Goal: Task Accomplishment & Management: Use online tool/utility

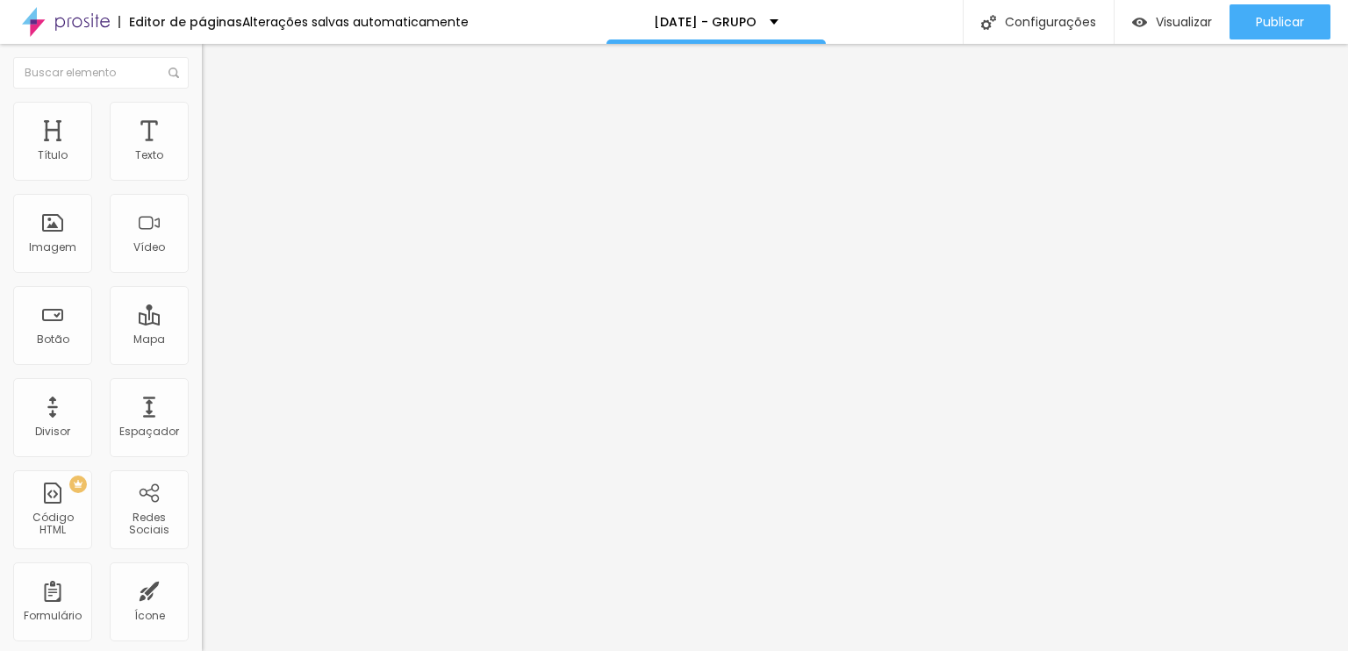
click at [202, 151] on span "Trocar imagem" at bounding box center [250, 143] width 96 height 15
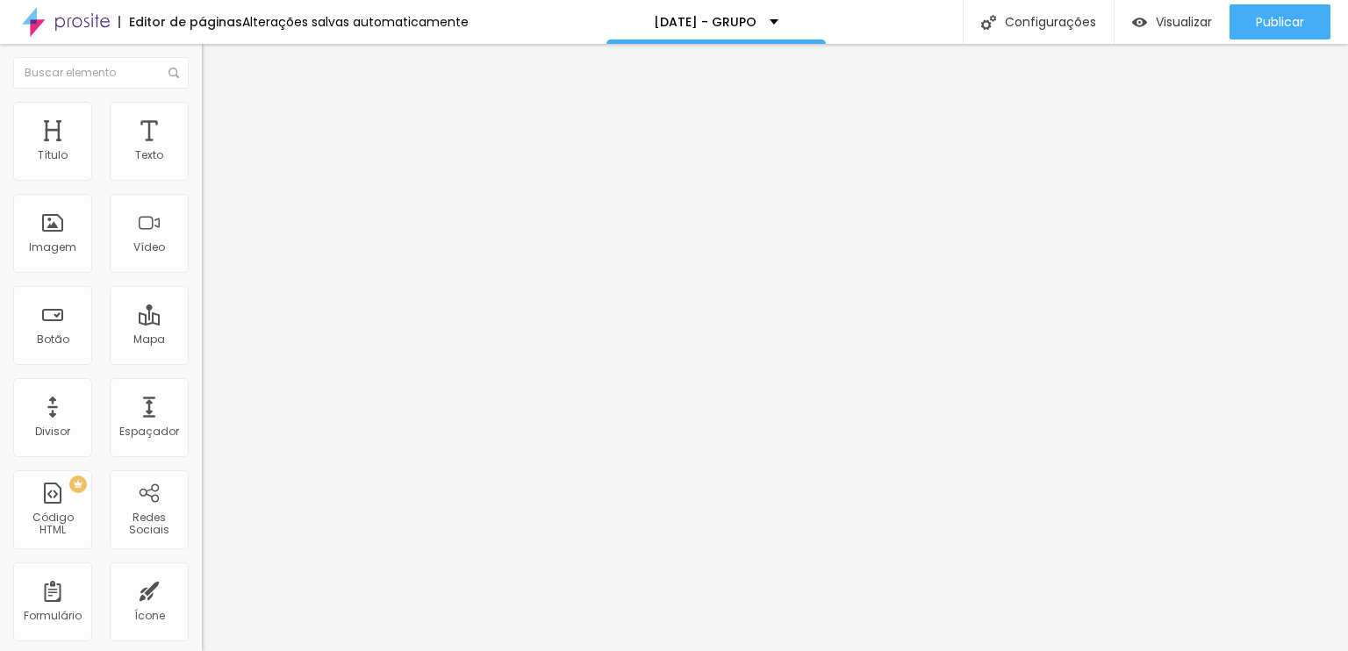
scroll to position [1253, 0]
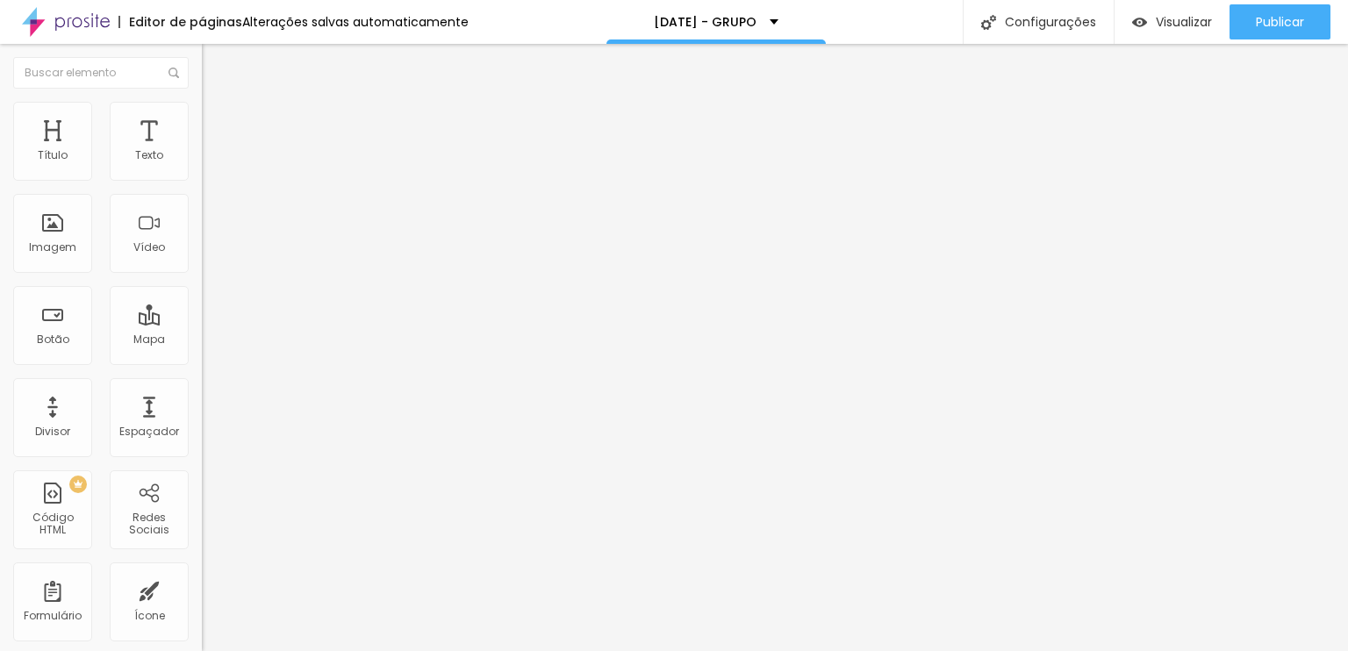
click at [202, 275] on span "Original" at bounding box center [223, 267] width 42 height 15
click at [202, 304] on div "Quadrado 1:1" at bounding box center [303, 299] width 202 height 11
click at [202, 275] on span "1:1 Quadrado" at bounding box center [236, 267] width 69 height 15
click at [202, 151] on span "Trocar imagem" at bounding box center [250, 143] width 96 height 15
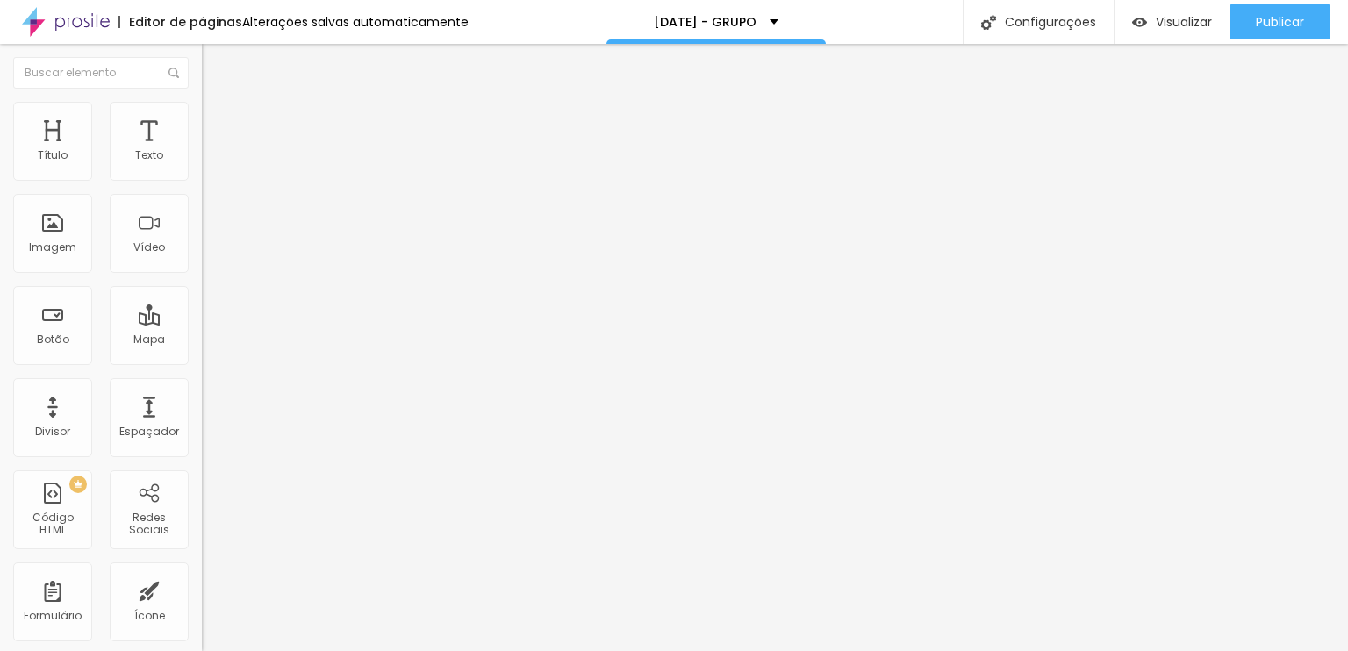
drag, startPoint x: 186, startPoint y: 254, endPoint x: 164, endPoint y: 226, distance: 35.6
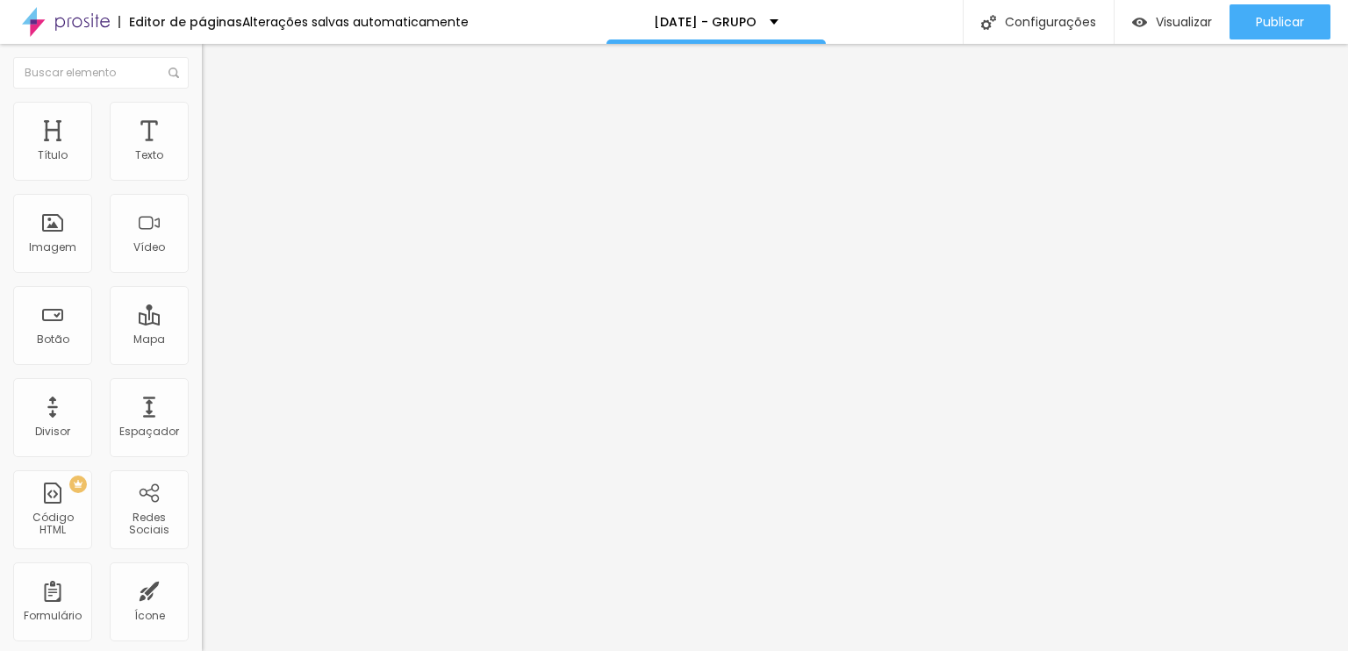
click at [202, 321] on div "Proporção 1:1 Quadrado Cinema 16:9 Padrão 4:3 Quadrado 1:1 Original" at bounding box center [303, 286] width 202 height 69
click at [202, 275] on span "1:1 Quadrado" at bounding box center [236, 267] width 69 height 15
click at [202, 323] on span "Original" at bounding box center [223, 315] width 42 height 15
click at [202, 238] on div at bounding box center [303, 231] width 202 height 14
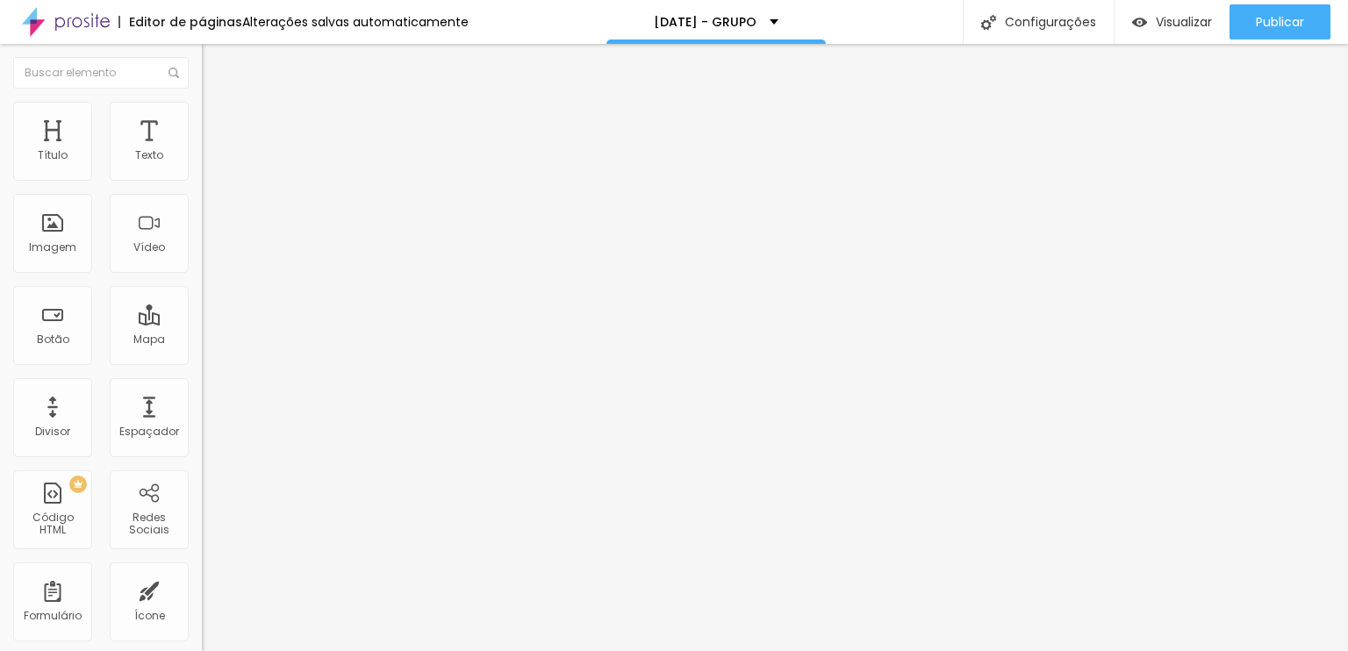
click at [202, 64] on button "Editar Coluna" at bounding box center [303, 64] width 202 height 40
click at [1151, 31] on div "Visualizar" at bounding box center [1172, 21] width 80 height 35
click at [202, 129] on ul "Conteúdo Estilo Avançado" at bounding box center [303, 110] width 202 height 53
click at [218, 121] on span "Estilo" at bounding box center [231, 113] width 27 height 15
click at [202, 128] on ul "Conteúdo Estilo Avançado" at bounding box center [303, 110] width 202 height 53
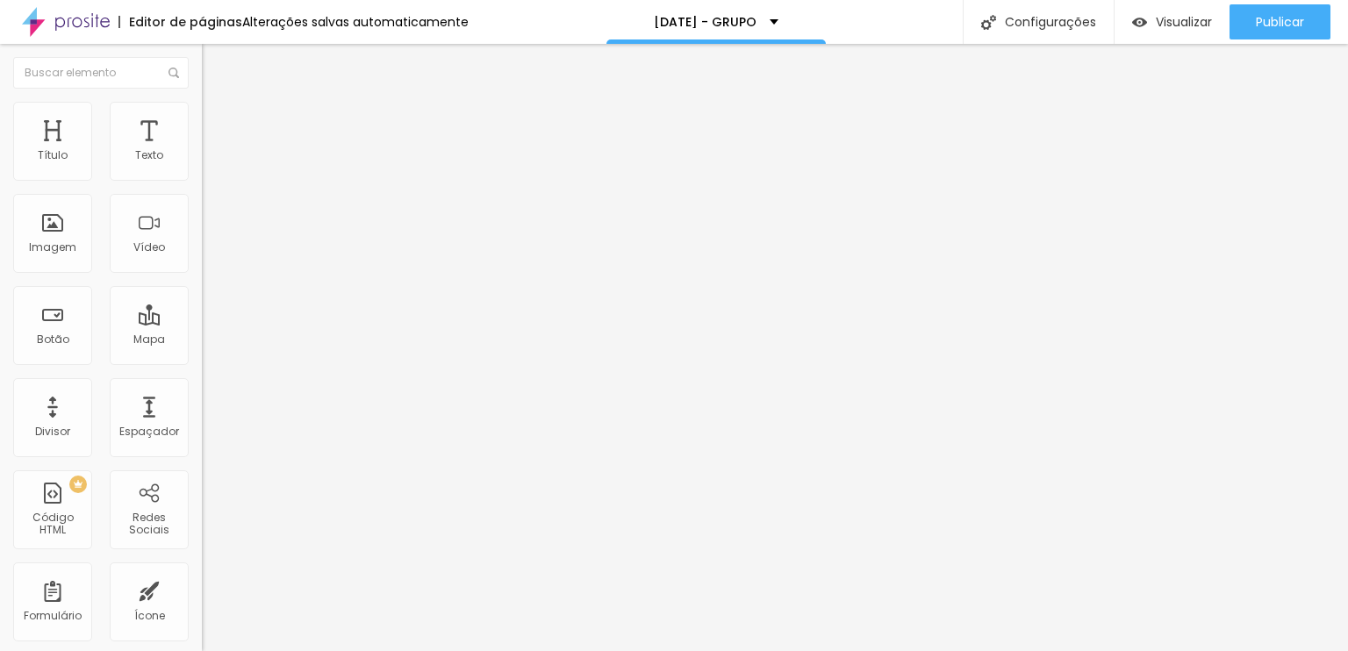
click at [218, 121] on span "Estilo" at bounding box center [231, 113] width 27 height 15
click at [202, 102] on li "Estilo" at bounding box center [303, 111] width 202 height 18
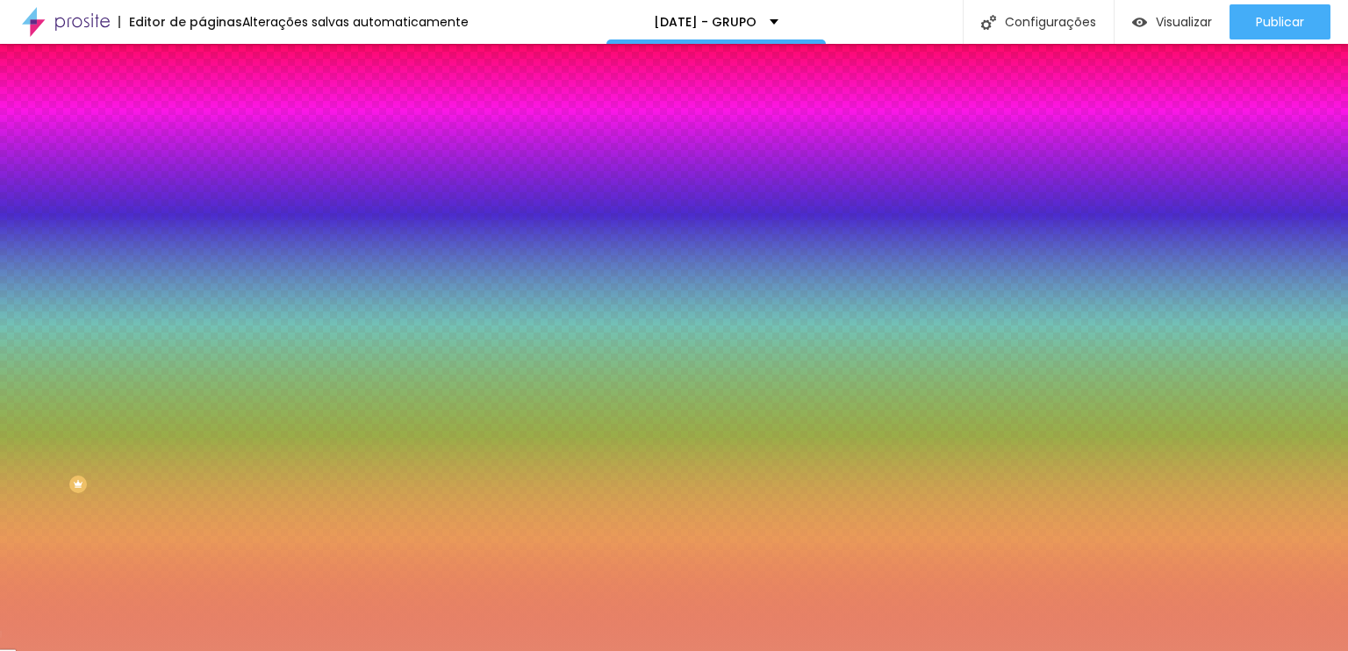
click at [202, 168] on div at bounding box center [303, 168] width 202 height 0
click at [202, 178] on input "#E6846C" at bounding box center [307, 177] width 211 height 18
paste input "62774"
click at [202, 227] on div "Tipografia Voltar ao padrão" at bounding box center [303, 209] width 202 height 49
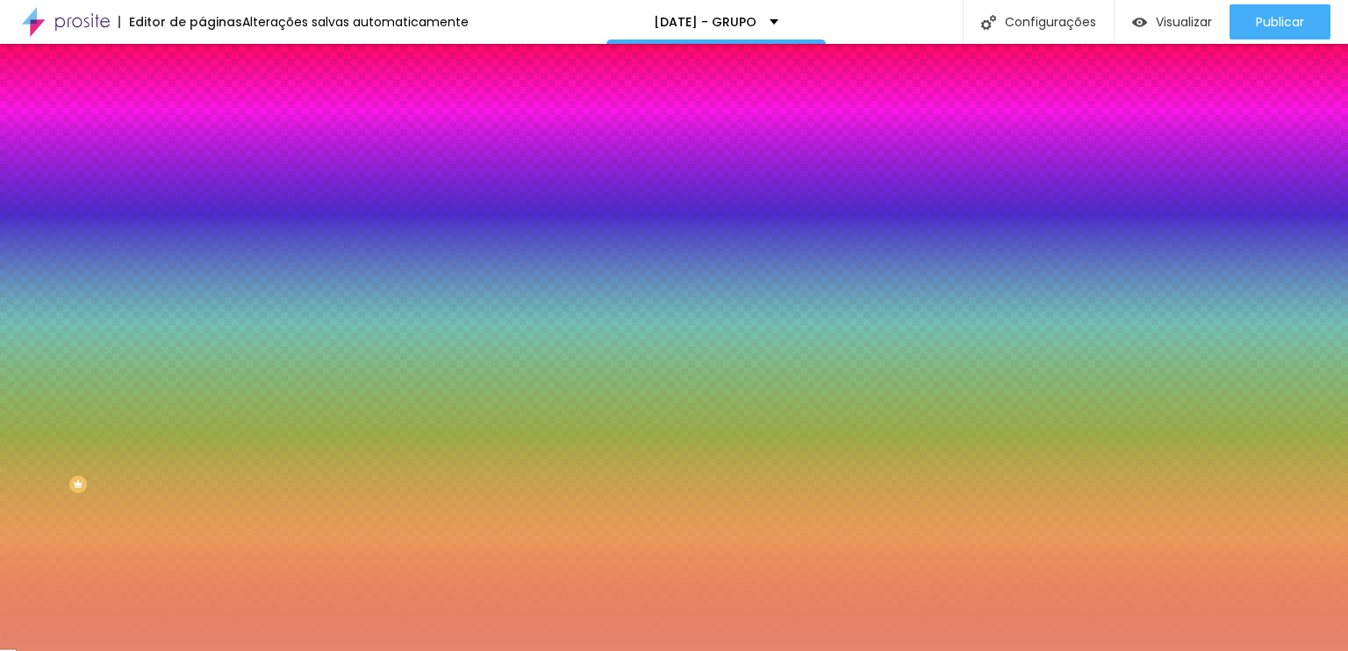
click at [202, 185] on input "#62774" at bounding box center [307, 177] width 211 height 18
paste input "D"
type input "#62774D"
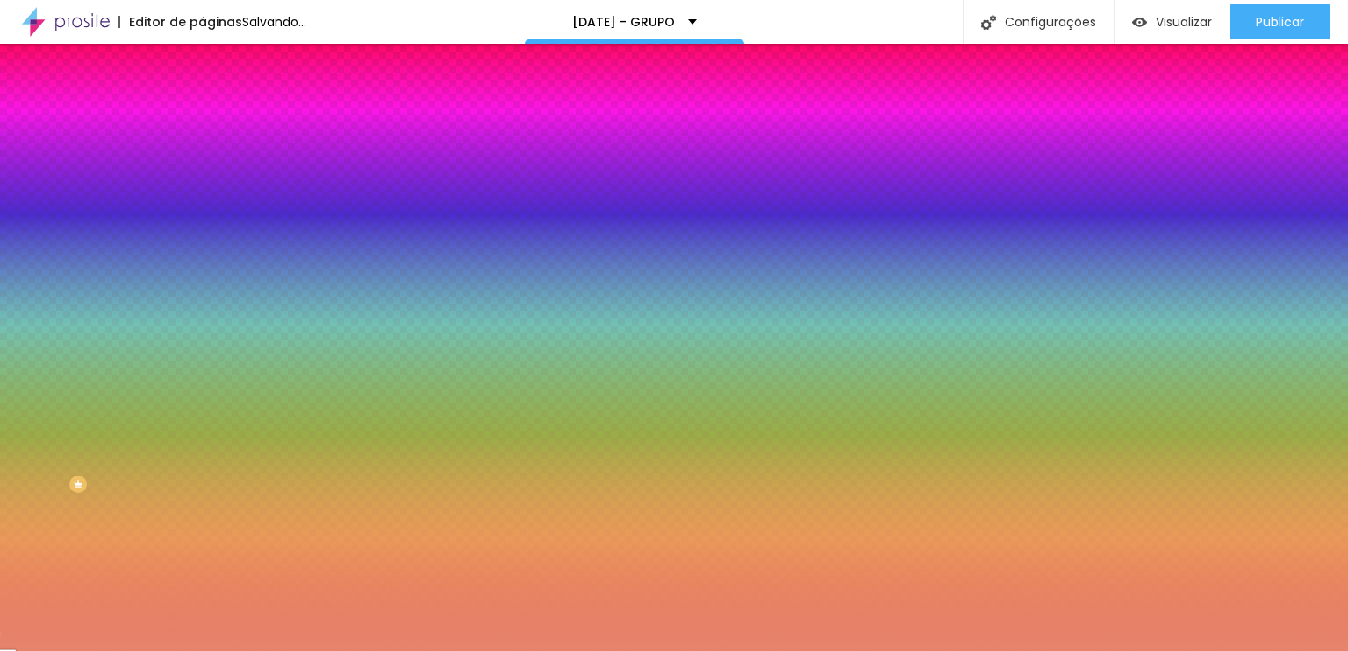
click at [202, 645] on input "#E6846C" at bounding box center [307, 654] width 211 height 18
paste input "62774D"
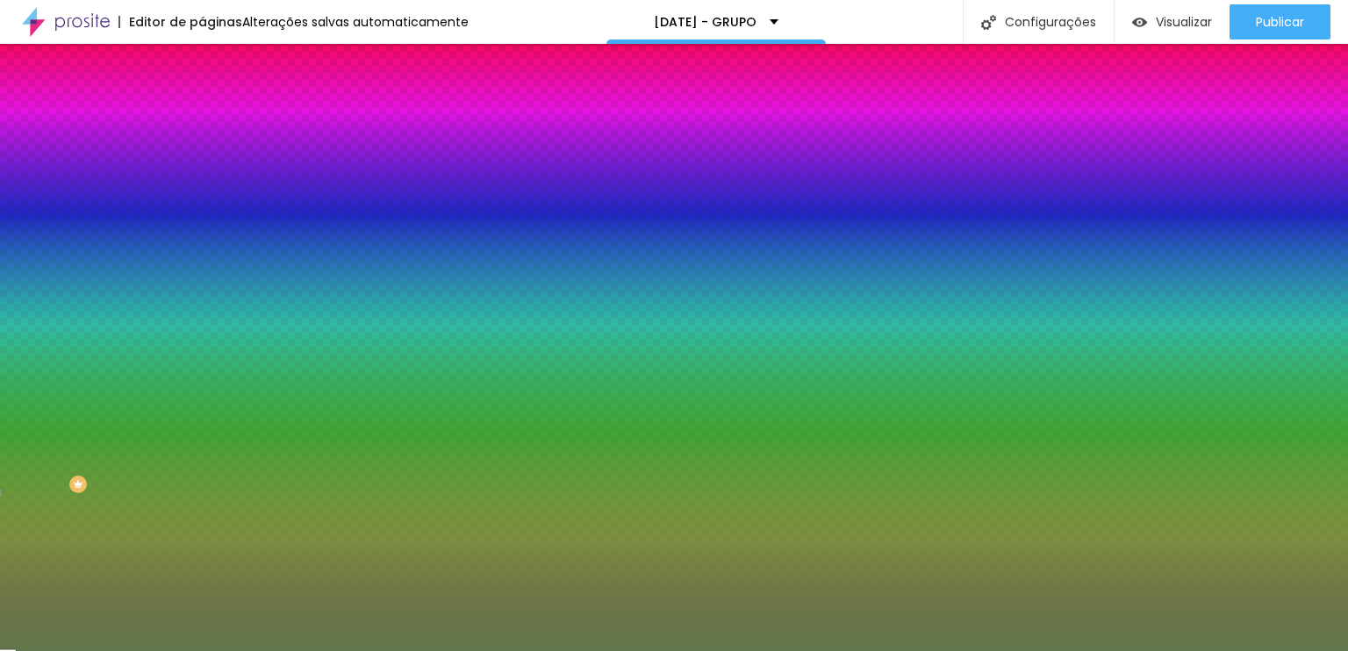
type input "#62774D"
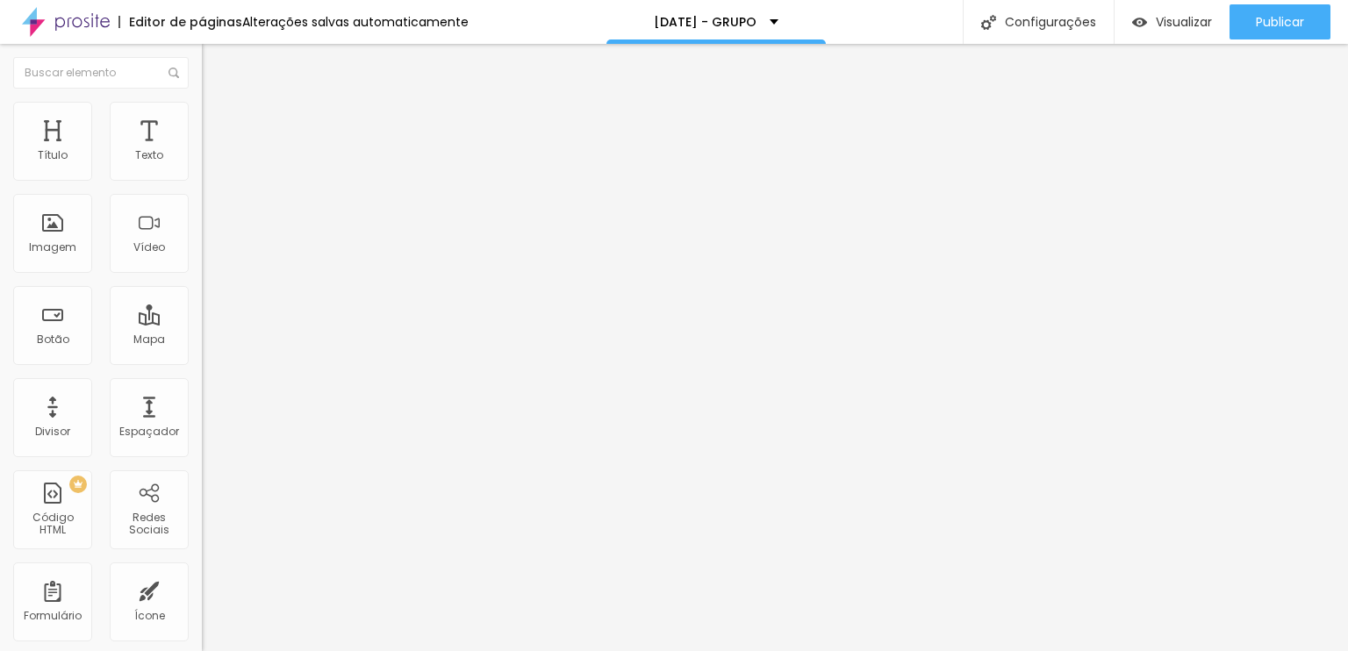
click at [202, 165] on input "Quero descobrir essa estratégia" at bounding box center [307, 156] width 211 height 18
type input "Quero ENTRAR NO GRUPO"
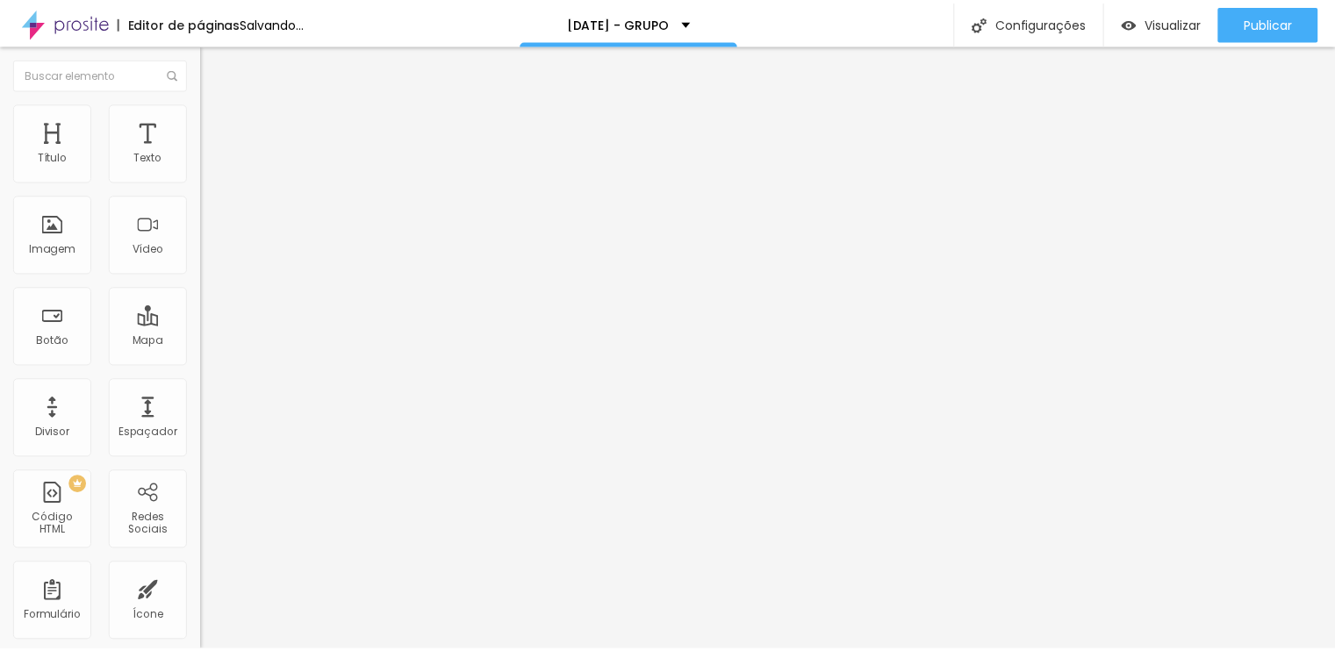
scroll to position [0, 0]
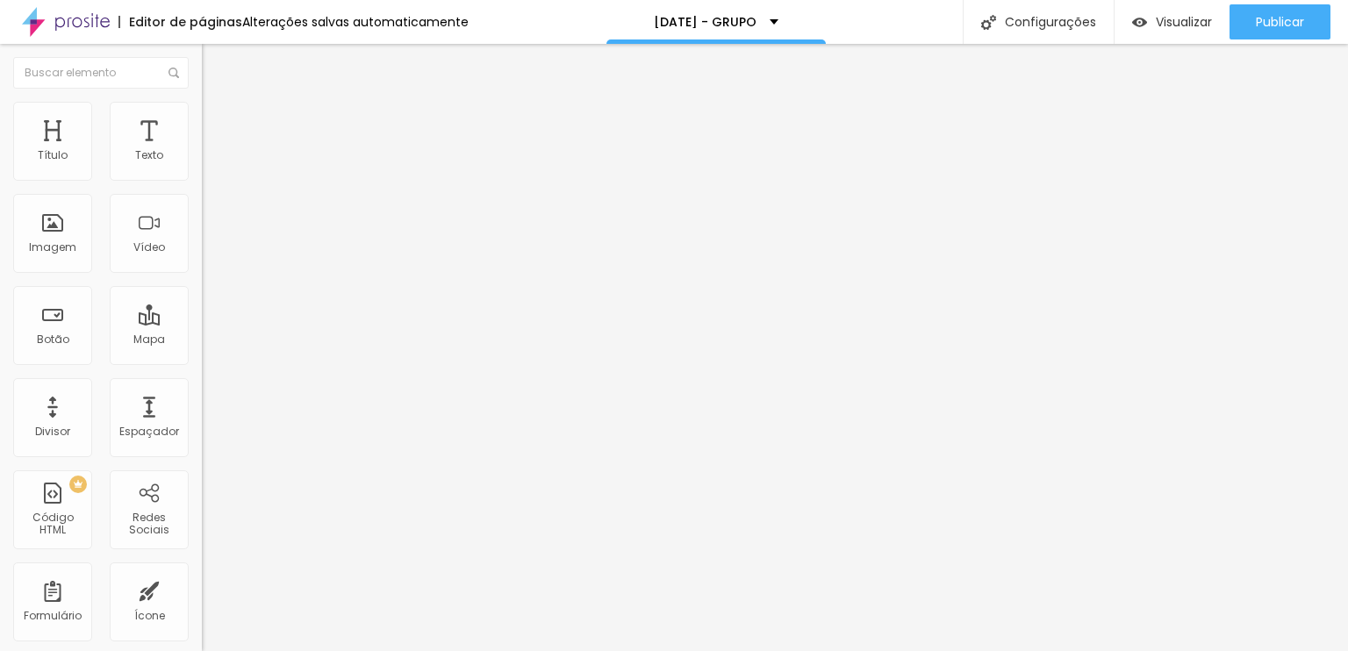
click at [218, 121] on span "Estilo" at bounding box center [231, 113] width 27 height 15
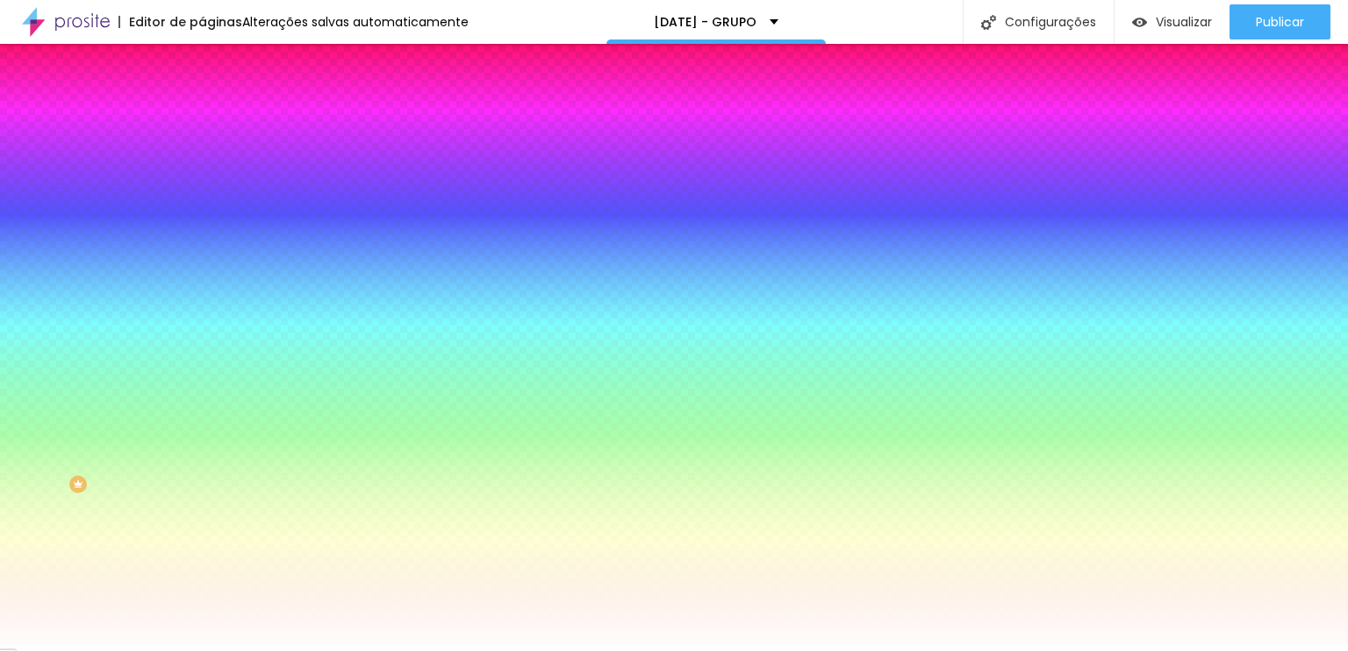
click at [202, 168] on div at bounding box center [303, 168] width 202 height 0
click at [202, 168] on input "#E6846C" at bounding box center [307, 177] width 211 height 18
paste input "62774D"
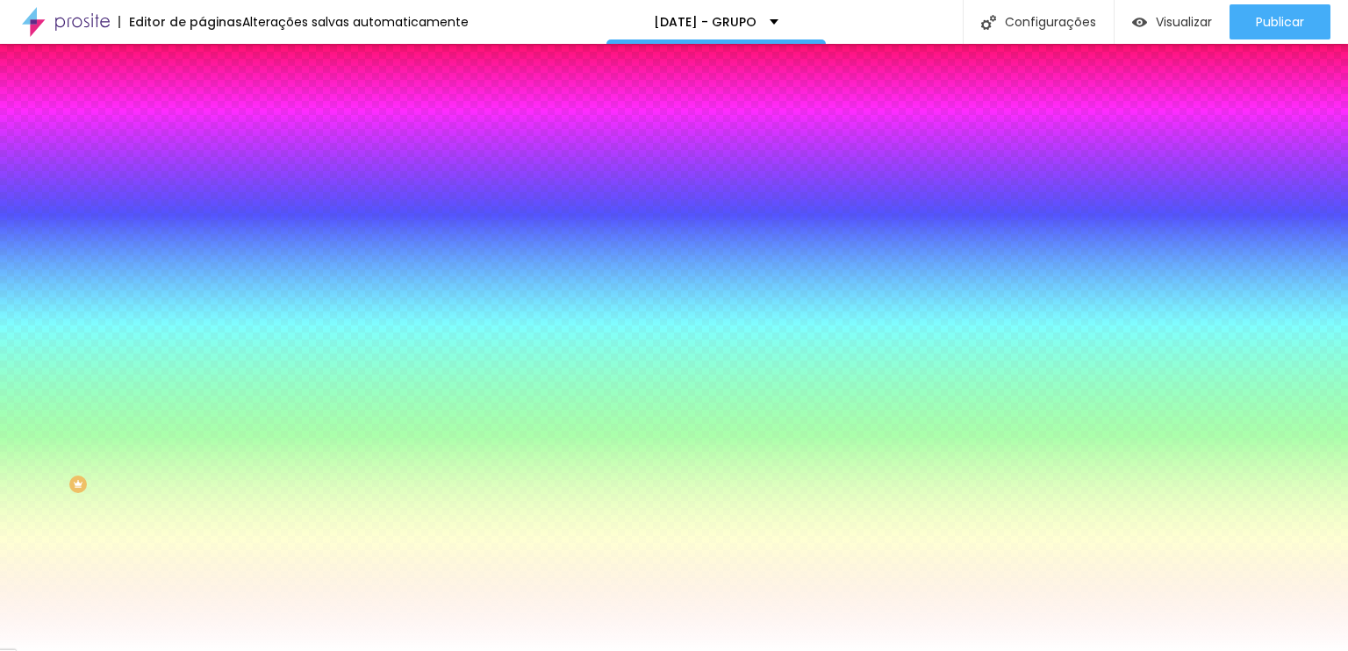
type input "#62774D"
click at [202, 597] on input "#DB6244" at bounding box center [307, 606] width 211 height 18
paste input "62774D"
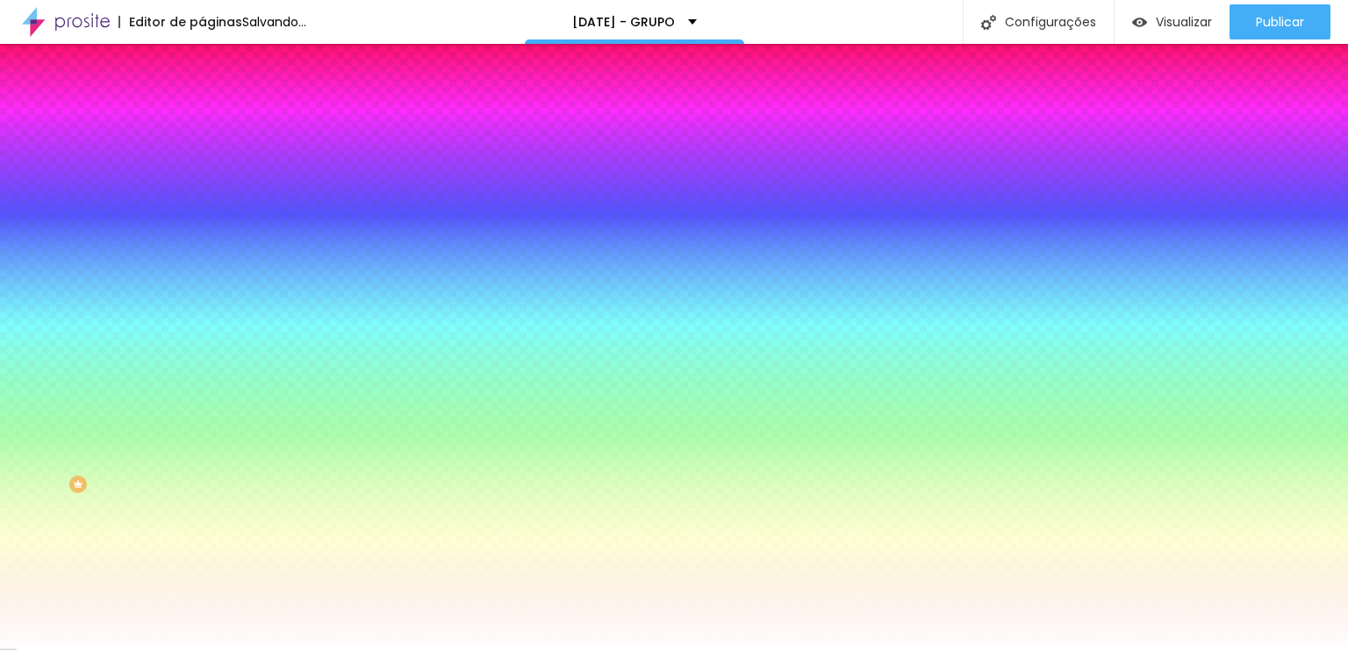
type input "#62774D"
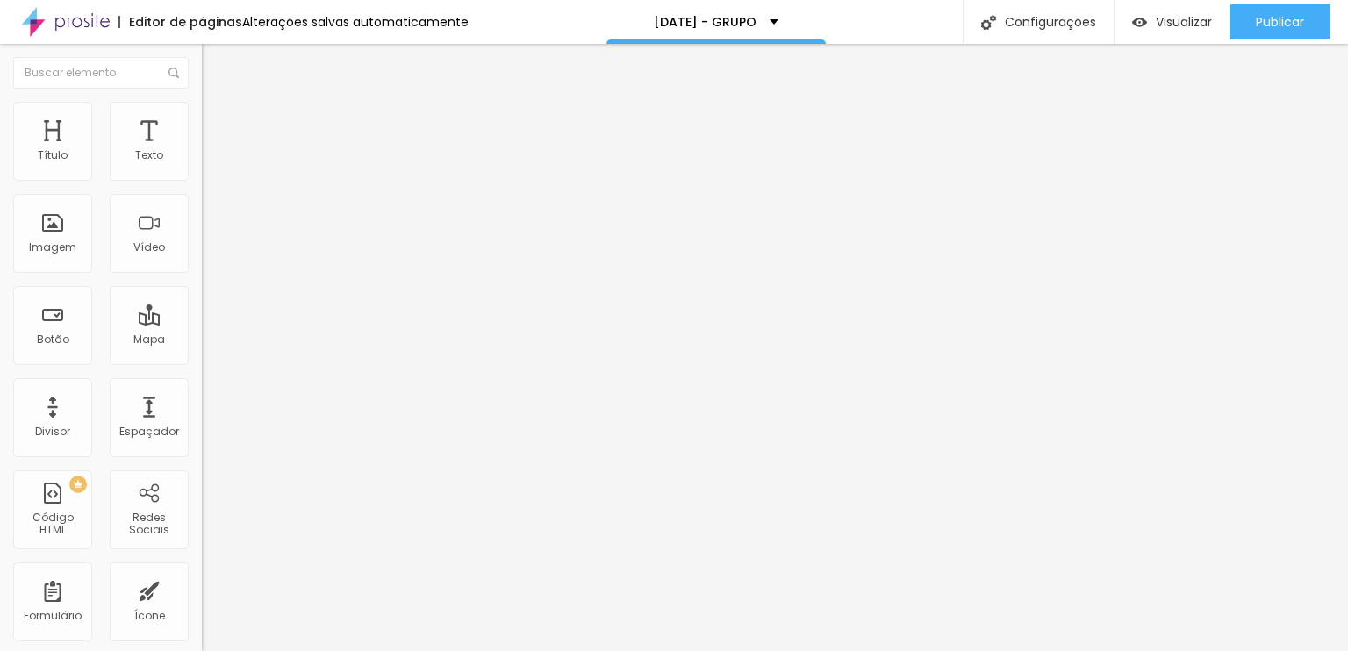
click at [202, 115] on ul "Conteúdo Estilo Avançado" at bounding box center [303, 110] width 202 height 53
click at [202, 127] on ul "Conteúdo Estilo Avançado" at bounding box center [303, 110] width 202 height 53
click at [218, 121] on span "Estilo" at bounding box center [231, 113] width 27 height 15
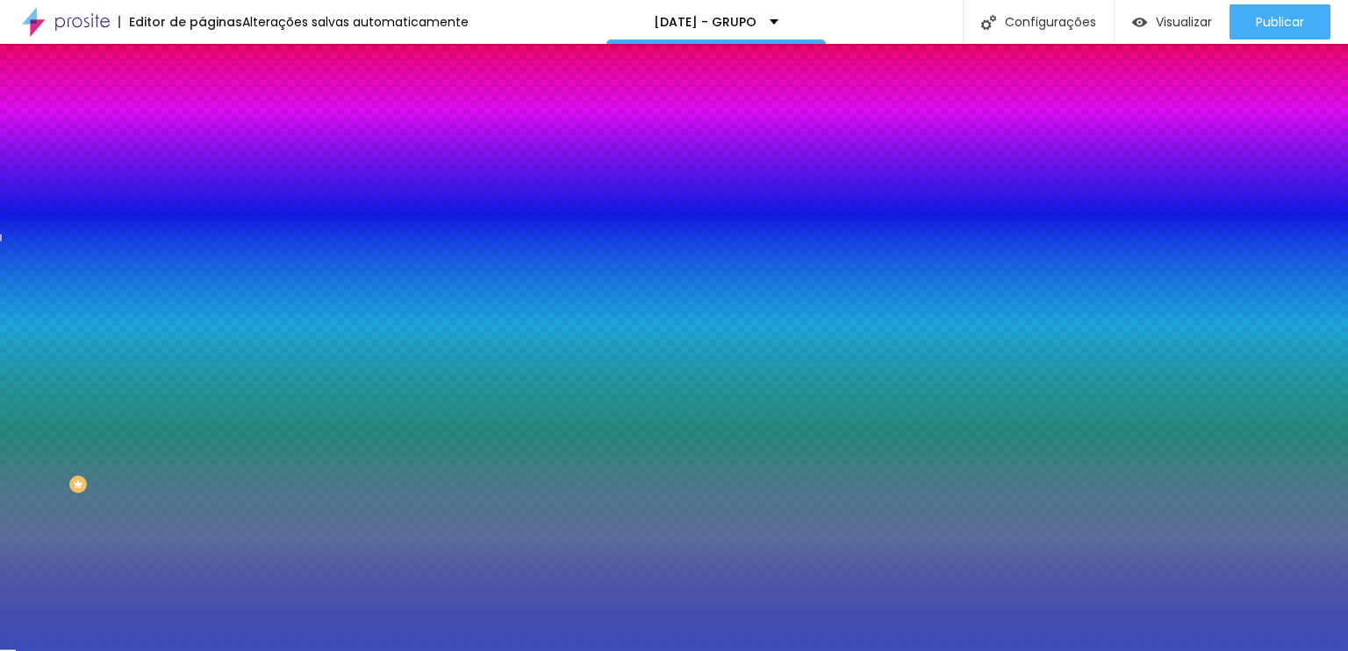
click at [202, 256] on input "#3B4EB8" at bounding box center [307, 248] width 211 height 18
paste input "62774D"
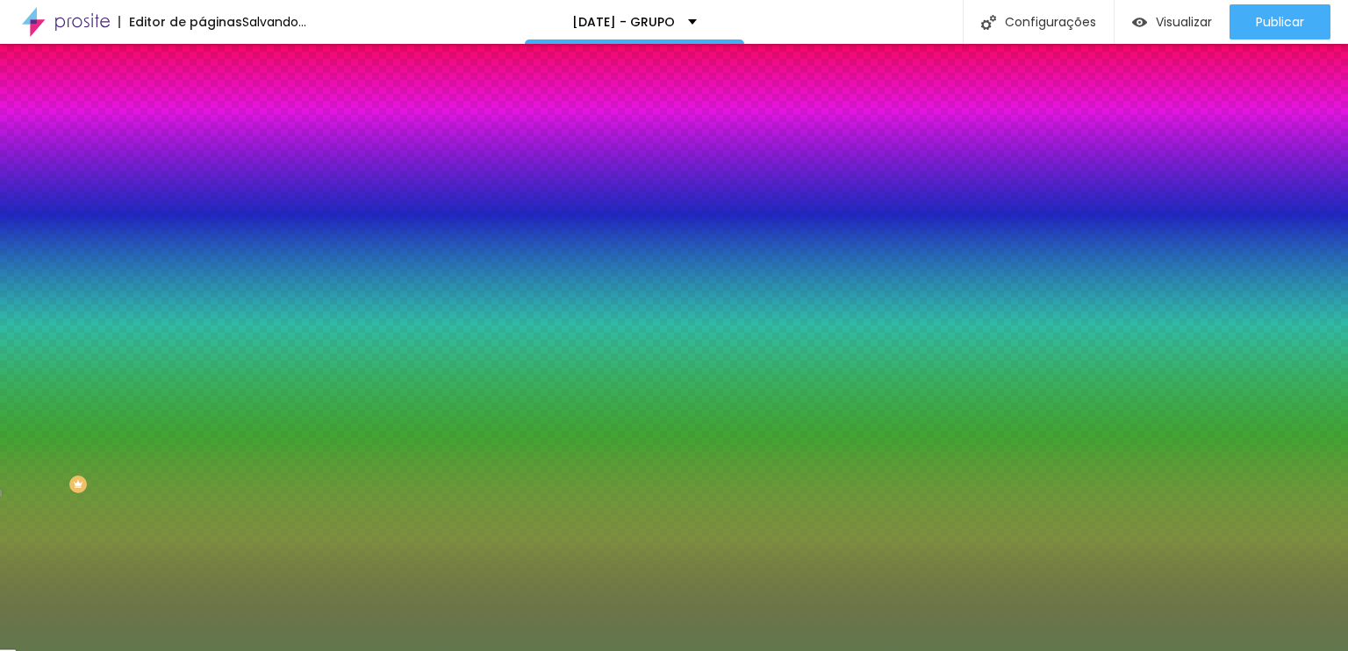
type input "#62774D"
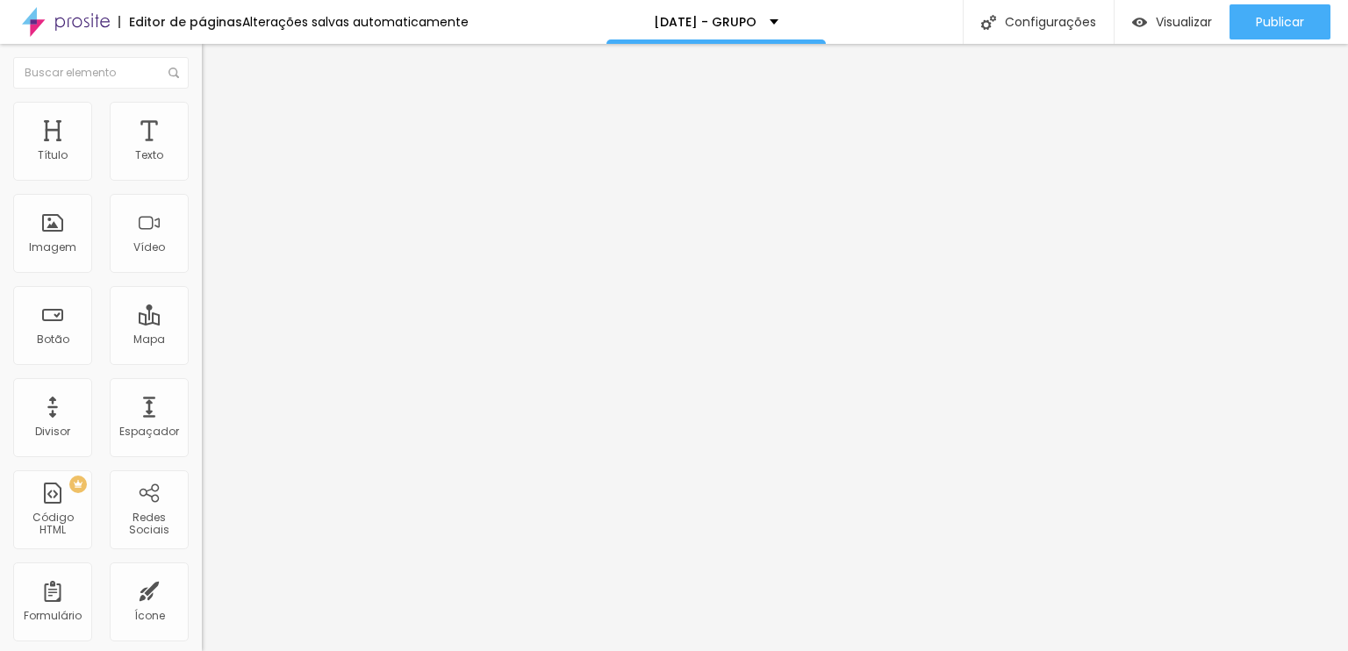
click at [202, 107] on li "Estilo" at bounding box center [303, 111] width 202 height 18
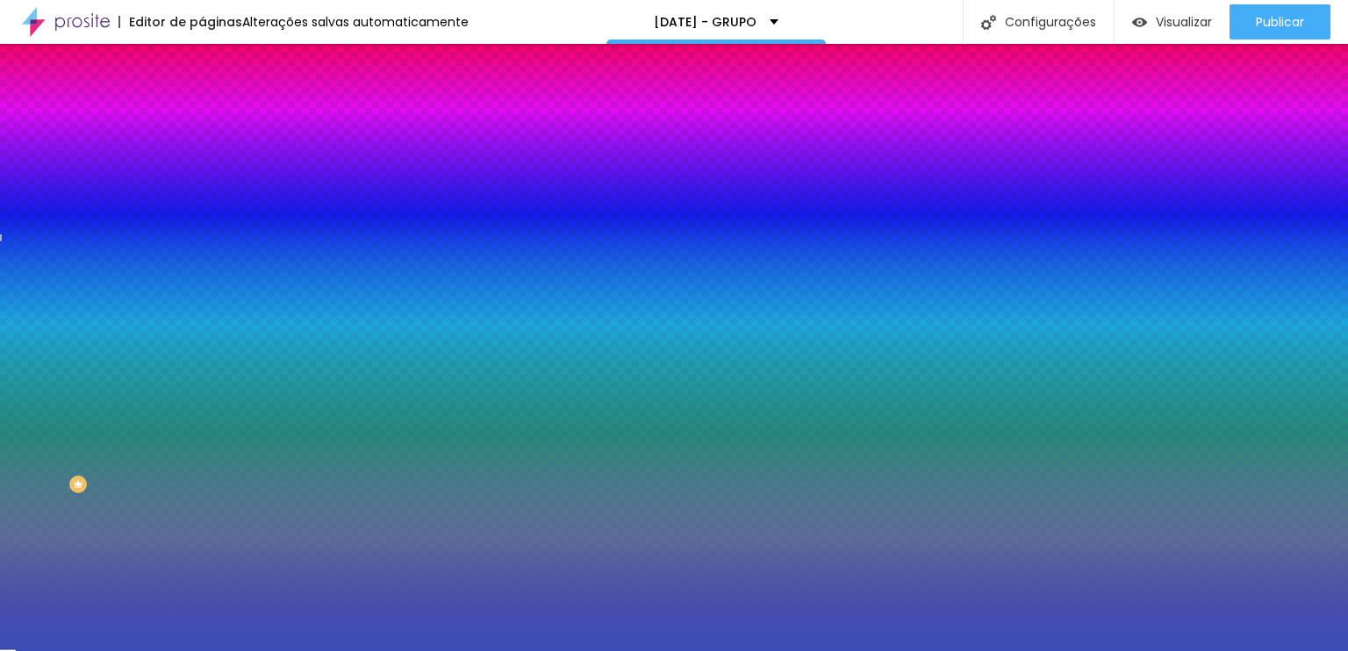
click at [202, 256] on input "#3B4EB8" at bounding box center [307, 248] width 211 height 18
paste input "62774D"
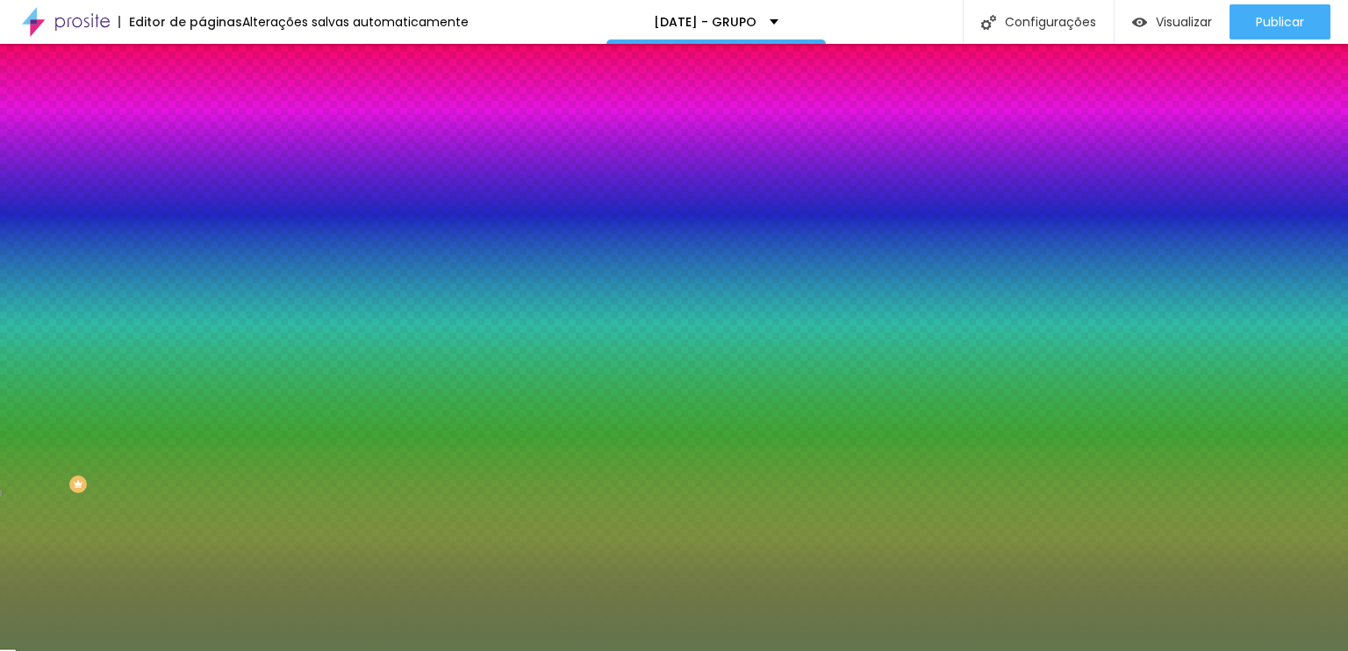
type input "#62774D"
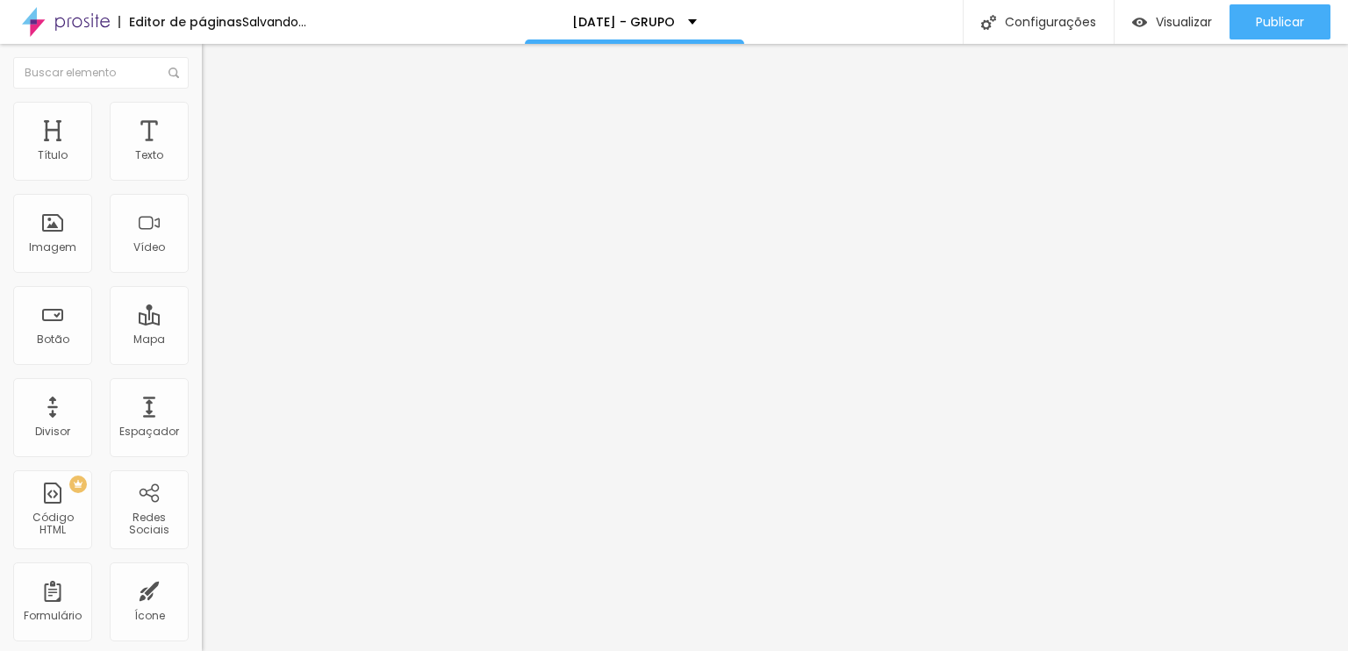
click at [202, 119] on li "Estilo" at bounding box center [303, 111] width 202 height 18
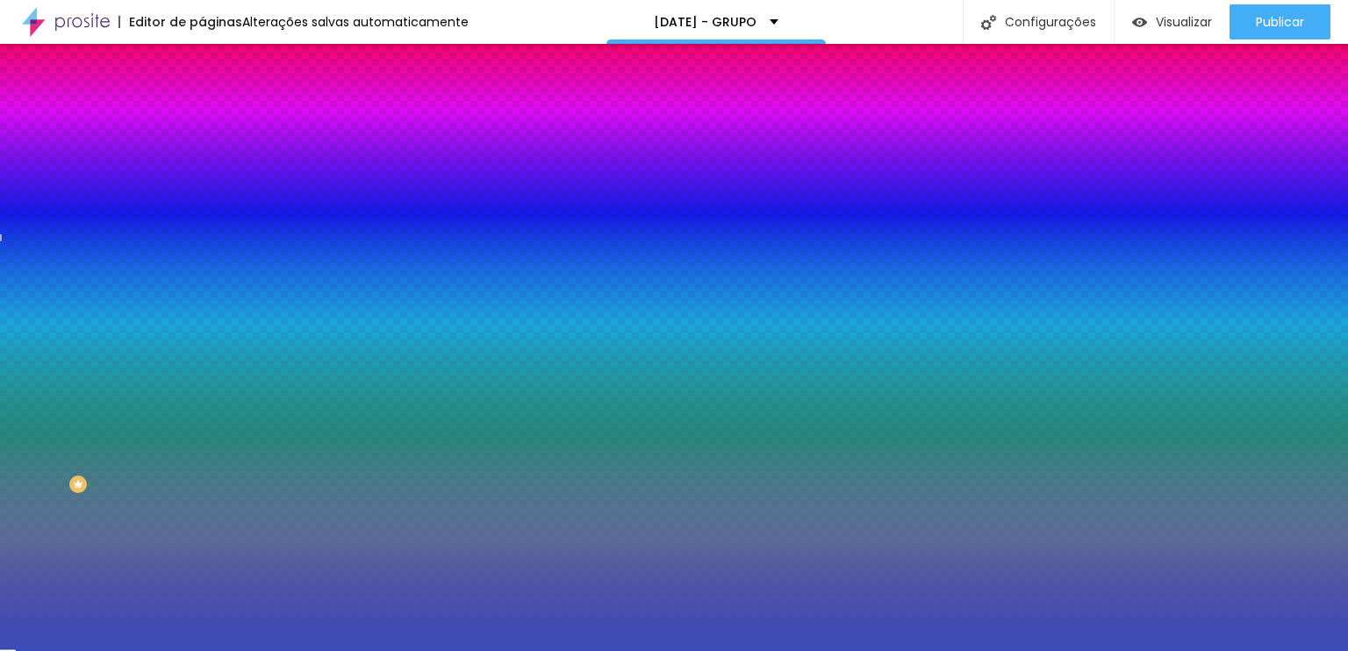
click at [202, 256] on input "#3B4EB8" at bounding box center [307, 248] width 211 height 18
paste input "62774D"
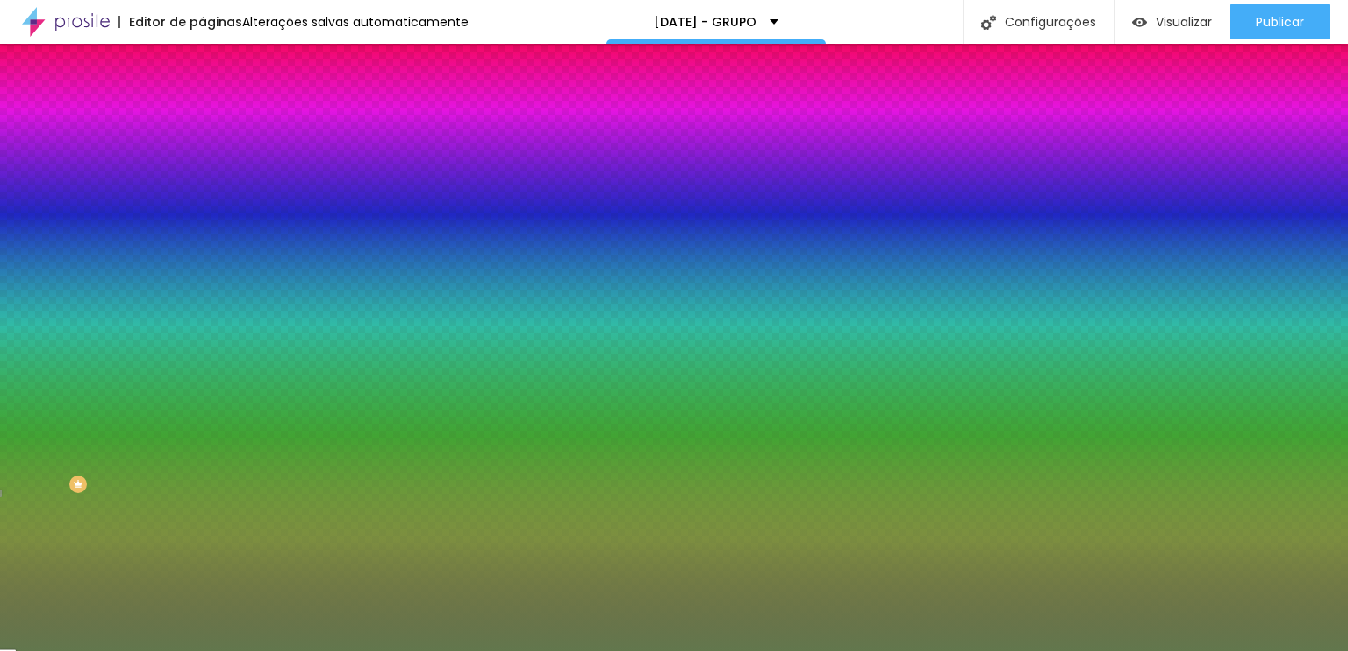
type input "#62774D"
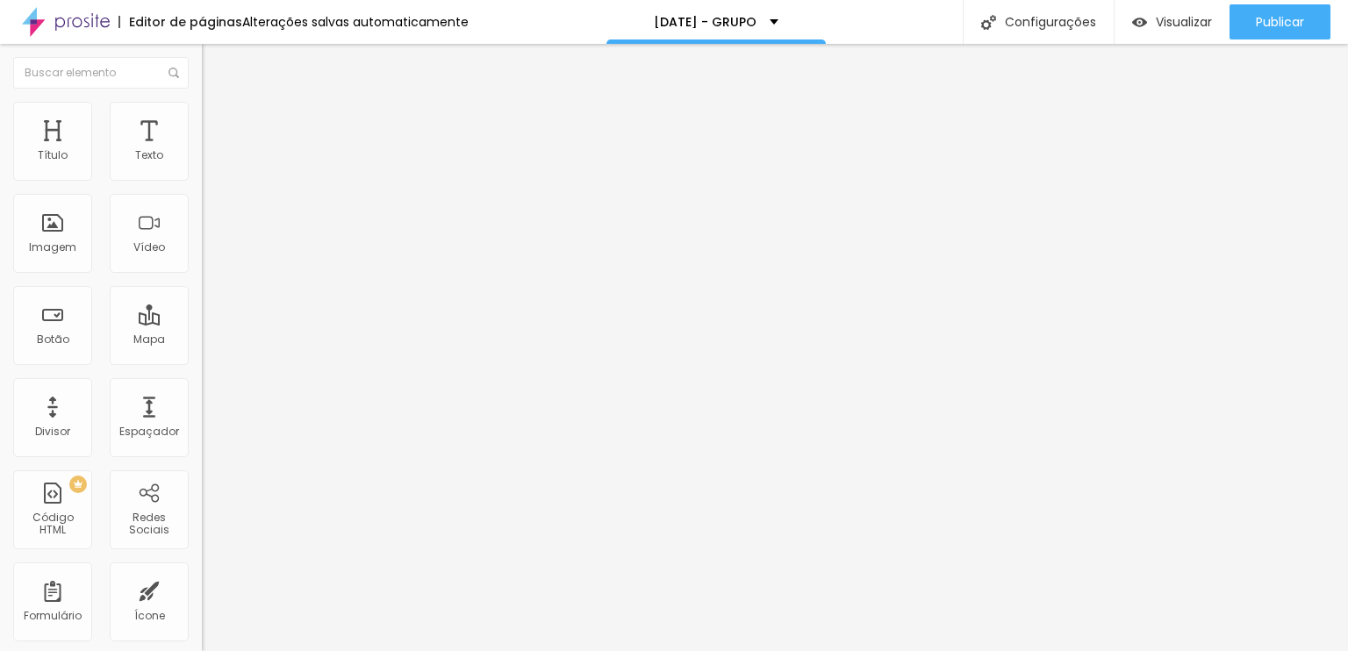
click at [202, 112] on ul "Conteúdo Estilo Avançado" at bounding box center [303, 110] width 202 height 53
click at [202, 114] on li "Estilo" at bounding box center [303, 111] width 202 height 18
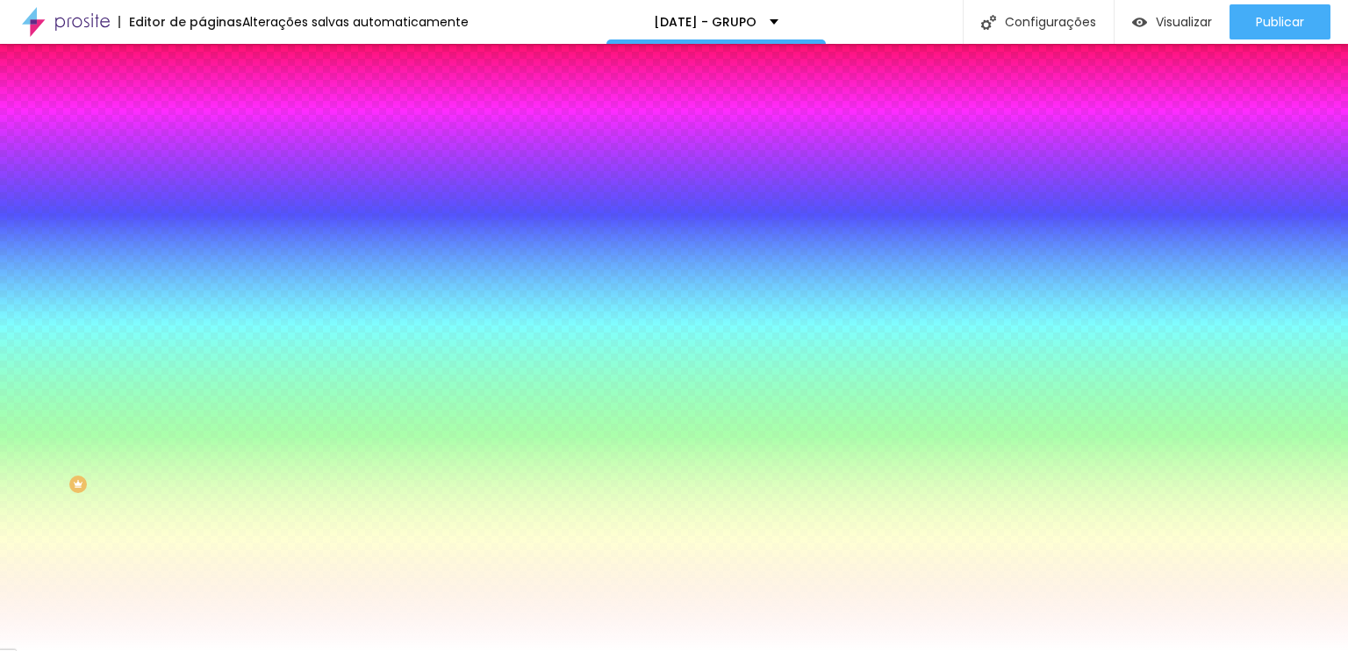
click at [202, 119] on li "Avançado" at bounding box center [303, 128] width 202 height 18
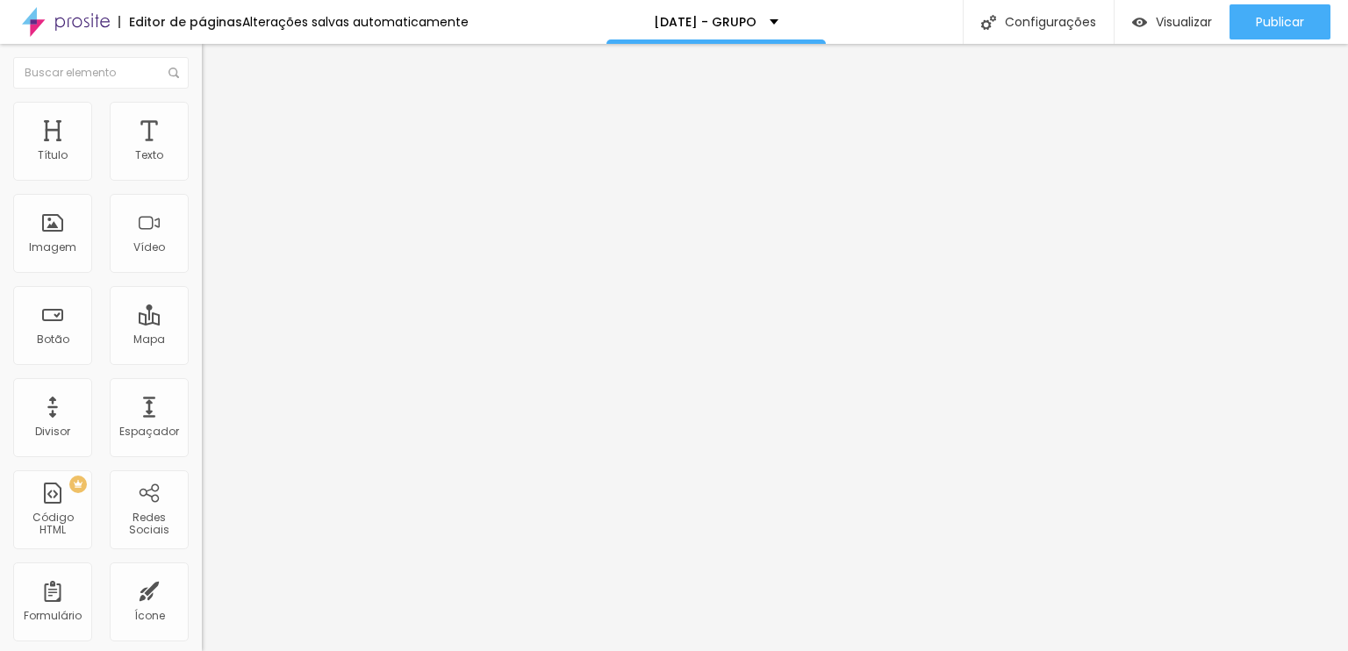
click at [202, 111] on li "Estilo" at bounding box center [303, 111] width 202 height 18
click at [202, 118] on ul "Conteúdo Estilo Avançado" at bounding box center [303, 110] width 202 height 53
click at [202, 115] on li "Estilo" at bounding box center [303, 111] width 202 height 18
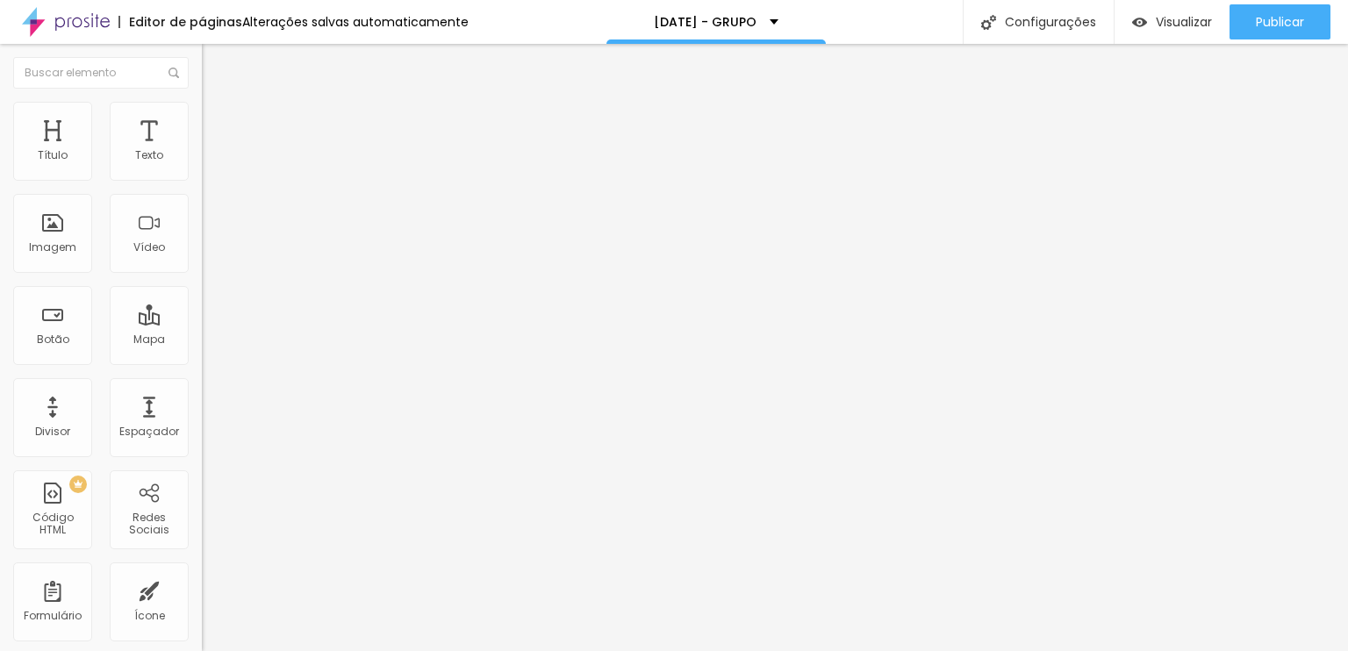
type input "250"
type input "240"
type input "230"
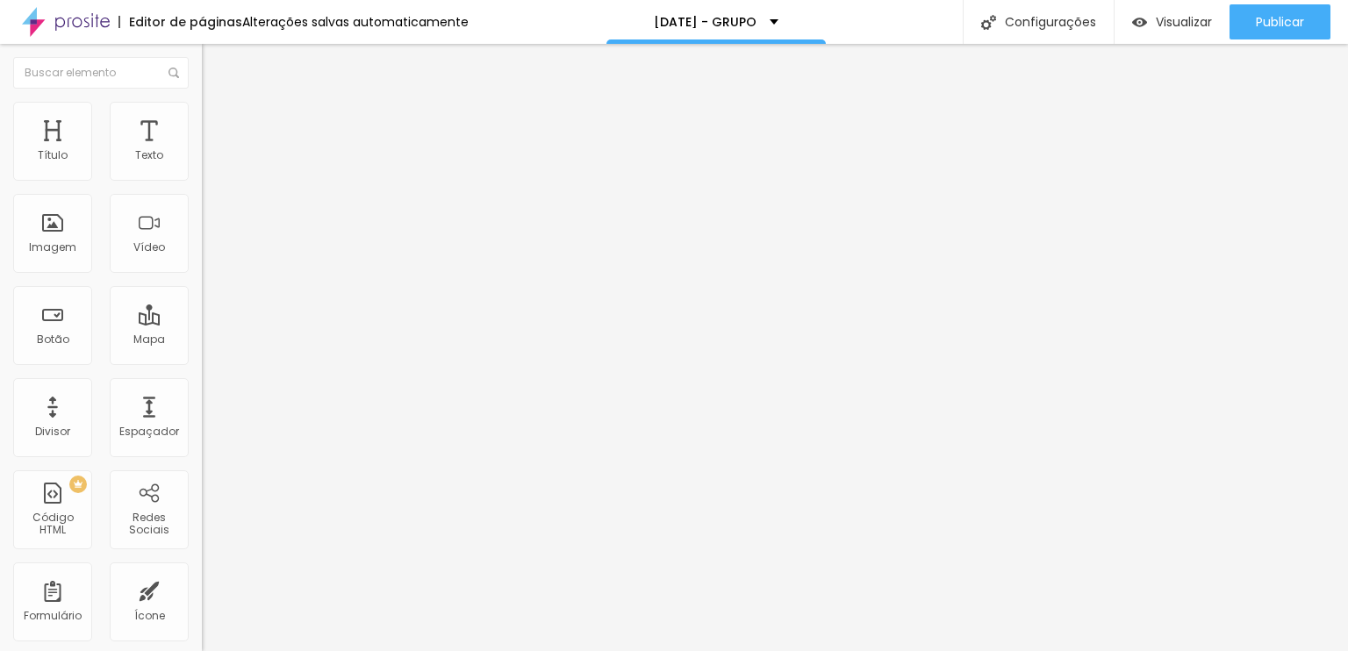
type input "230"
type input "220"
type input "210"
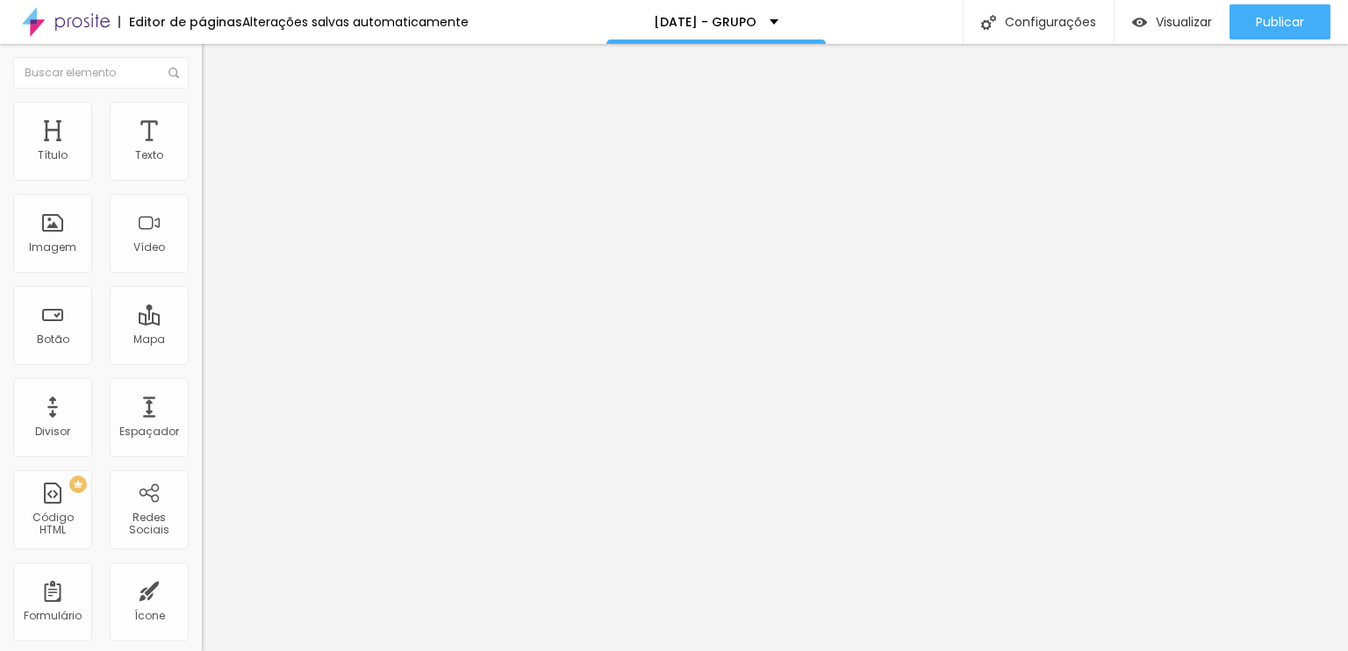
type input "200"
type input "190"
click at [202, 180] on input "range" at bounding box center [258, 173] width 113 height 14
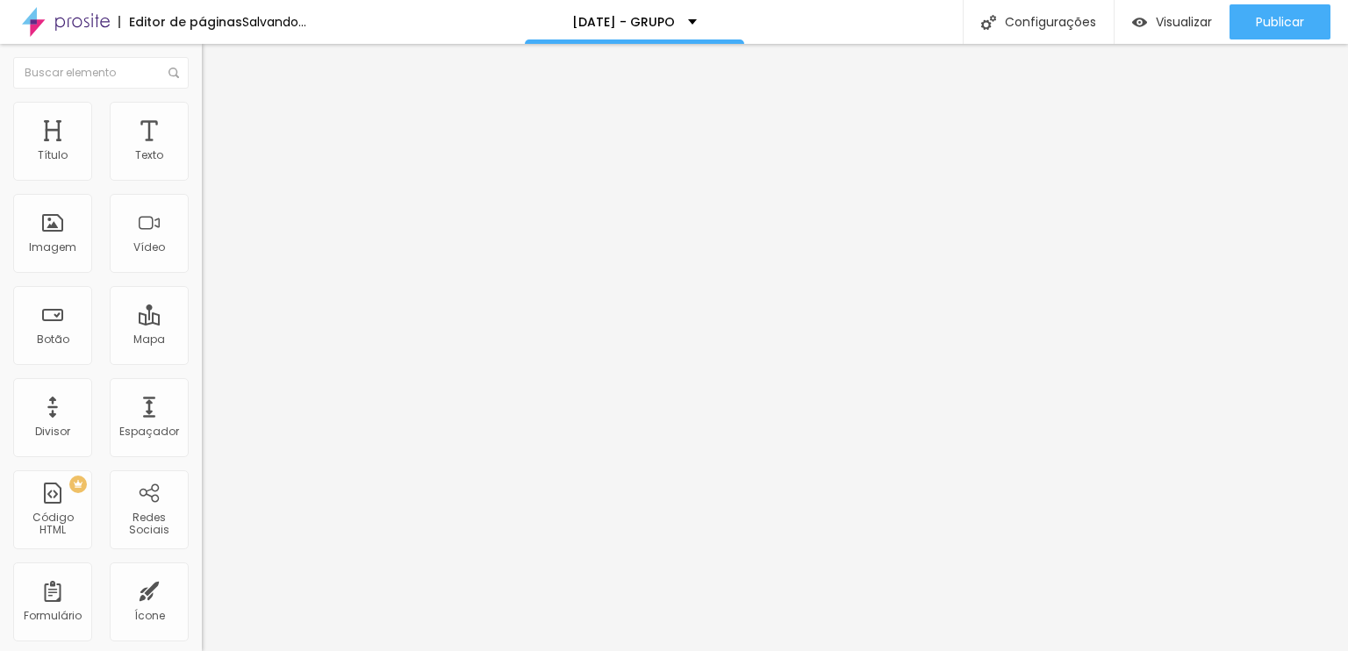
click at [202, 102] on li "Conteúdo" at bounding box center [303, 93] width 202 height 18
click at [202, 119] on li "Avançado" at bounding box center [303, 128] width 202 height 18
click at [202, 164] on span "Titulo 2" at bounding box center [230, 156] width 57 height 15
click at [202, 151] on span "Titulo 1" at bounding box center [230, 138] width 57 height 25
click at [218, 121] on span "Avançado" at bounding box center [247, 113] width 58 height 15
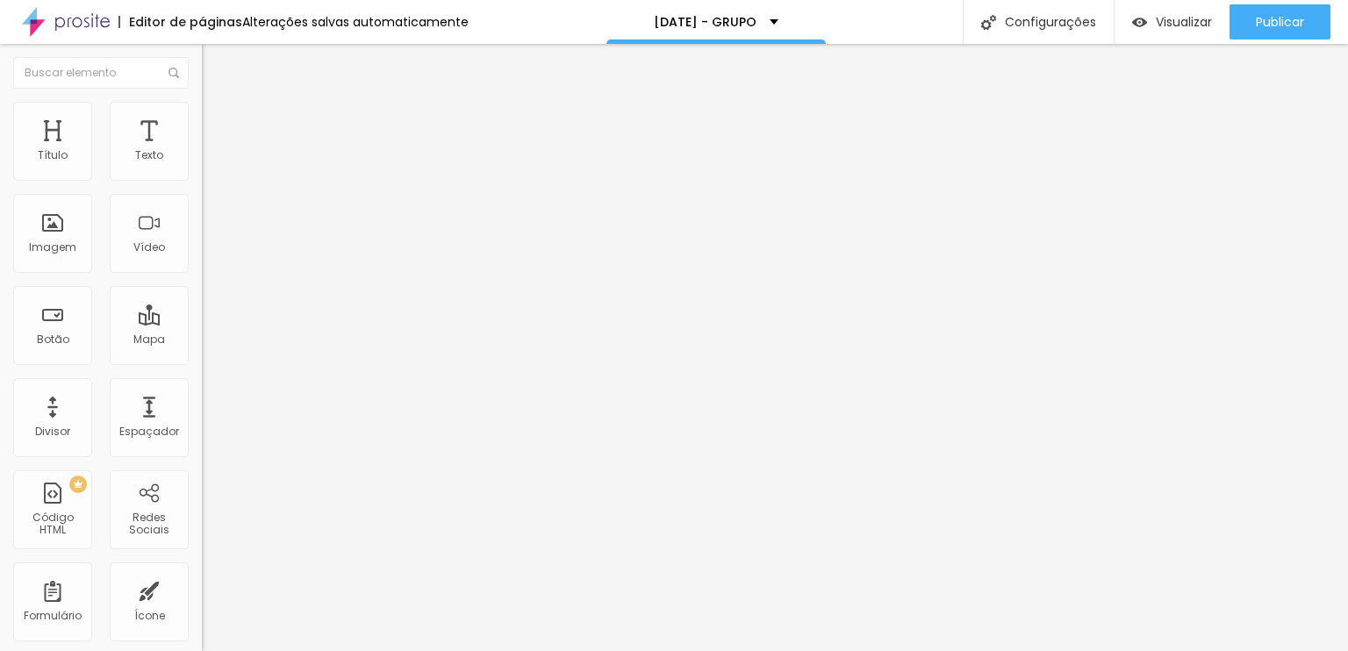
click at [218, 104] on span "Estilo" at bounding box center [231, 96] width 27 height 15
click at [202, 163] on div "Titulo 2 H2" at bounding box center [303, 155] width 202 height 16
click at [202, 182] on span "Titulo 3" at bounding box center [226, 171] width 49 height 20
click at [202, 166] on span "Titulo 2" at bounding box center [230, 155] width 57 height 22
click at [202, 182] on span "Titulo 3" at bounding box center [226, 171] width 49 height 20
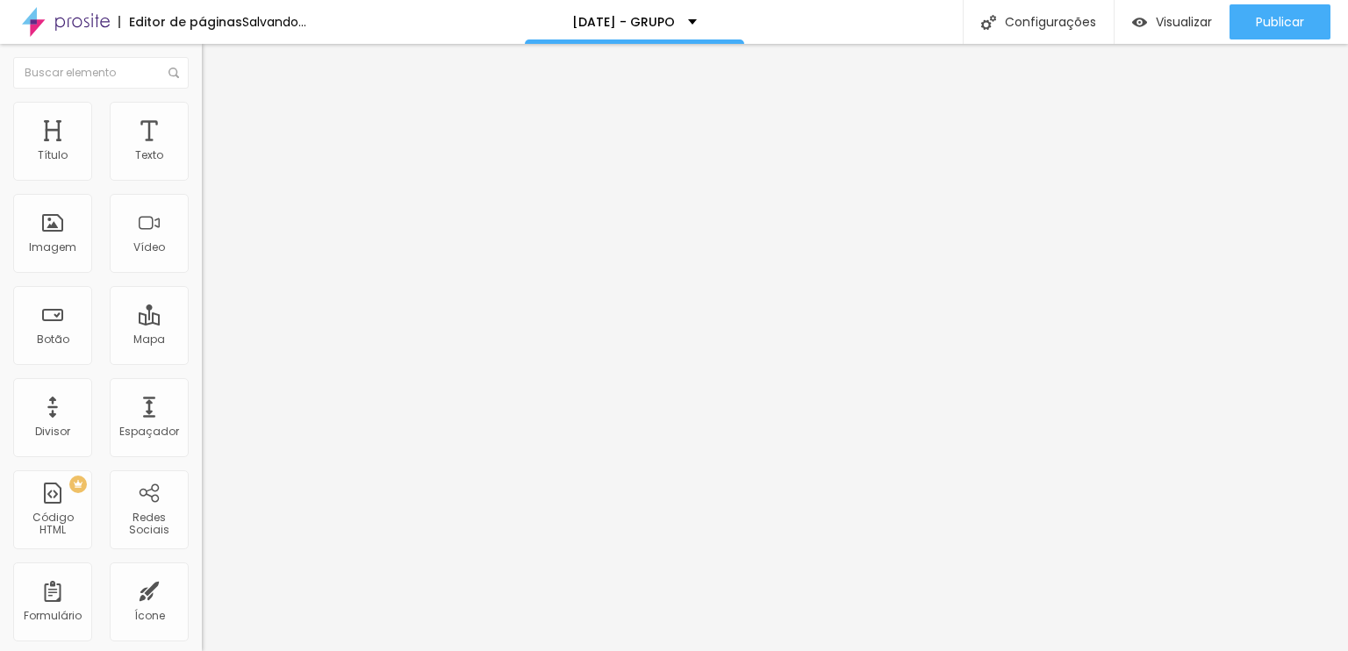
click at [202, 166] on span "Titulo 2" at bounding box center [230, 155] width 57 height 22
click at [217, 168] on span "Titulo 2" at bounding box center [245, 157] width 57 height 22
click at [218, 121] on span "Estilo" at bounding box center [231, 113] width 27 height 15
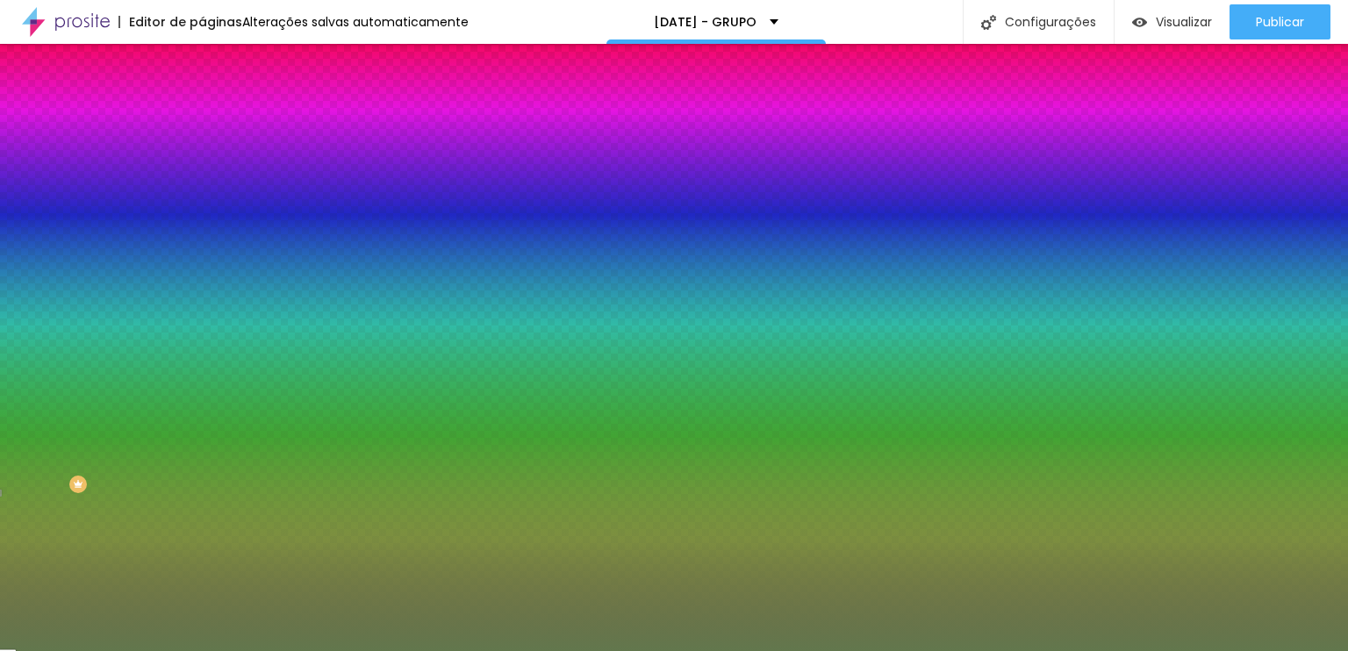
click at [202, 185] on input "#62774D" at bounding box center [307, 177] width 211 height 18
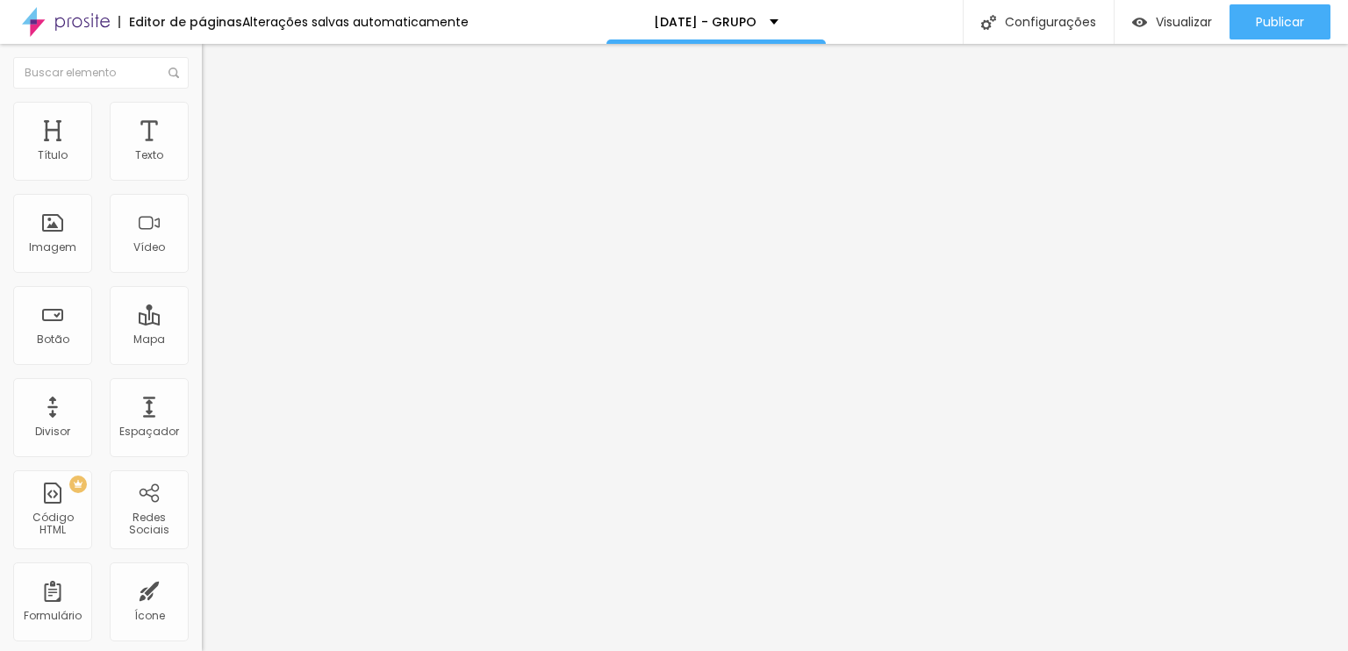
click at [202, 111] on ul "Estilo Avançado" at bounding box center [303, 101] width 202 height 35
click at [202, 111] on img at bounding box center [210, 110] width 16 height 16
click at [202, 117] on ul "Estilo Avançado" at bounding box center [303, 101] width 202 height 35
click at [202, 102] on li "Estilo" at bounding box center [303, 93] width 202 height 18
click at [202, 168] on button "button" at bounding box center [214, 159] width 25 height 18
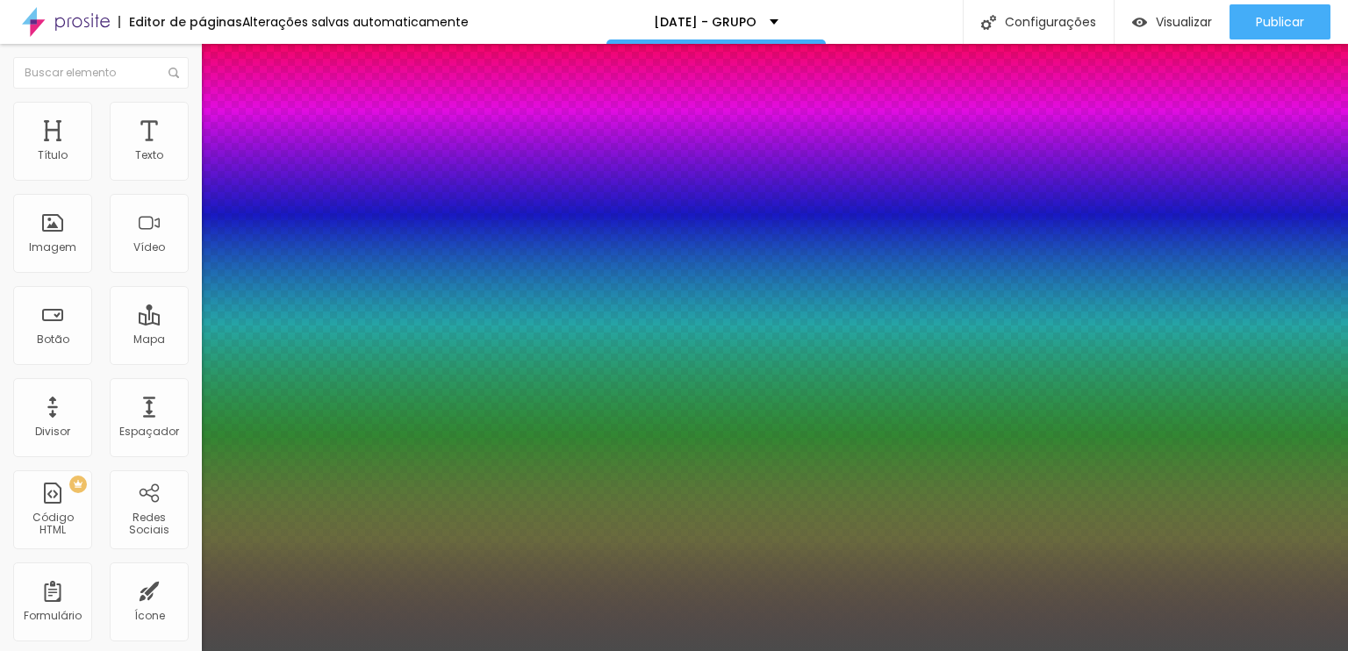
type input "1"
type input "0.1"
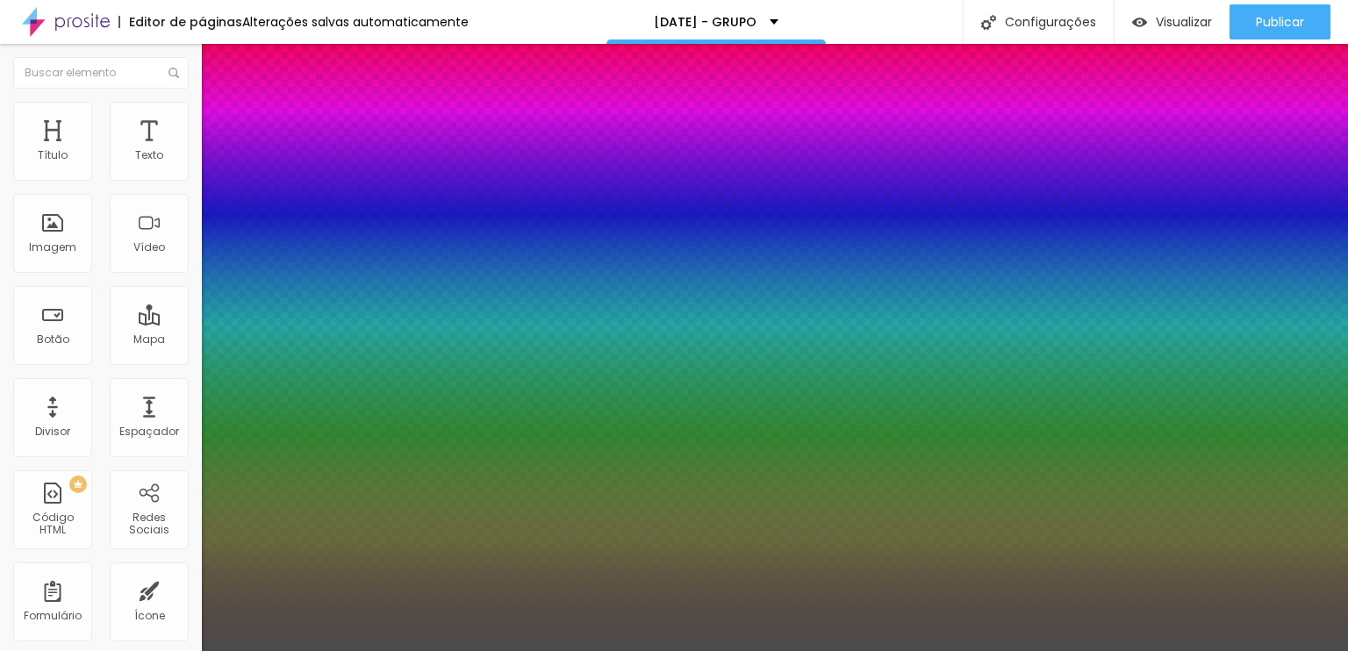
type input "0.1"
type input "1"
type input "0.2"
type input "1"
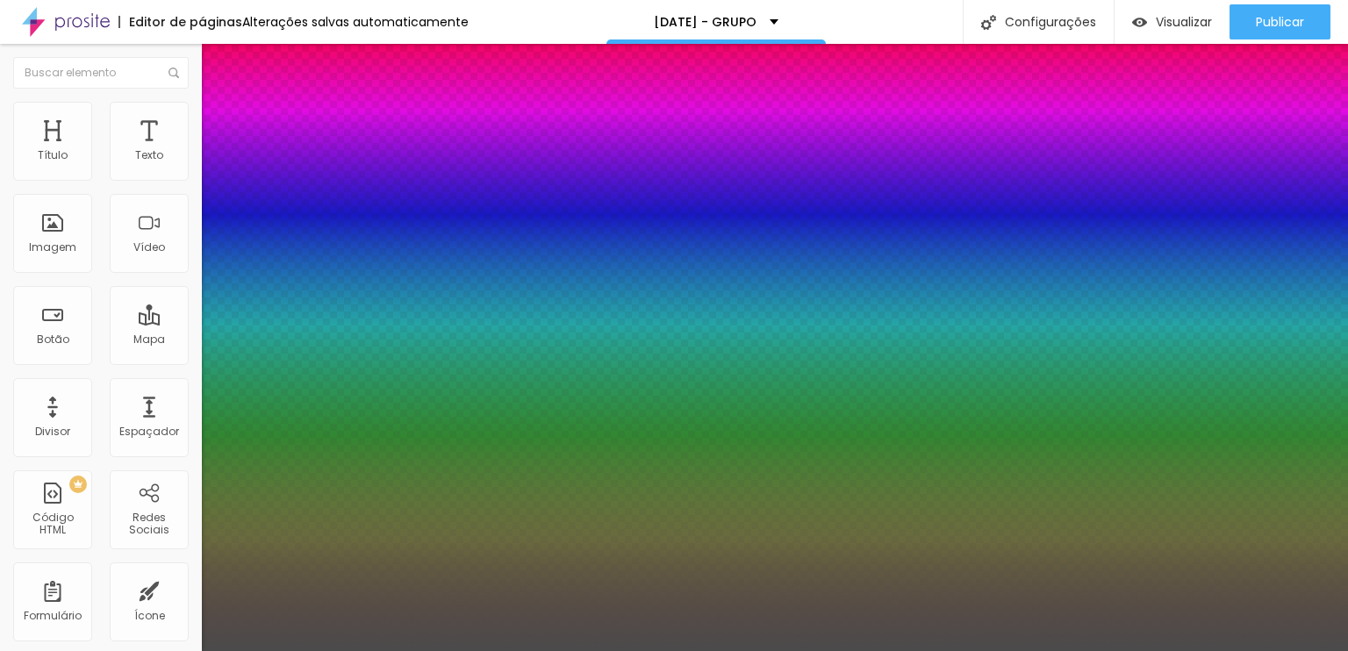
type input "0.3"
type input "1"
type input "0.4"
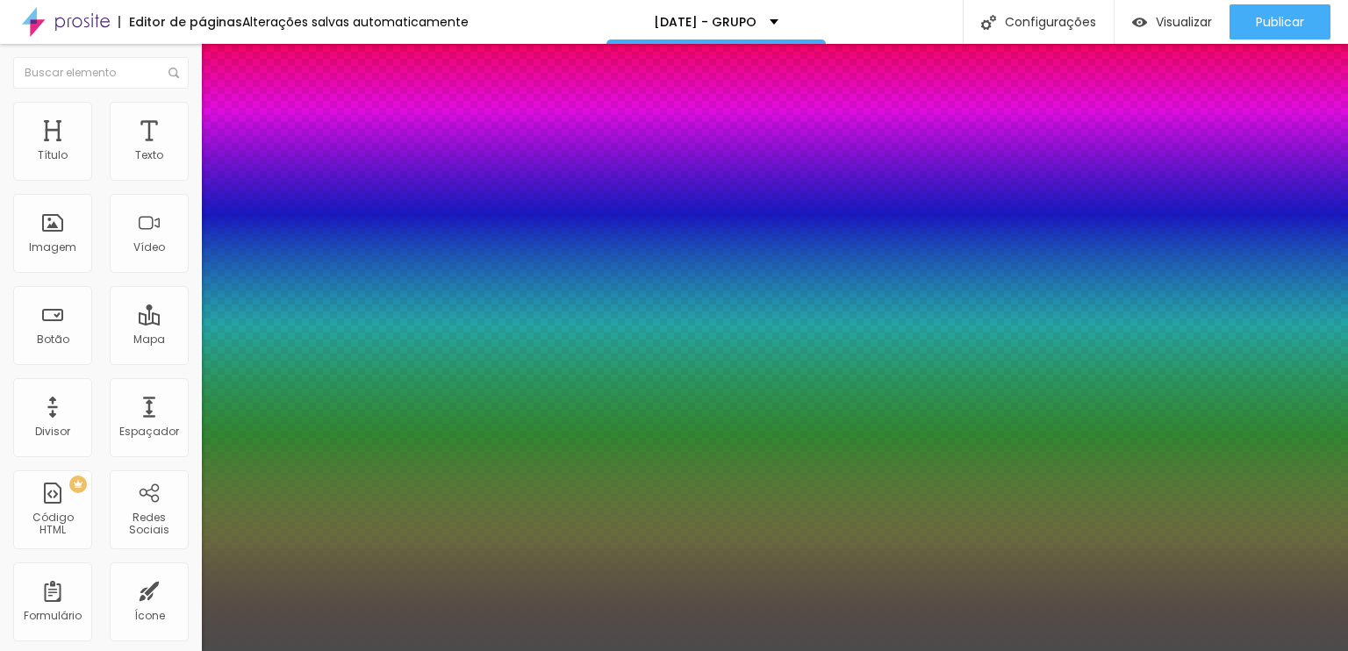
type input "1"
type input "0.5"
type input "1"
type input "0.4"
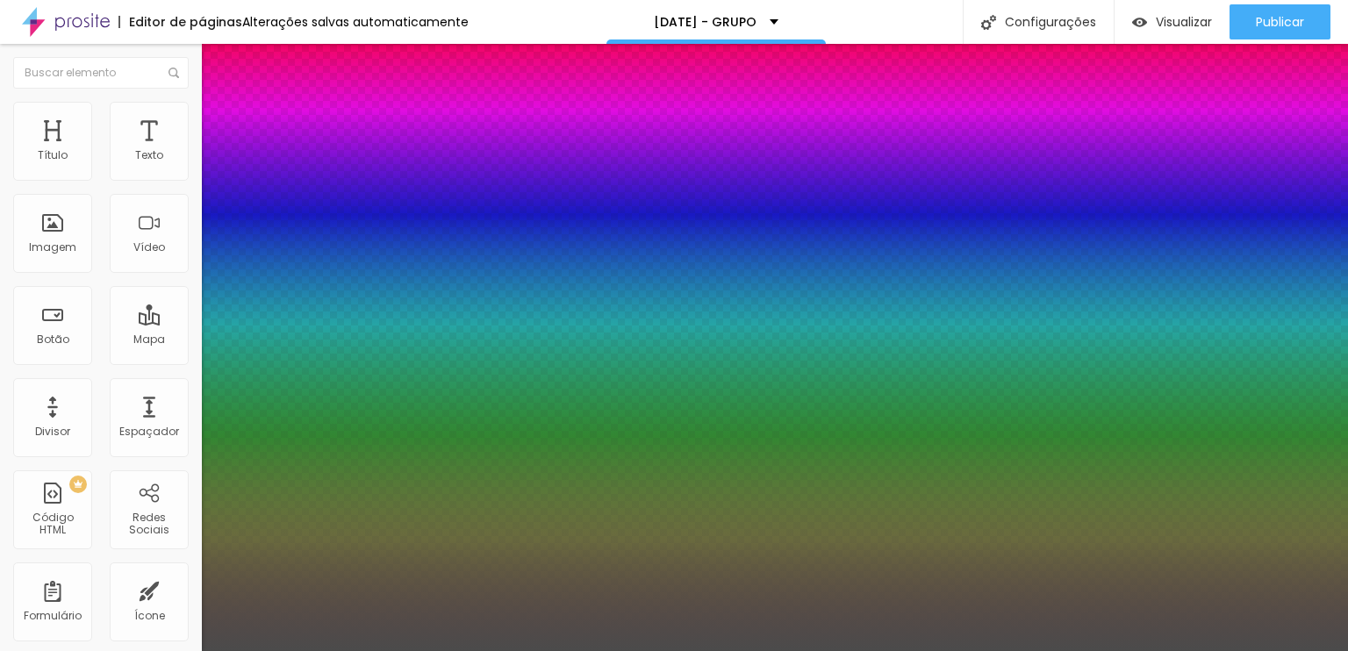
type input "0.4"
type input "1"
type input "0.3"
type input "1"
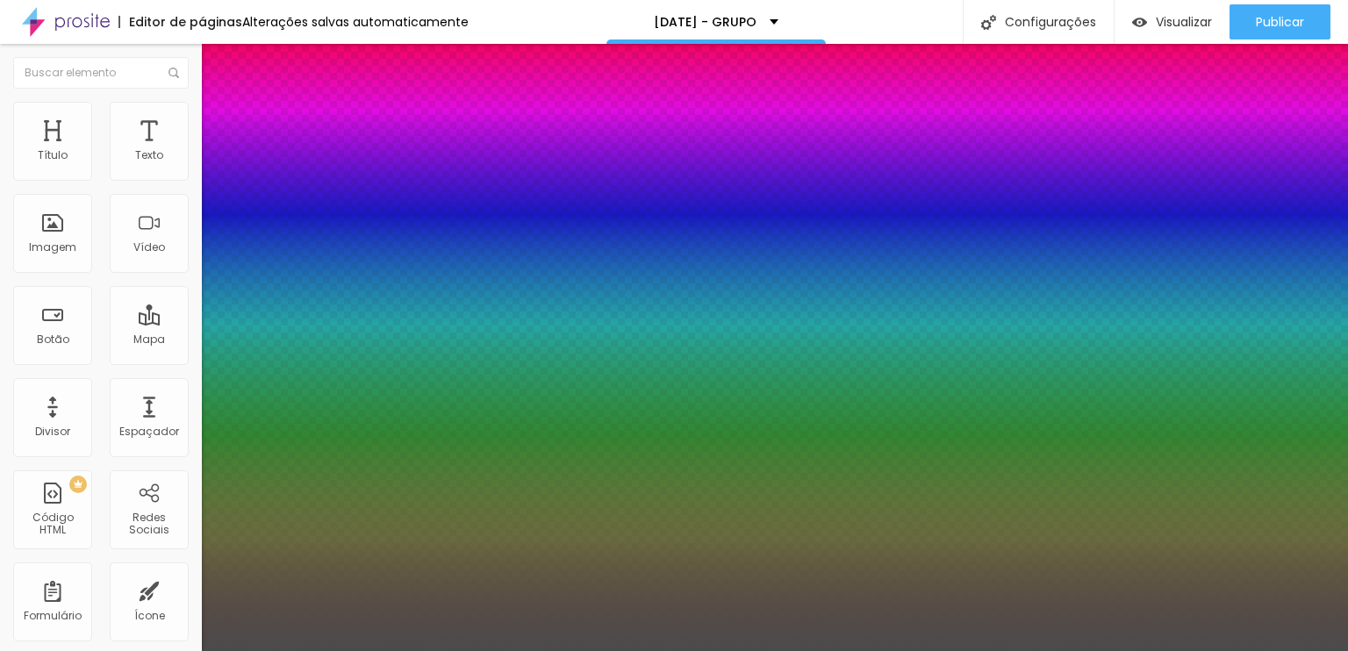
type input "0.2"
type input "1"
type input "0.1"
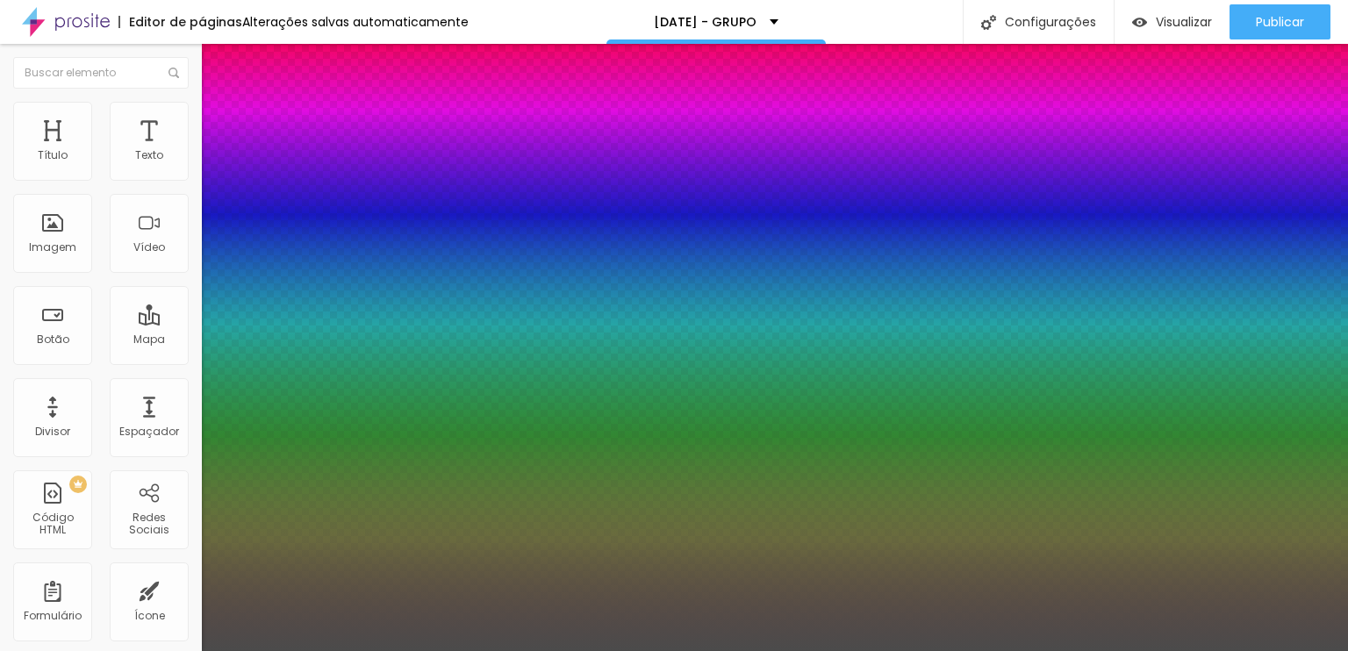
type input "1"
type input "0"
type input "1"
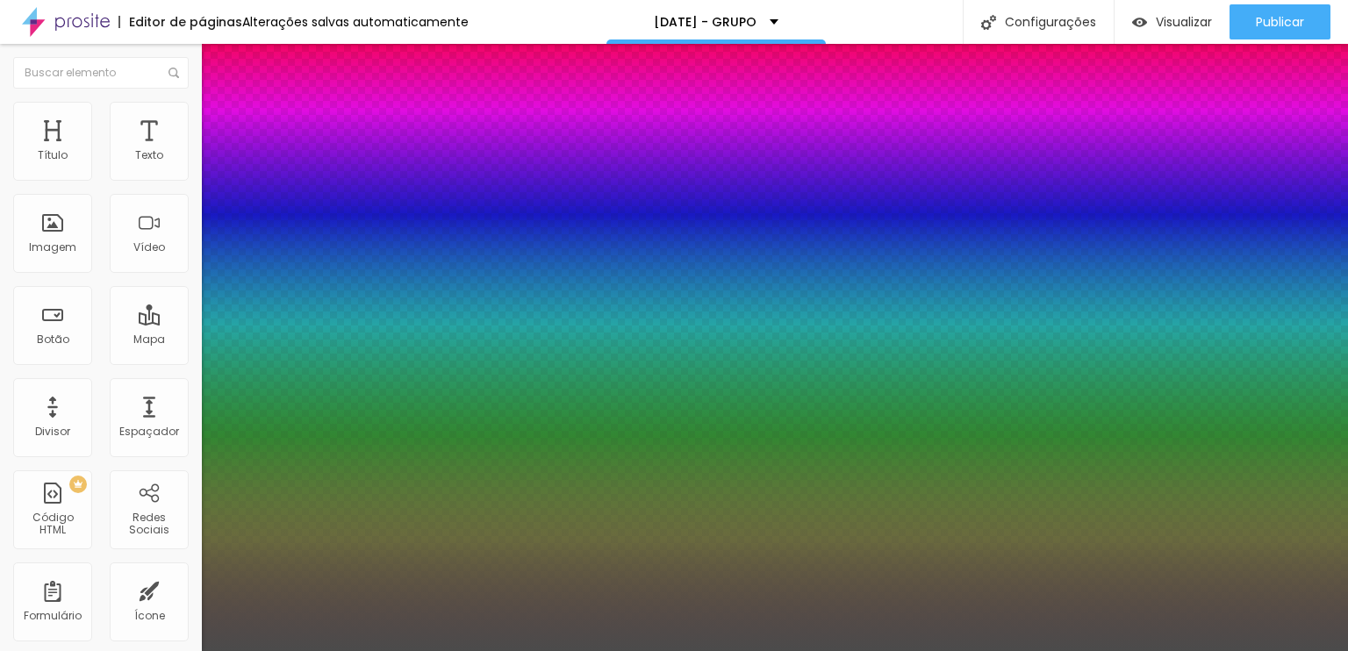
type input "24"
type input "1"
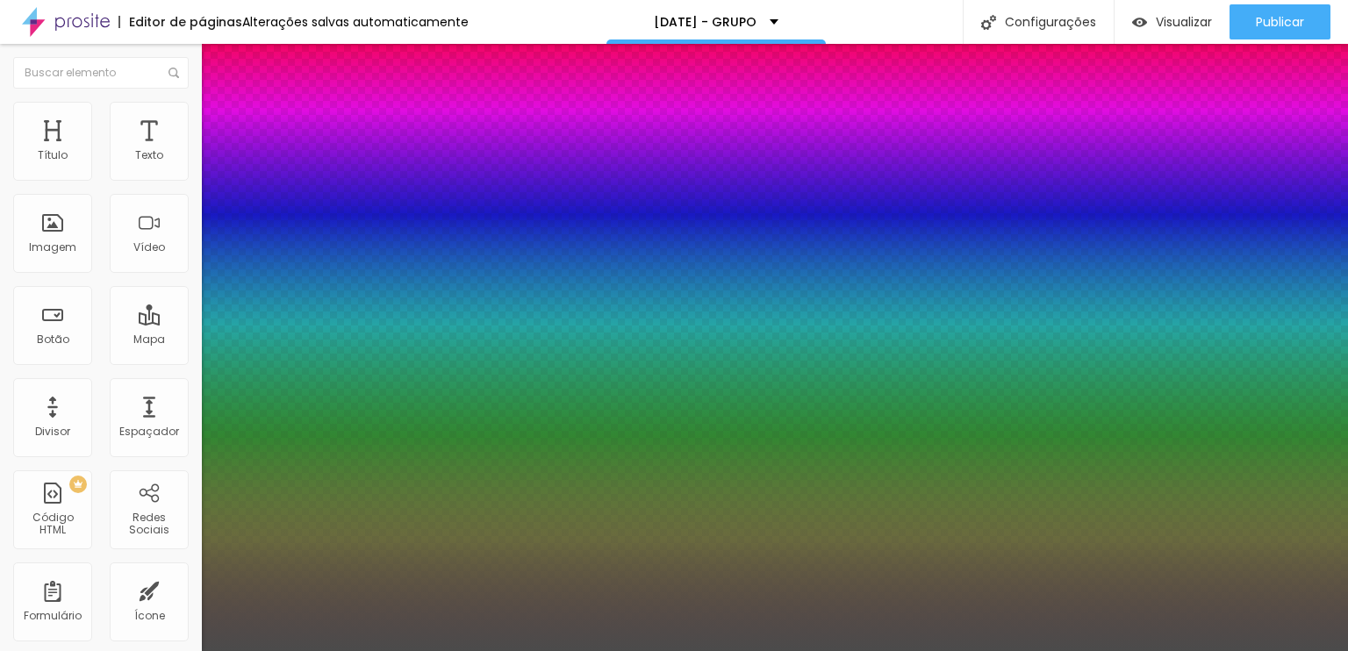
type input "25"
type input "1"
type input "26"
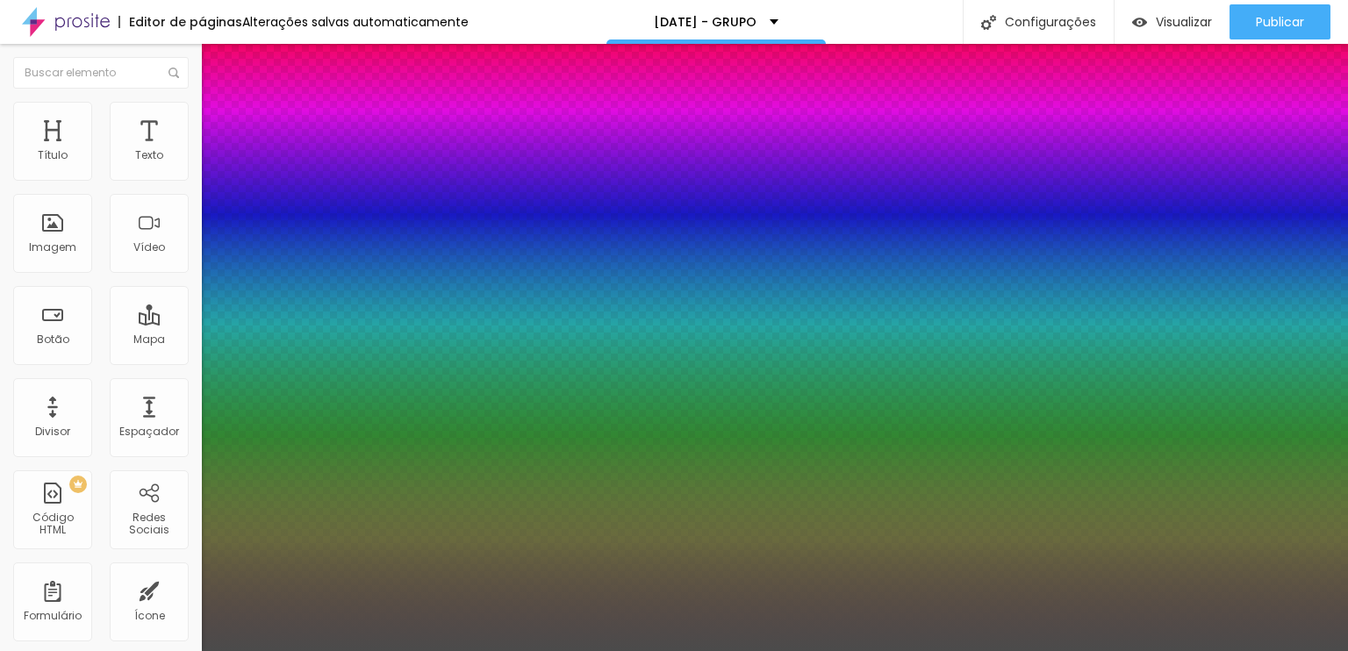
type input "1"
type input "27"
type input "1"
type input "28"
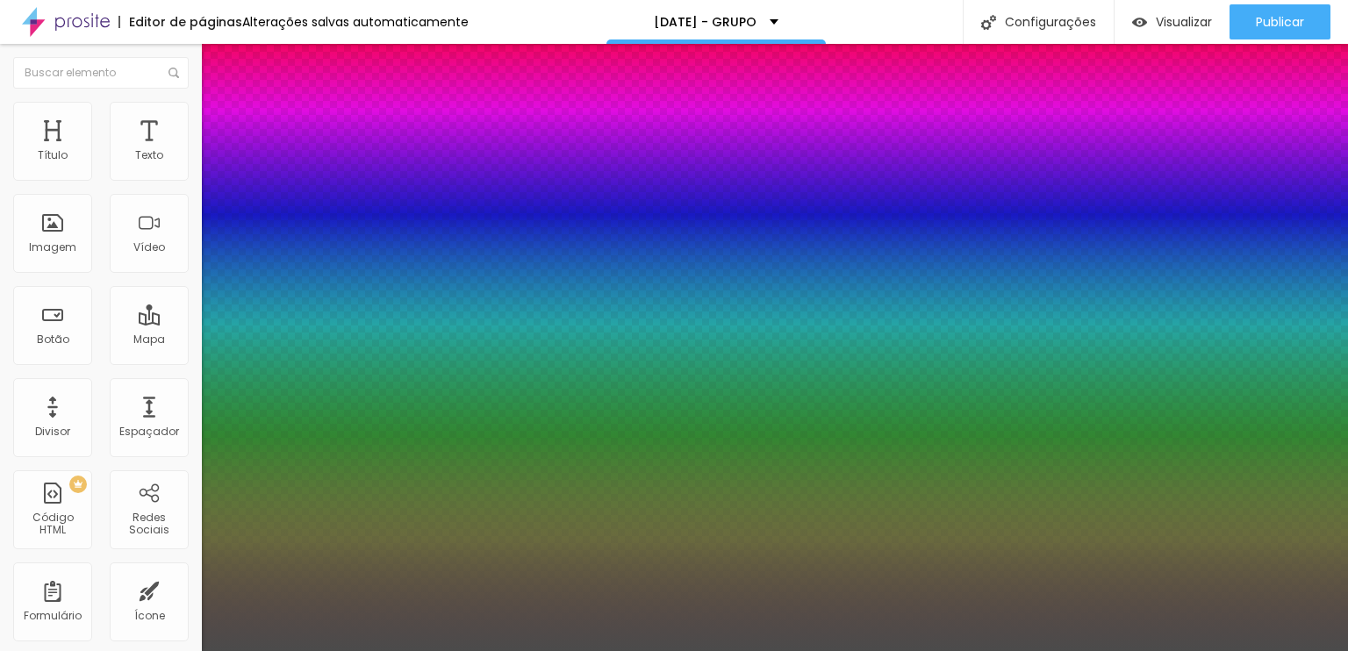
type input "28"
type input "1"
type input "29"
type input "1"
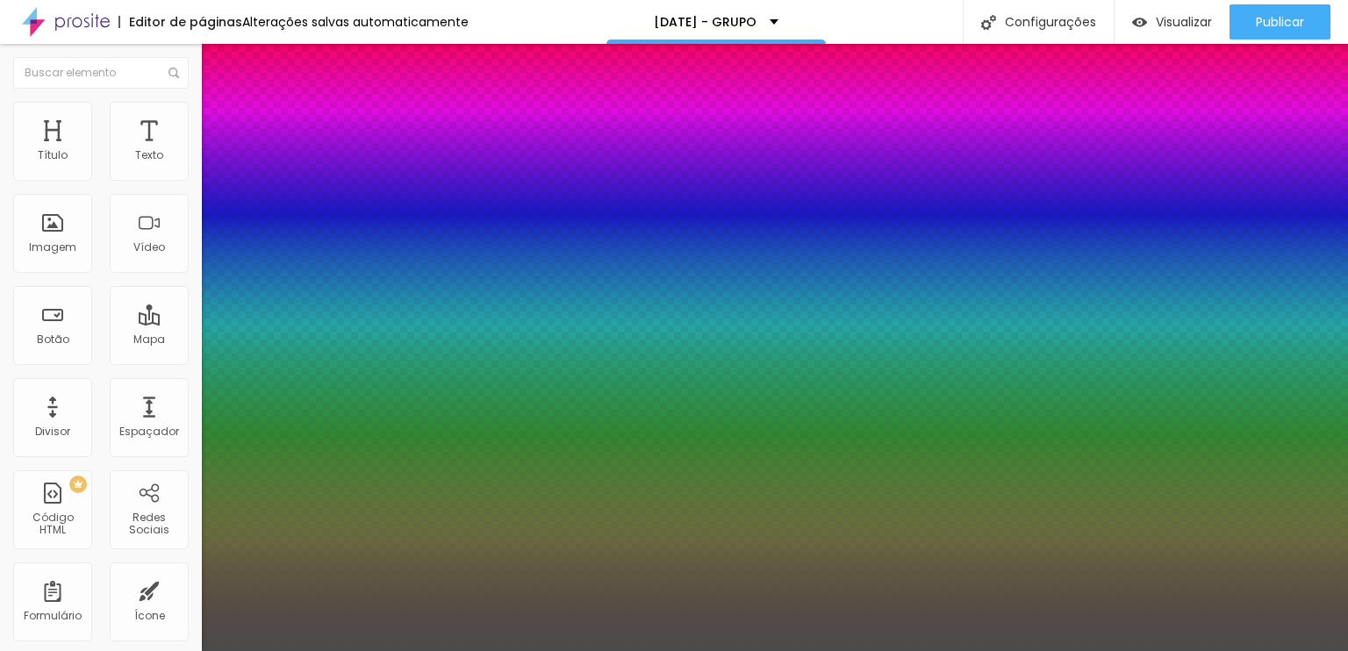
type input "28"
type input "1"
type input "27"
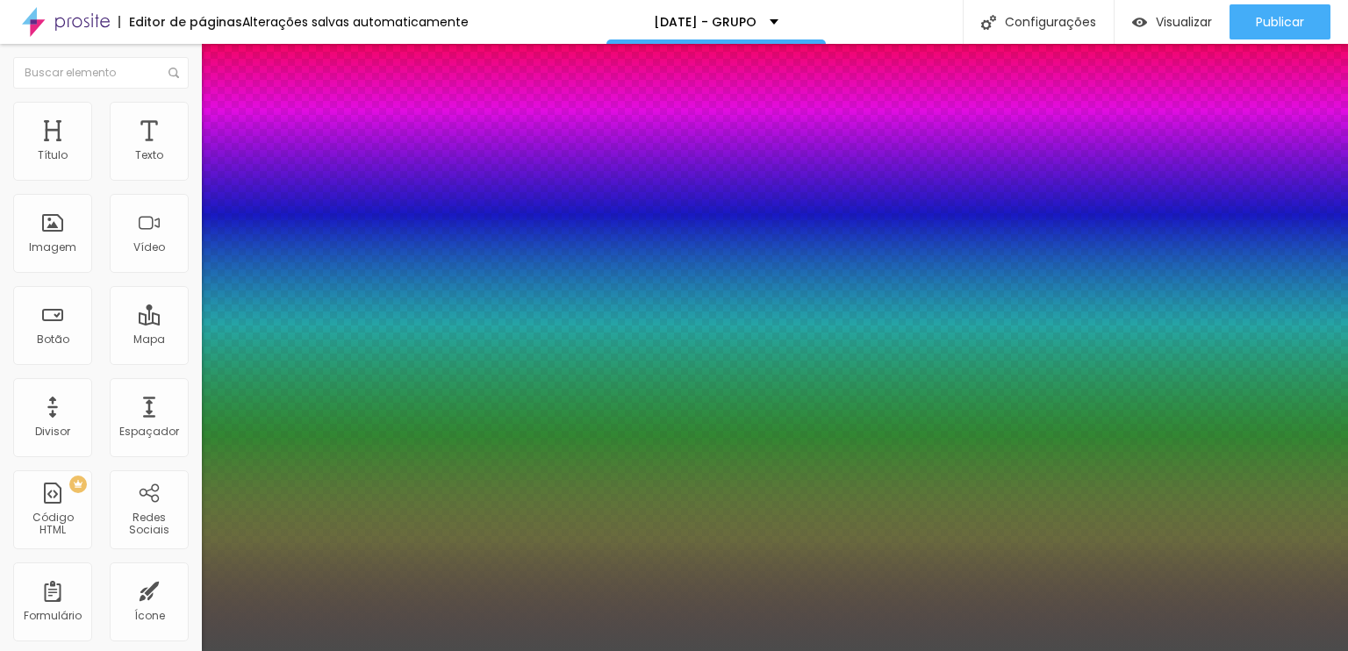
type input "1"
type input "26"
type input "1"
type input "25"
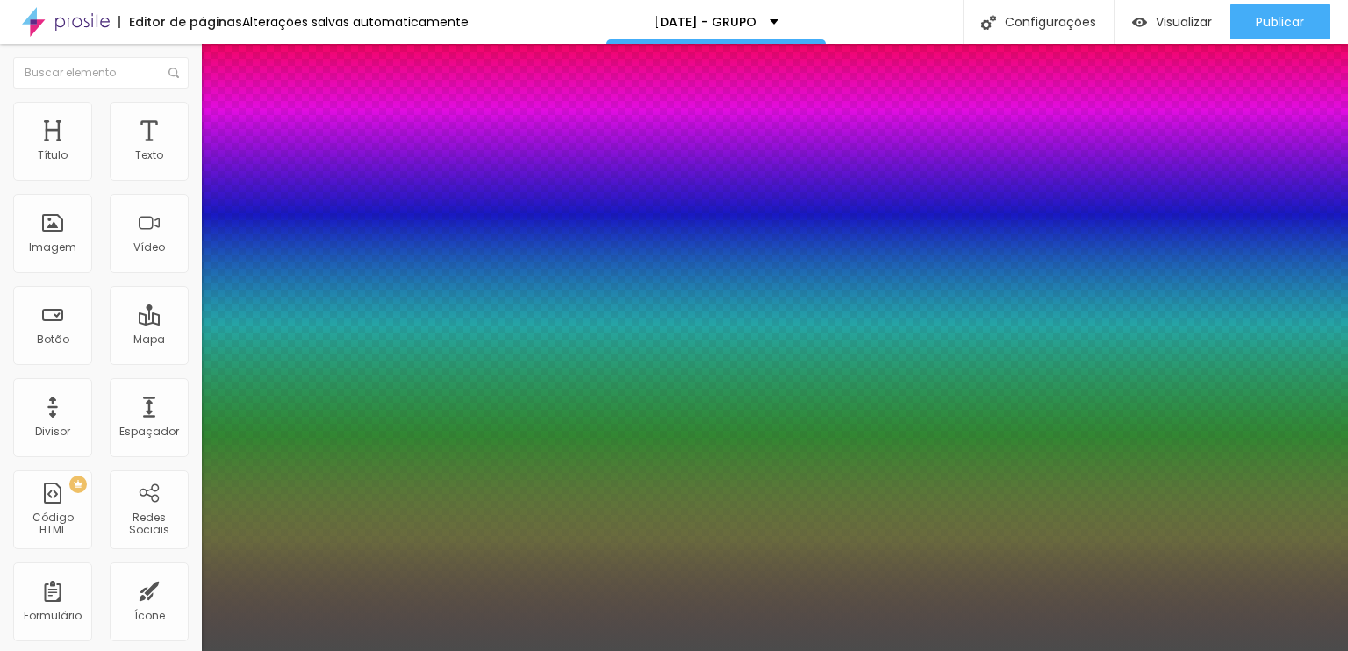
type input "25"
type input "1"
type input "24"
type input "1"
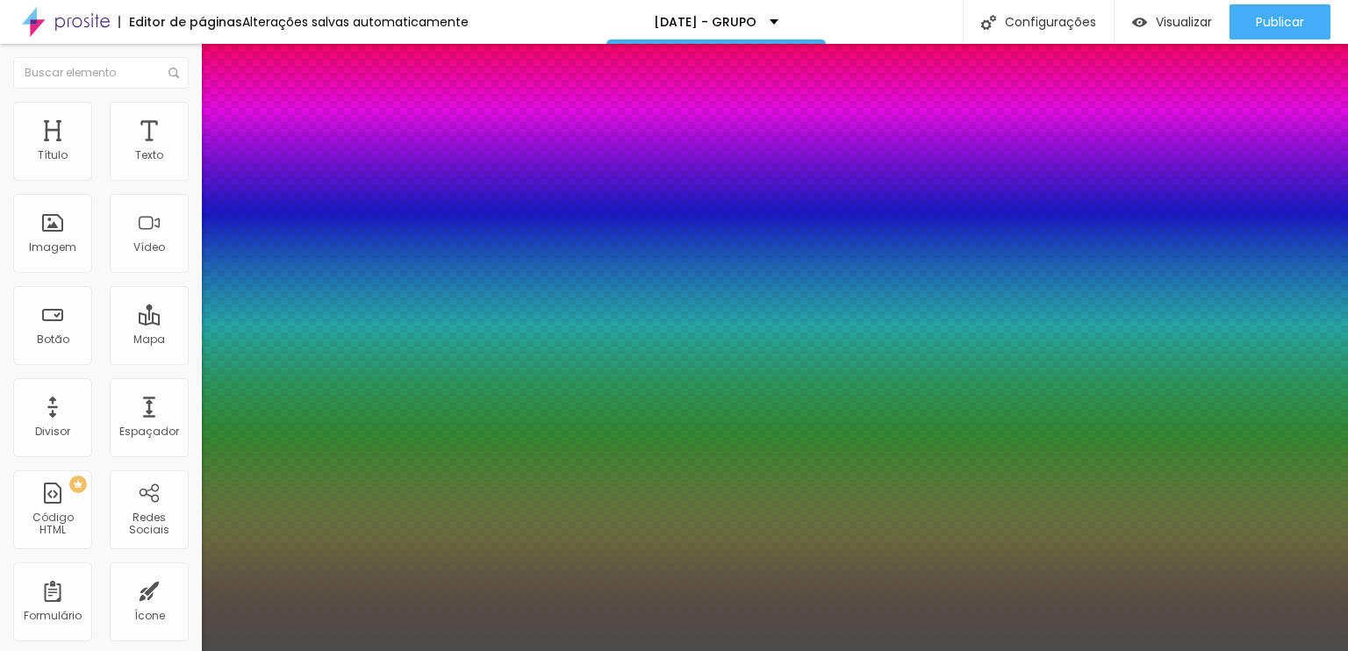
type input "23"
type input "1"
type input "22"
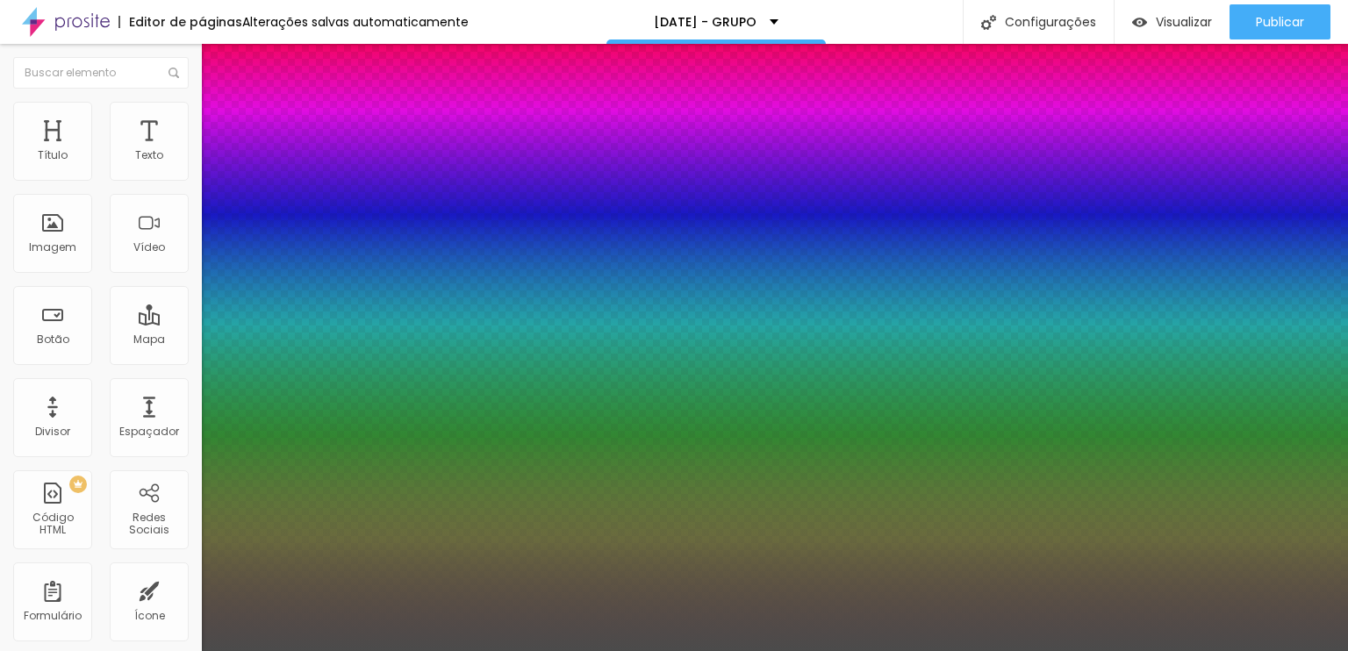
type input "1"
type input "21"
type input "1"
type input "22"
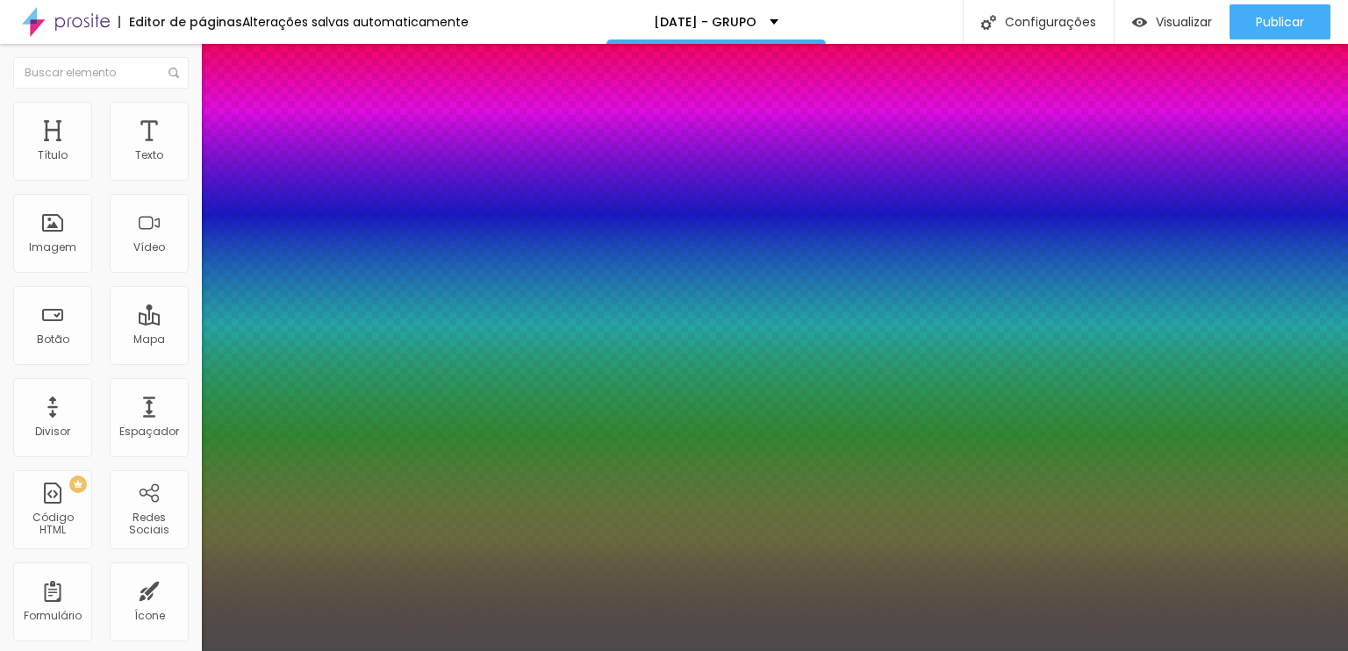
type input "22"
type input "1"
type input "23"
type input "1"
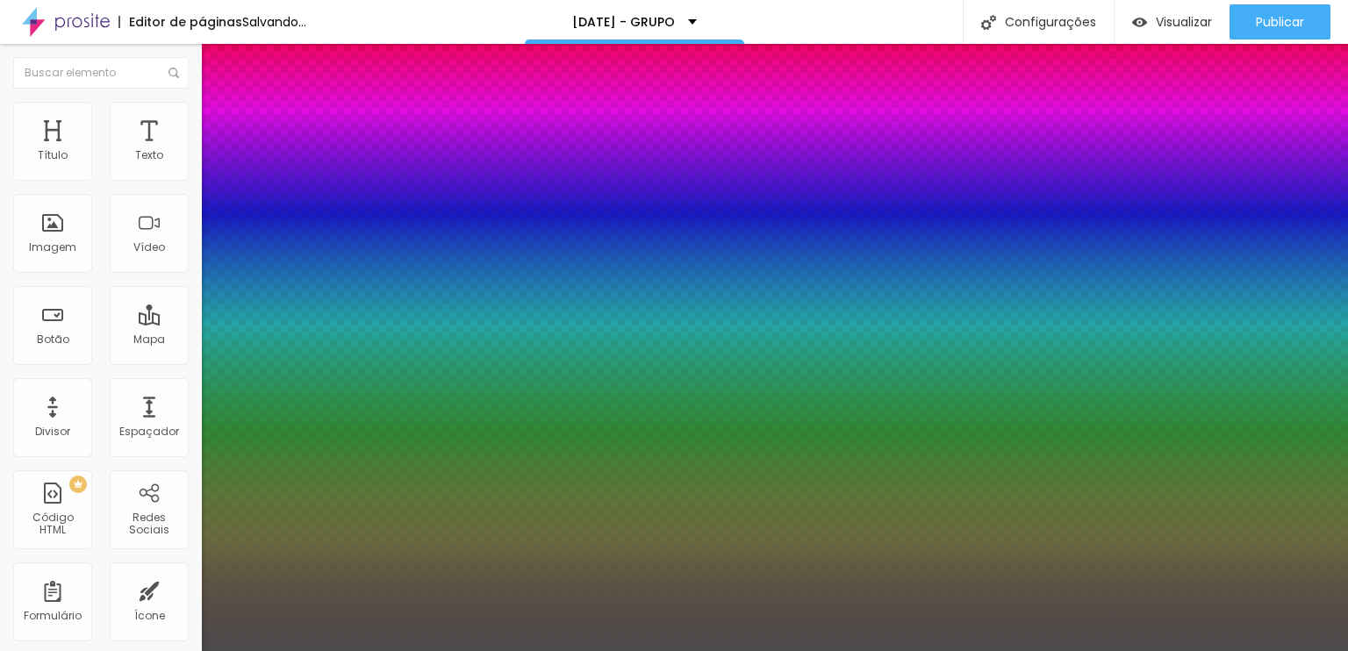
type input "22"
type input "1"
type input "21"
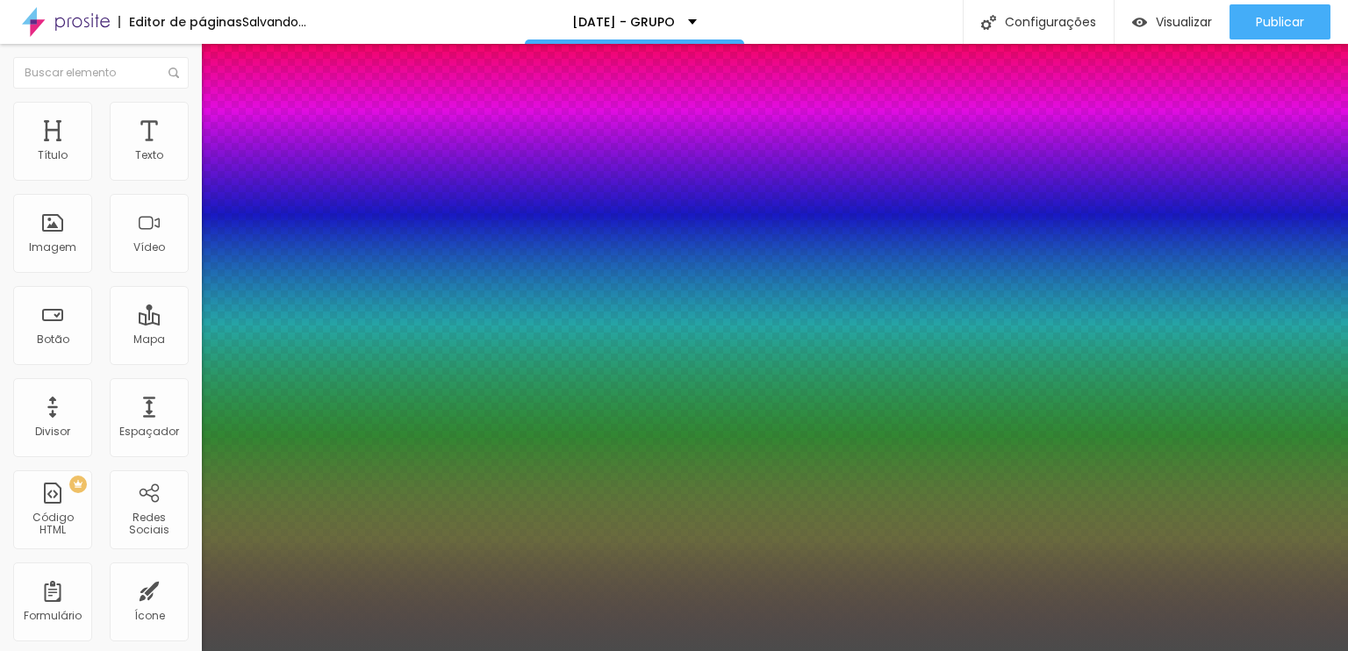
type input "1"
type input "21"
type input "1"
click at [140, 650] on div at bounding box center [674, 651] width 1348 height 0
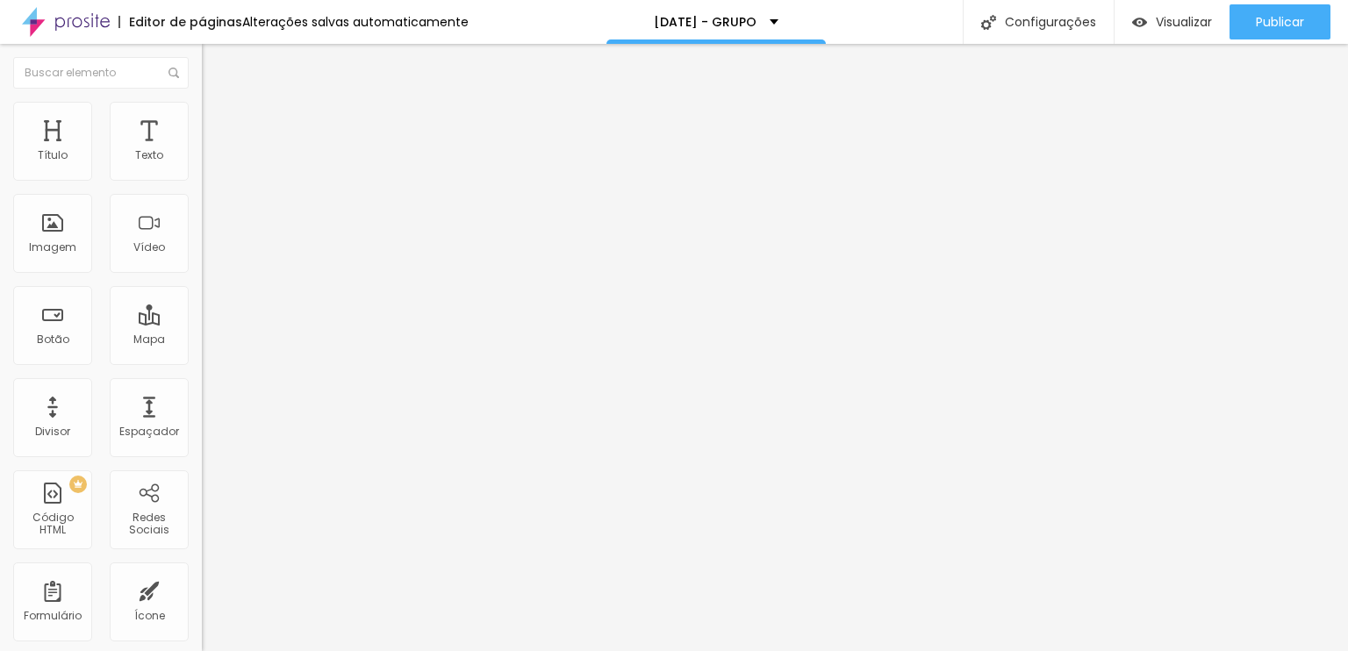
click at [209, 163] on icon "button" at bounding box center [214, 158] width 11 height 11
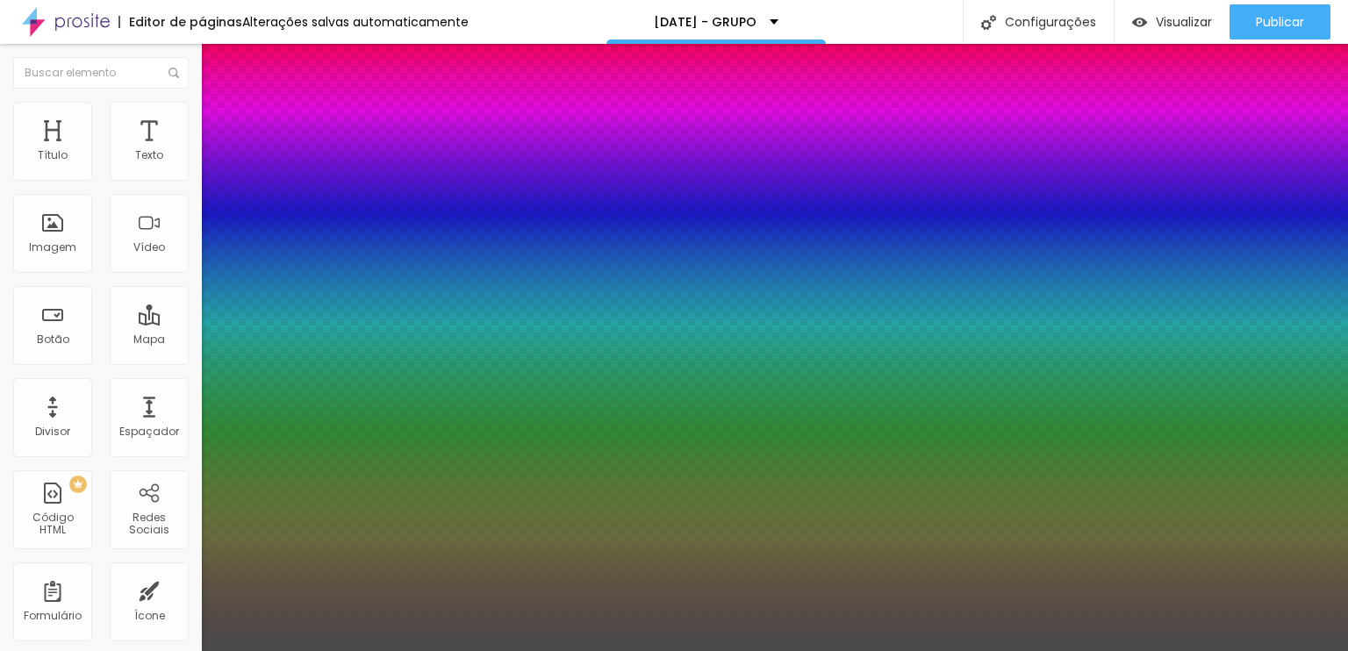
type input "1"
click at [604, 650] on div at bounding box center [674, 651] width 1348 height 0
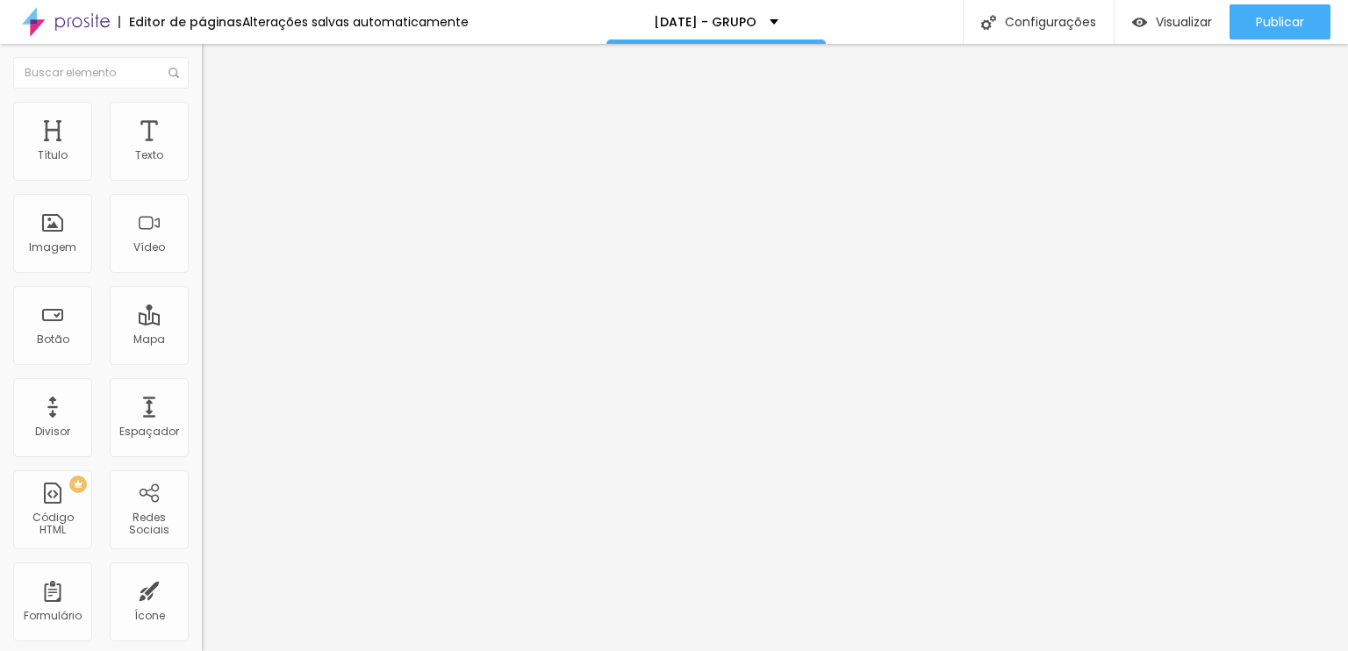
click at [209, 145] on icon "button" at bounding box center [215, 138] width 12 height 12
click at [209, 163] on icon "button" at bounding box center [214, 158] width 11 height 11
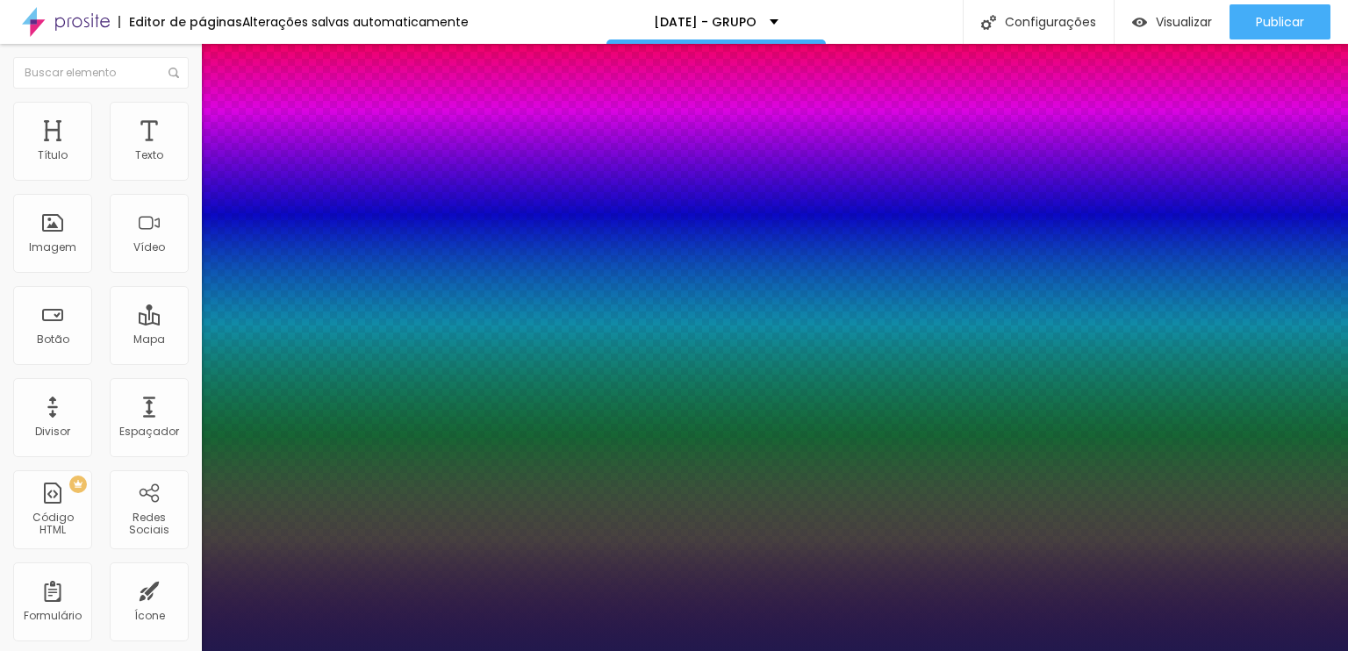
type input "1"
type input "17"
type input "1"
type input "18"
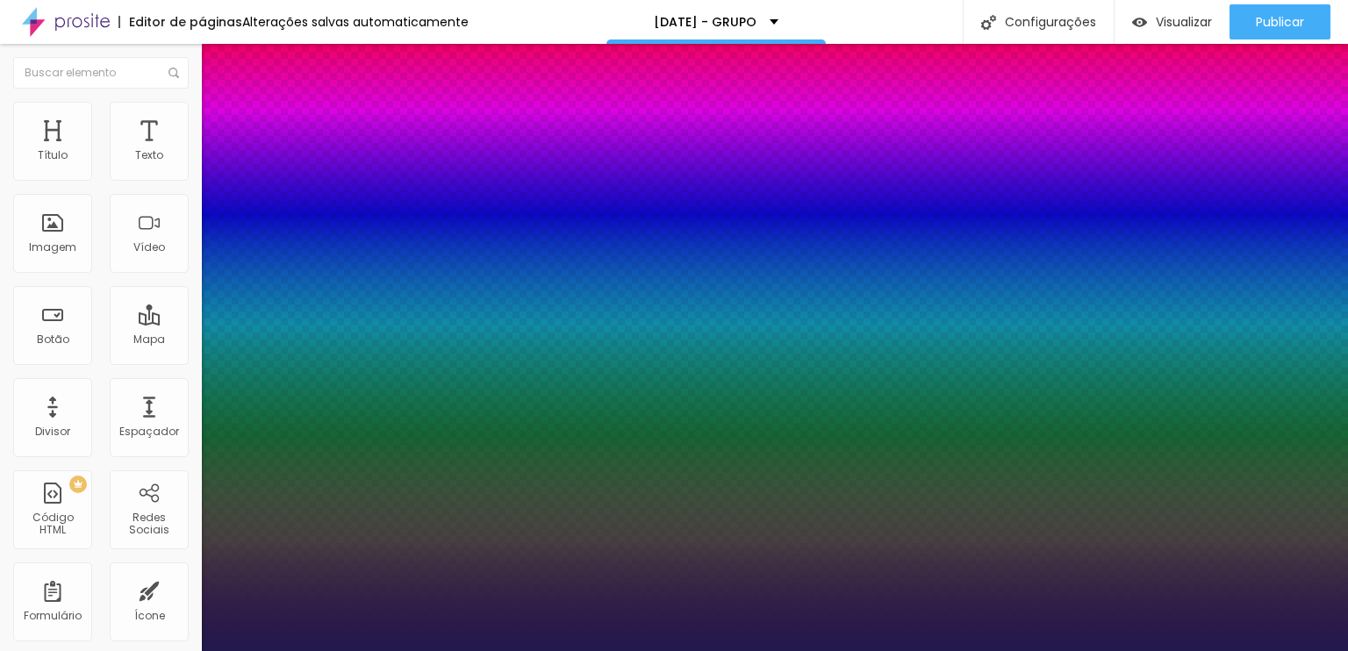
type input "18"
type input "1"
type input "19"
type input "1"
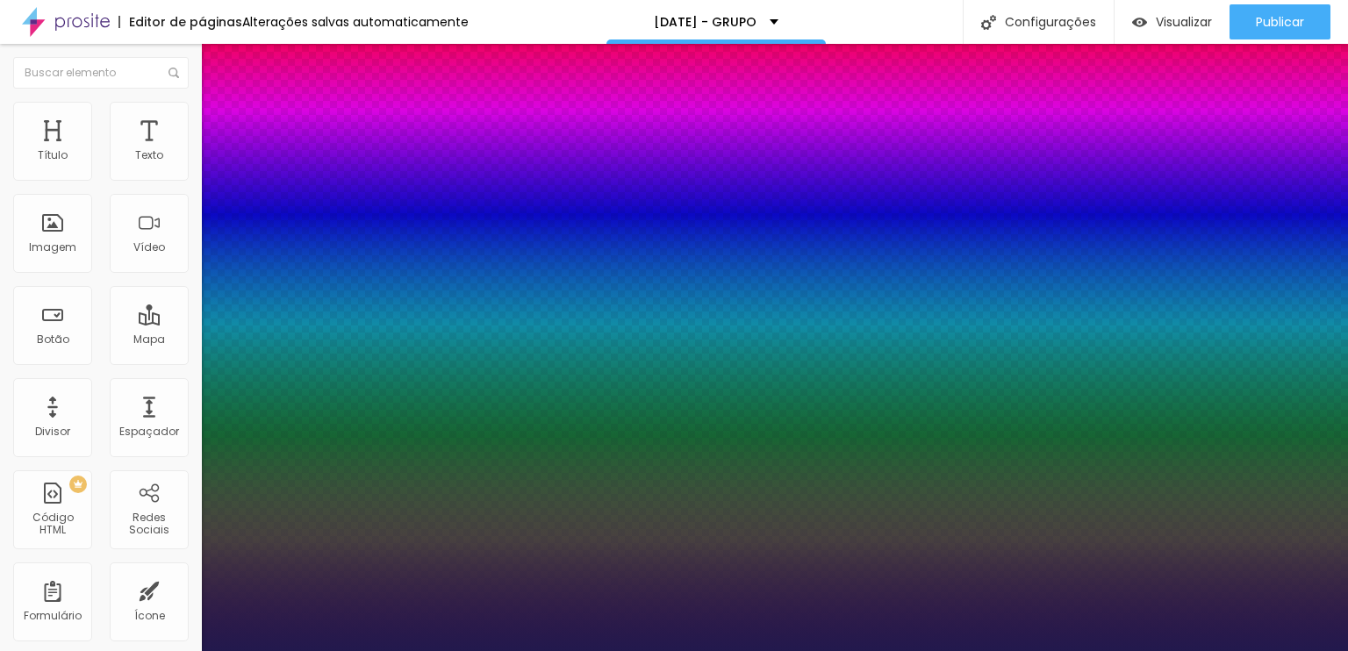
type input "20"
type input "1"
type input "21"
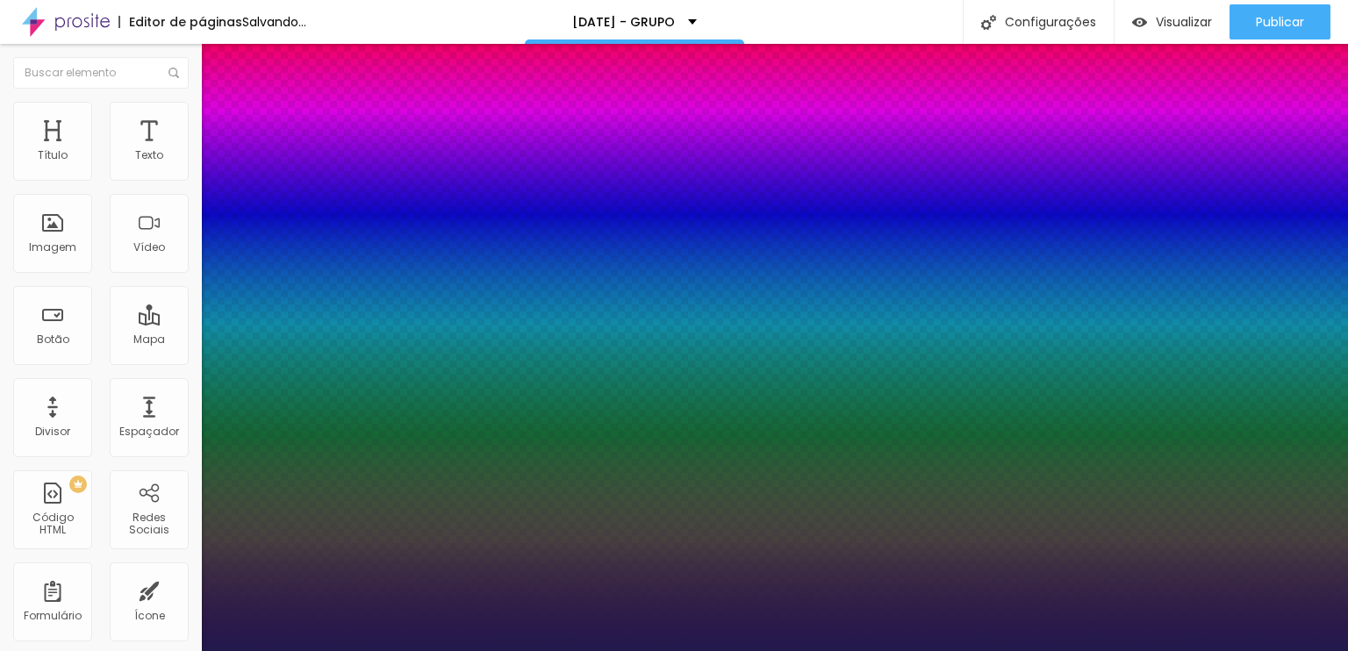
type input "1"
type input "21"
type input "1"
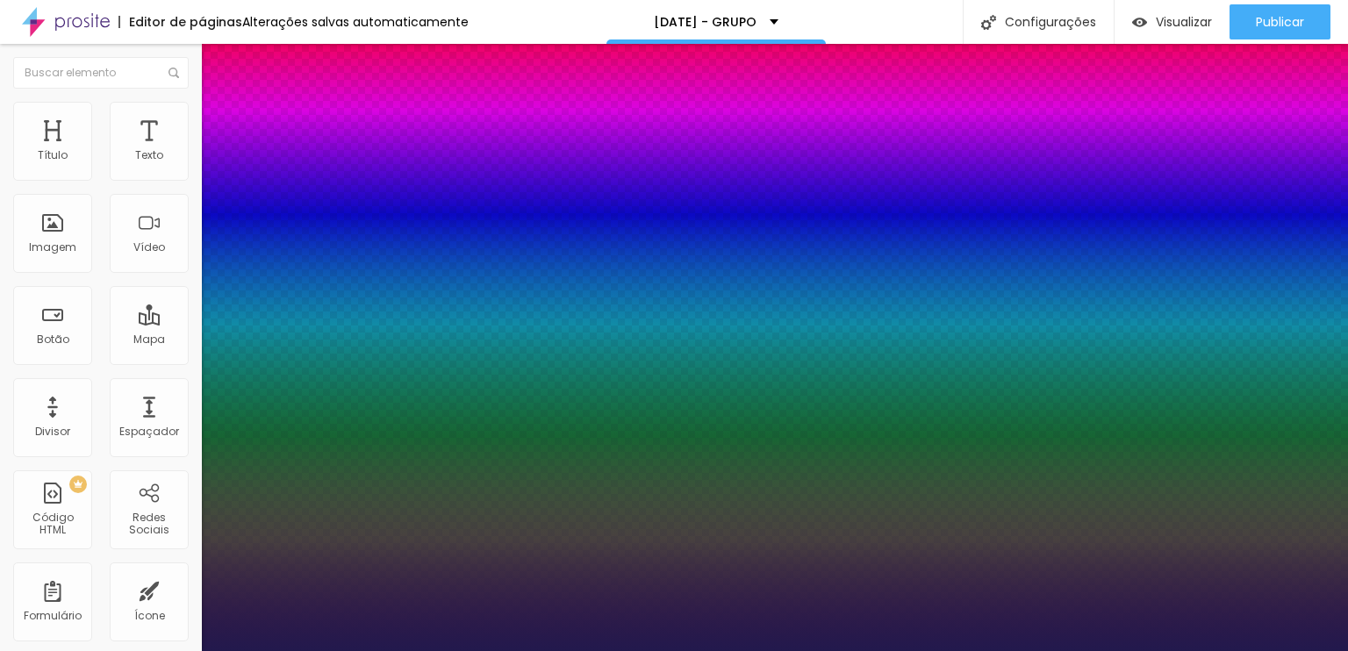
select select "Actor-Regular"
type input "1"
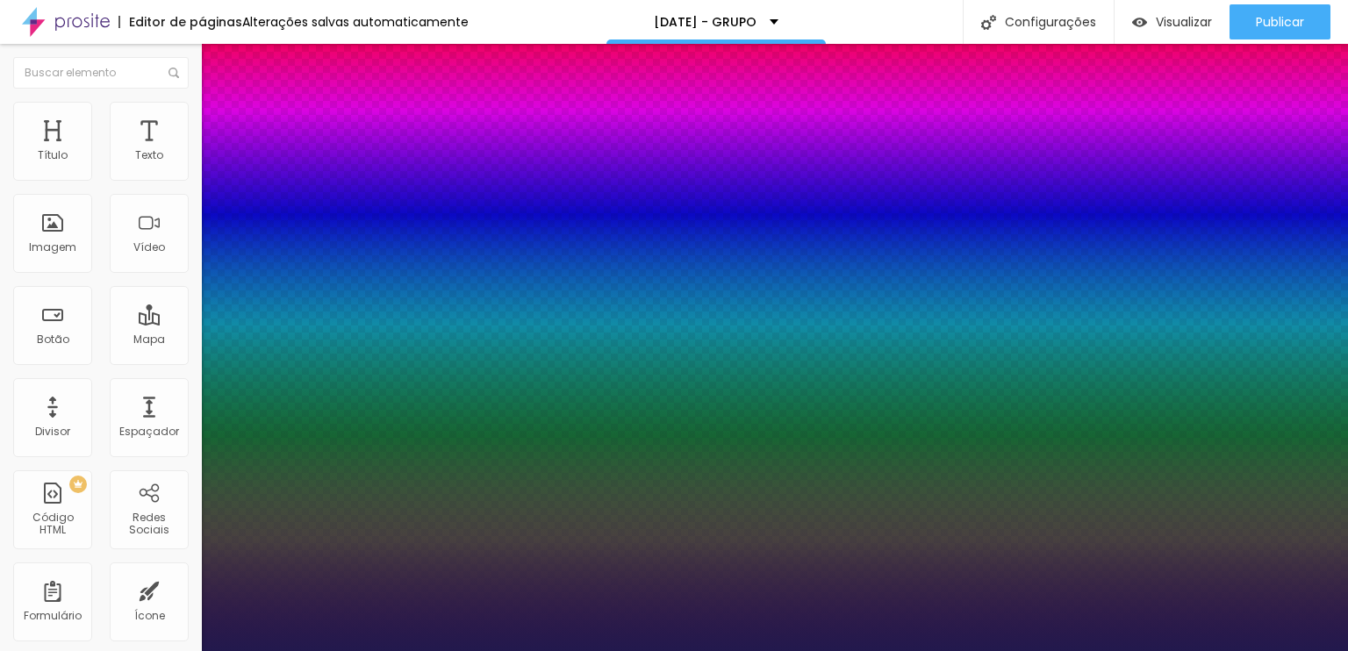
select select "MontserratBlack"
type input "1"
select select "MontserratMedium"
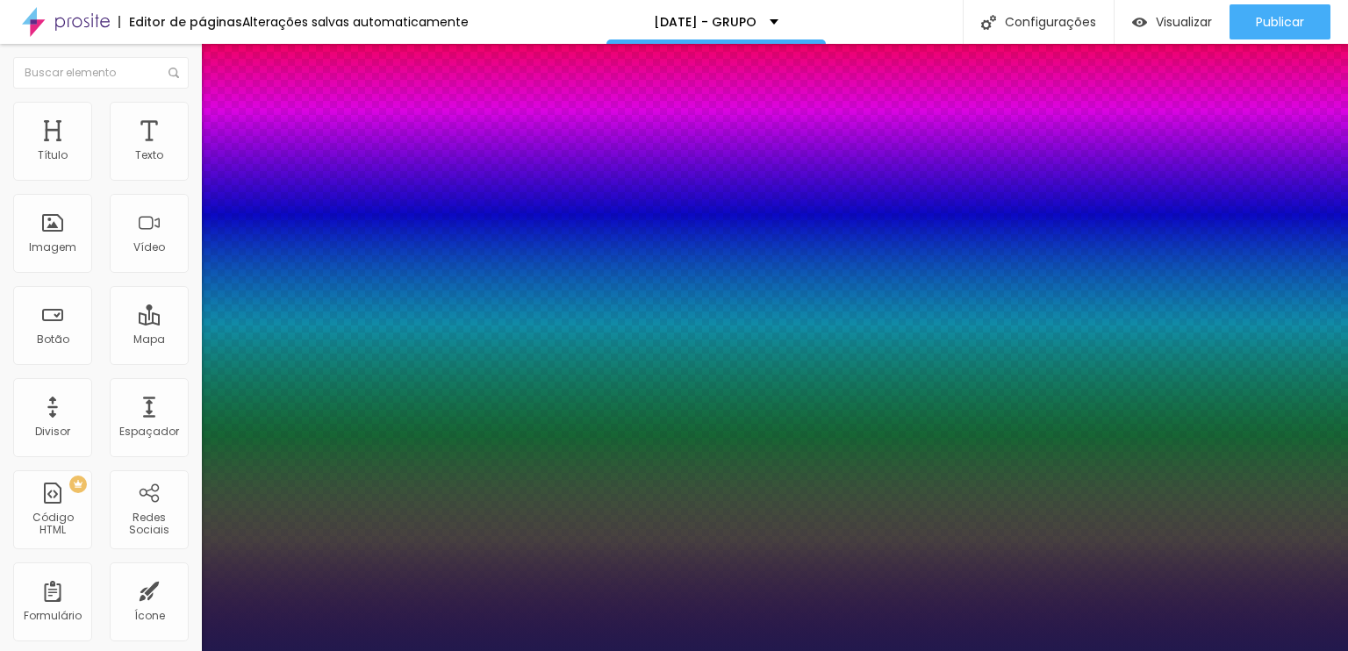
type input "1"
select select "MontserratLight"
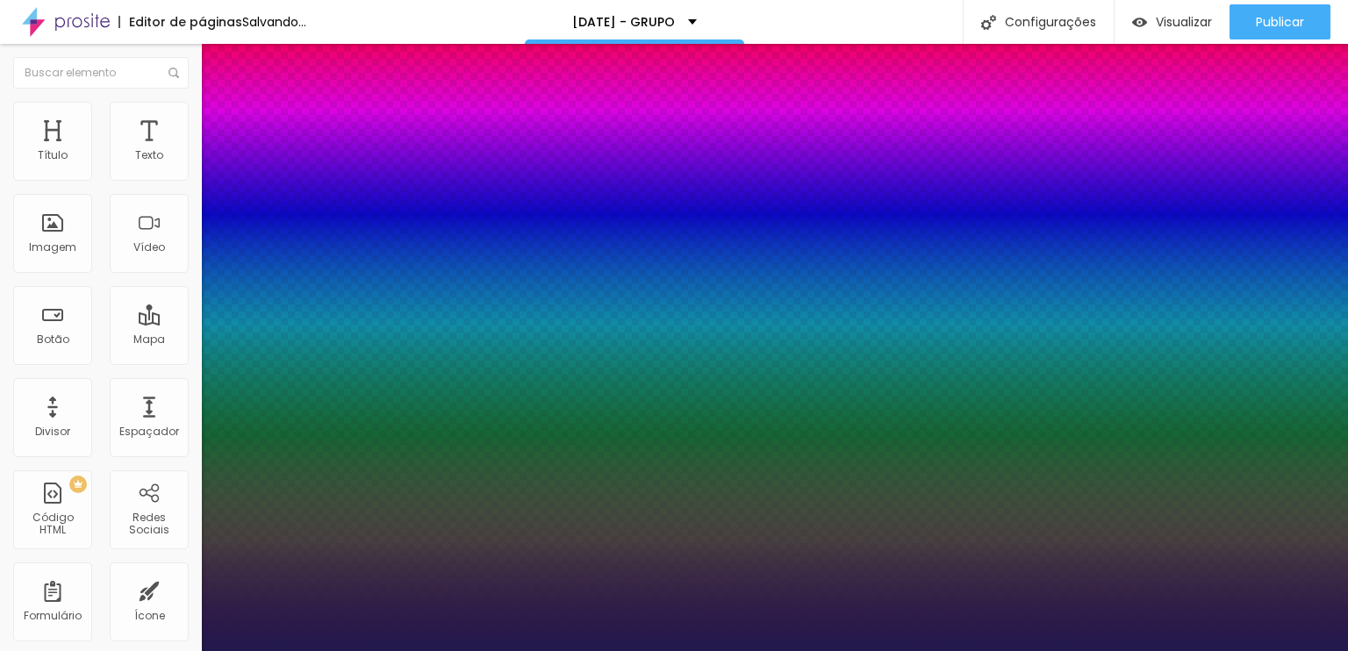
type input "1"
click at [600, 650] on div at bounding box center [674, 651] width 1348 height 0
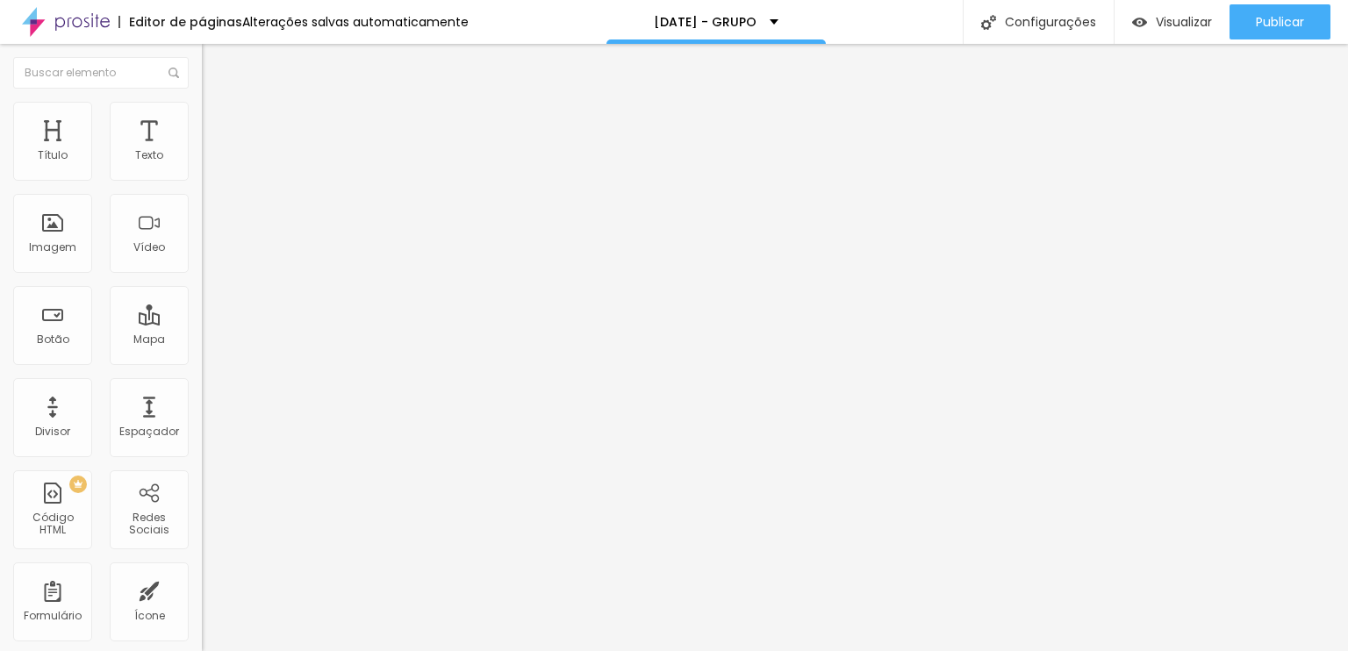
click at [202, 261] on button "button" at bounding box center [214, 252] width 25 height 18
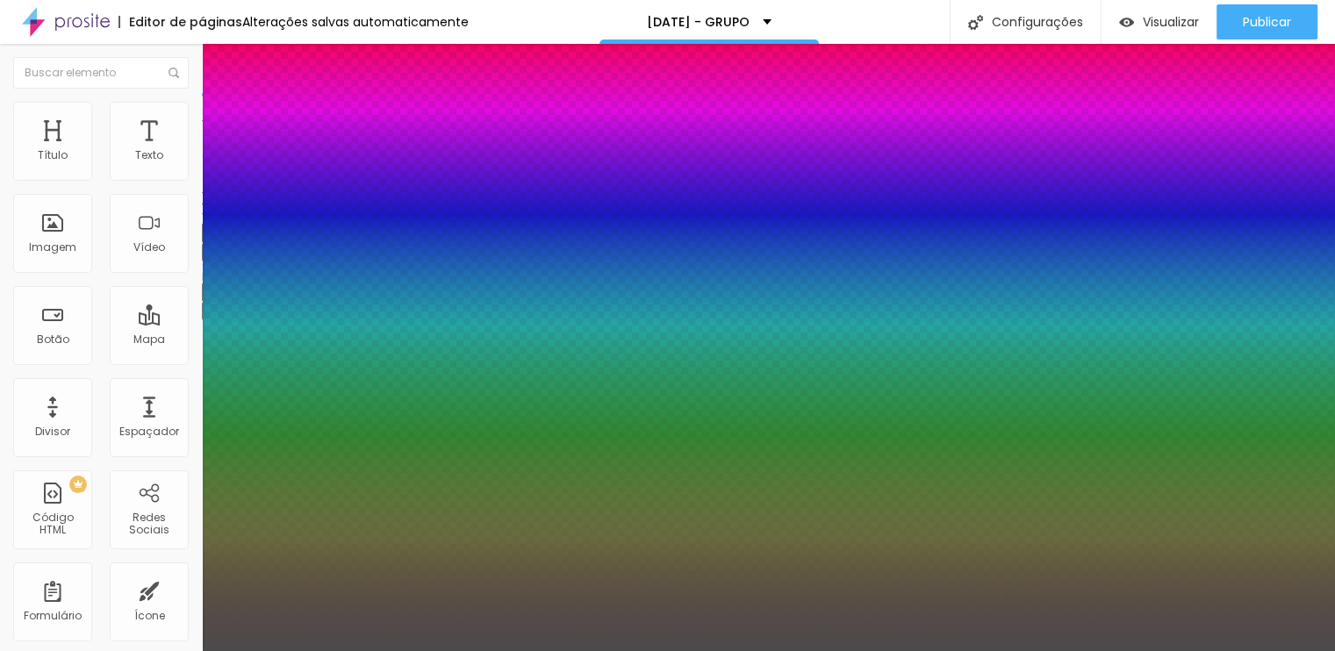
type input "1"
type input "0.5"
click at [124, 650] on div at bounding box center [667, 651] width 1335 height 0
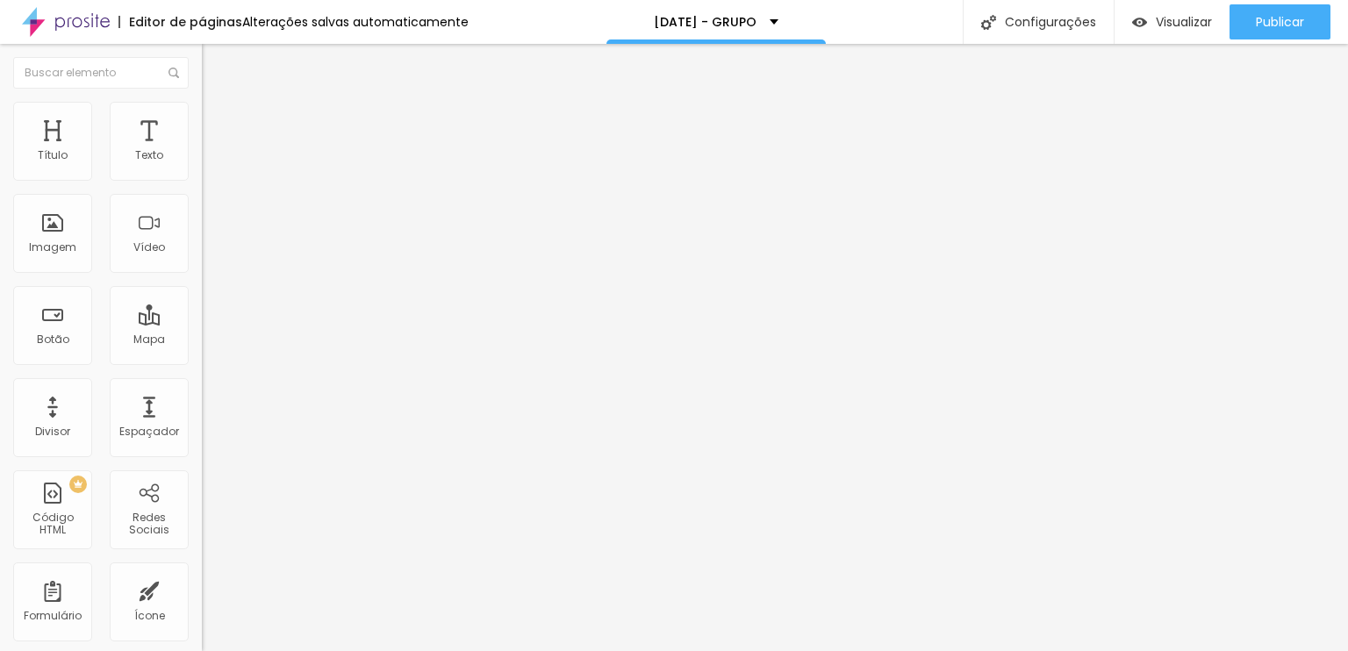
click at [202, 151] on span "Titulo 1" at bounding box center [230, 138] width 57 height 25
click at [211, 253] on icon "button" at bounding box center [214, 249] width 7 height 7
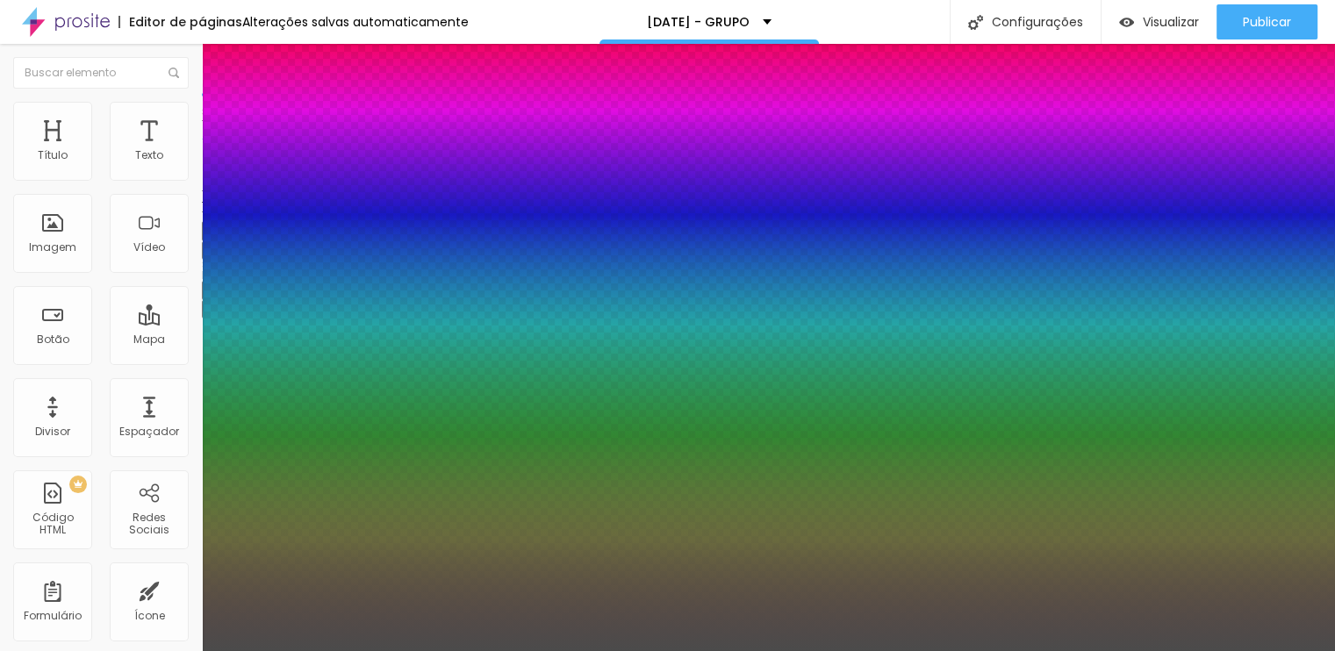
type input "1"
type input "0.5"
type input "38"
type input "1"
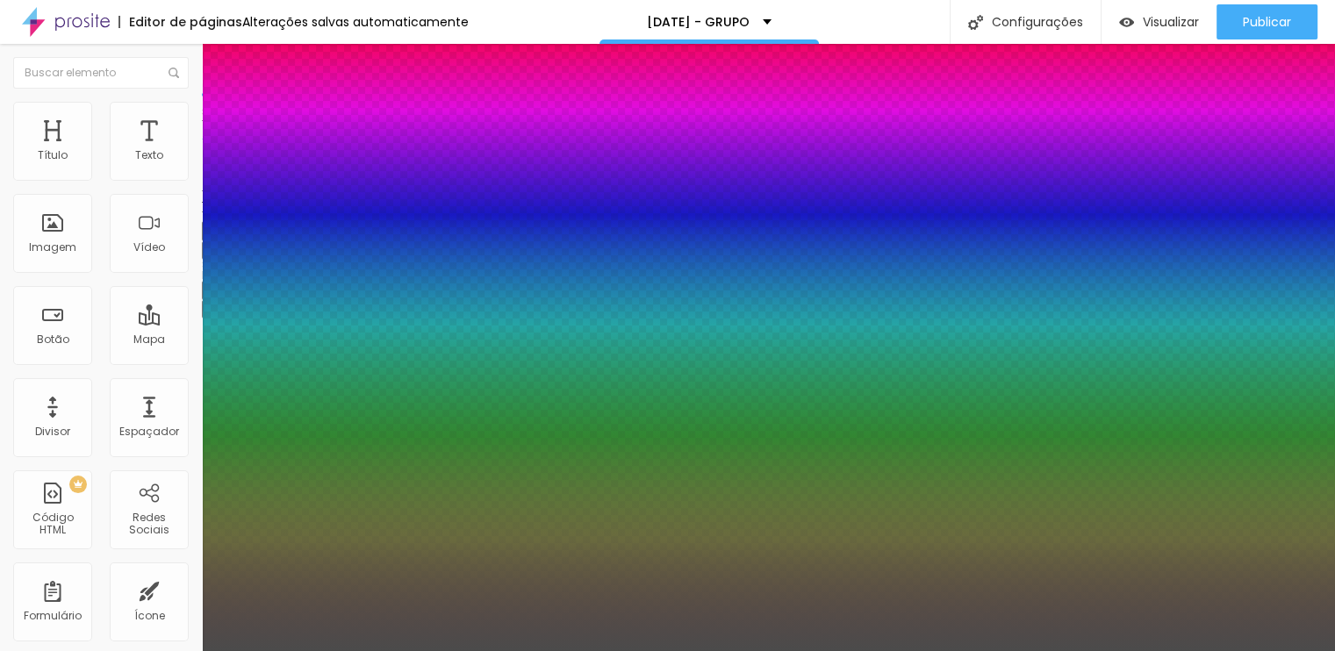
type input "0.5"
type input "37"
type input "1"
type input "0.5"
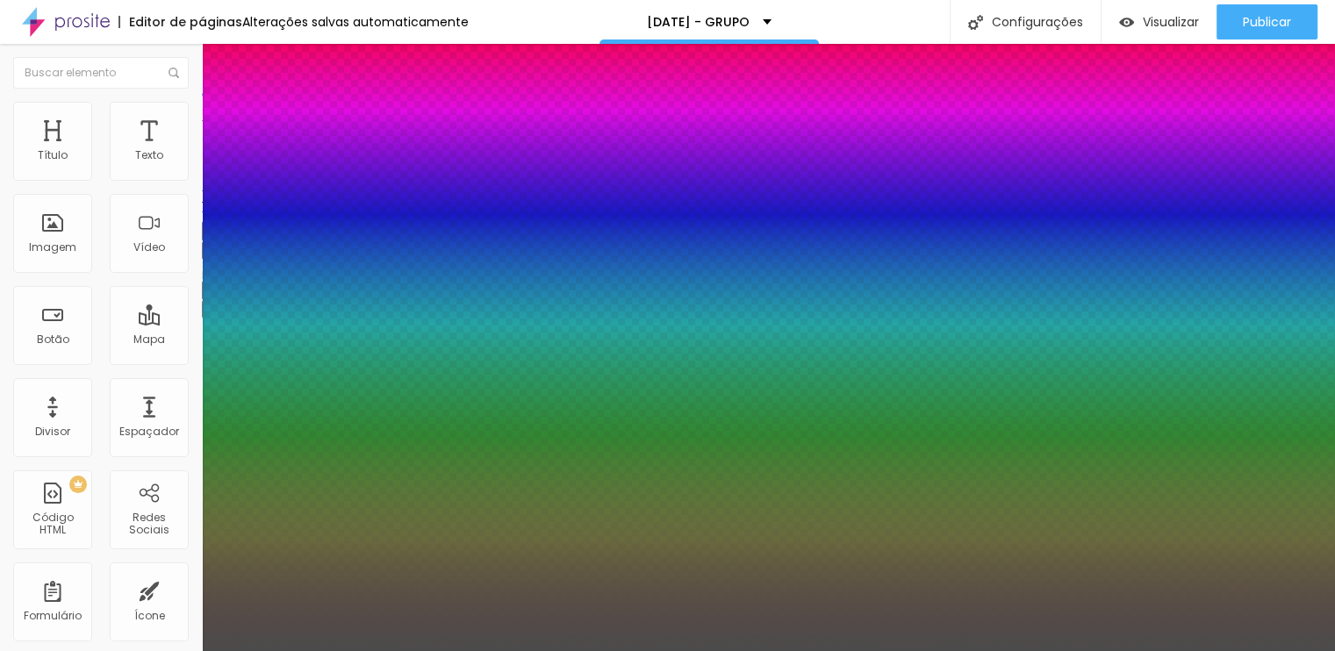
type input "36"
type input "1"
type input "0.5"
type input "35"
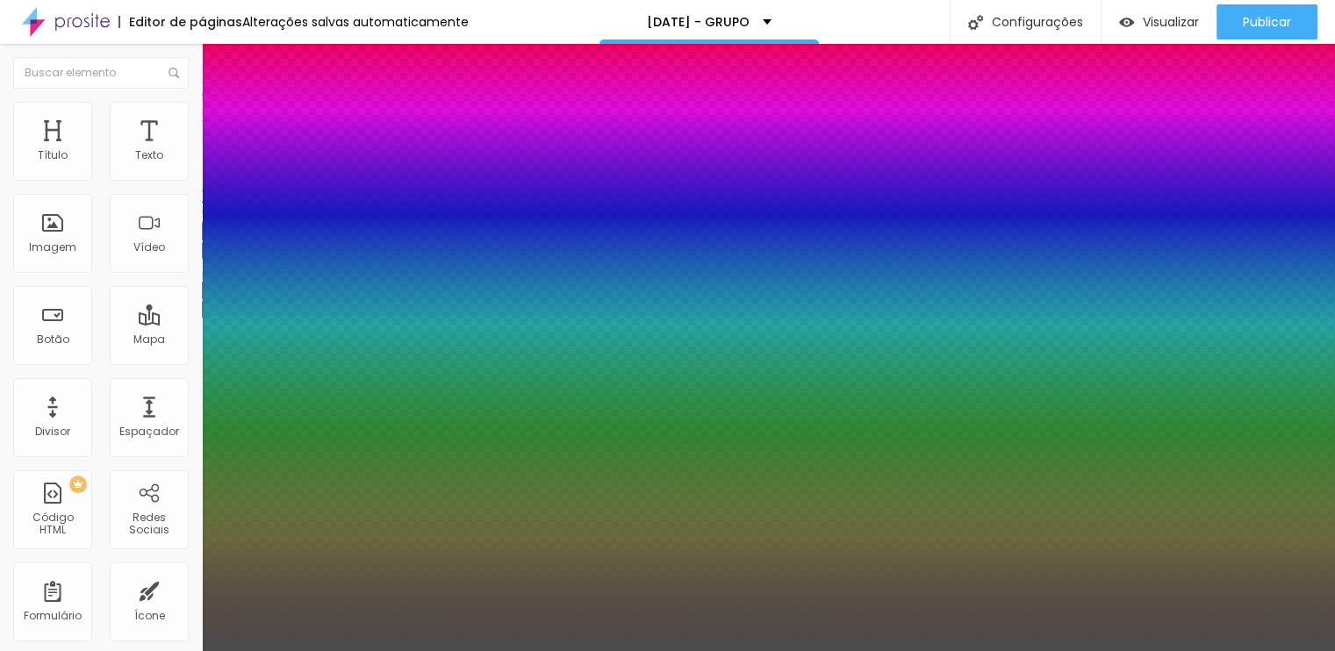
type input "35"
type input "1"
type input "0.5"
type input "34"
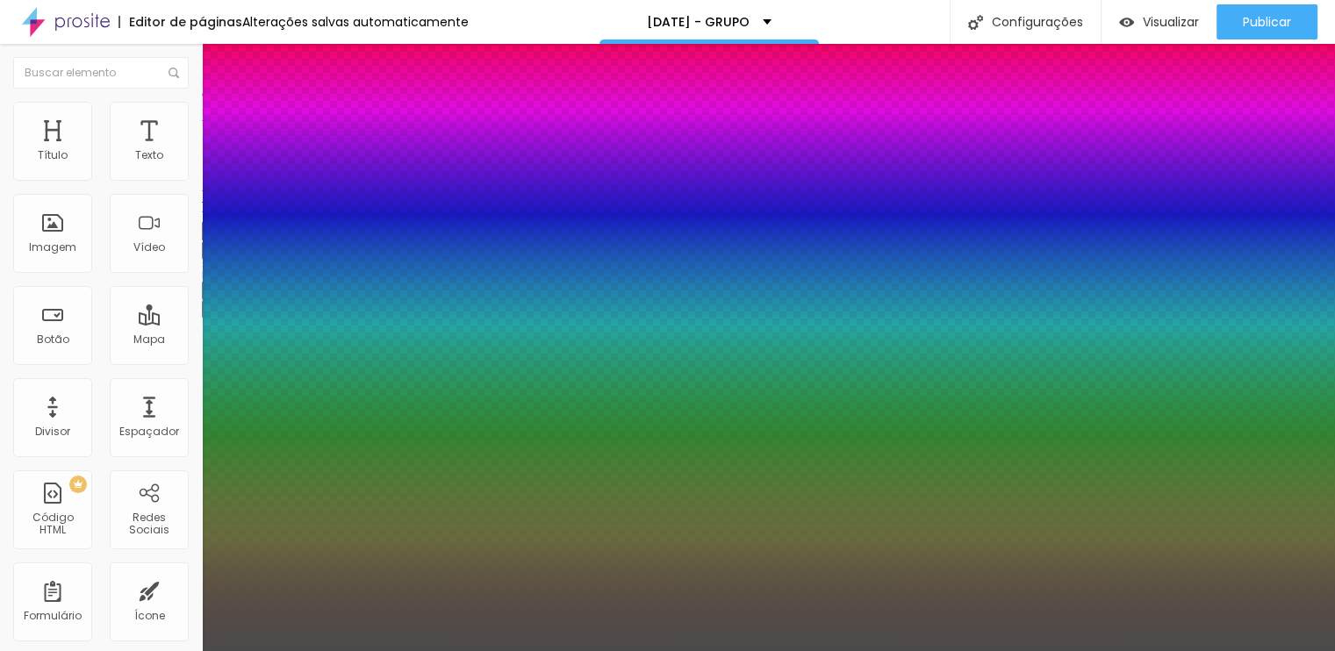
type input "1"
type input "0.5"
type input "33"
type input "1"
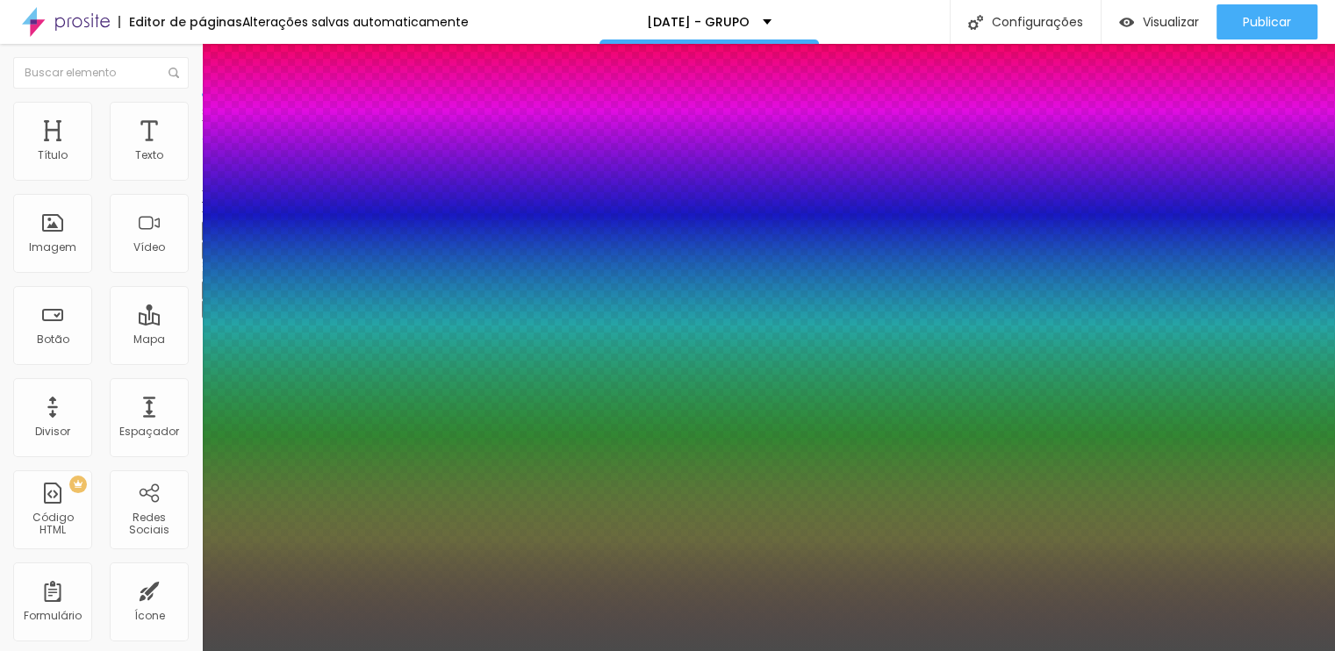
type input "0.5"
type input "32"
type input "1"
type input "0.5"
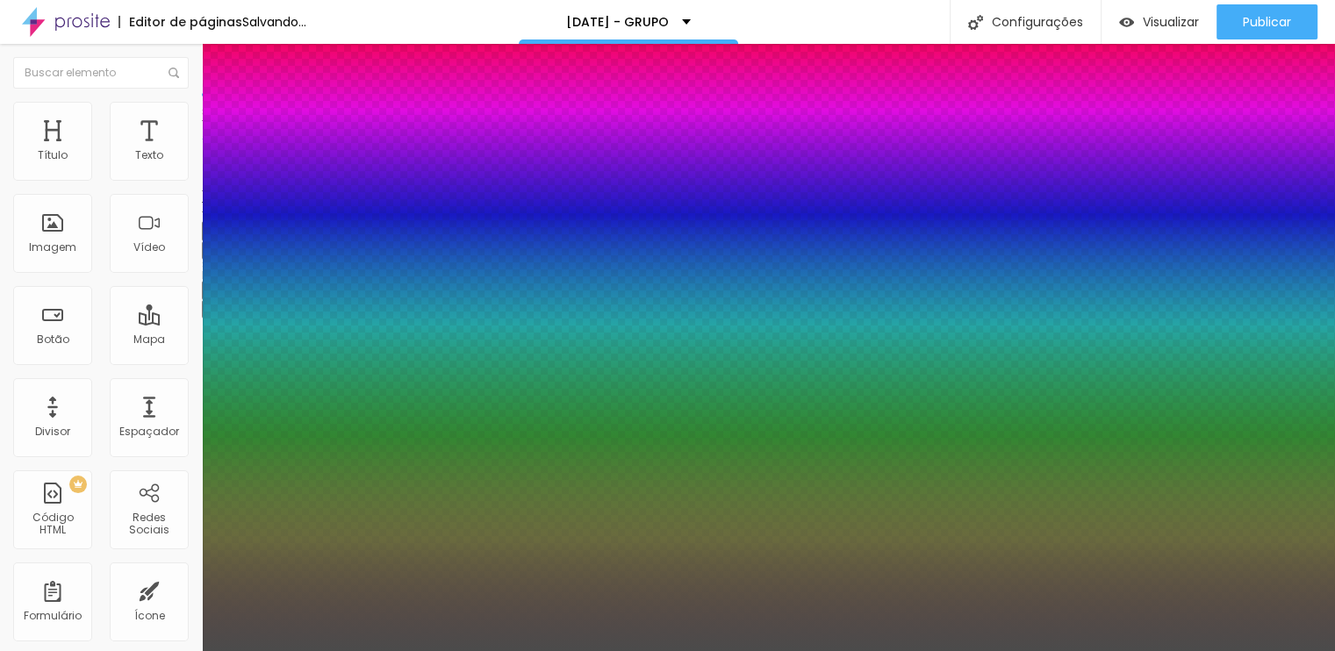
type input "1"
type input "0.5"
type input "33"
type input "1"
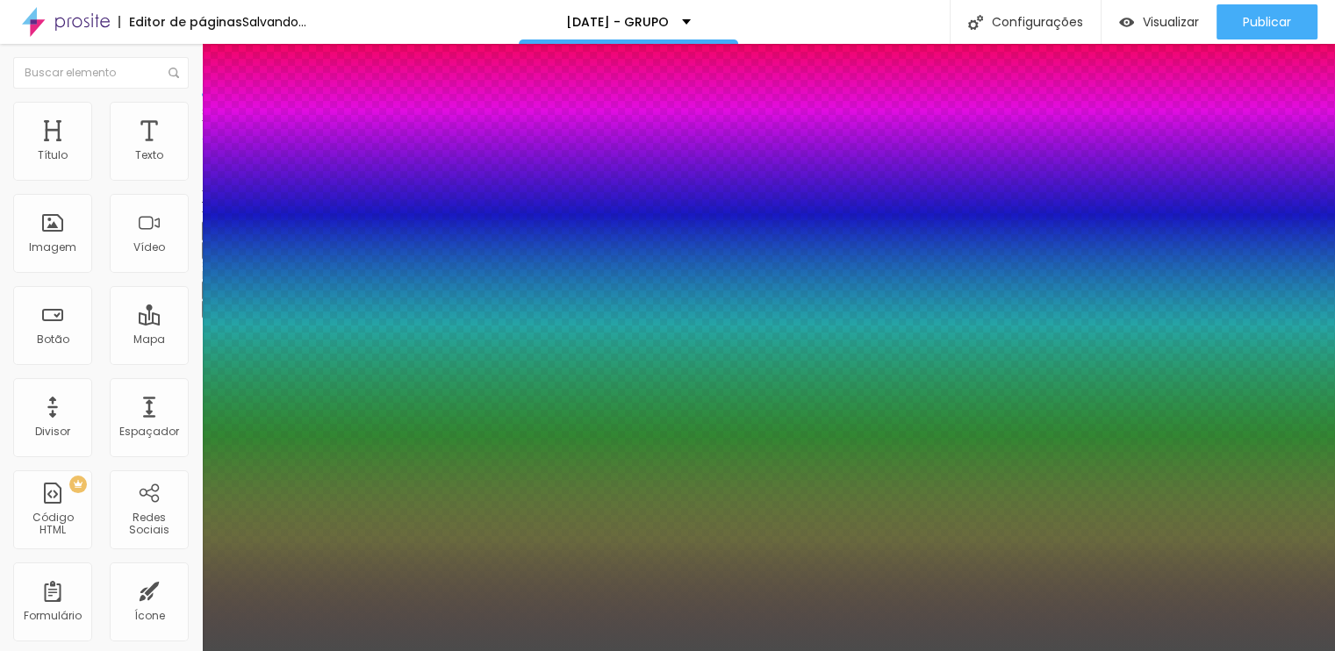
type input "0.5"
type input "1"
type input "0.5"
type input "34"
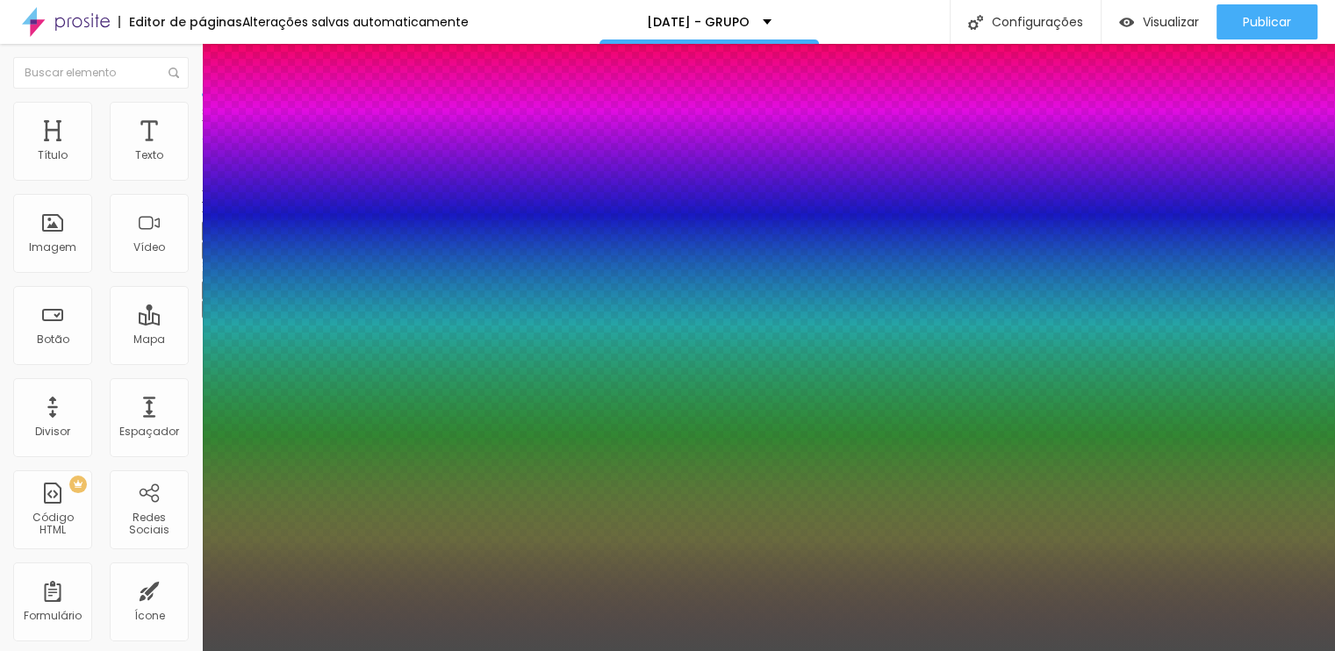
type input "1"
type input "0.5"
type input "33"
type input "1"
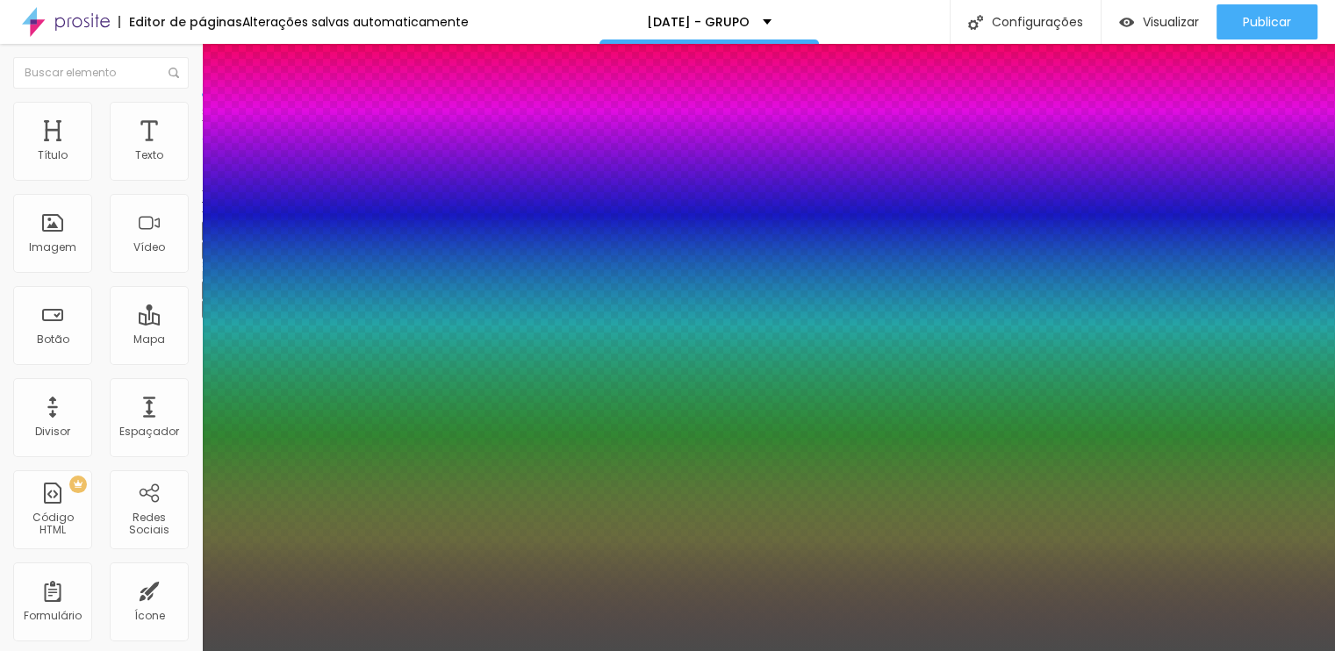
type input "0.5"
type input "33"
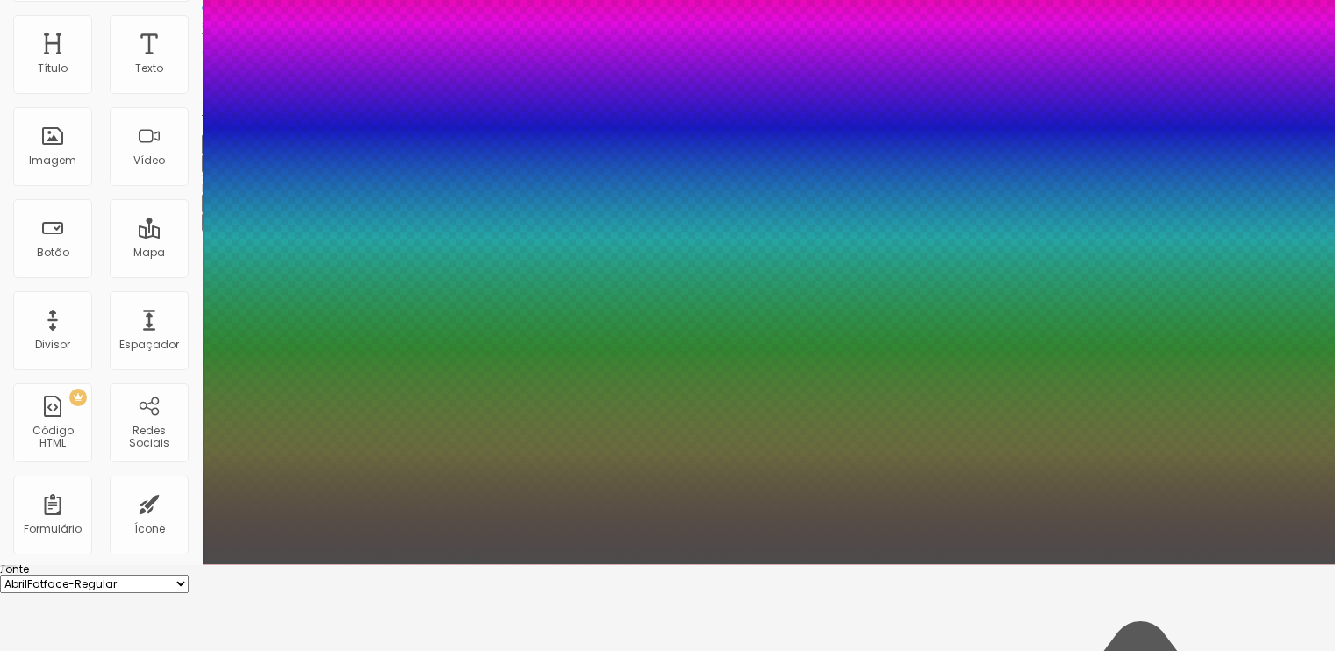
scroll to position [88, 0]
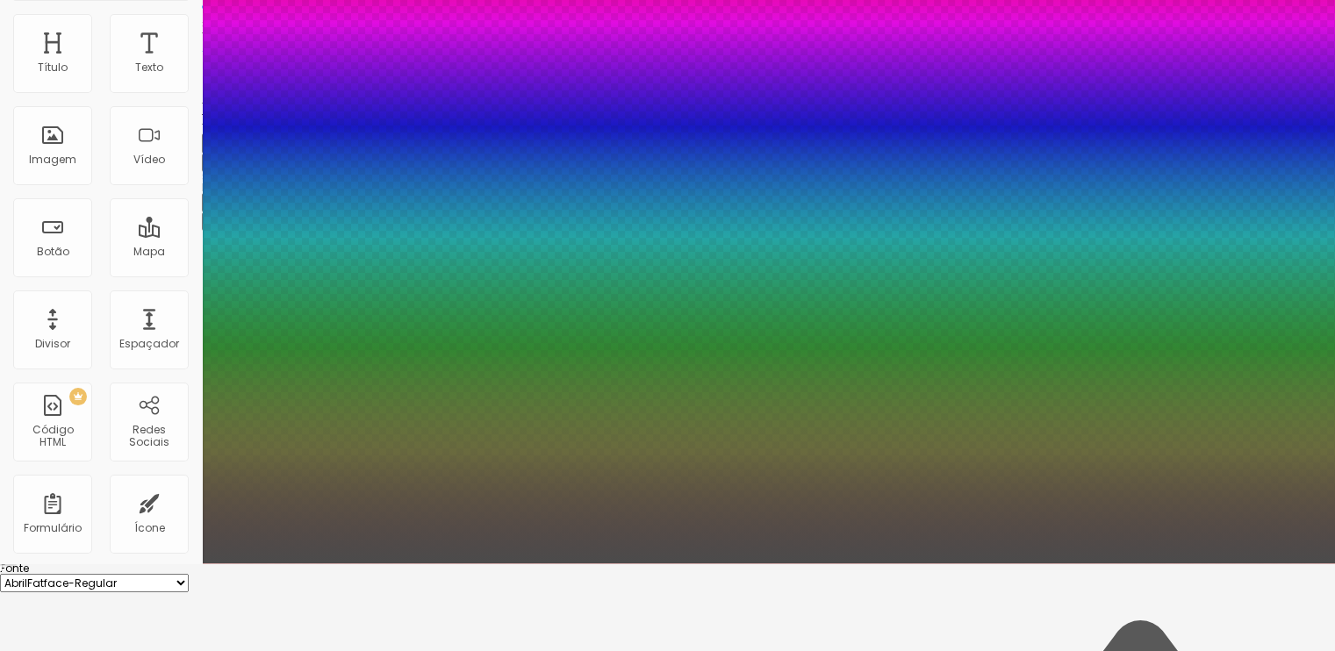
type input "1"
type input "0.5"
click at [512, 563] on div at bounding box center [667, 563] width 1335 height 0
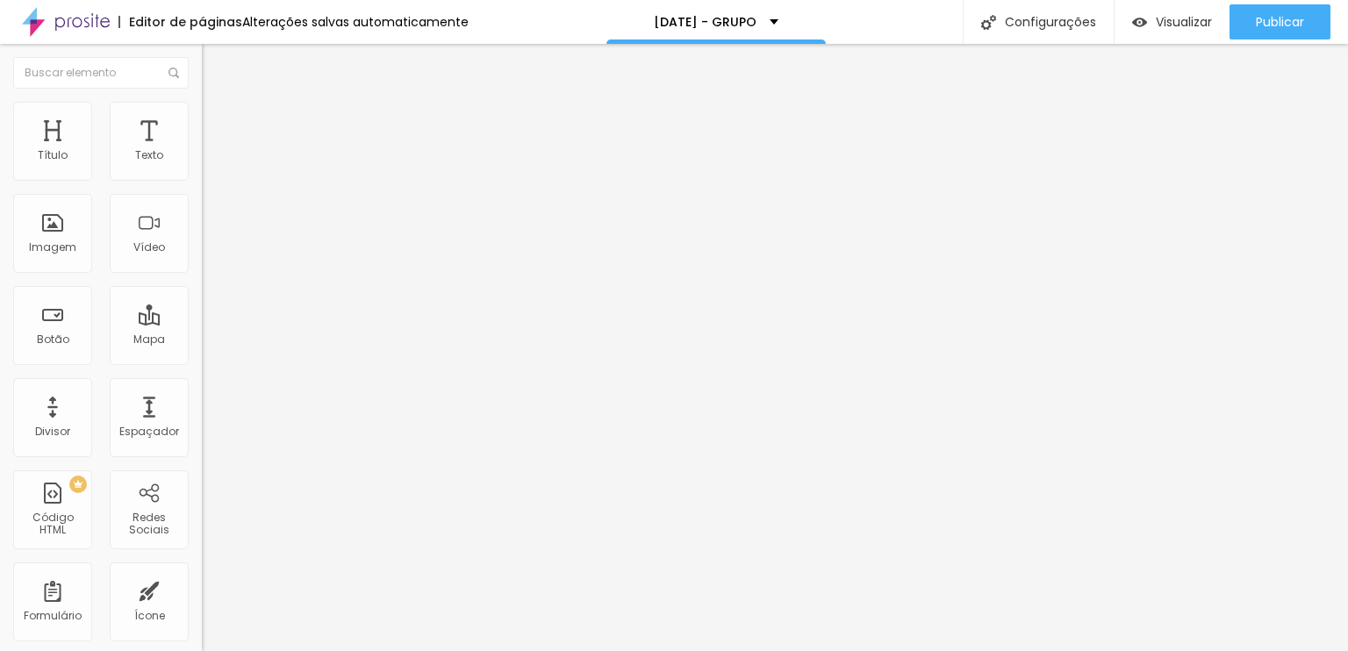
click at [209, 254] on icon "button" at bounding box center [214, 249] width 11 height 11
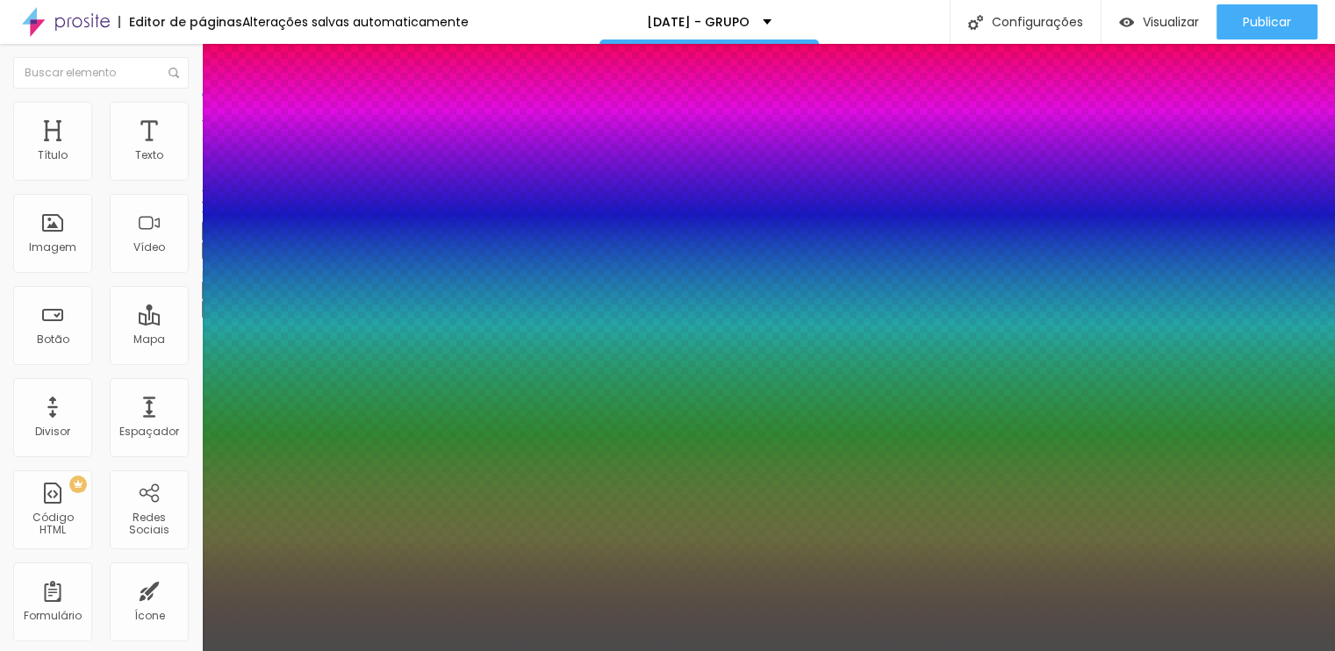
type input "1"
type input "0.5"
type input "32"
type input "1"
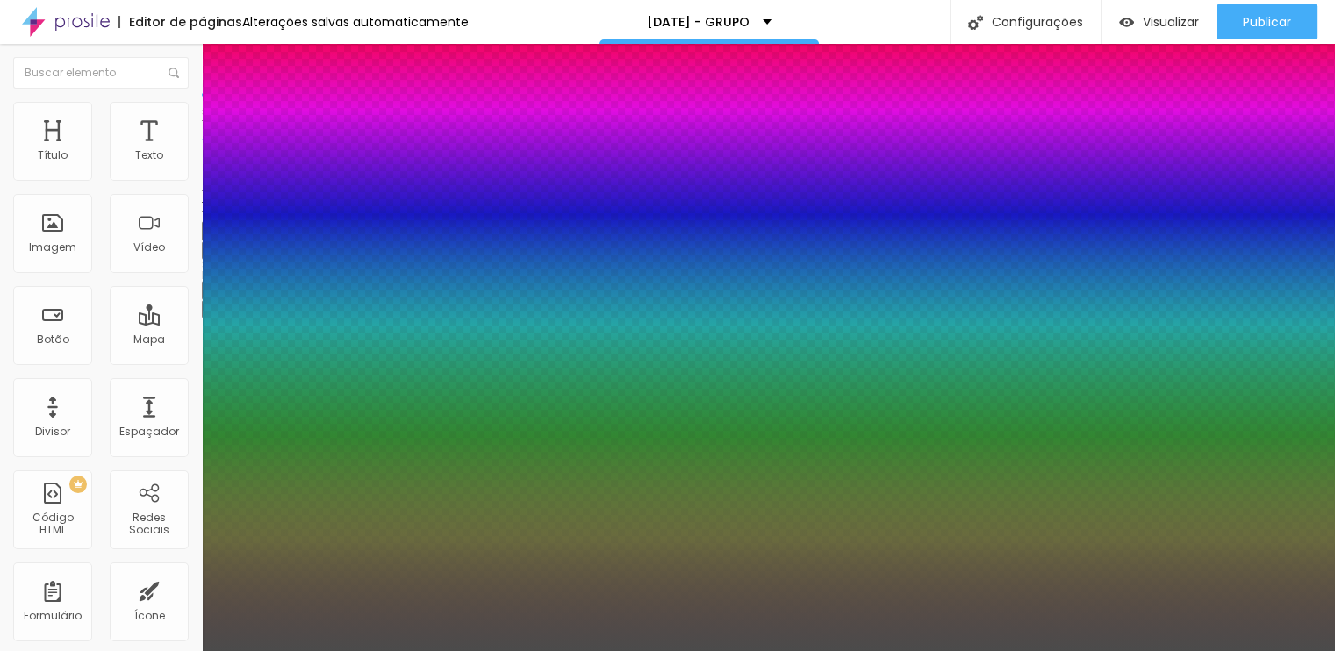
type input "0.5"
type input "31"
type input "1"
type input "0.5"
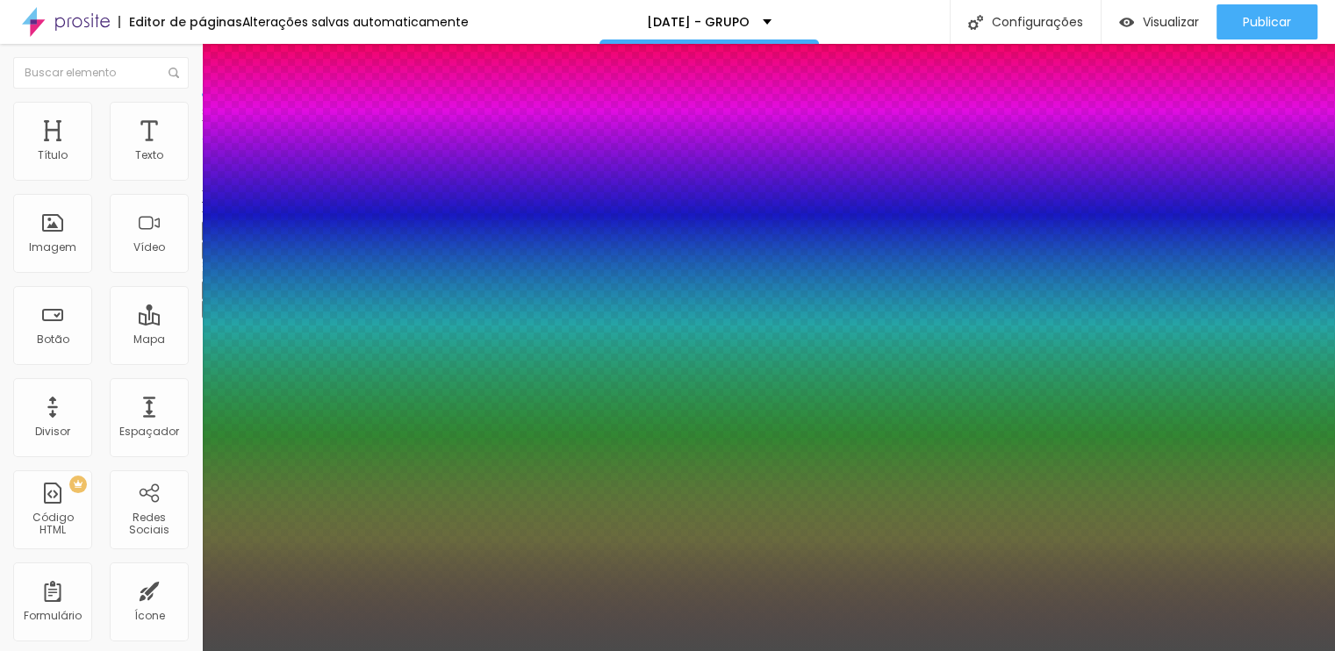
type input "30"
type input "1"
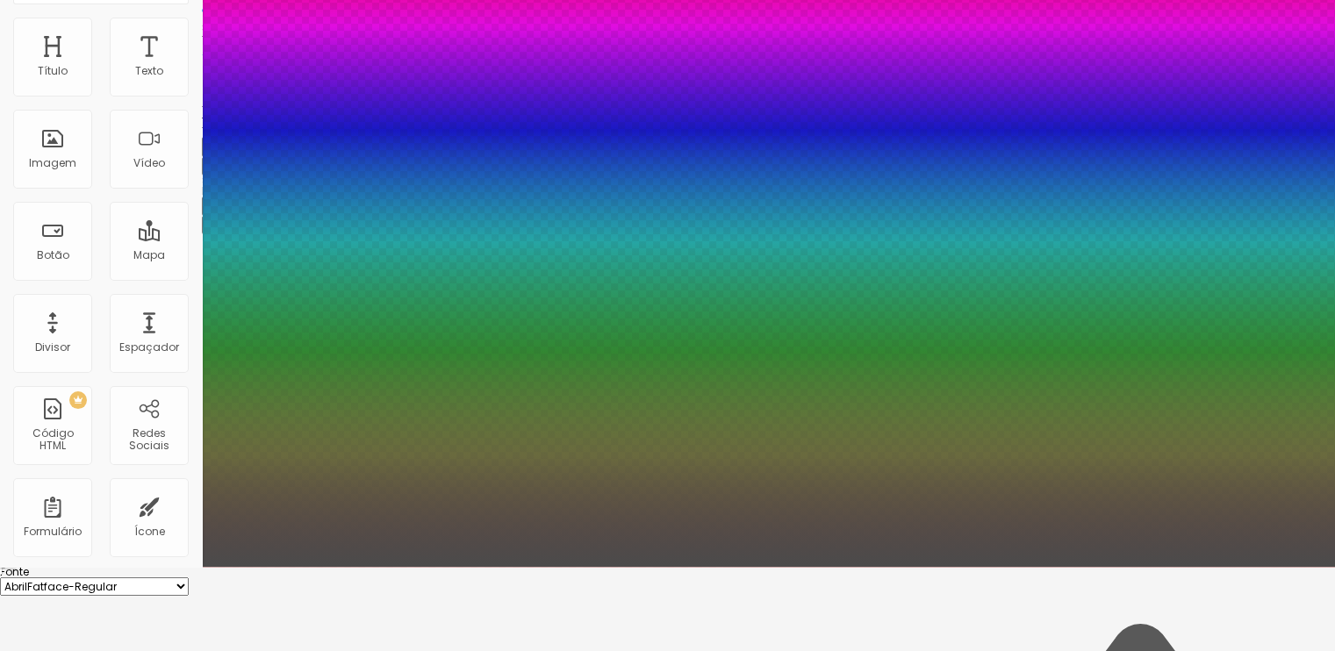
scroll to position [88, 0]
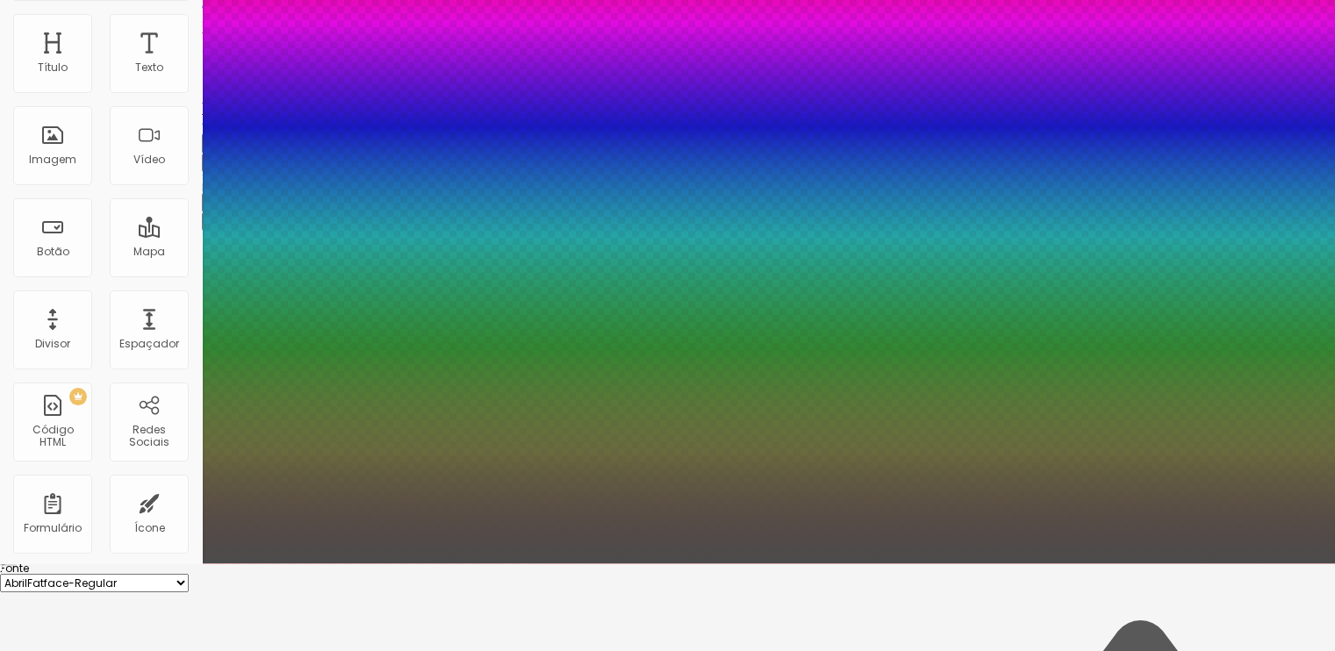
drag, startPoint x: 227, startPoint y: 525, endPoint x: 269, endPoint y: 519, distance: 42.6
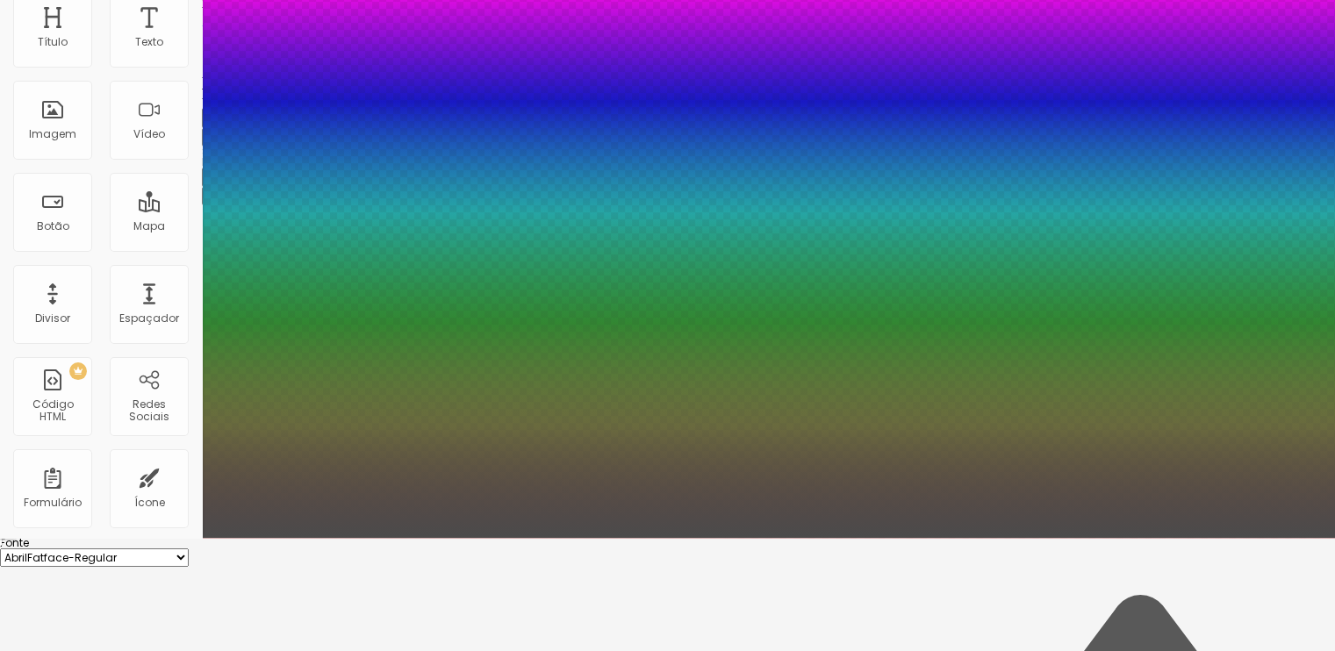
scroll to position [160, 0]
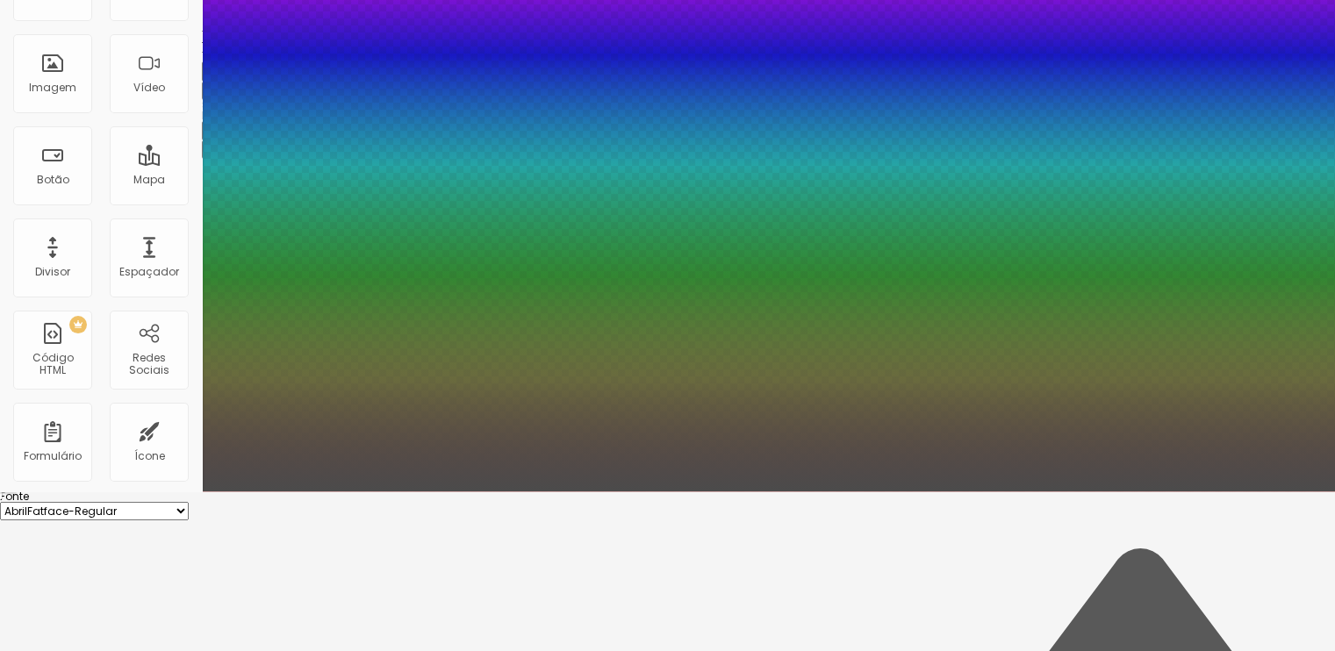
click at [90, 491] on div at bounding box center [667, 491] width 1335 height 0
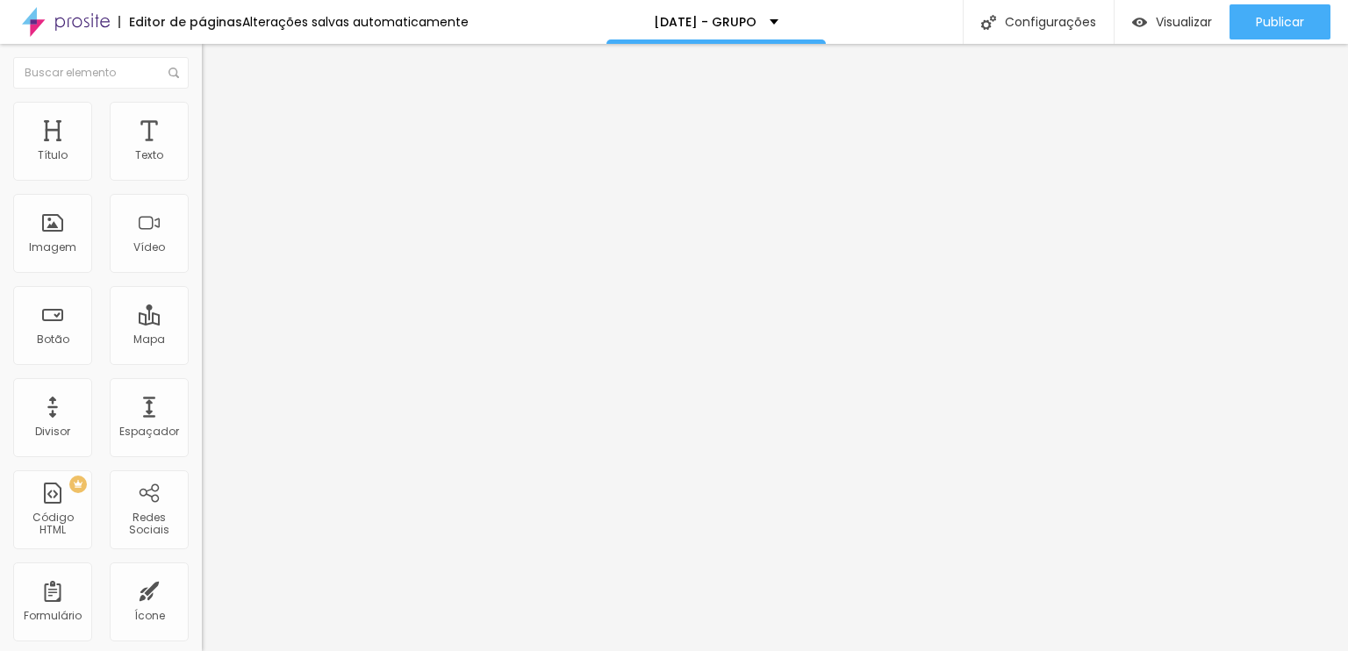
click at [202, 260] on button "button" at bounding box center [214, 250] width 25 height 18
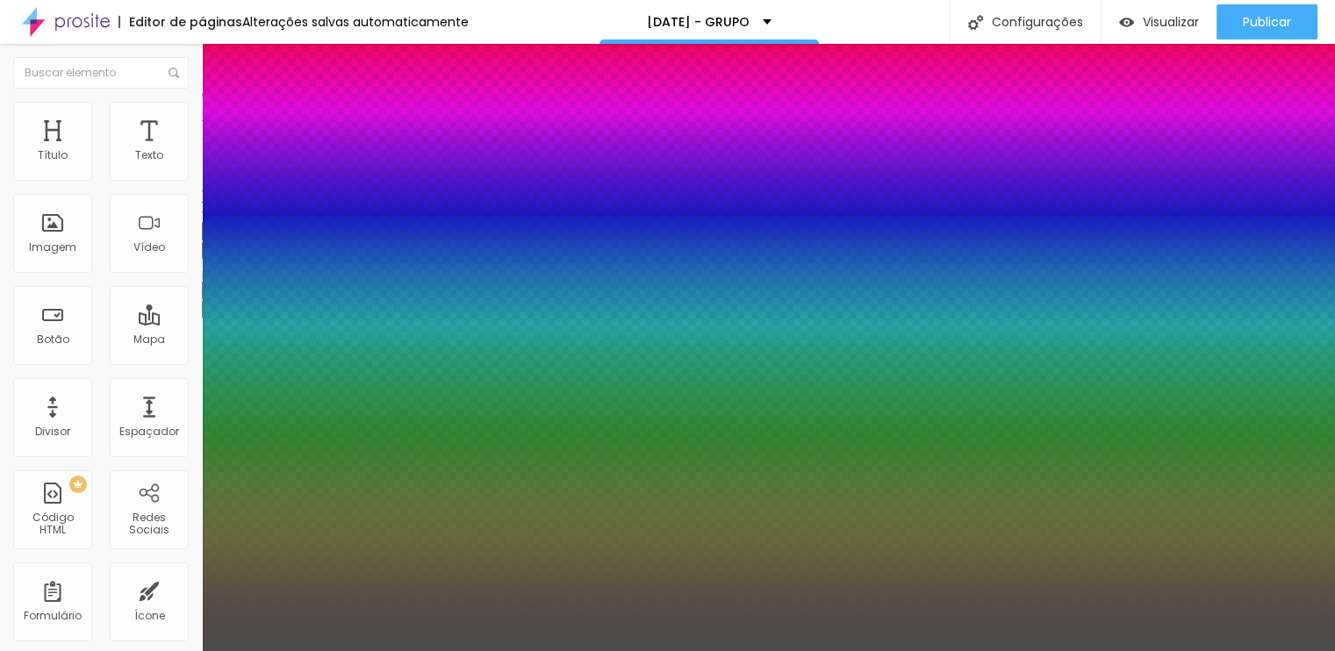
click at [209, 650] on div at bounding box center [667, 651] width 1335 height 0
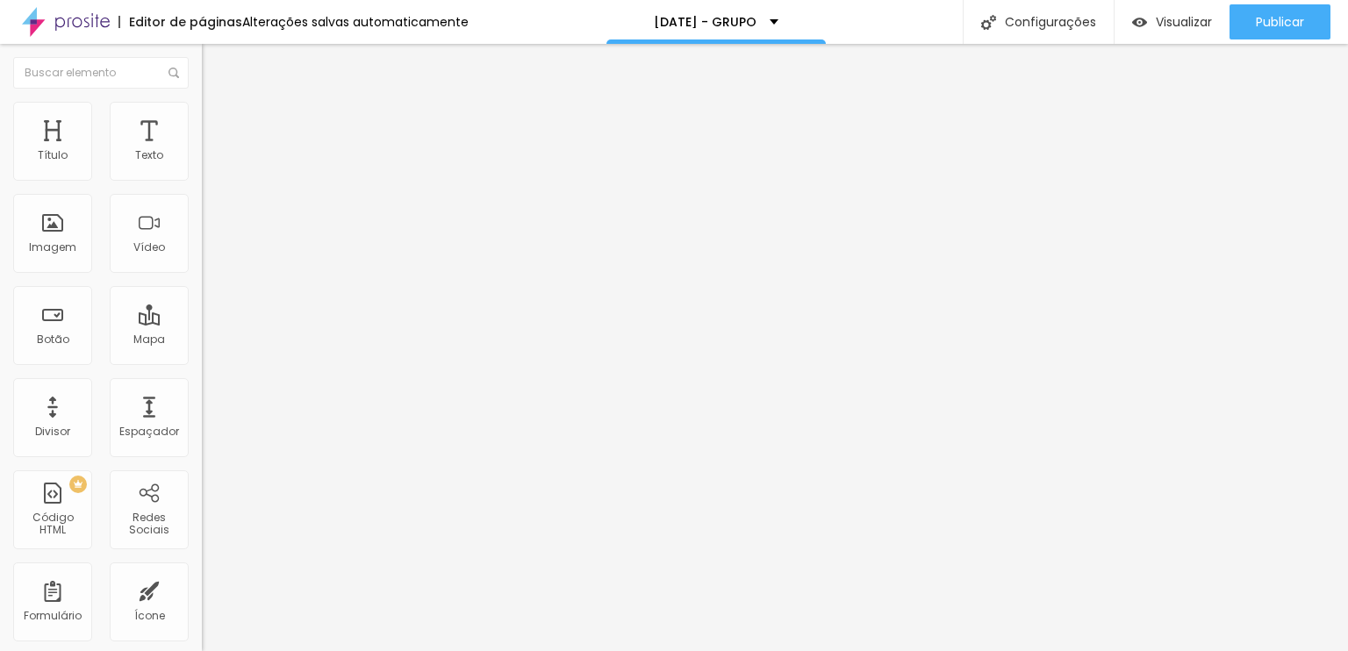
click at [202, 119] on li "Avançado" at bounding box center [303, 111] width 202 height 18
click at [202, 100] on img at bounding box center [210, 92] width 16 height 16
click at [211, 253] on icon "button" at bounding box center [214, 249] width 7 height 7
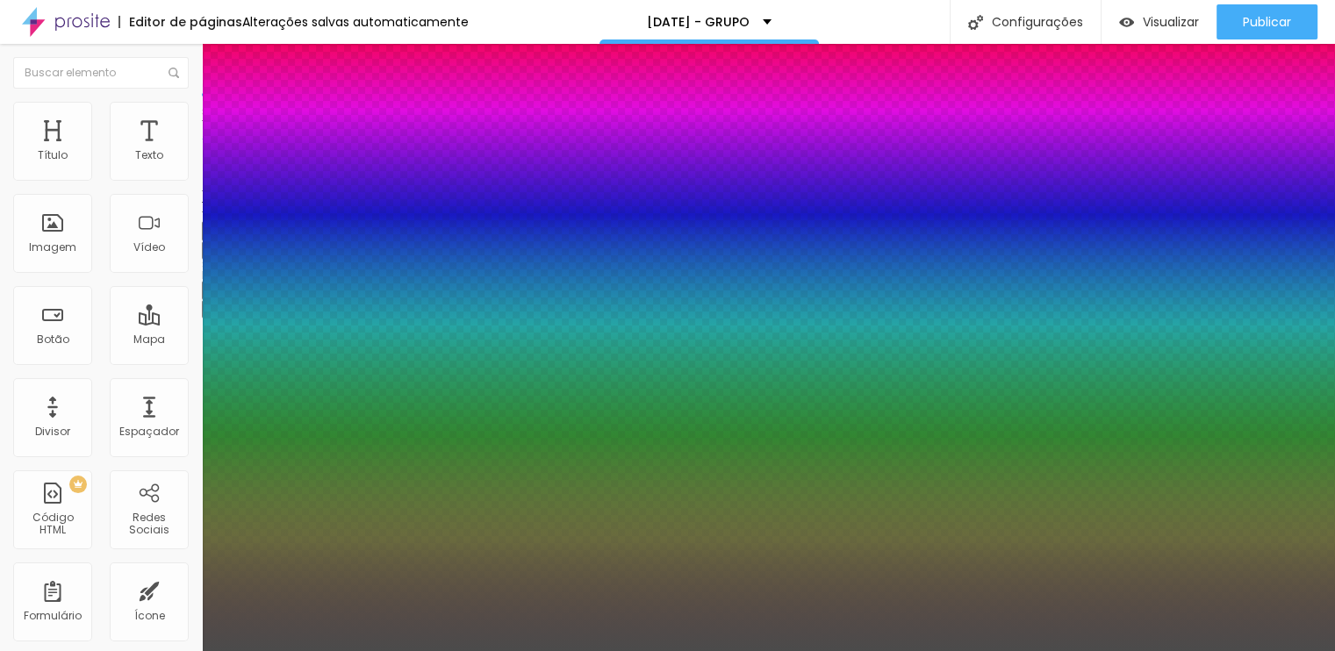
drag, startPoint x: 231, startPoint y: 536, endPoint x: 200, endPoint y: 543, distance: 31.5
drag, startPoint x: 224, startPoint y: 575, endPoint x: 211, endPoint y: 575, distance: 12.3
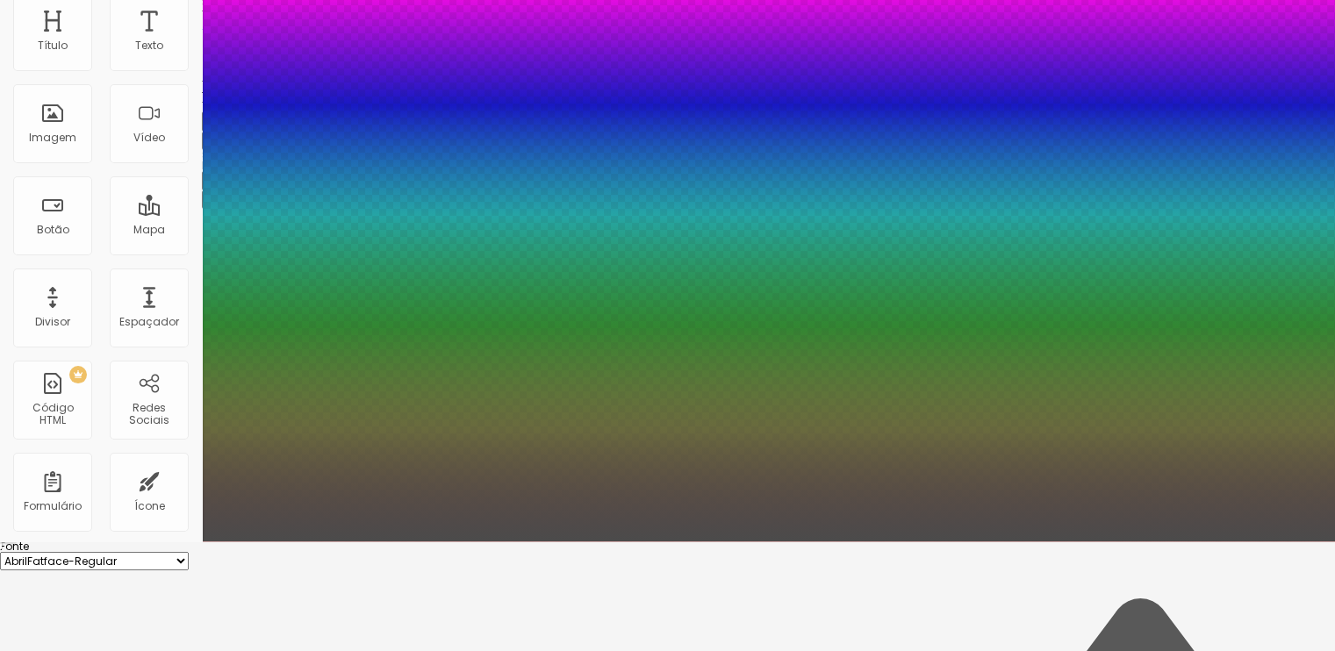
scroll to position [160, 0]
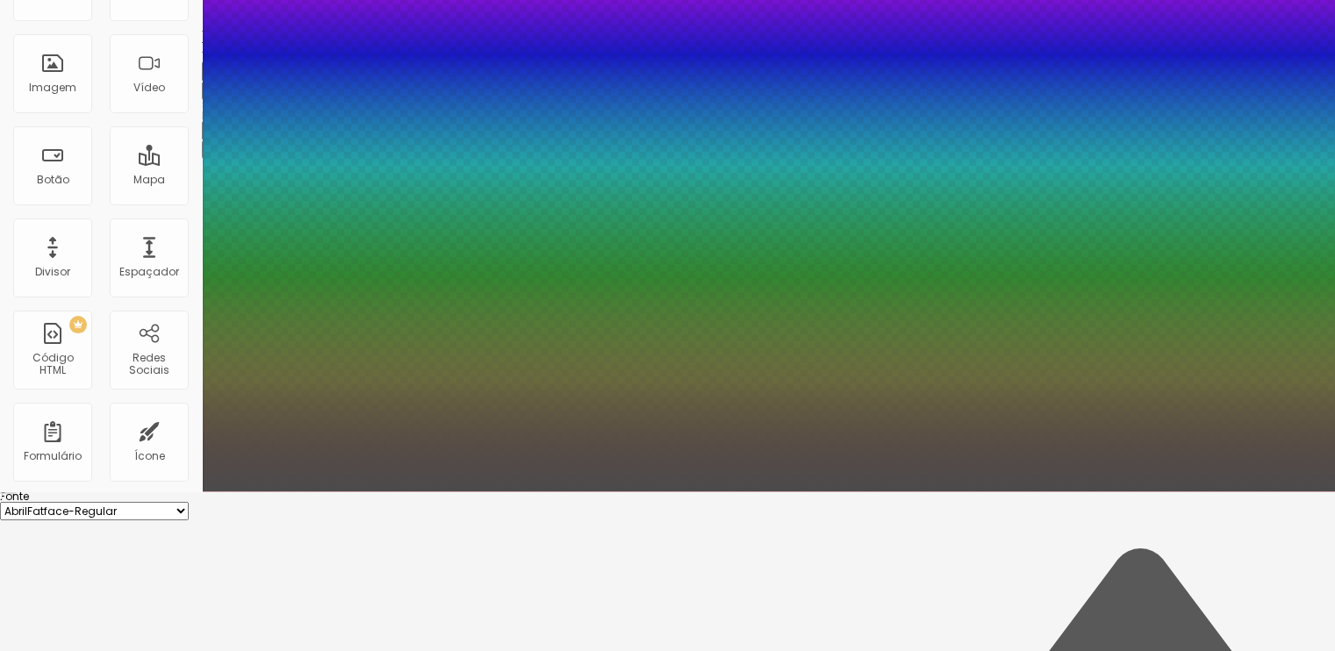
click at [39, 491] on div at bounding box center [667, 491] width 1335 height 0
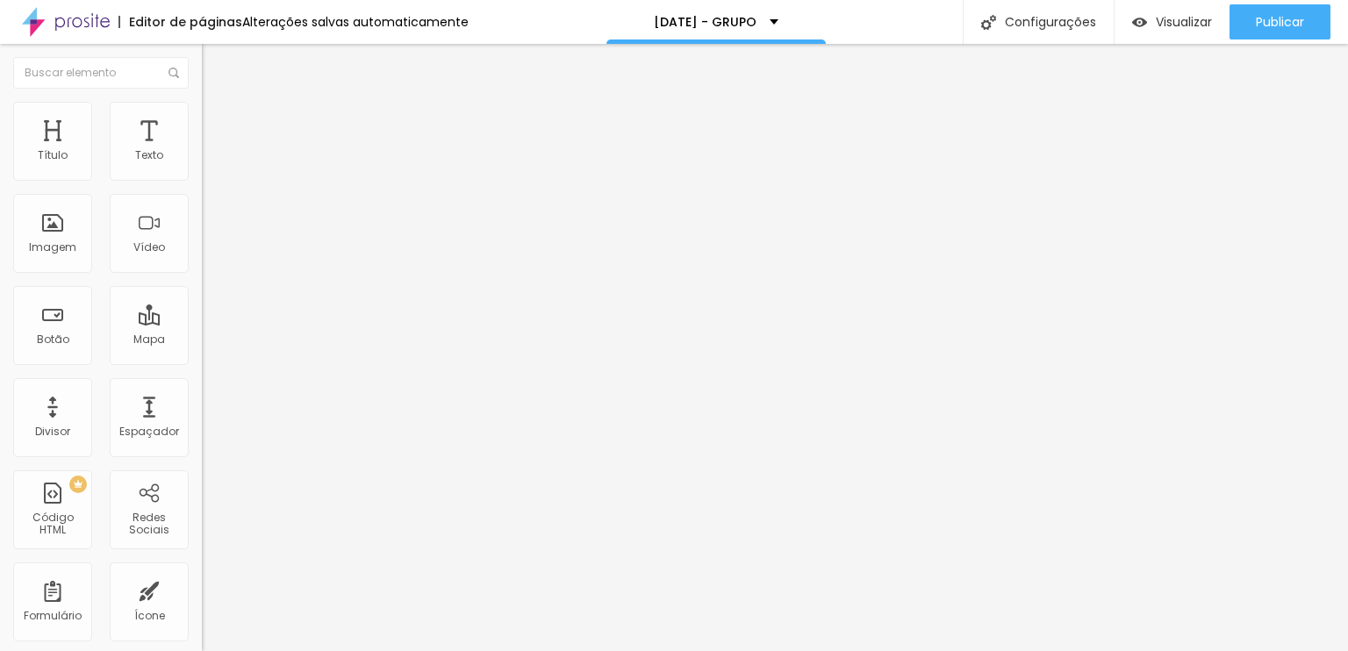
click at [202, 499] on div "Editar Título Estilo Avançado Tamanho Titulo 1 H1 Titulo 2 H2 Titulo 3 H3 Titul…" at bounding box center [303, 347] width 202 height 607
click at [202, 165] on input "Quero ENTRAR NO GRUPO" at bounding box center [307, 156] width 211 height 18
click at [202, 561] on div "Editar Botão Conteúdo Estilo Avançado Texto Quero ENTRAR NO GRUPO Alinhamento T…" at bounding box center [303, 347] width 202 height 607
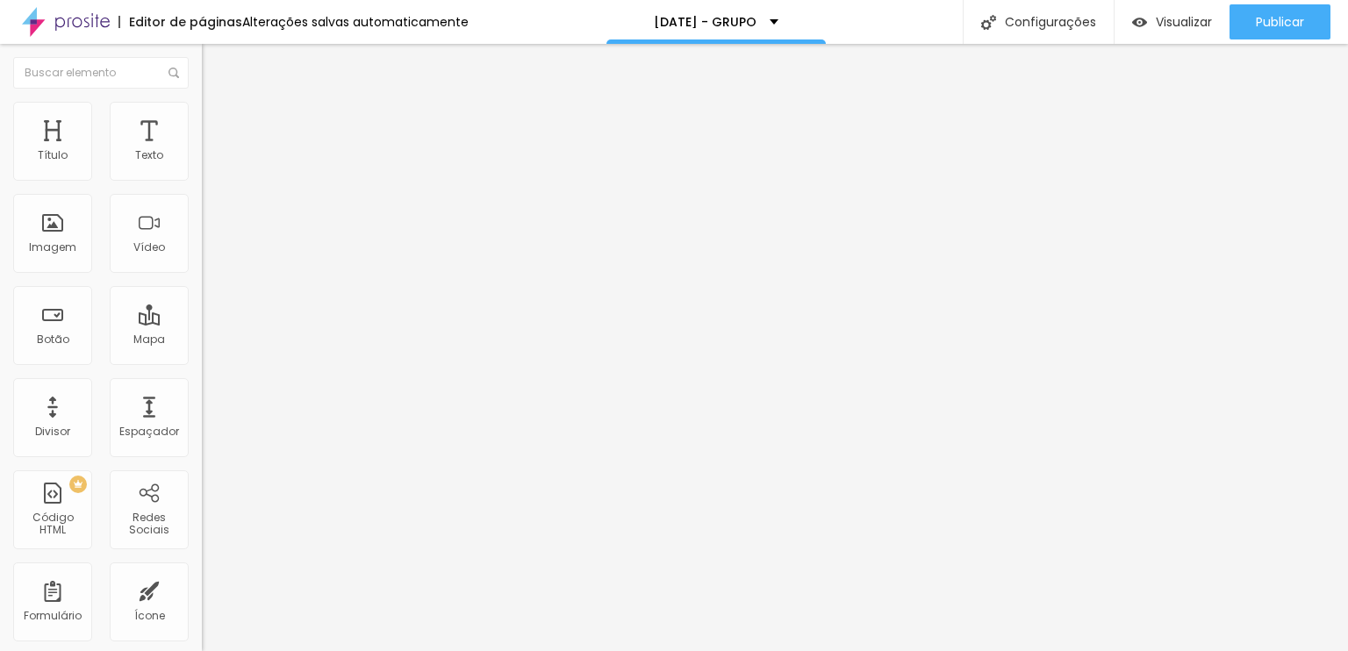
click at [202, 165] on input "Quero descobrir essa estratégia" at bounding box center [307, 156] width 211 height 18
paste input "ENTRAR NO GRUPO"
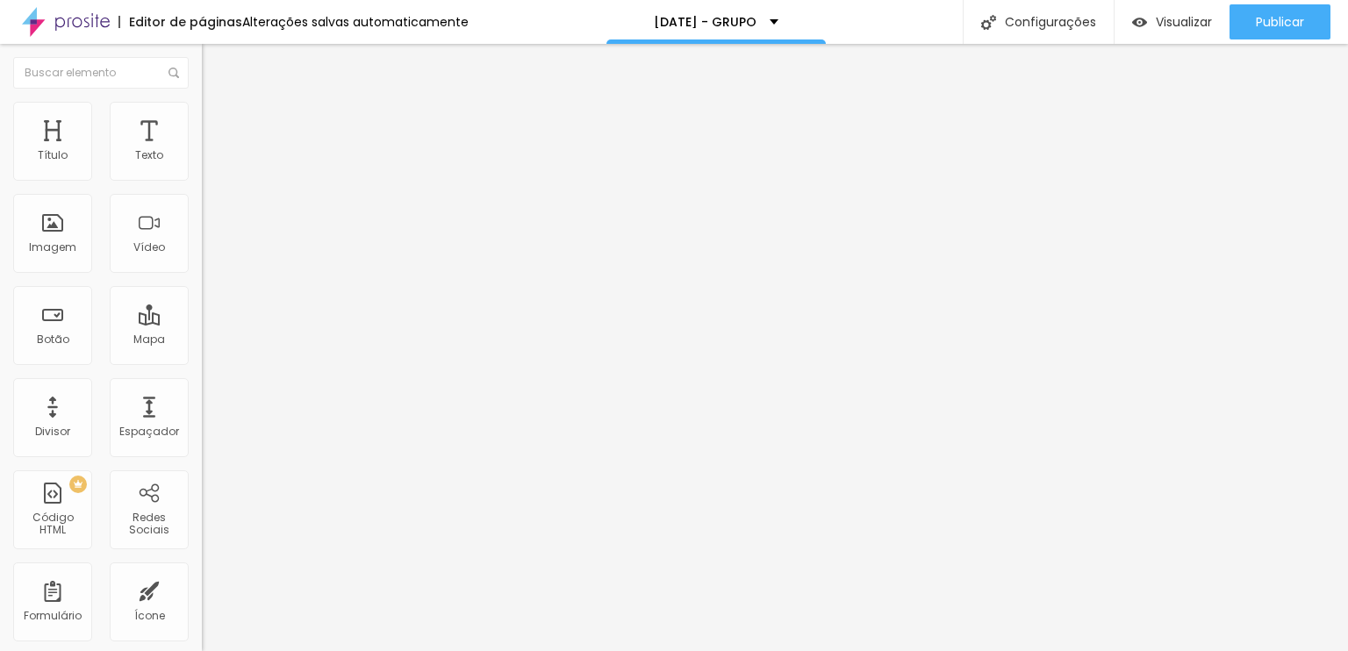
click at [202, 540] on div "Editar Botão Conteúdo Estilo Avançado Texto Quero ENTRAR NO GRUPO Alinhamento T…" at bounding box center [303, 347] width 202 height 607
click at [202, 151] on span "Trocar imagem" at bounding box center [250, 143] width 96 height 15
click at [202, 119] on li "Estilo" at bounding box center [303, 111] width 202 height 18
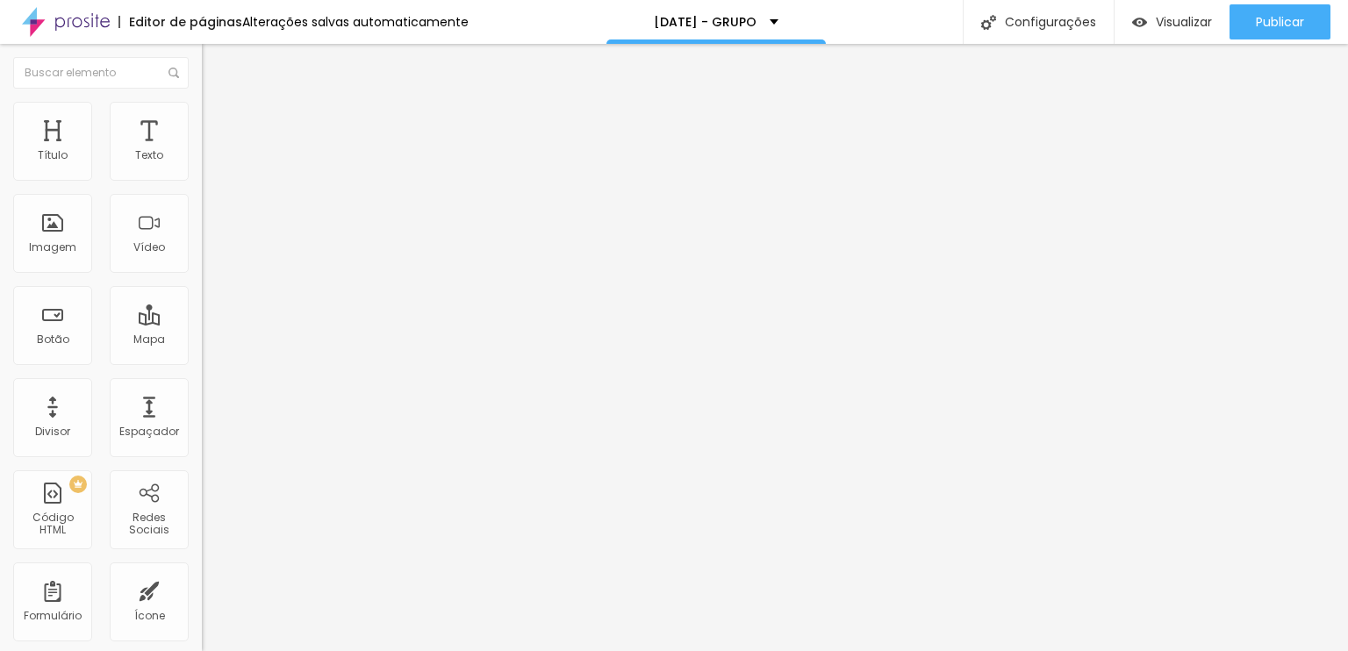
drag, startPoint x: 183, startPoint y: 187, endPoint x: 133, endPoint y: 185, distance: 49.2
click at [202, 180] on input "range" at bounding box center [258, 173] width 113 height 14
click at [202, 511] on div "Editar Imagem Conteúdo Estilo Avançado Tamanho 75 px % 0 Borda arredondada Somb…" at bounding box center [303, 347] width 202 height 607
click at [202, 111] on li "Estilo" at bounding box center [303, 111] width 202 height 18
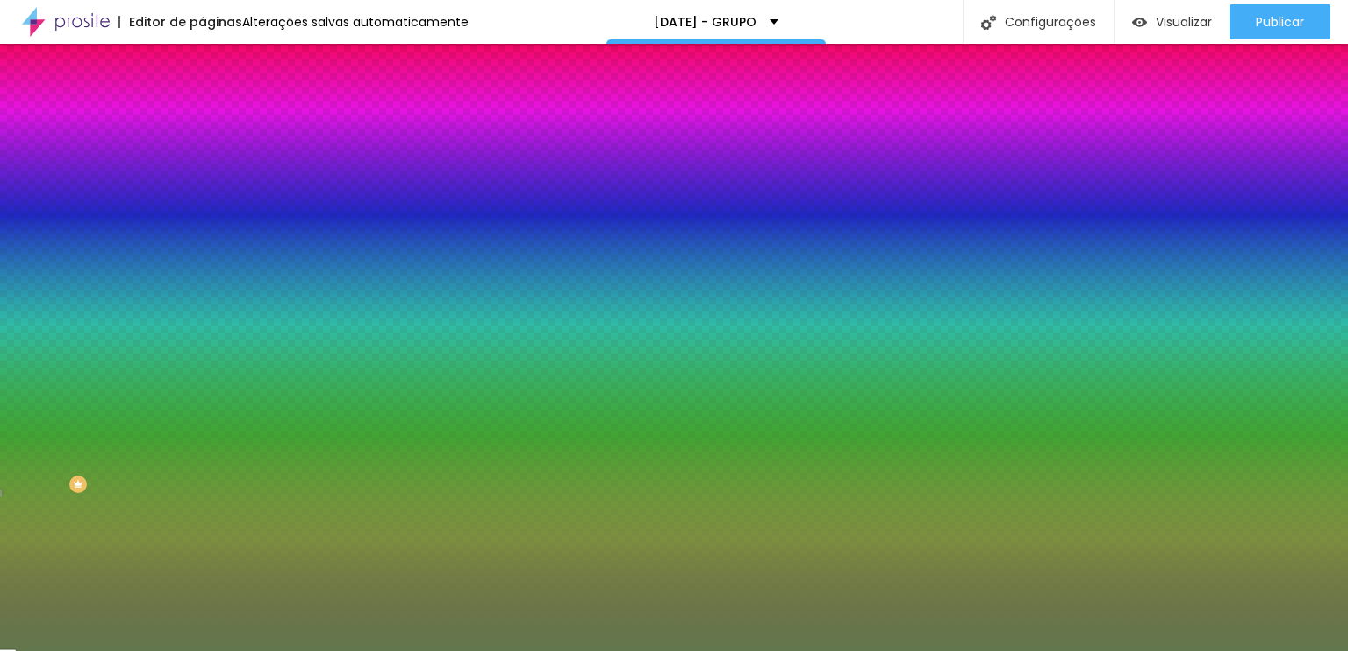
click at [202, 178] on input "#62774D" at bounding box center [307, 177] width 211 height 18
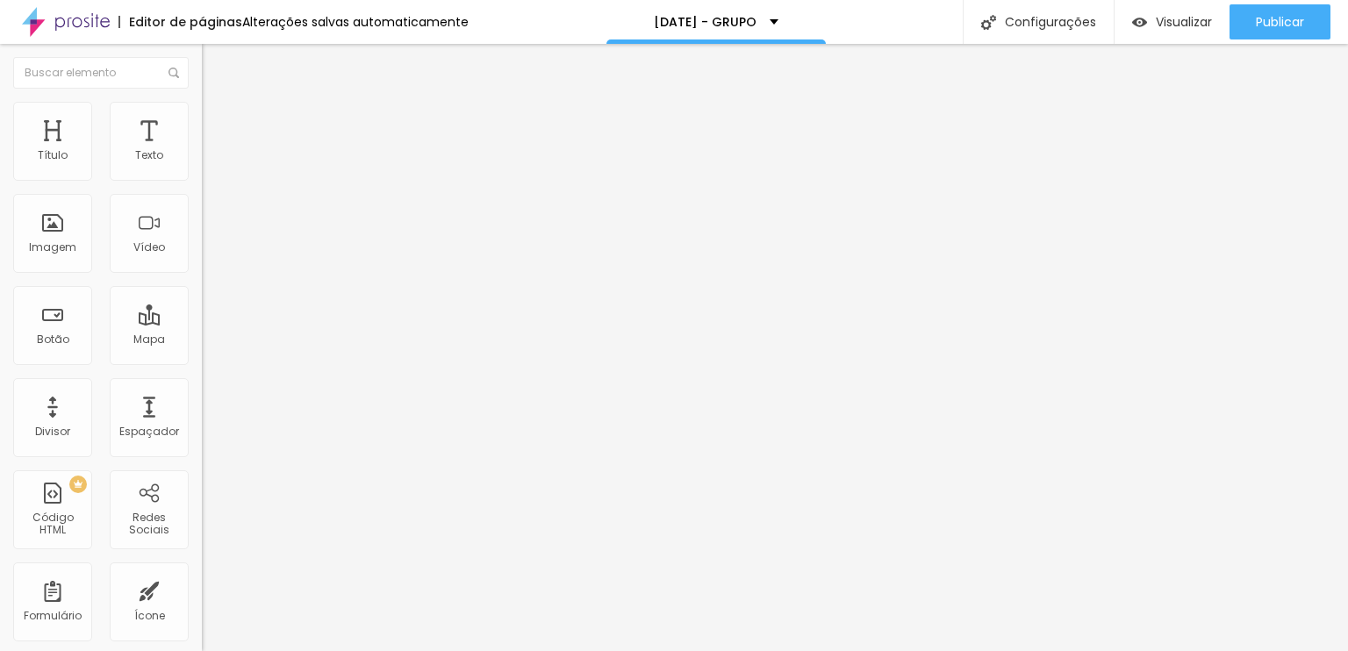
click at [202, 115] on li "Estilo" at bounding box center [303, 111] width 202 height 18
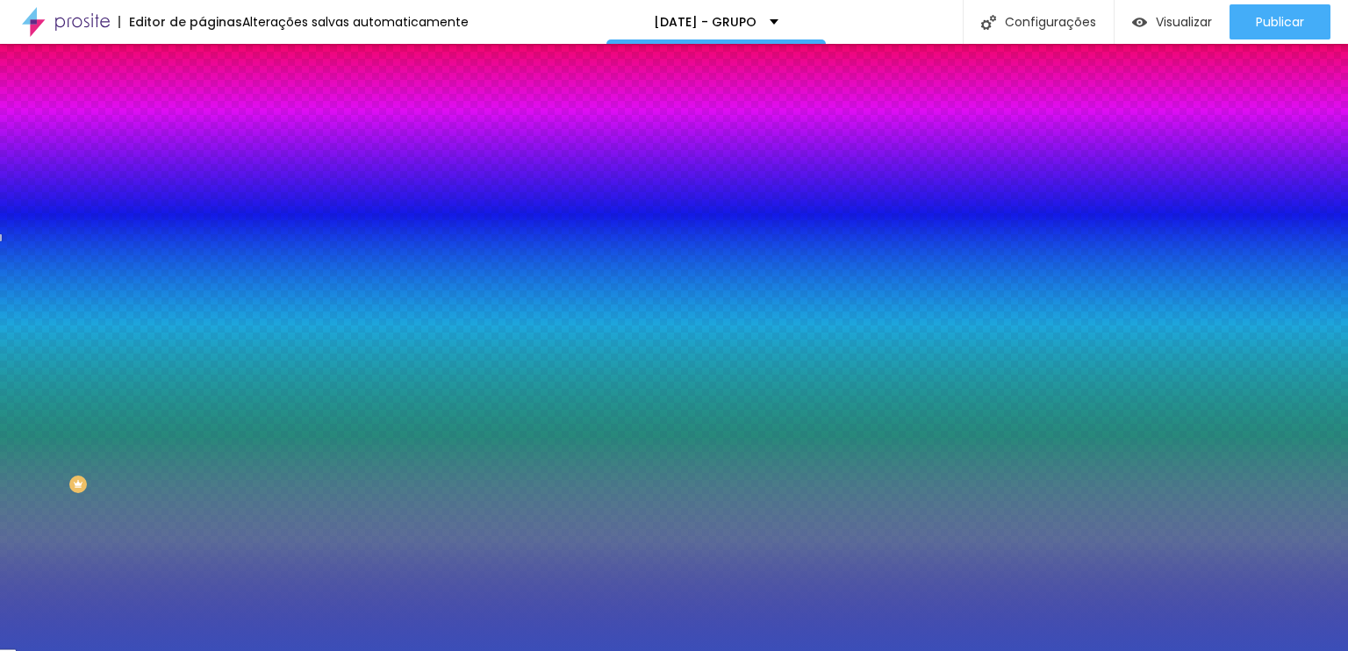
click at [202, 256] on input "#3B4EB8" at bounding box center [307, 248] width 211 height 18
paste input "62774D"
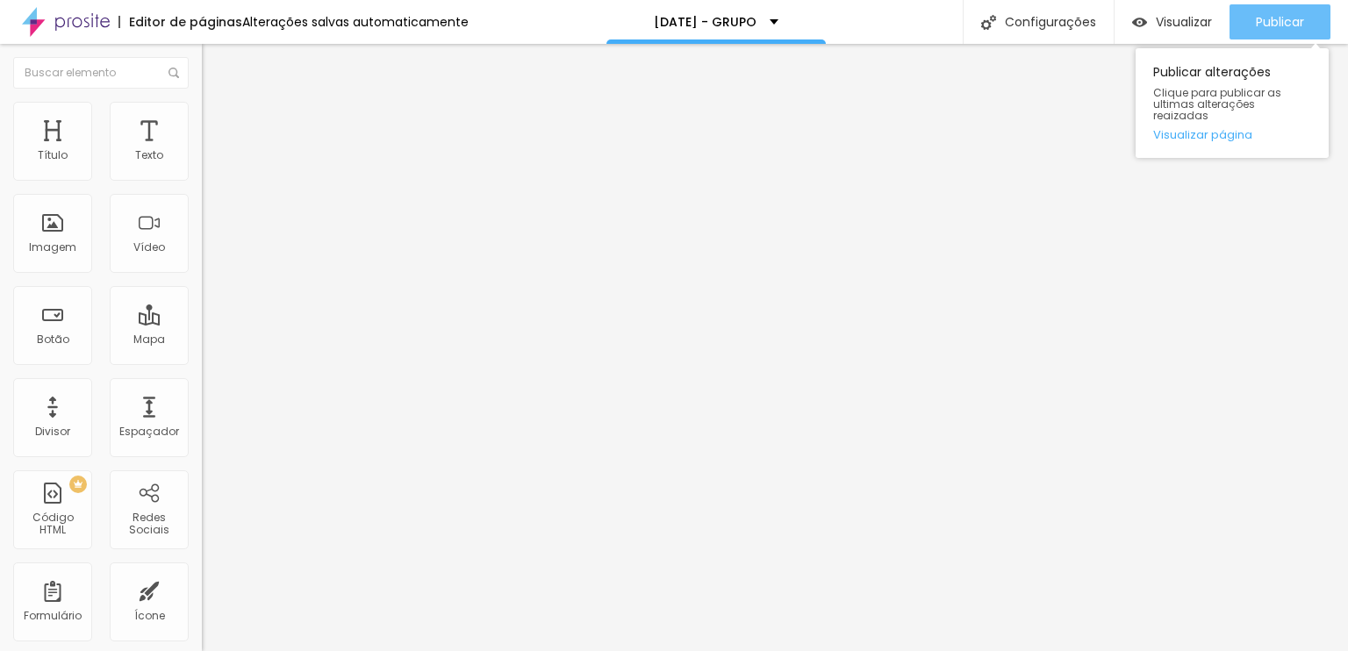
click at [1265, 20] on span "Publicar" at bounding box center [1280, 22] width 48 height 14
click at [1214, 129] on link "Visualizar página" at bounding box center [1232, 134] width 158 height 11
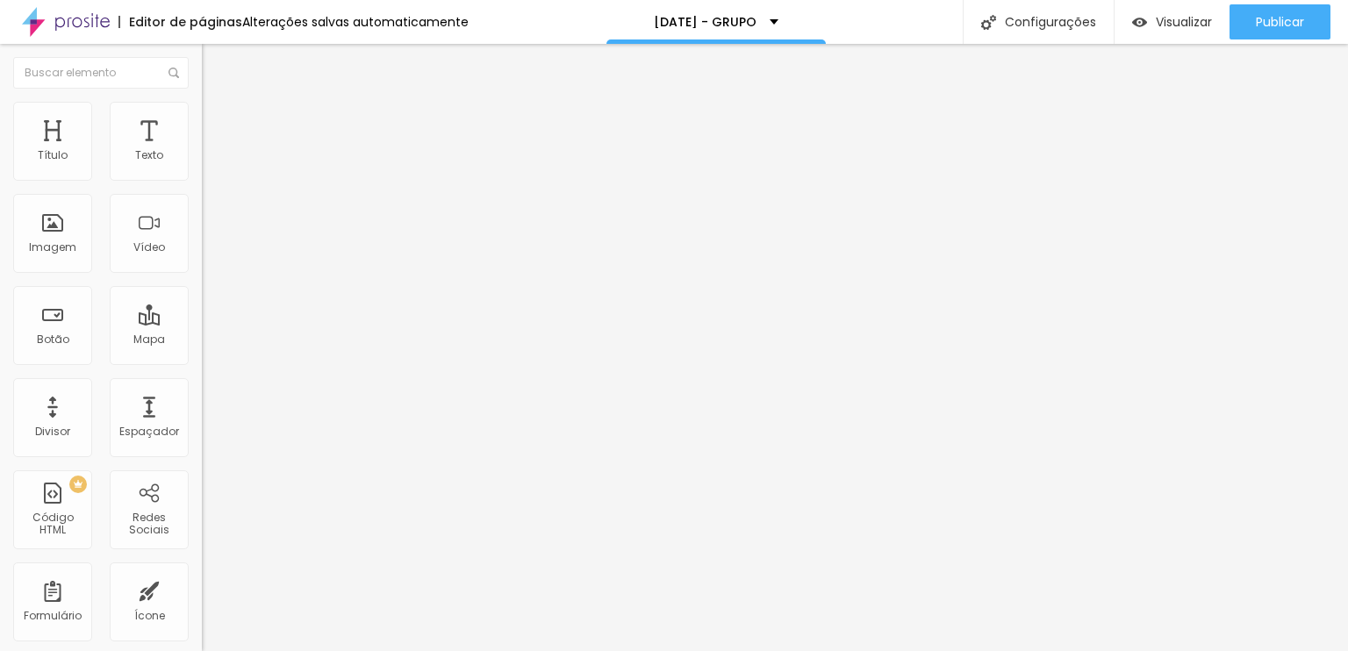
click at [202, 110] on ul "Conteúdo Estilo Avançado" at bounding box center [303, 110] width 202 height 53
click at [202, 113] on li "Estilo" at bounding box center [303, 111] width 202 height 18
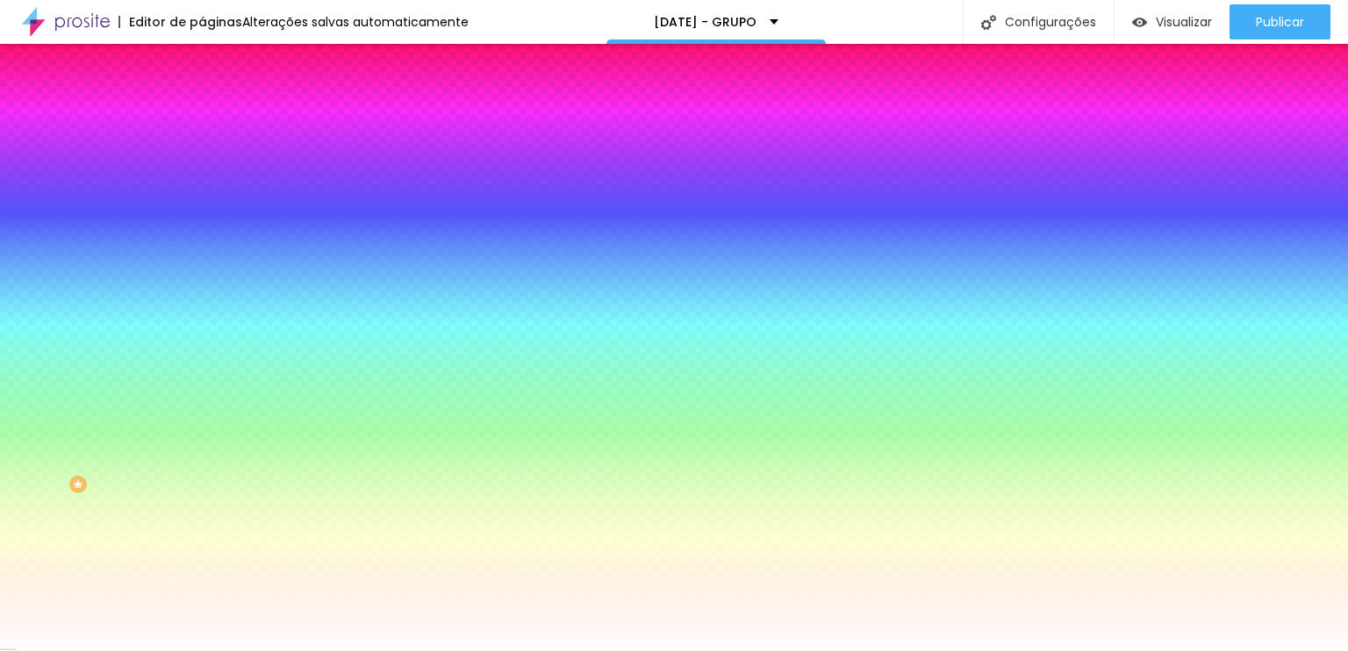
drag, startPoint x: 151, startPoint y: 201, endPoint x: 125, endPoint y: 203, distance: 26.4
click at [202, 160] on div "Trocar imagem" at bounding box center [303, 153] width 202 height 12
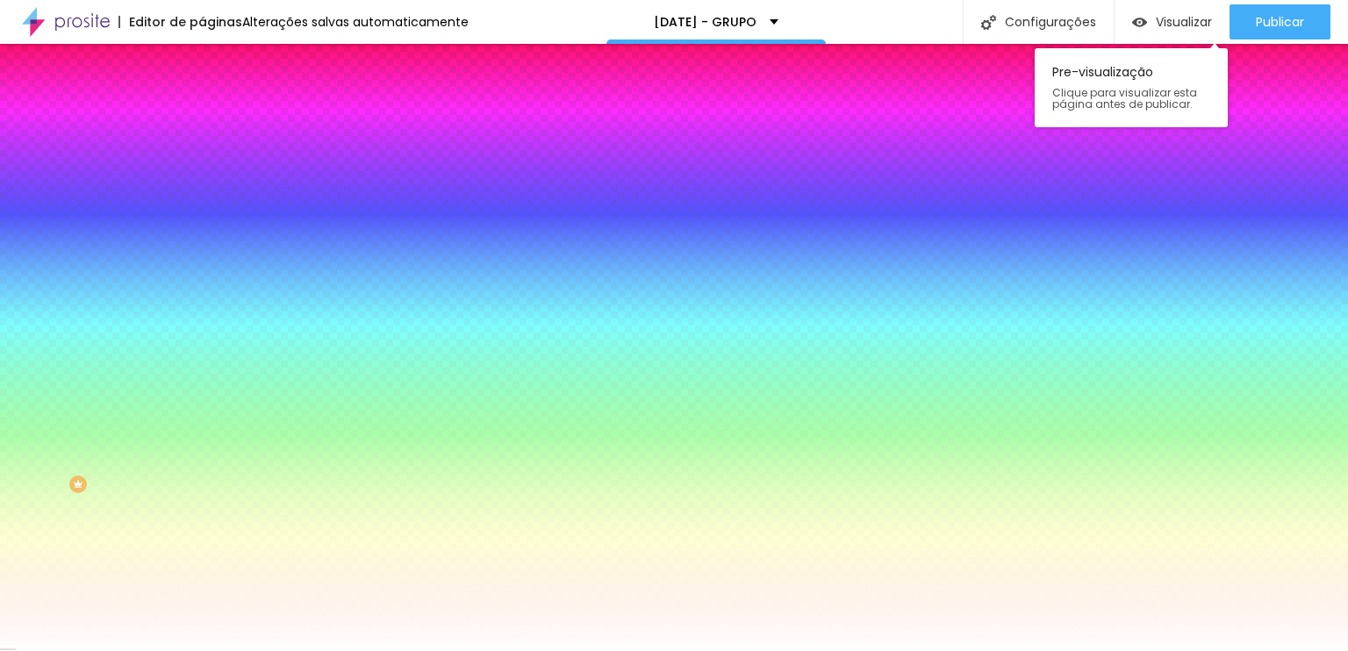
click at [1199, 45] on div "Pre-visualização Clique para visualizar esta página antes de publicar." at bounding box center [1130, 83] width 193 height 88
click at [1150, 9] on div "Visualizar" at bounding box center [1172, 21] width 80 height 35
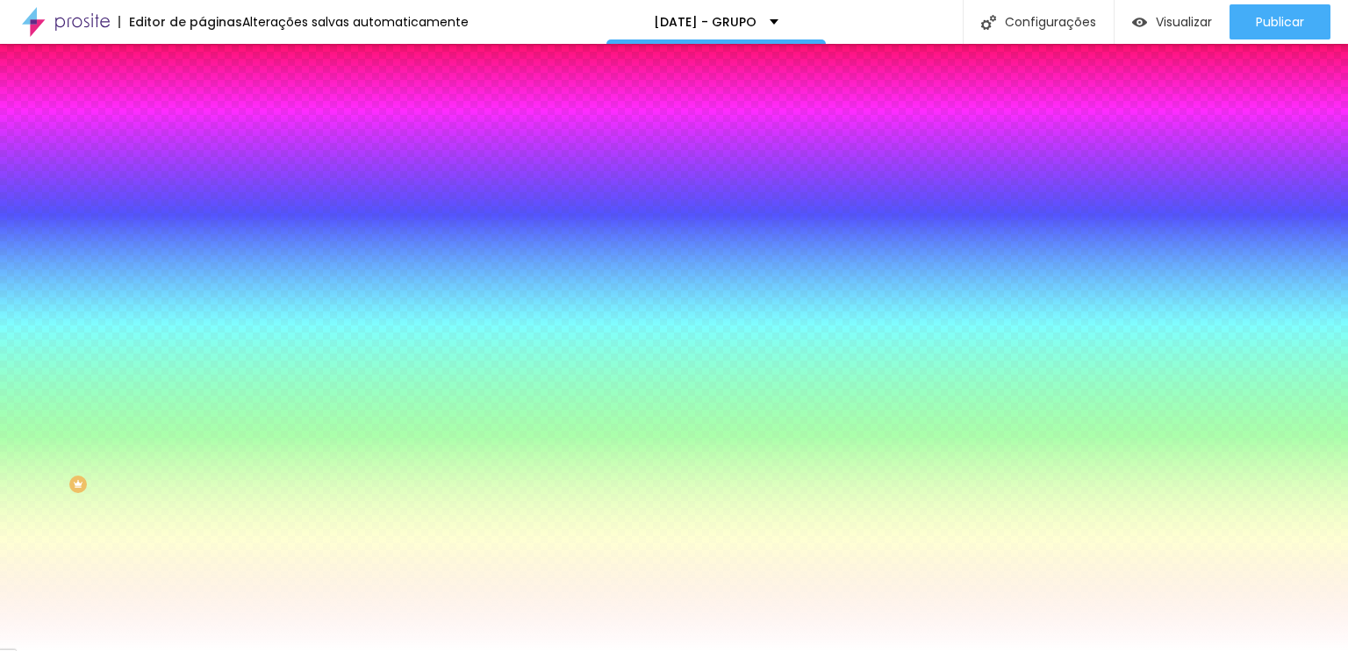
click at [202, 161] on span "Trocar imagem" at bounding box center [250, 154] width 96 height 15
click at [202, 537] on div "Editar Seção Conteúdo Estilo Avançado Imagem de fundo Trocar imagem Efeito da I…" at bounding box center [303, 347] width 202 height 607
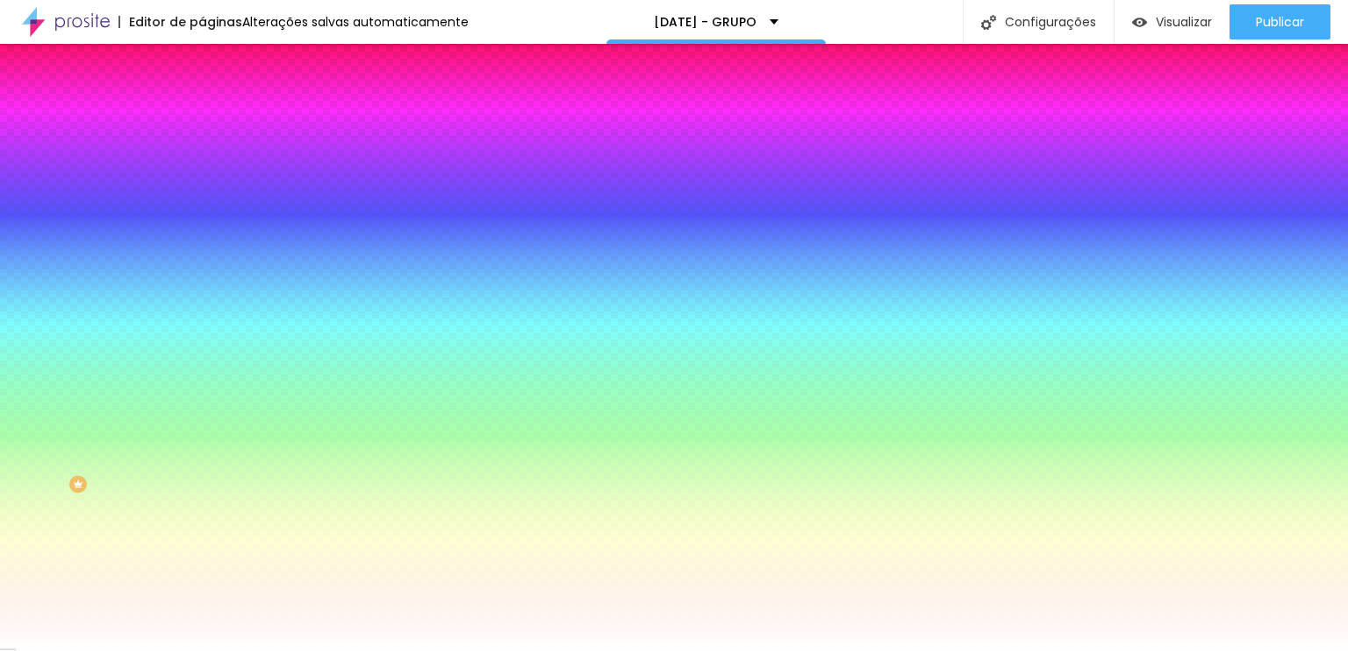
click at [215, 60] on div "Editar Seção" at bounding box center [267, 64] width 104 height 14
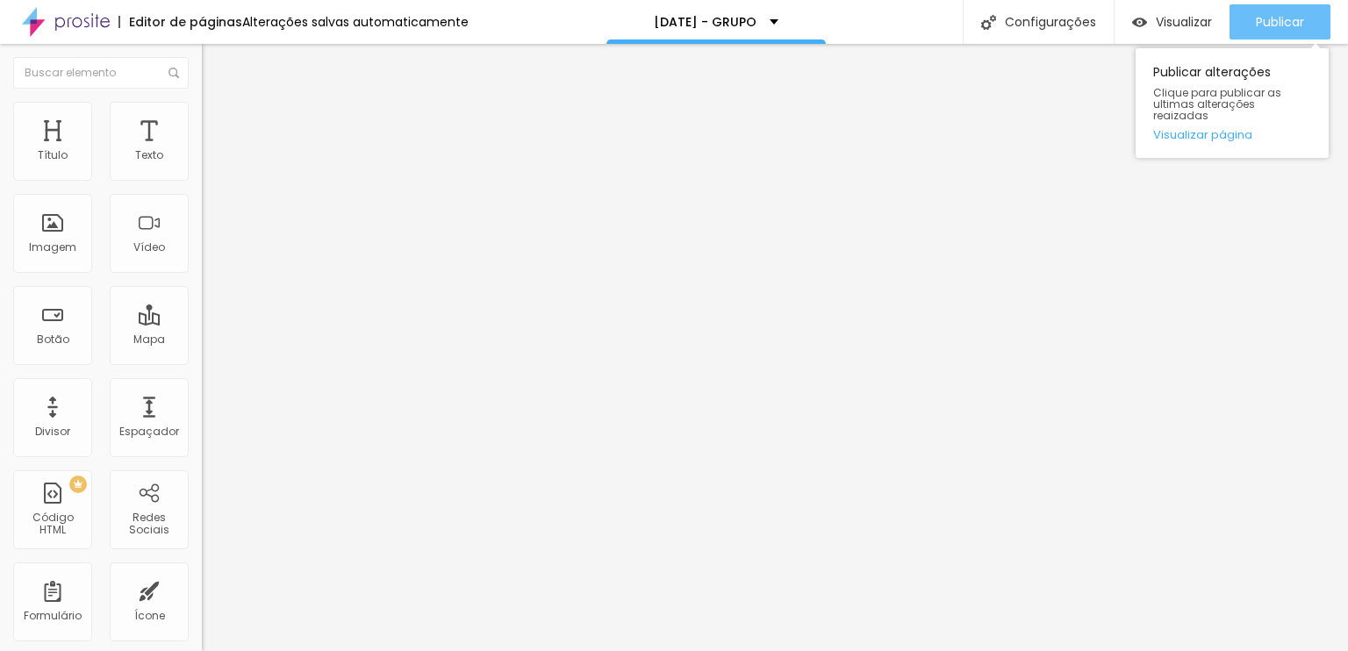
click at [1265, 26] on span "Publicar" at bounding box center [1280, 22] width 48 height 14
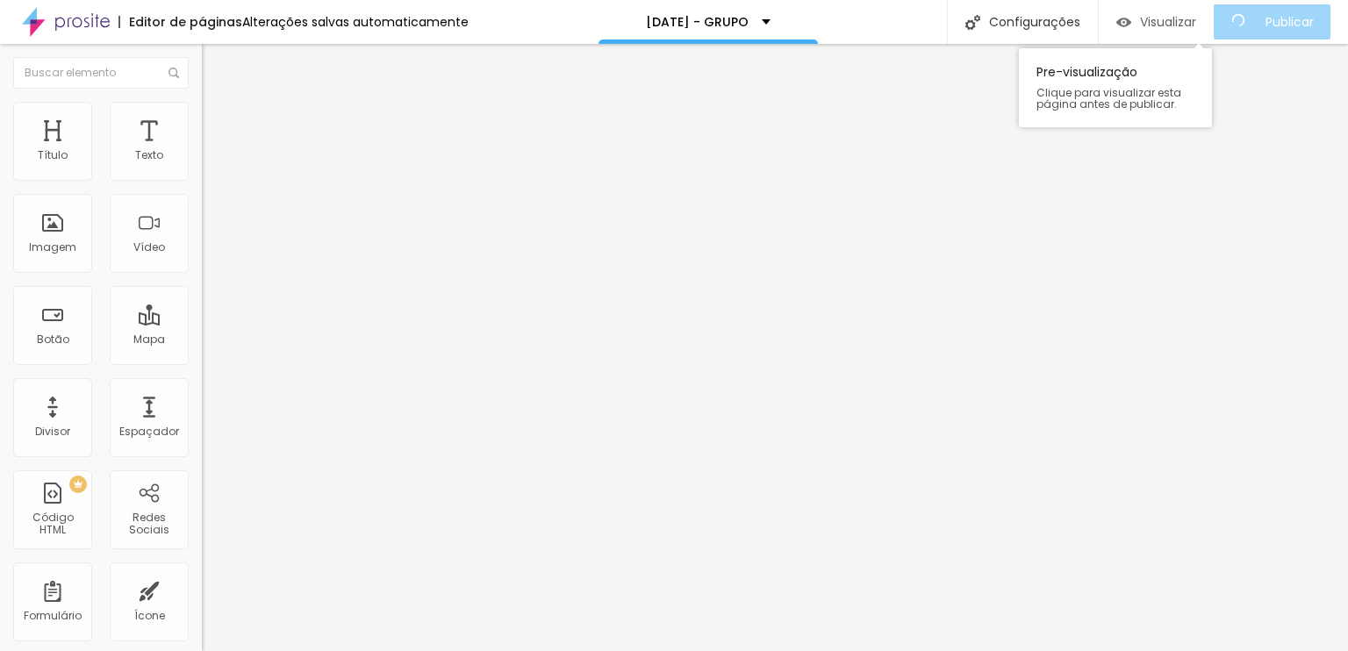
click at [1156, 23] on span "Visualizar" at bounding box center [1168, 22] width 56 height 14
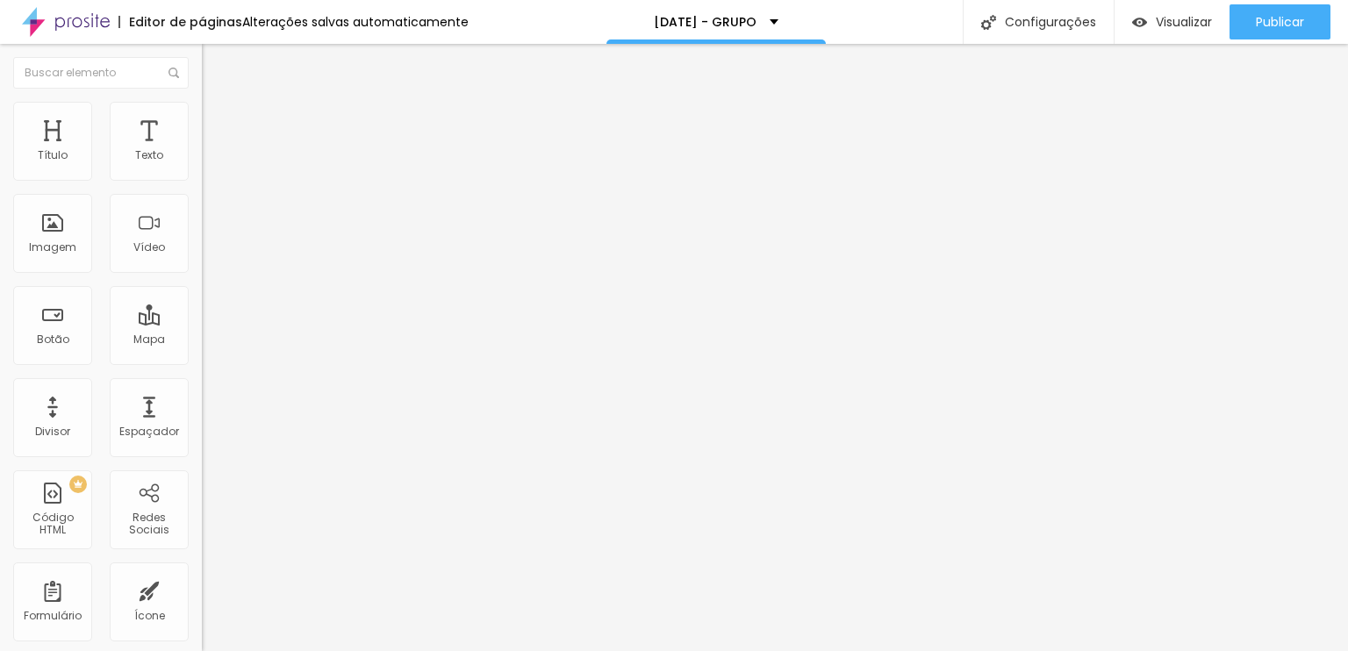
click at [202, 222] on img at bounding box center [208, 216] width 12 height 12
click at [209, 254] on icon "button" at bounding box center [214, 249] width 11 height 11
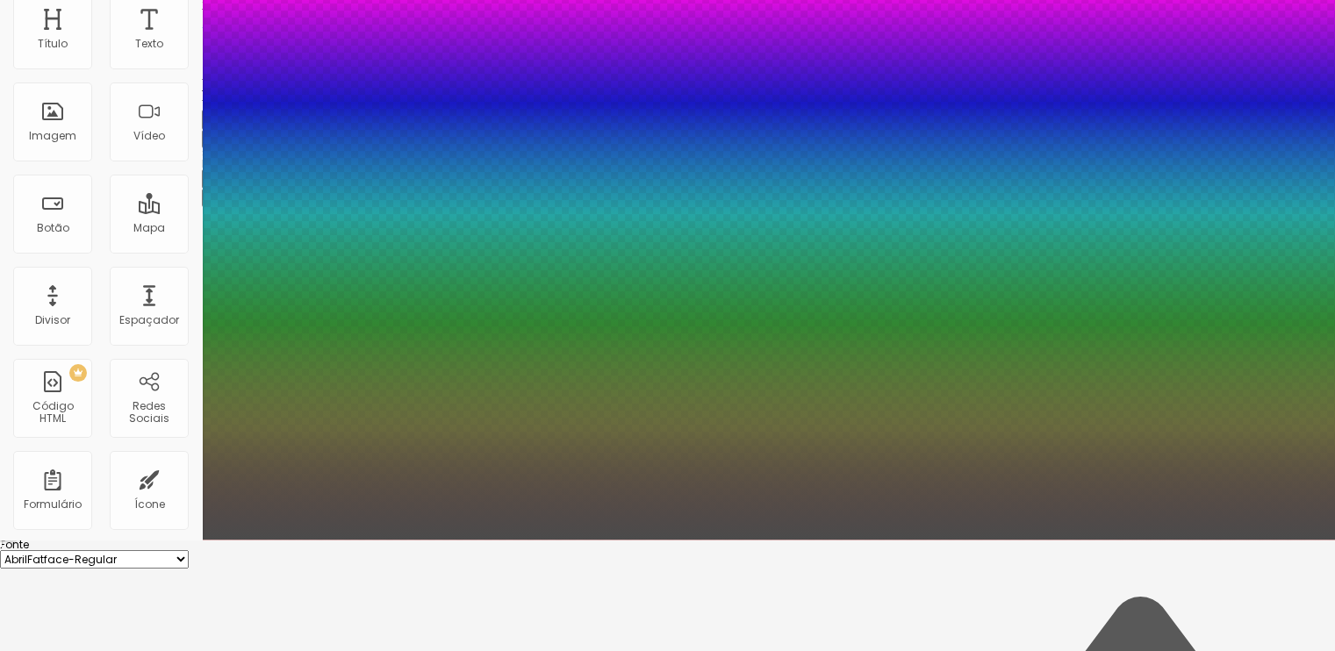
scroll to position [160, 0]
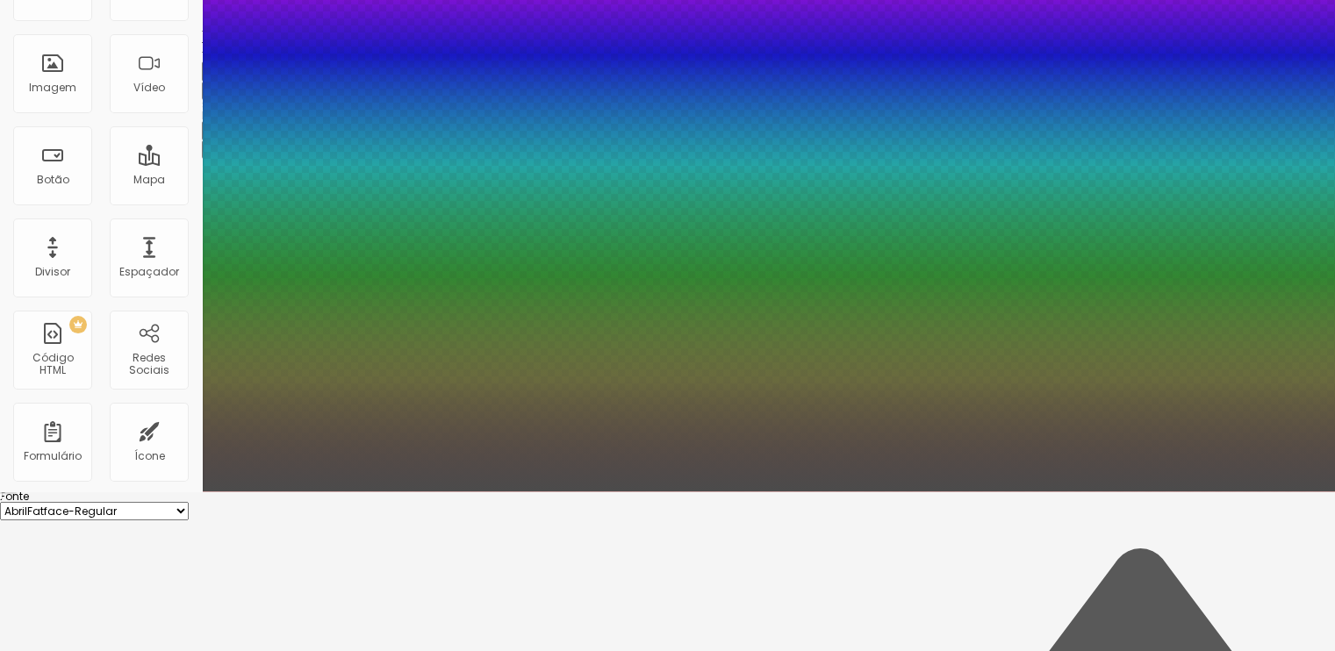
drag, startPoint x: 229, startPoint y: 375, endPoint x: 209, endPoint y: 376, distance: 20.3
drag, startPoint x: 261, startPoint y: 334, endPoint x: 250, endPoint y: 333, distance: 11.4
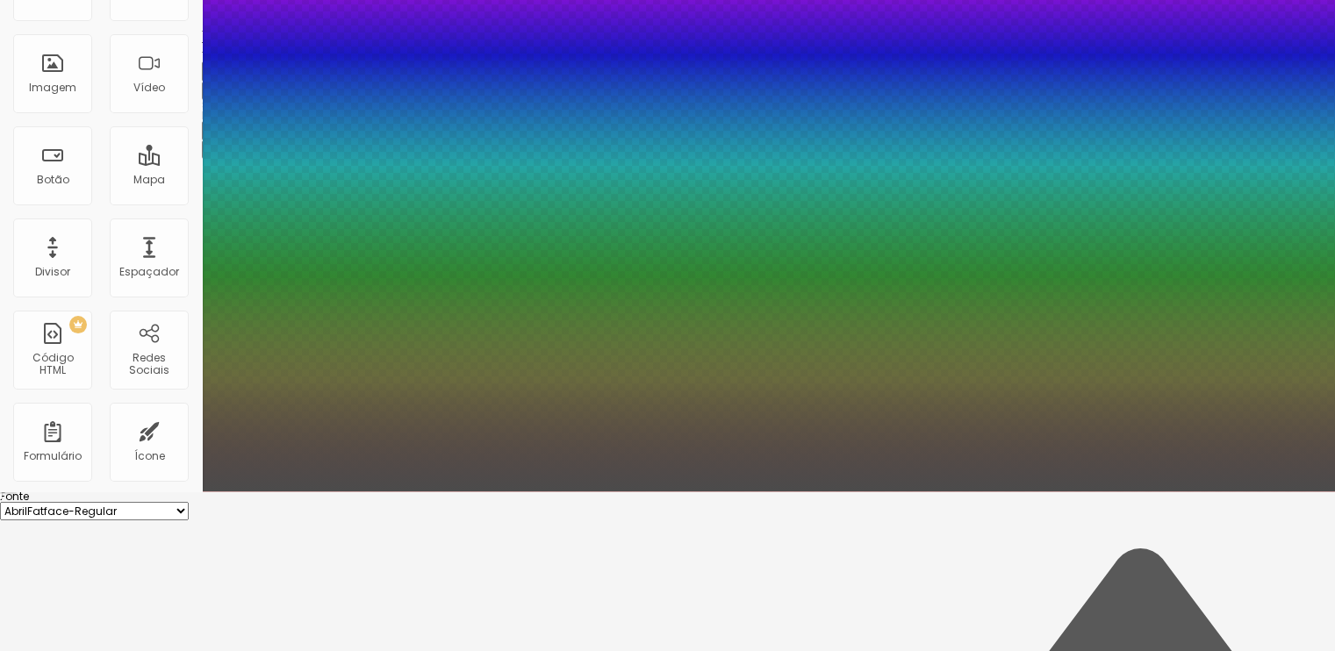
click at [233, 491] on div at bounding box center [667, 491] width 1335 height 0
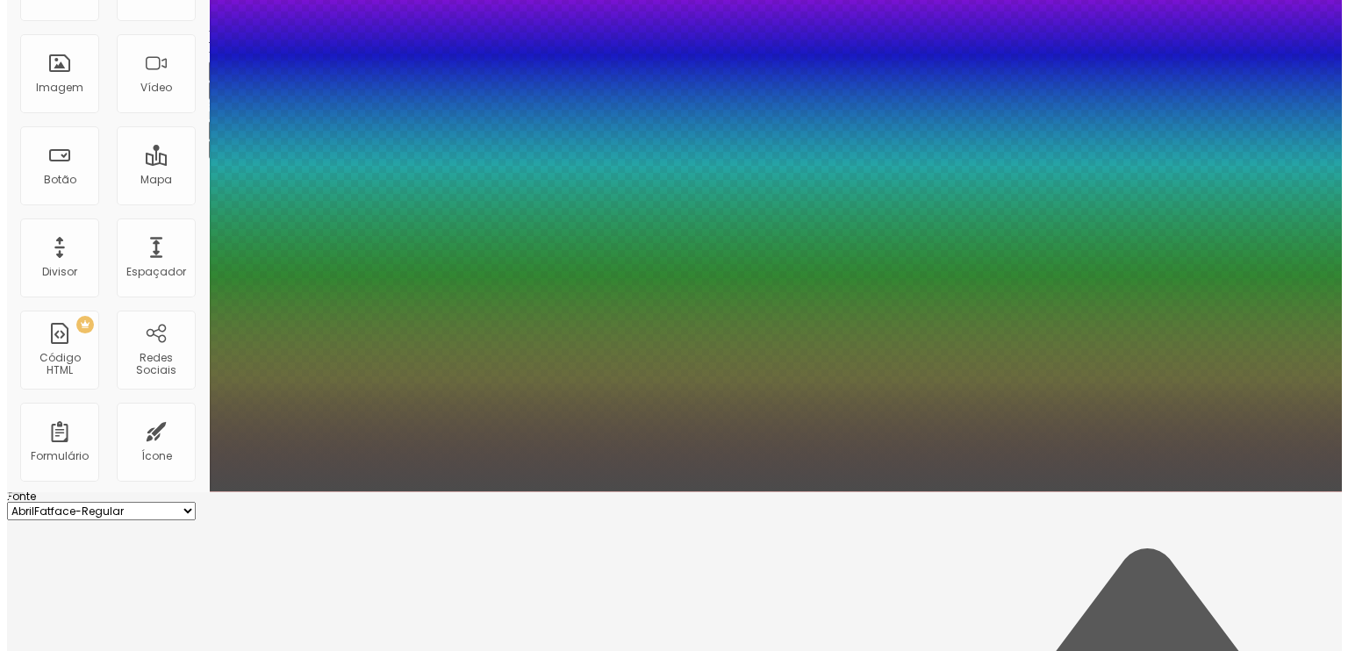
scroll to position [0, 0]
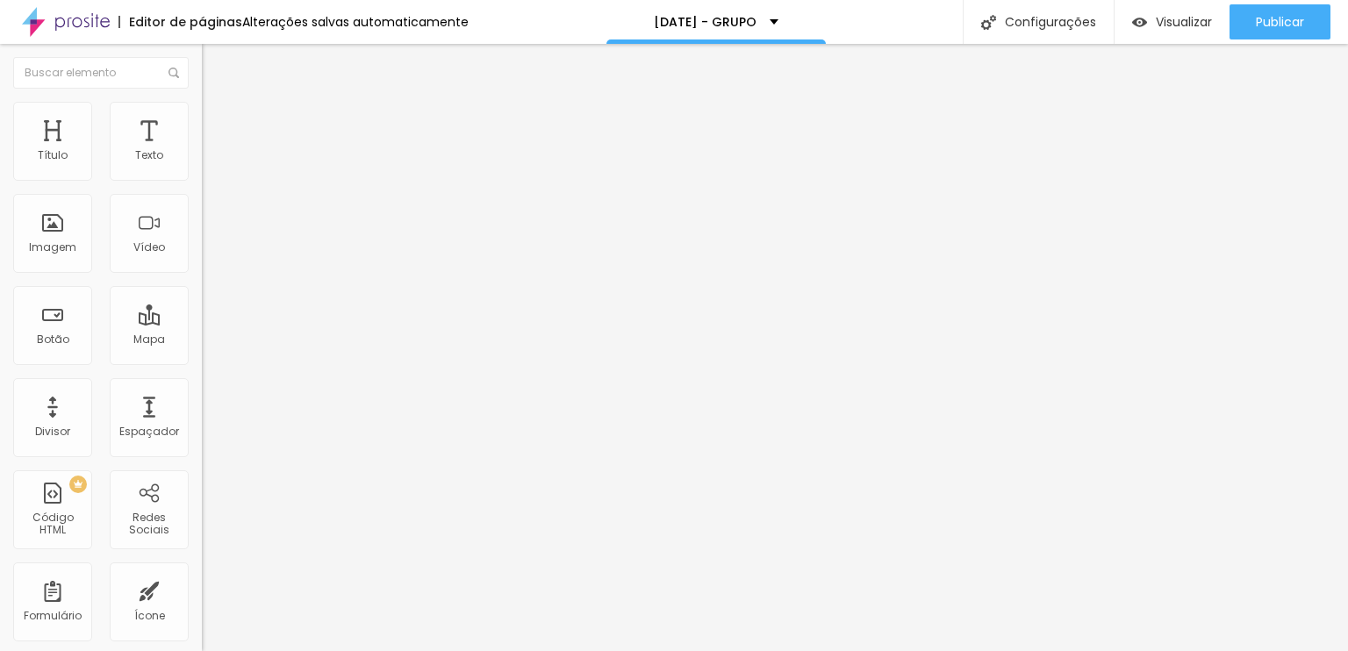
click at [202, 260] on button "button" at bounding box center [214, 250] width 25 height 18
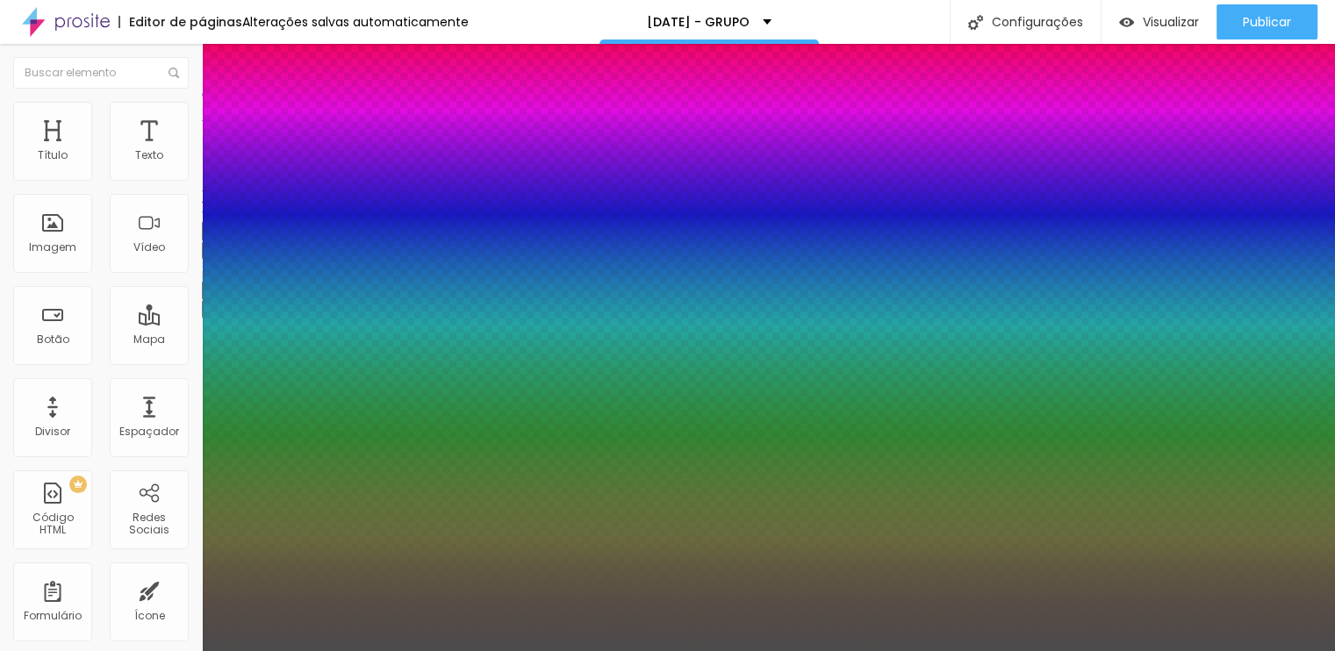
click at [219, 650] on div at bounding box center [667, 651] width 1335 height 0
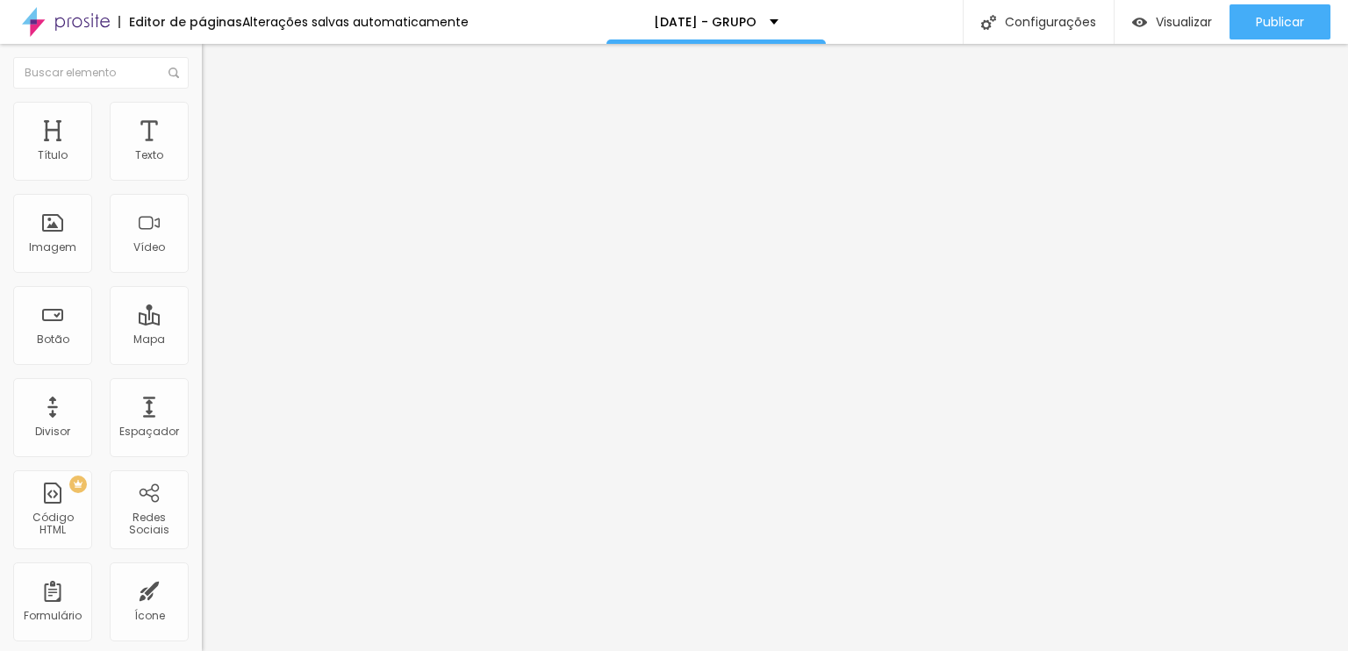
click at [202, 360] on input "https://" at bounding box center [307, 353] width 211 height 18
paste input "chat.whatsapp.com/EtuHLTr6EvmE8WtJwrBfxv"
click at [202, 361] on input "https://" at bounding box center [307, 353] width 211 height 18
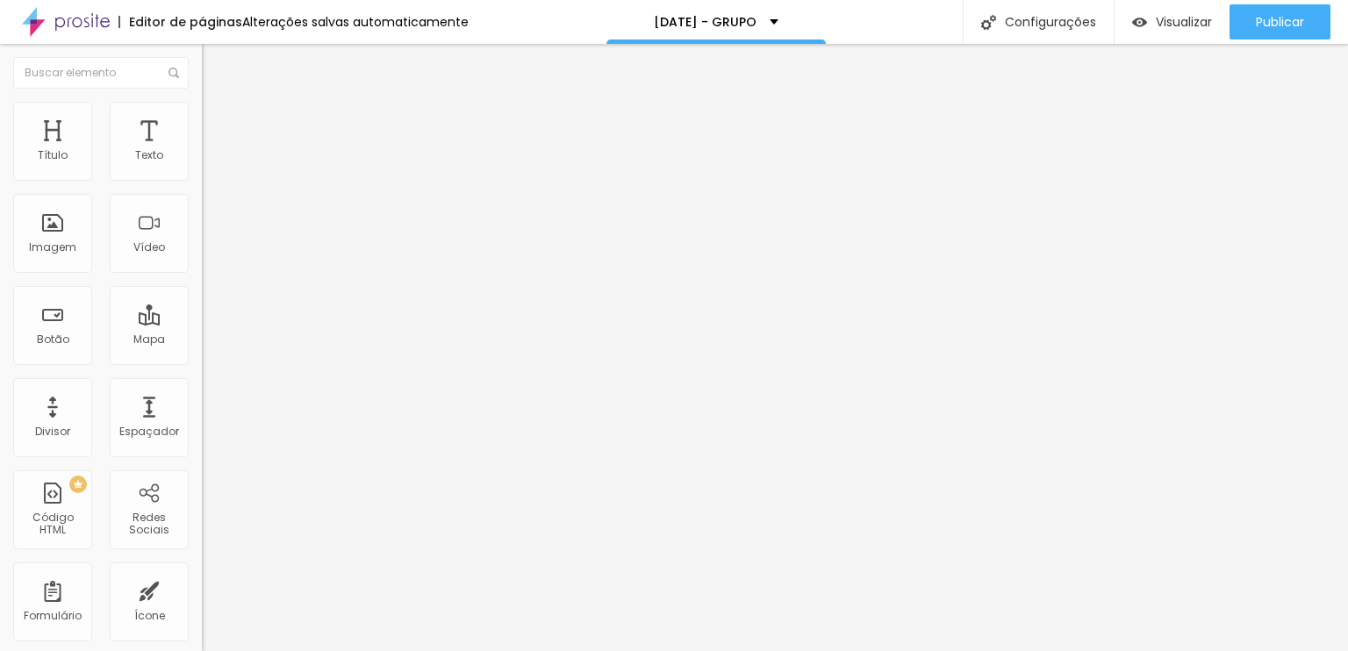
click at [202, 361] on input "https://" at bounding box center [307, 353] width 211 height 18
paste input "chat.whatsapp.com/EtuHLTr6EvmE8WtJwrBfxv"
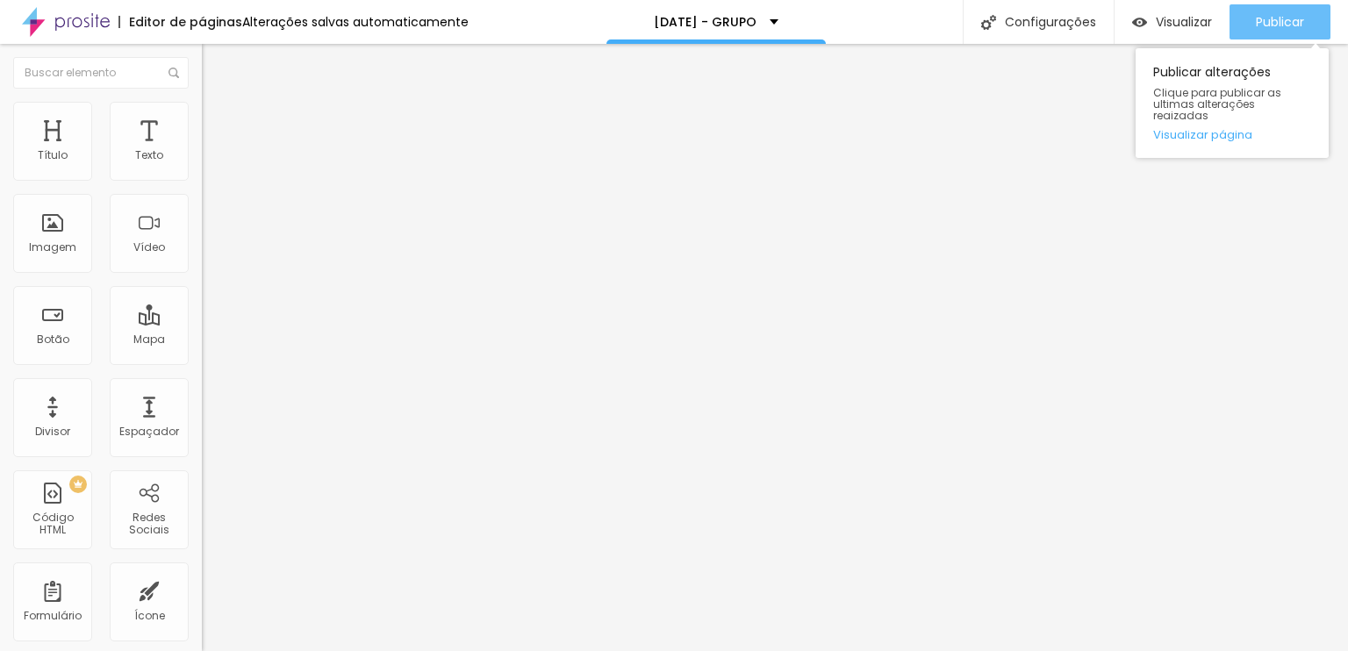
click at [1318, 14] on button "Publicar" at bounding box center [1279, 21] width 101 height 35
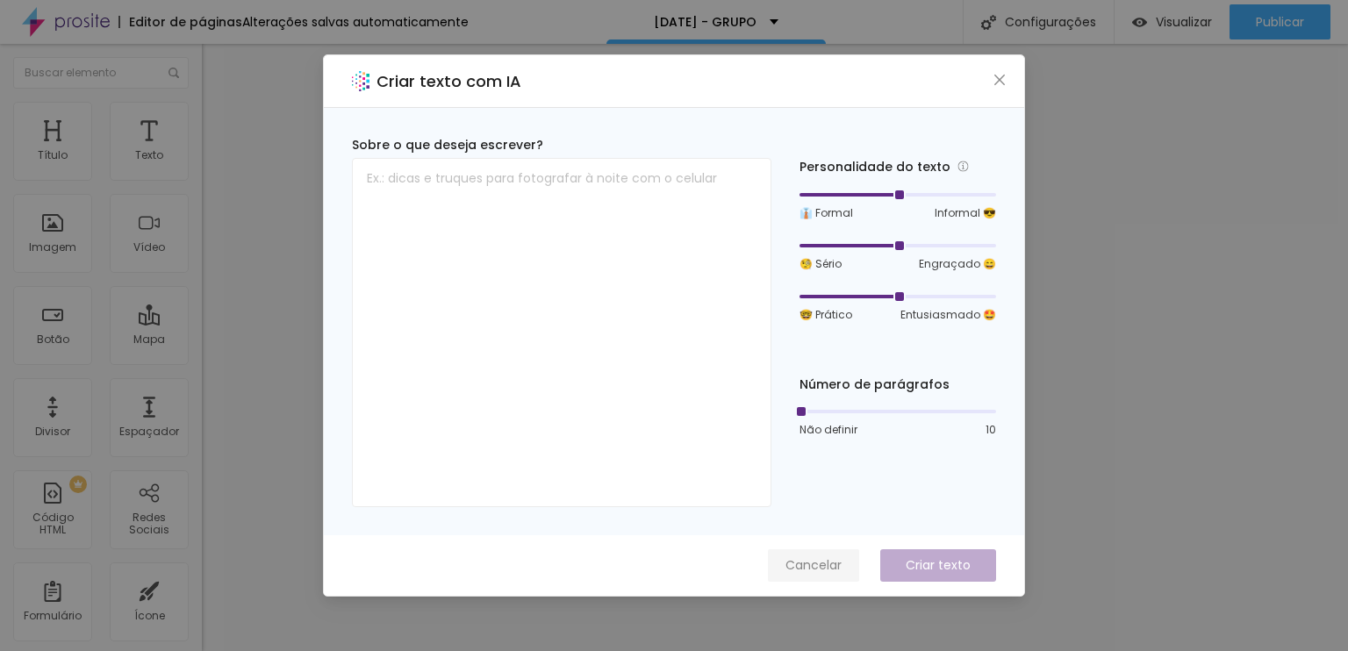
click at [834, 561] on span "Cancelar" at bounding box center [813, 565] width 56 height 18
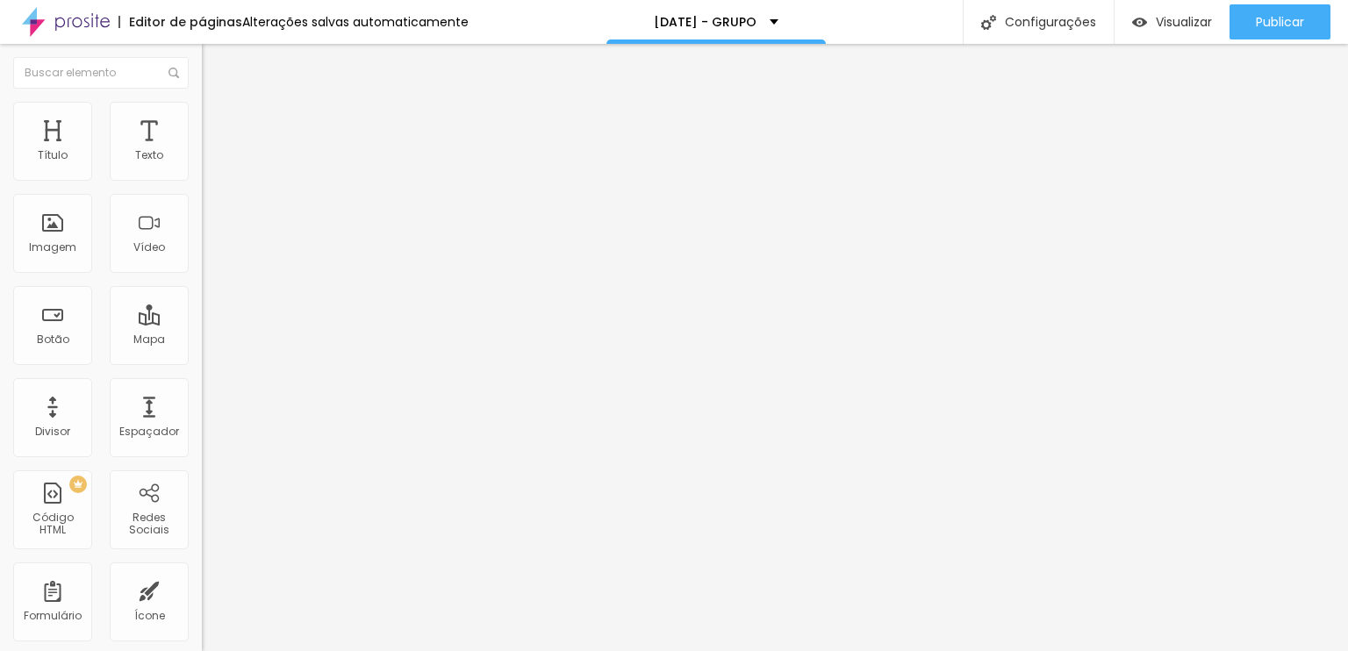
click at [202, 108] on img at bounding box center [210, 110] width 16 height 16
click at [202, 571] on input "range" at bounding box center [258, 578] width 113 height 14
click at [218, 121] on span "Estilo" at bounding box center [231, 113] width 27 height 15
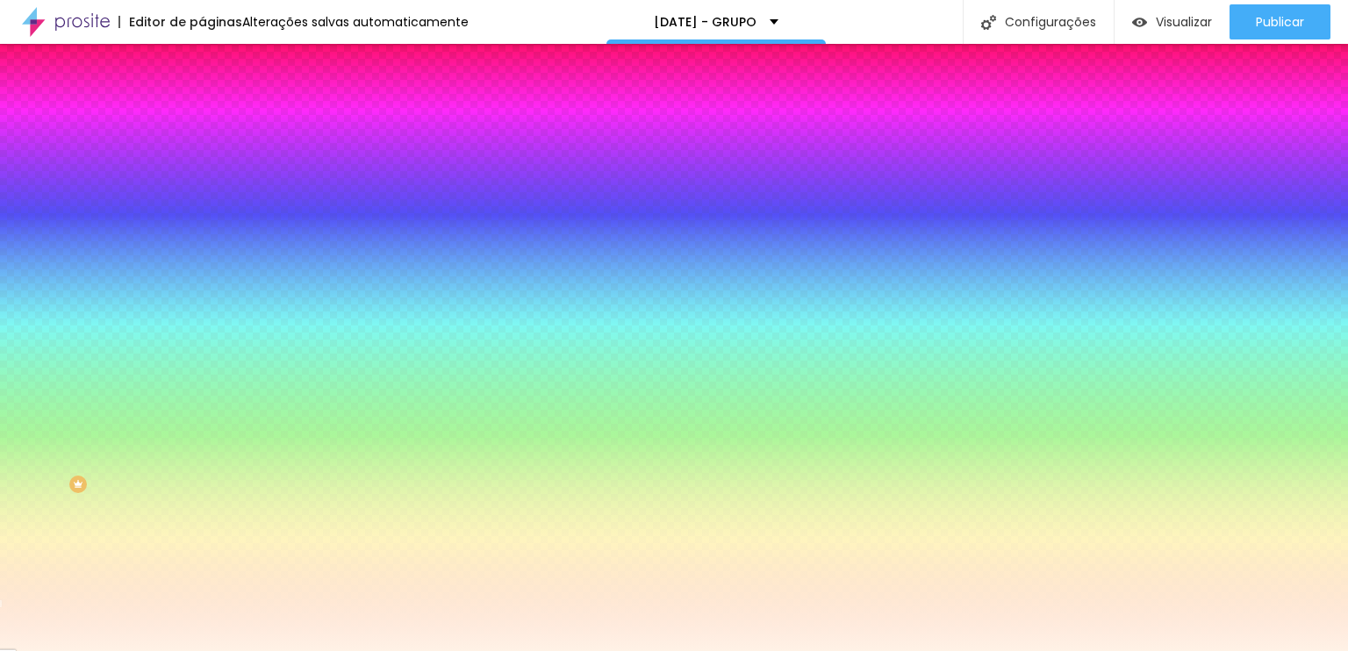
click at [218, 124] on span "Avançado" at bounding box center [247, 131] width 58 height 15
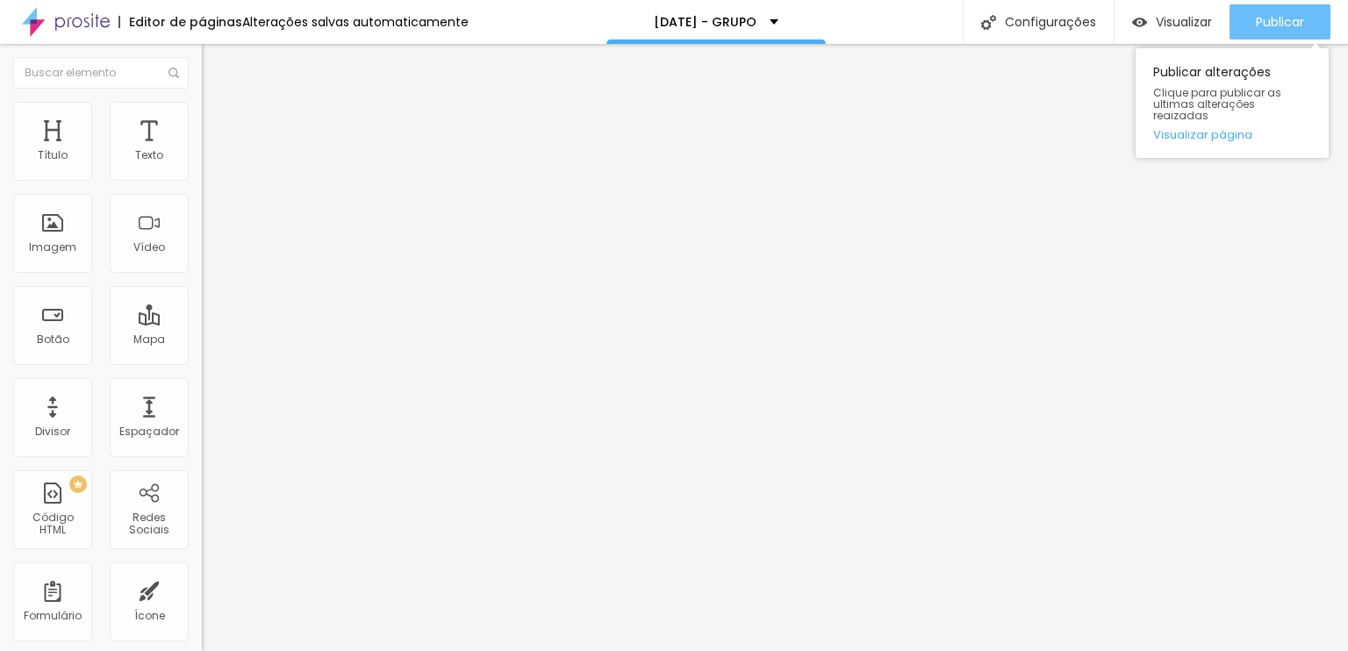
click at [1240, 31] on button "Publicar" at bounding box center [1279, 21] width 101 height 35
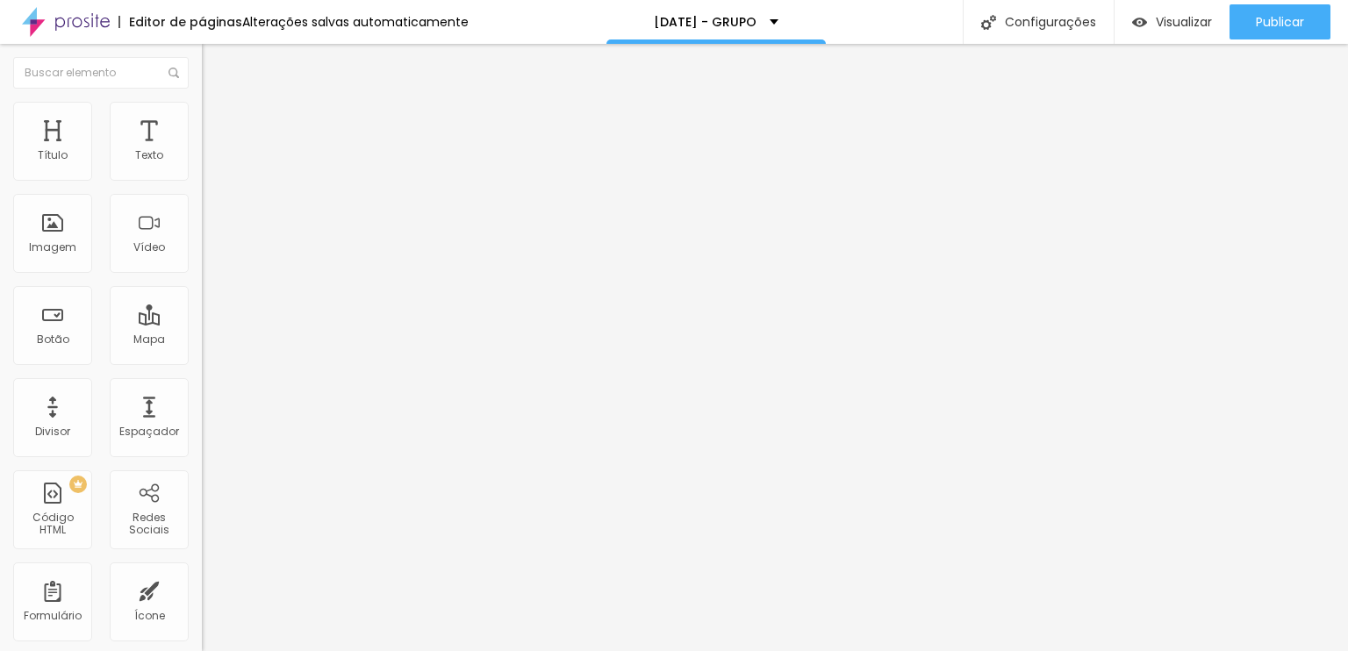
click at [209, 163] on icon "button" at bounding box center [214, 158] width 11 height 11
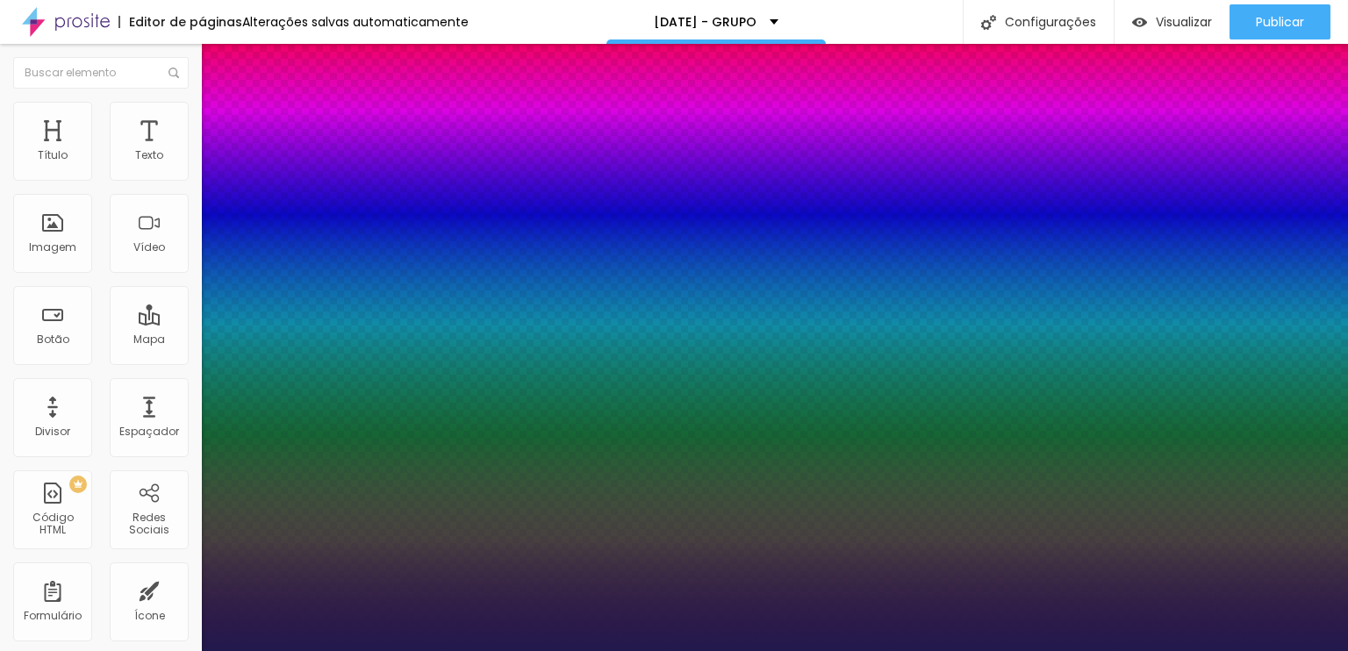
drag, startPoint x: 226, startPoint y: 373, endPoint x: 204, endPoint y: 375, distance: 22.9
click at [78, 650] on div at bounding box center [674, 651] width 1348 height 0
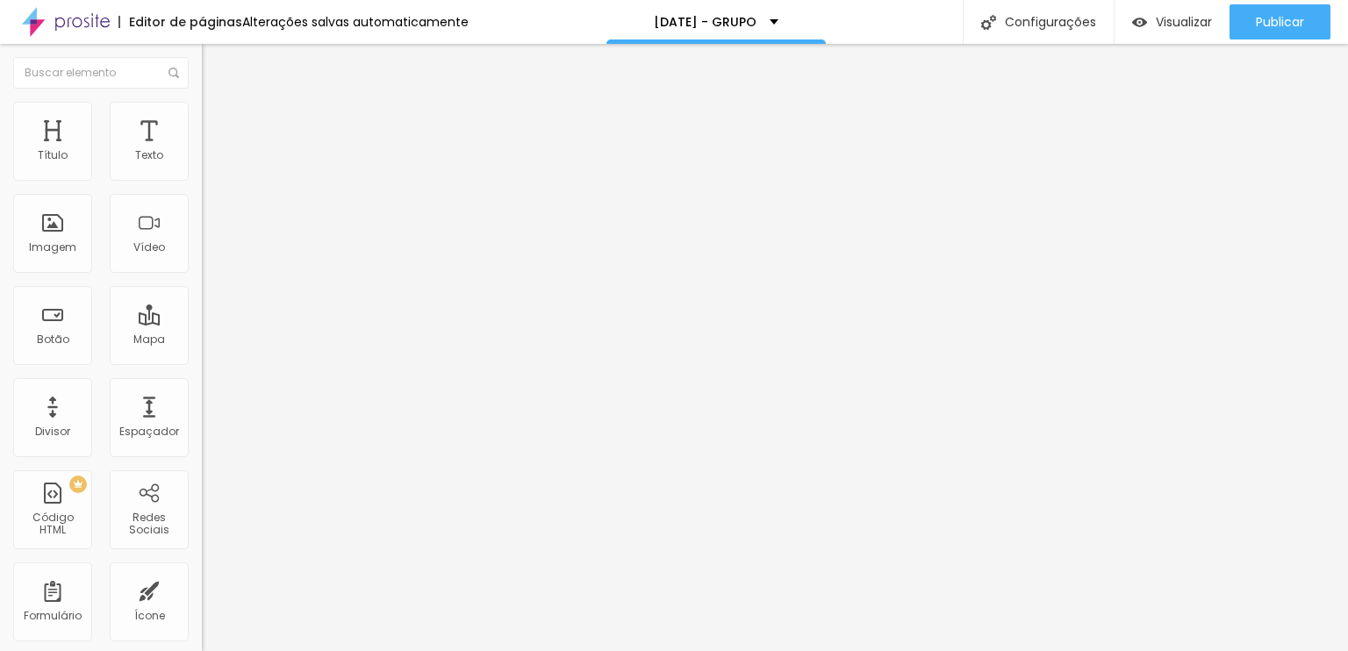
click at [202, 325] on div "Editar Texto Estilo Avançado Tipografia Voltar ao padrão Sombra DESATIVADO Volt…" at bounding box center [303, 347] width 202 height 607
click at [218, 121] on span "Avançado" at bounding box center [247, 113] width 58 height 15
click at [202, 116] on li "Estilo" at bounding box center [303, 111] width 202 height 18
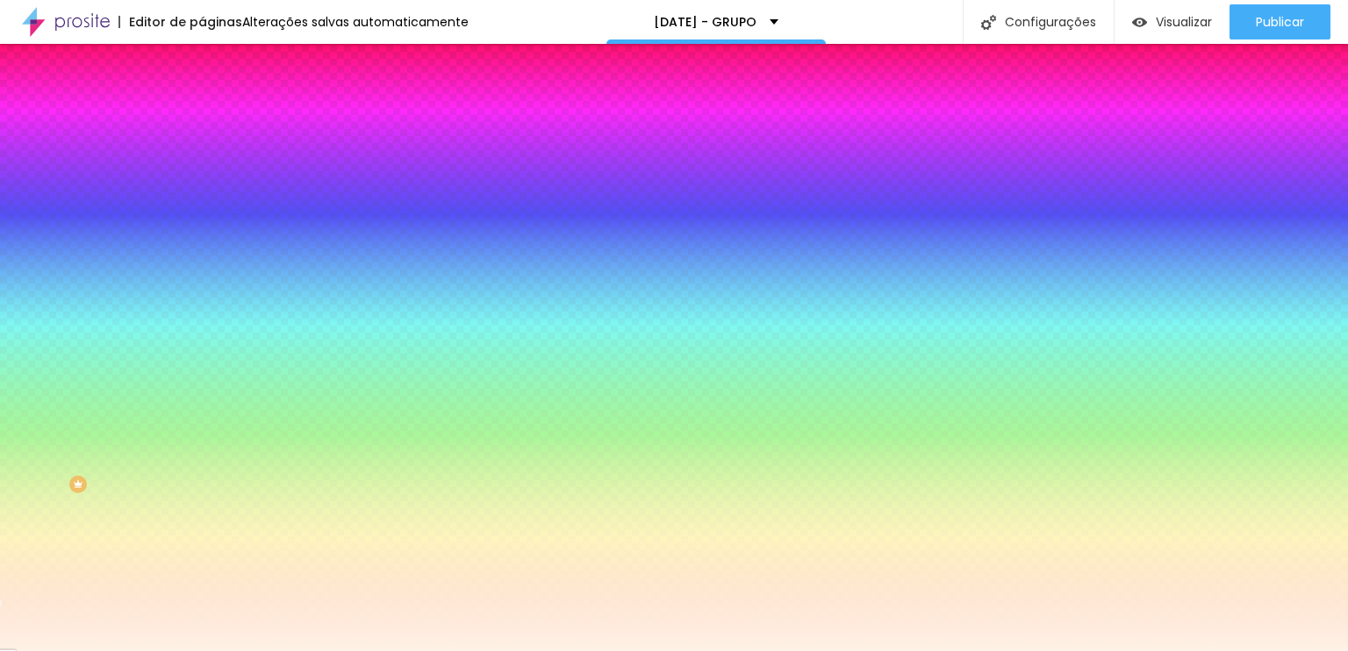
click at [202, 119] on li "Avançado" at bounding box center [303, 128] width 202 height 18
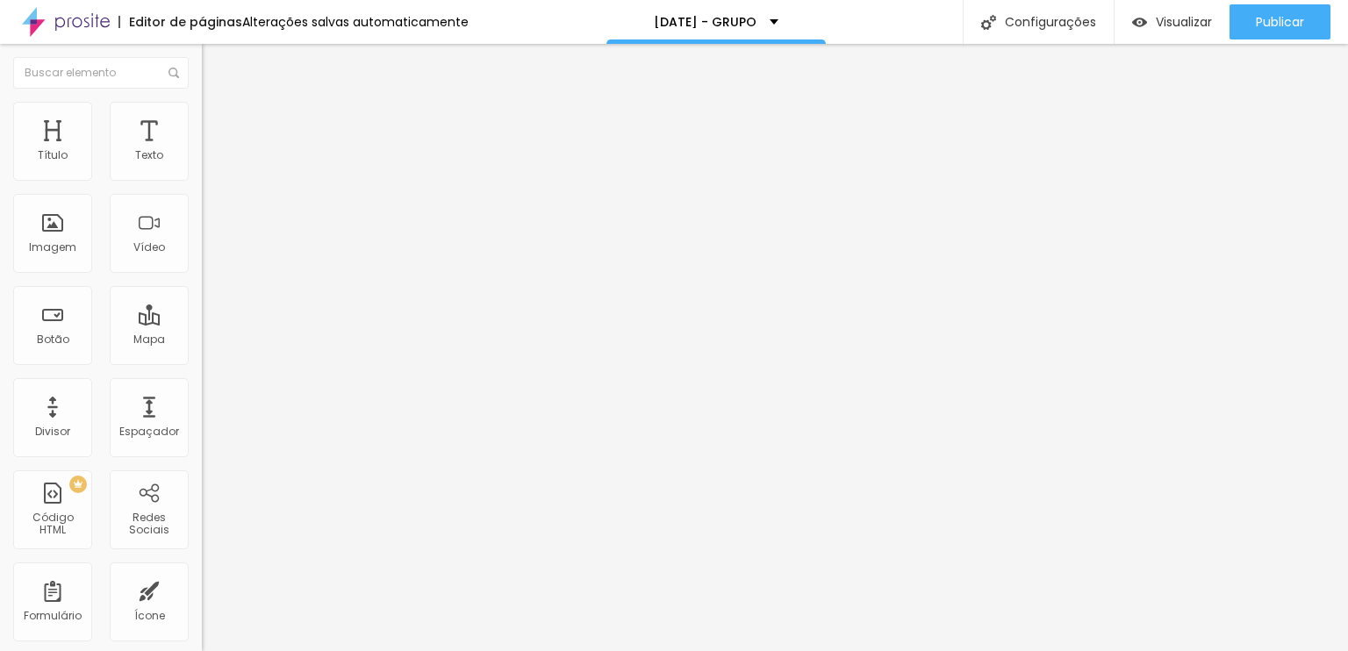
drag, startPoint x: 46, startPoint y: 204, endPoint x: 19, endPoint y: 209, distance: 26.7
click at [202, 589] on input "range" at bounding box center [258, 596] width 113 height 14
click at [202, 276] on span "Normal" at bounding box center [221, 268] width 39 height 15
click at [202, 312] on div "Grande" at bounding box center [303, 307] width 202 height 11
click at [202, 116] on li "Estilo" at bounding box center [303, 111] width 202 height 18
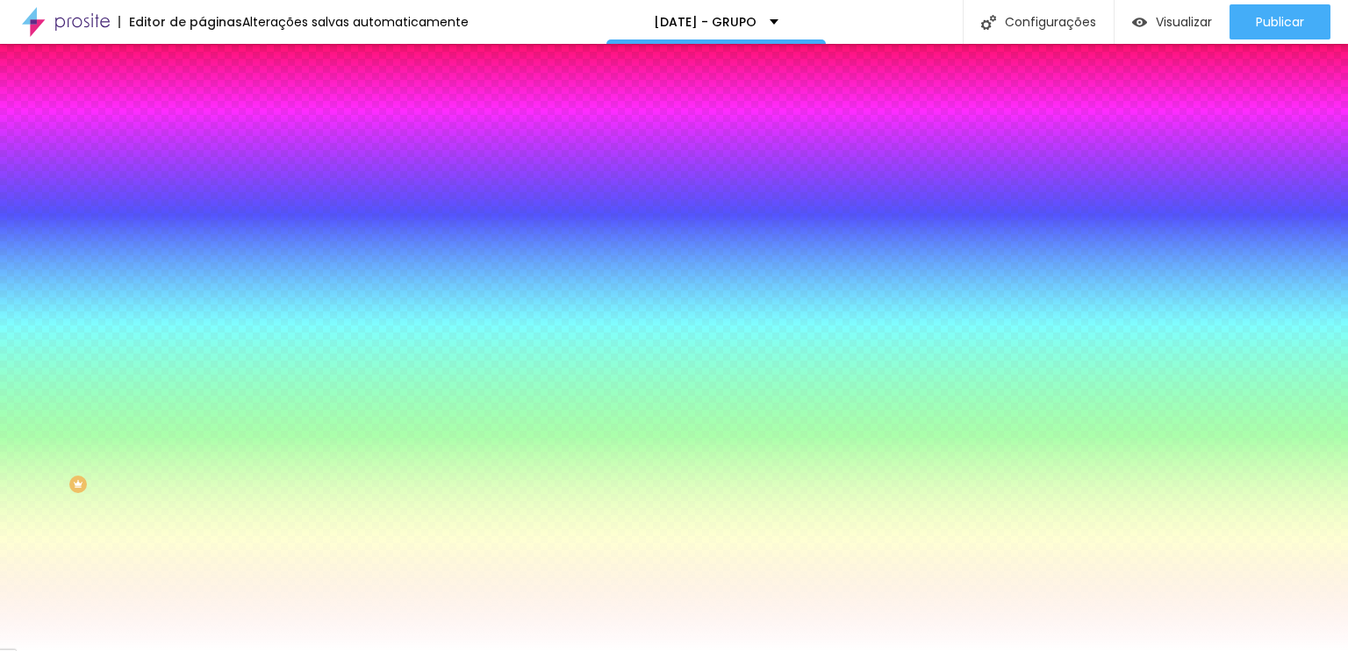
click at [202, 119] on li "Avançado" at bounding box center [303, 128] width 202 height 18
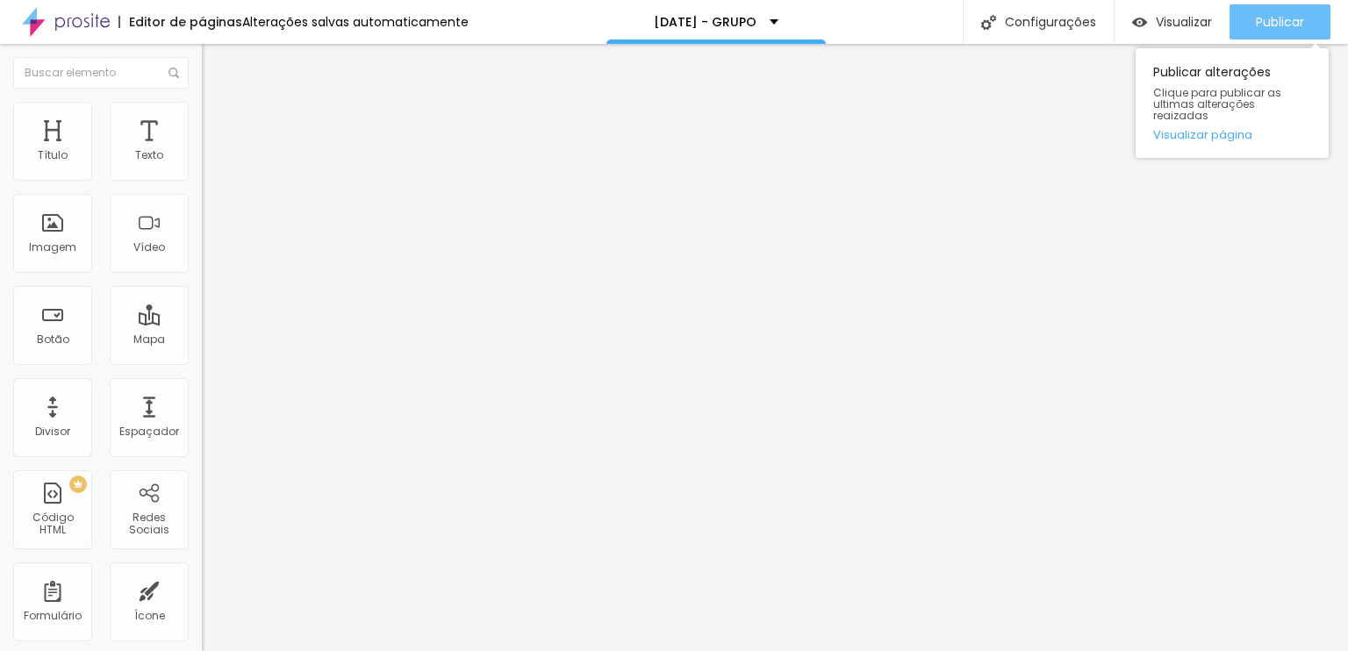
click at [1239, 17] on button "Publicar" at bounding box center [1279, 21] width 101 height 35
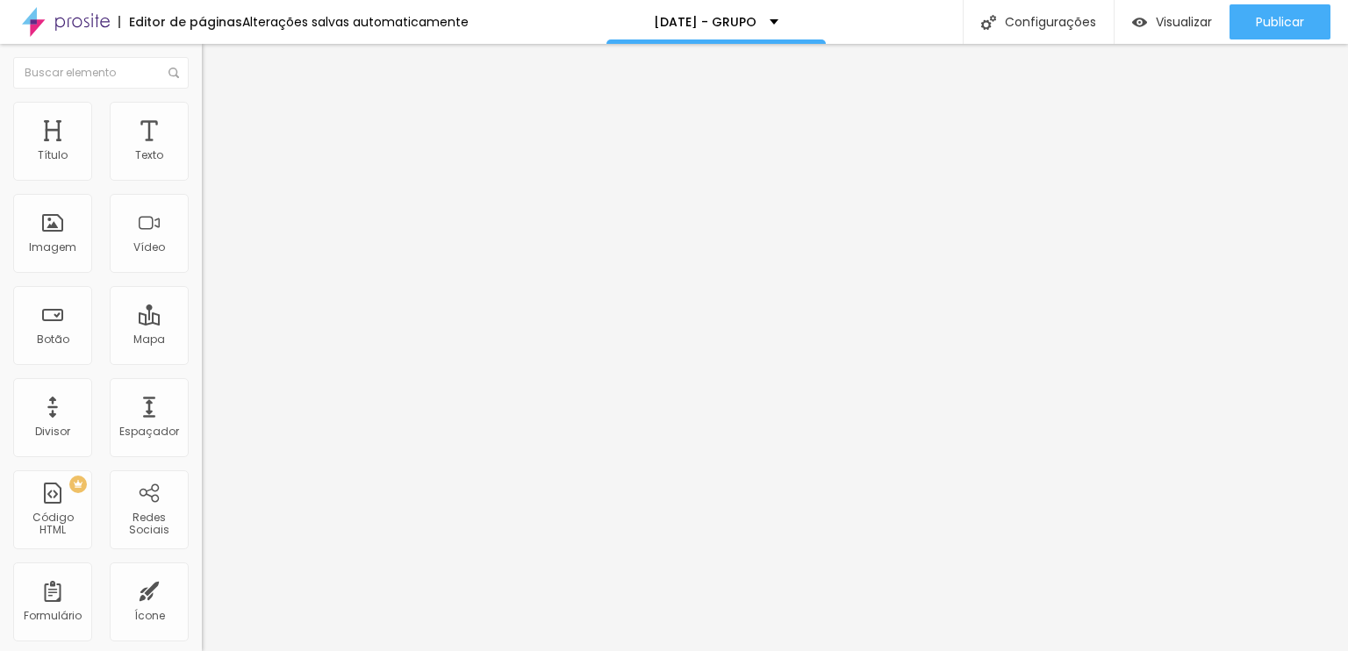
click at [202, 174] on img at bounding box center [208, 167] width 12 height 12
click at [218, 118] on span "Estilo" at bounding box center [231, 113] width 27 height 15
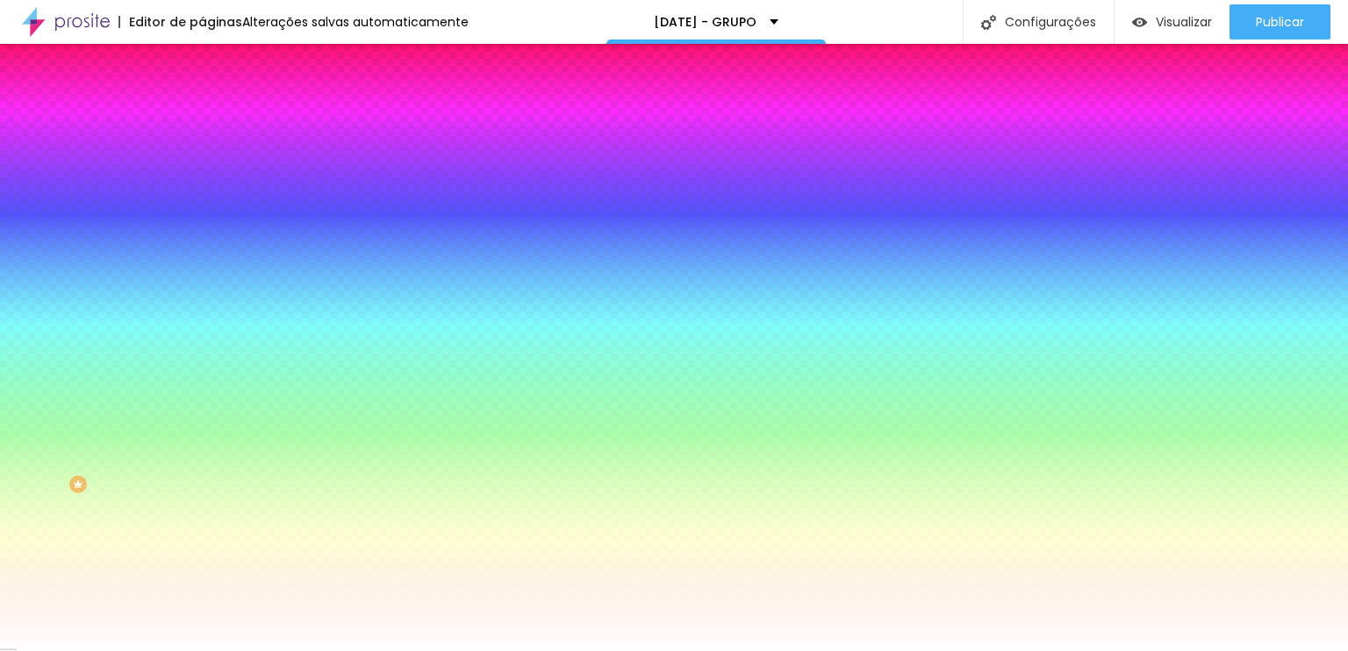
click at [202, 119] on li "Avançado" at bounding box center [303, 128] width 202 height 18
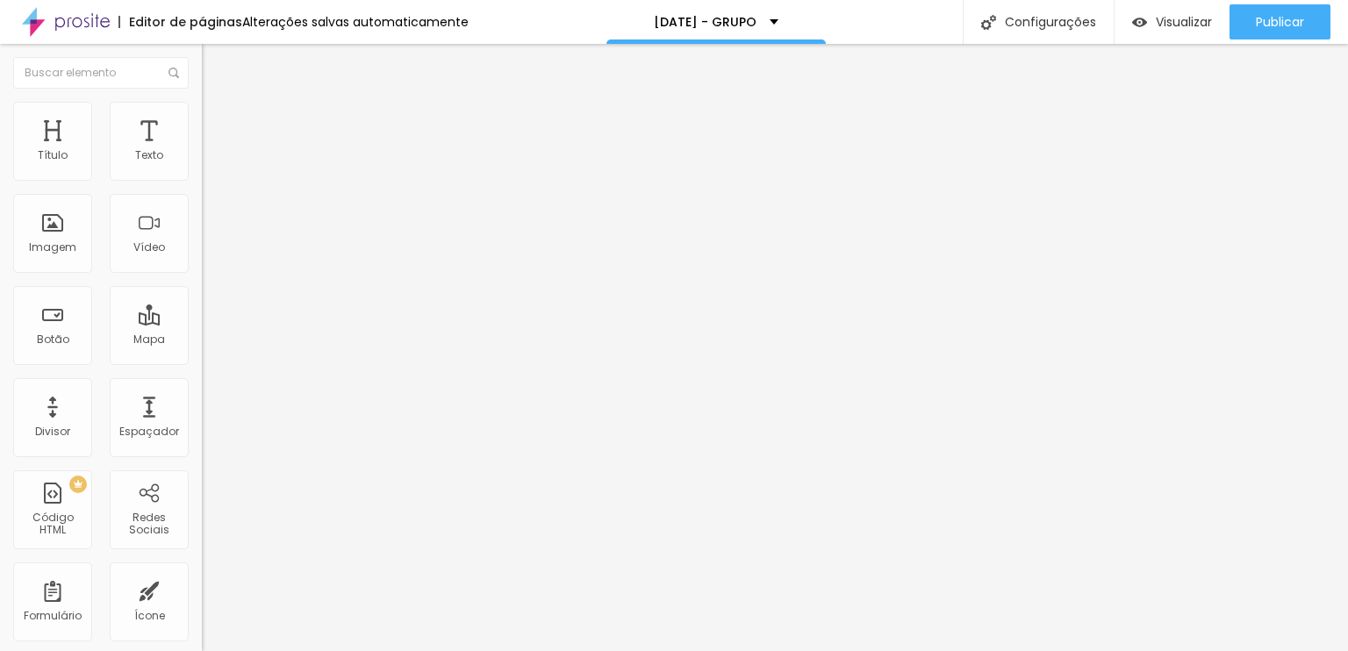
drag, startPoint x: 69, startPoint y: 171, endPoint x: 50, endPoint y: 176, distance: 20.0
click at [202, 340] on input "range" at bounding box center [258, 347] width 113 height 14
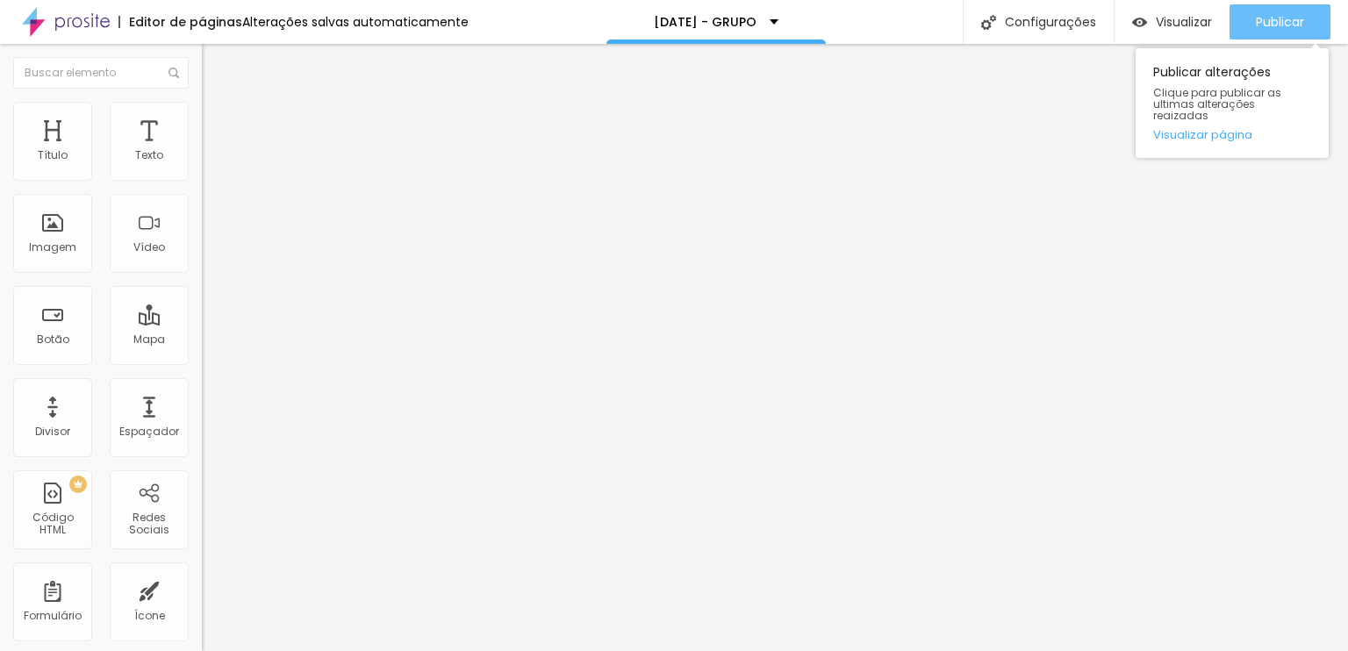
click at [1256, 25] on span "Publicar" at bounding box center [1280, 22] width 48 height 14
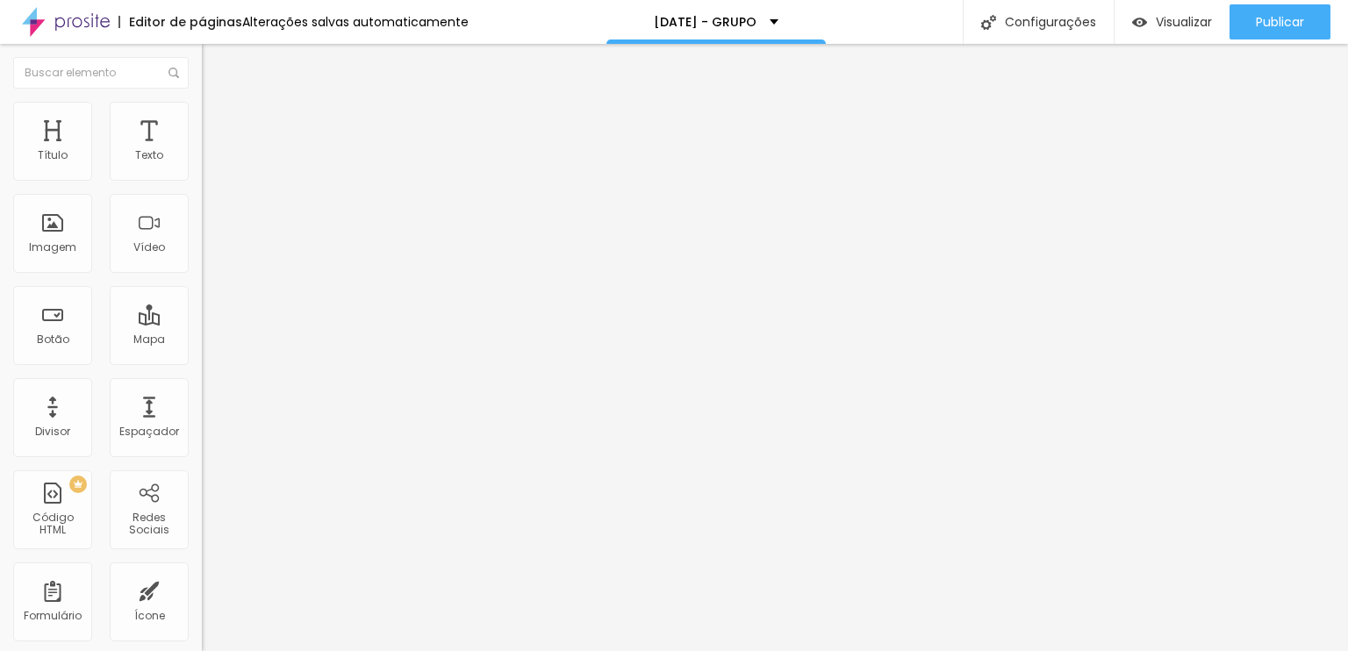
click at [218, 135] on span "Estilo" at bounding box center [231, 127] width 27 height 15
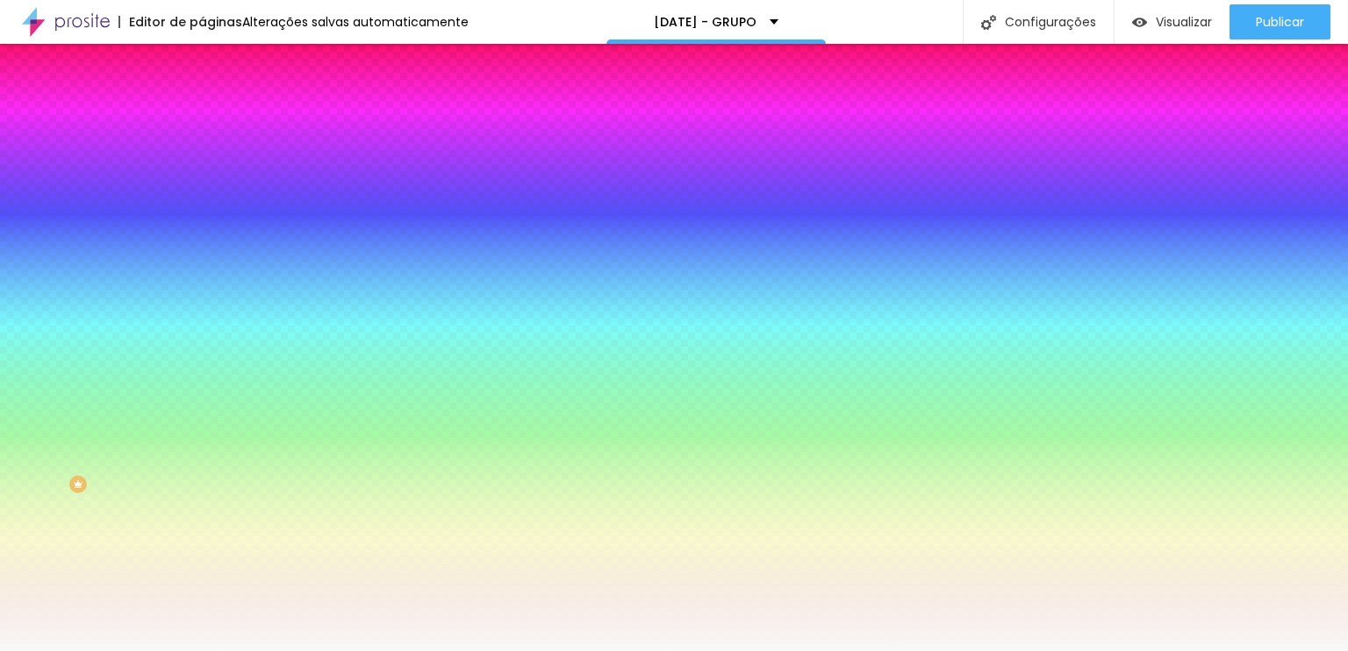
click at [209, 226] on img at bounding box center [214, 231] width 11 height 11
click at [209, 175] on img at bounding box center [214, 169] width 11 height 11
click at [209, 226] on img at bounding box center [214, 231] width 11 height 11
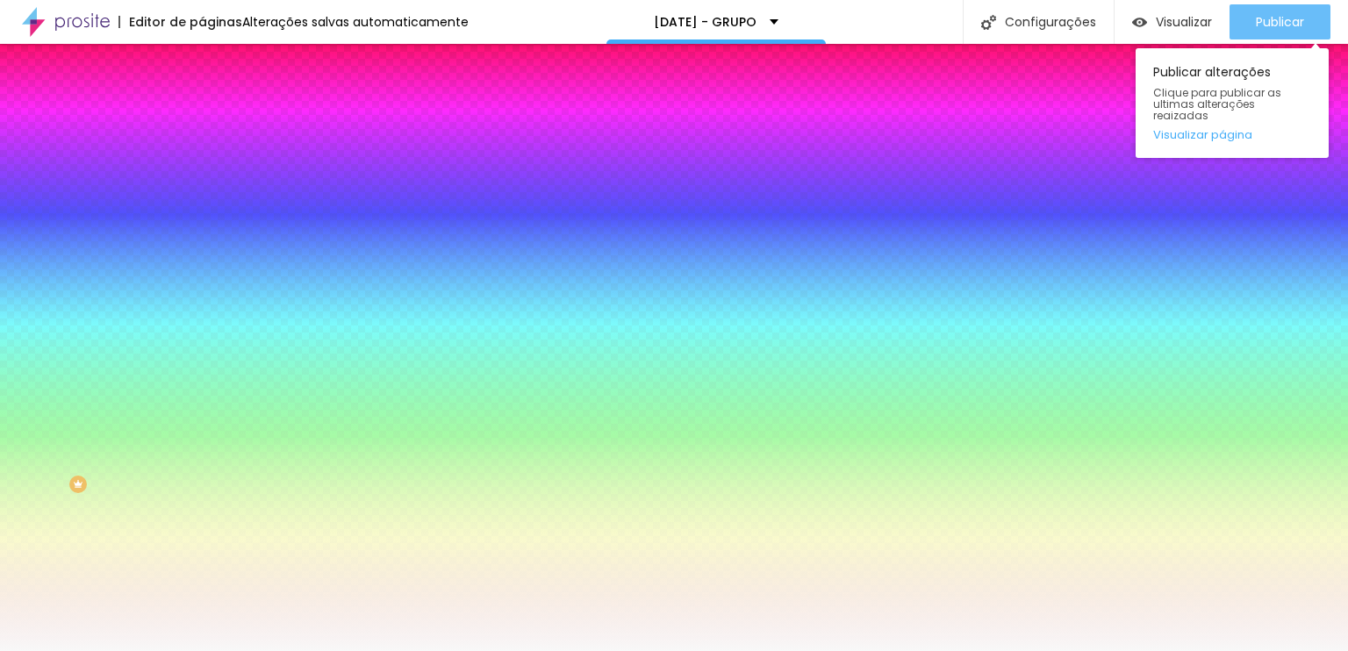
click at [1278, 19] on span "Publicar" at bounding box center [1280, 22] width 48 height 14
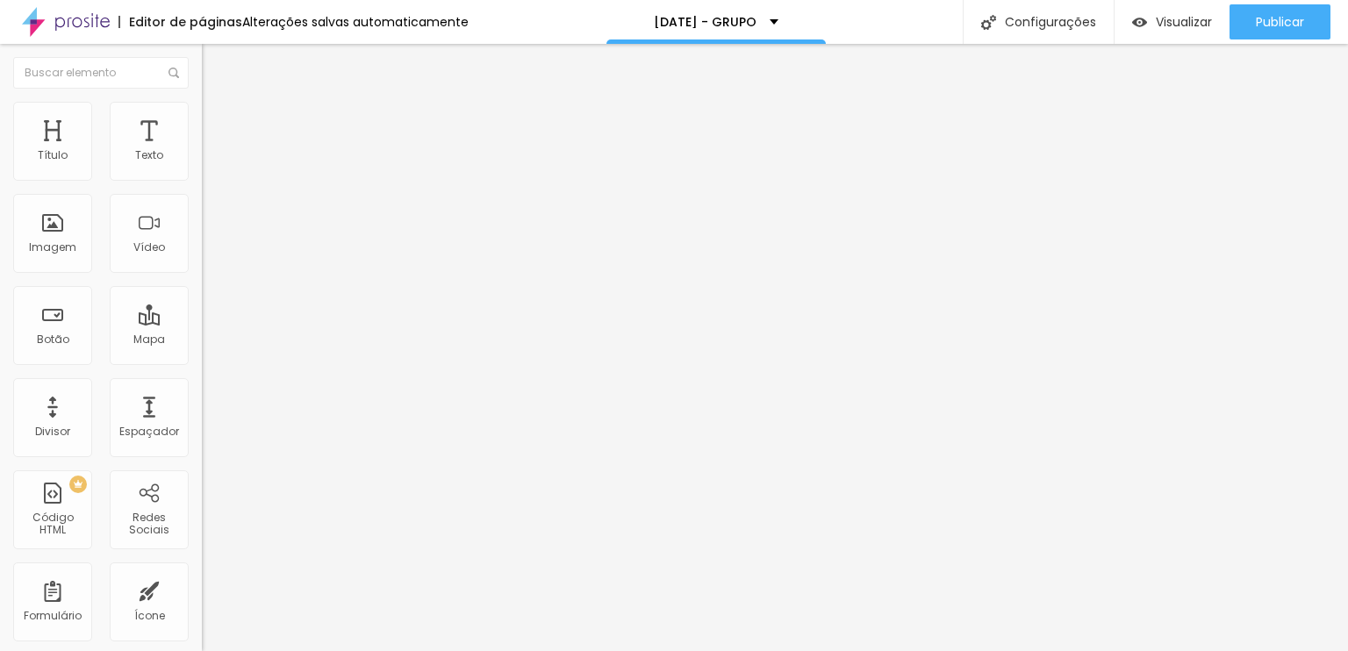
click at [202, 168] on button "button" at bounding box center [214, 159] width 25 height 18
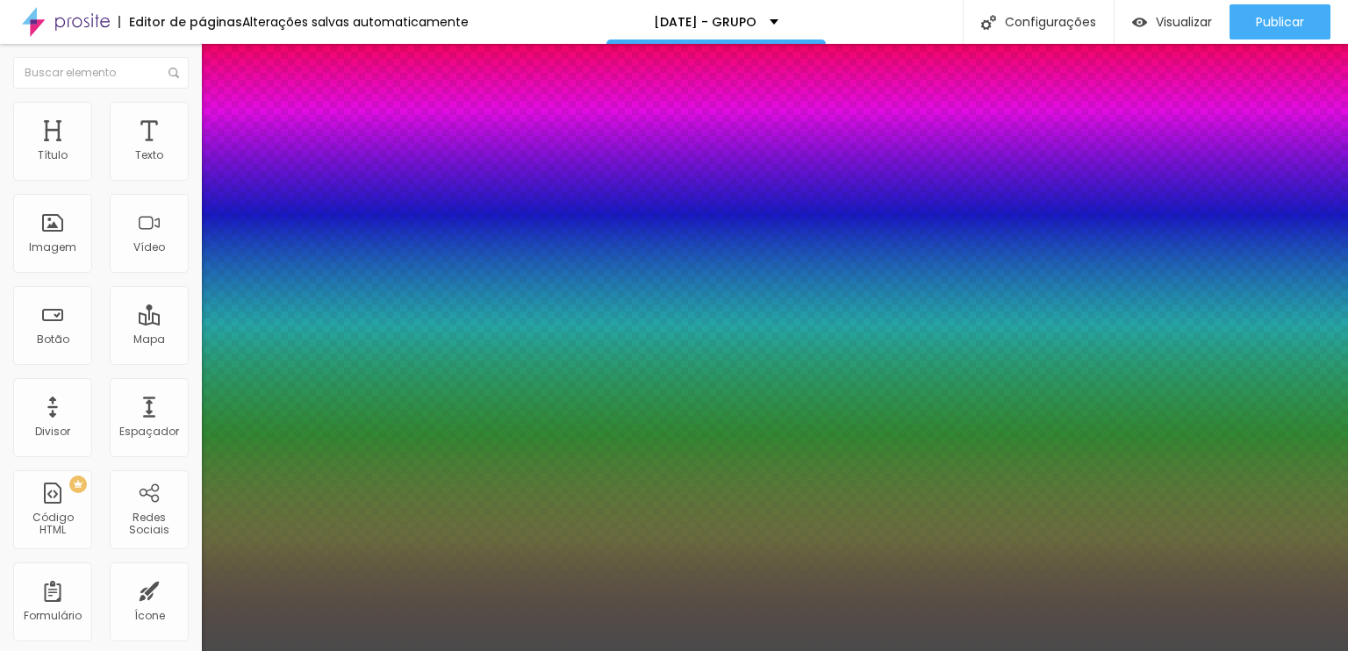
click at [493, 650] on div at bounding box center [674, 651] width 1348 height 0
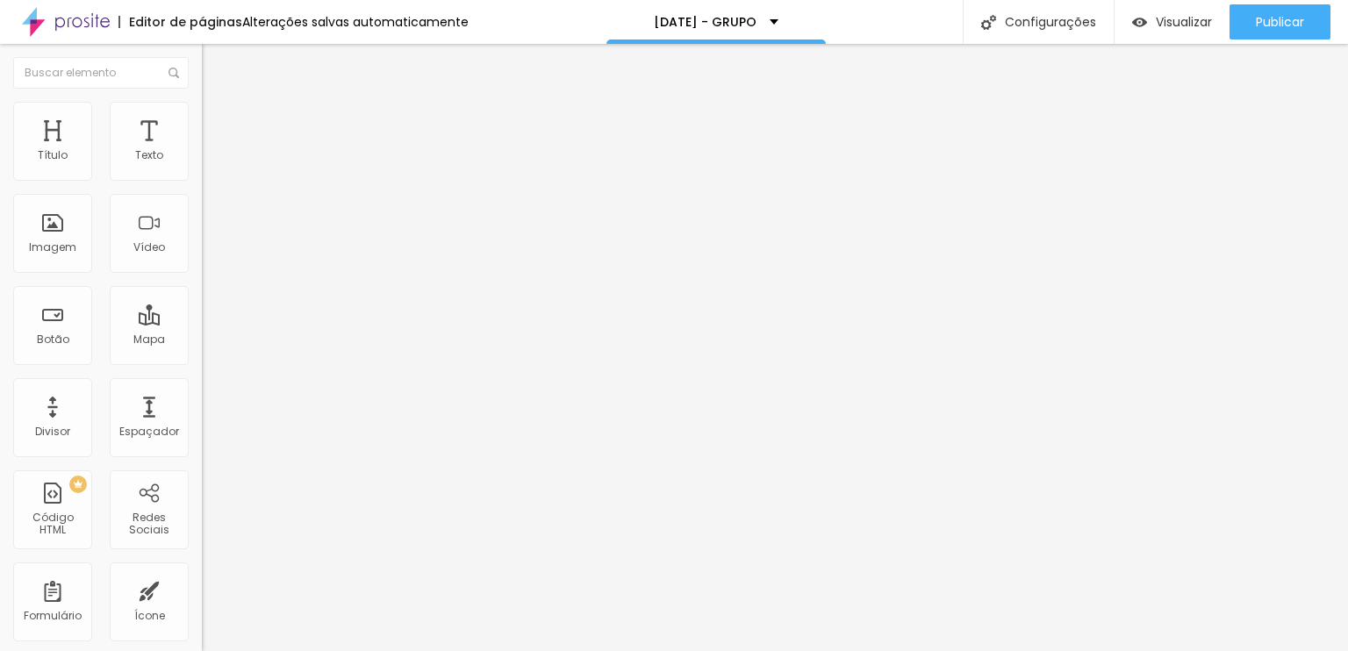
click at [209, 163] on icon "button" at bounding box center [214, 158] width 11 height 11
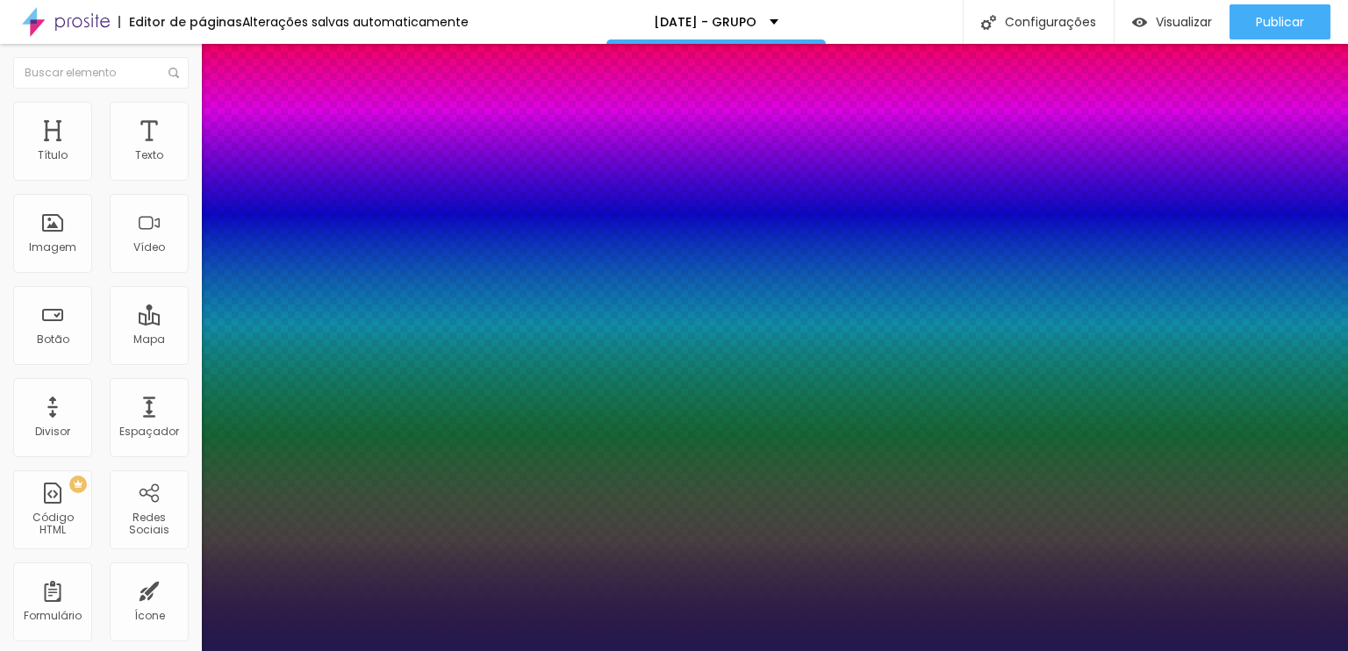
click at [596, 650] on div at bounding box center [674, 651] width 1348 height 0
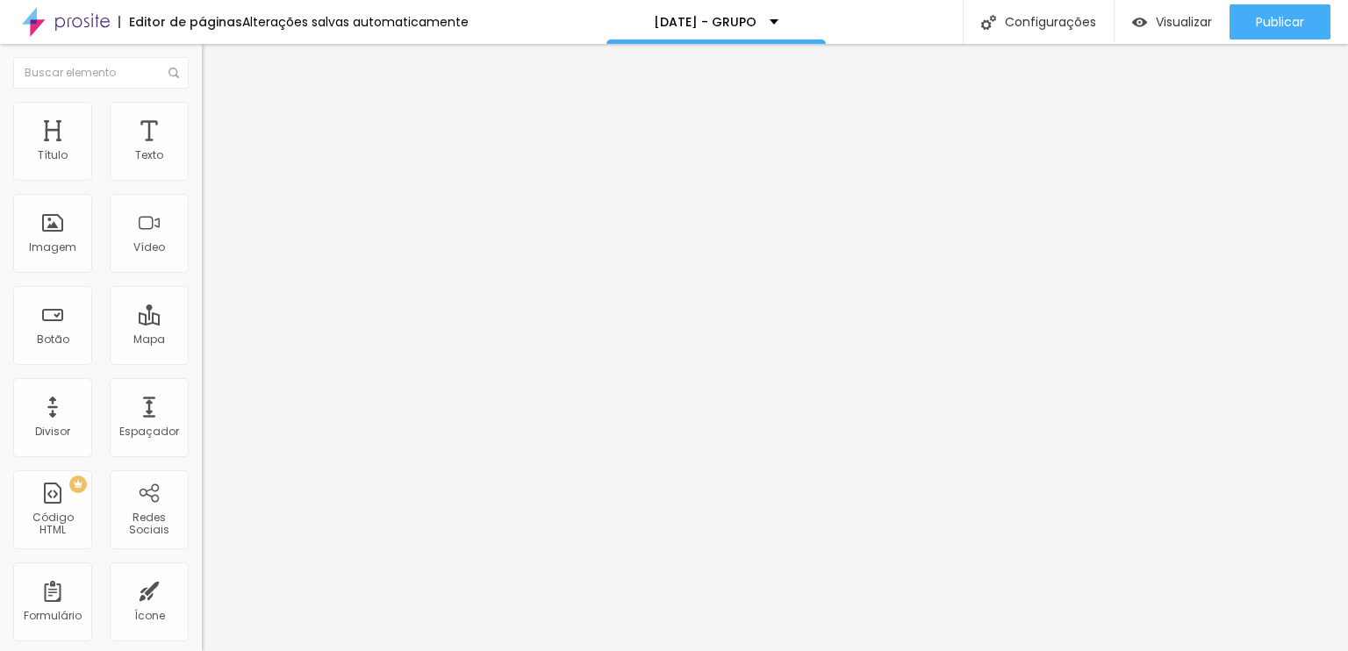
click at [209, 163] on icon "button" at bounding box center [214, 158] width 11 height 11
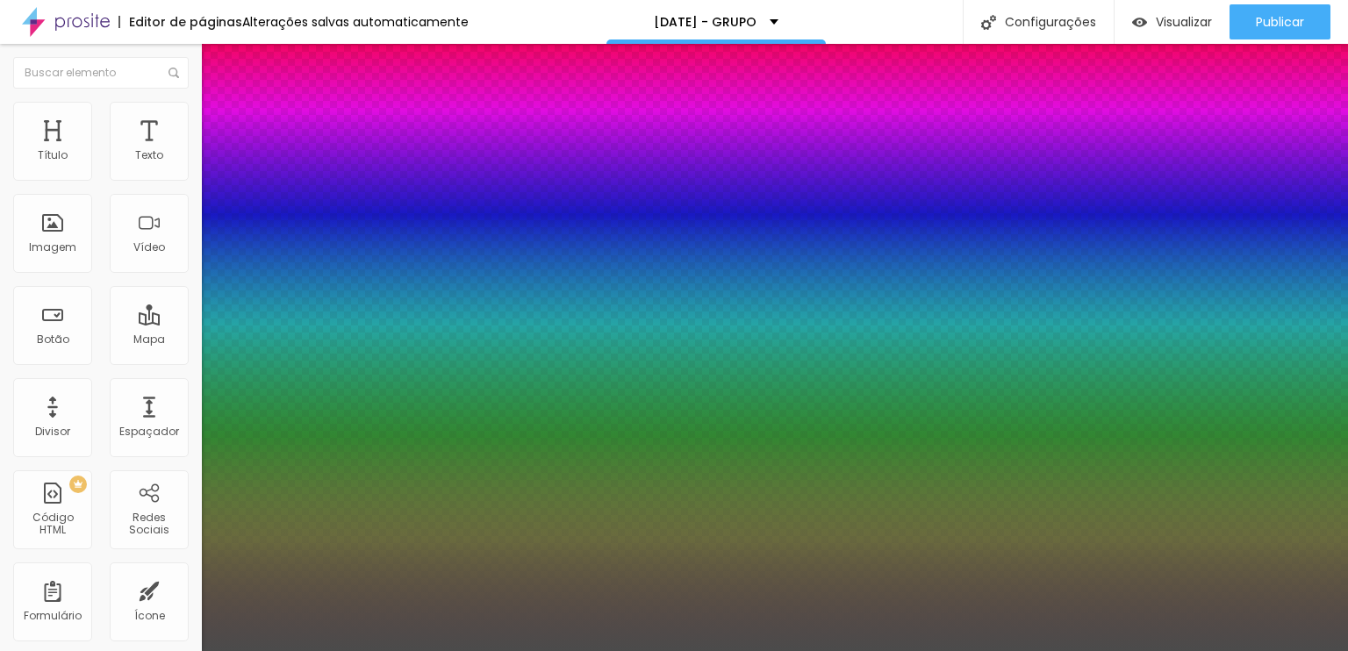
click at [593, 650] on div at bounding box center [674, 651] width 1348 height 0
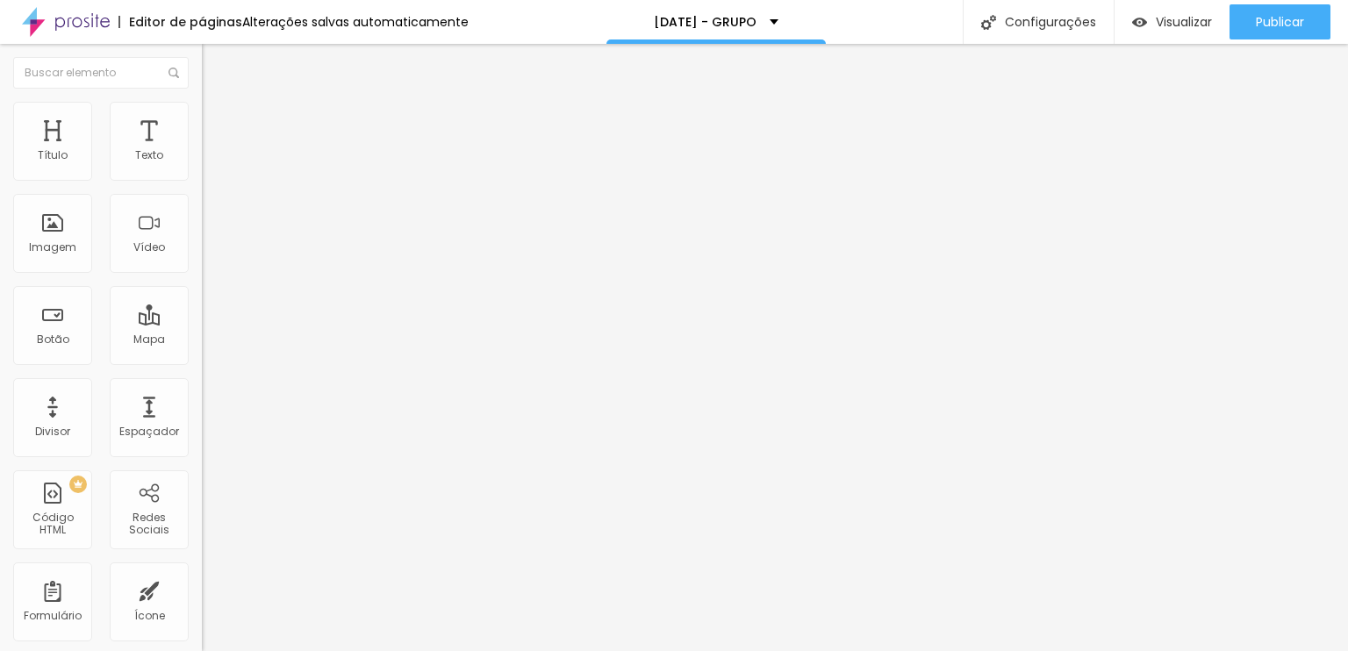
click at [202, 119] on li "Avançado" at bounding box center [303, 128] width 202 height 18
click at [218, 118] on span "Estilo" at bounding box center [231, 113] width 27 height 15
drag, startPoint x: 130, startPoint y: 190, endPoint x: 86, endPoint y: 186, distance: 44.0
click at [202, 180] on input "range" at bounding box center [258, 173] width 113 height 14
click at [209, 254] on icon "button" at bounding box center [214, 249] width 11 height 11
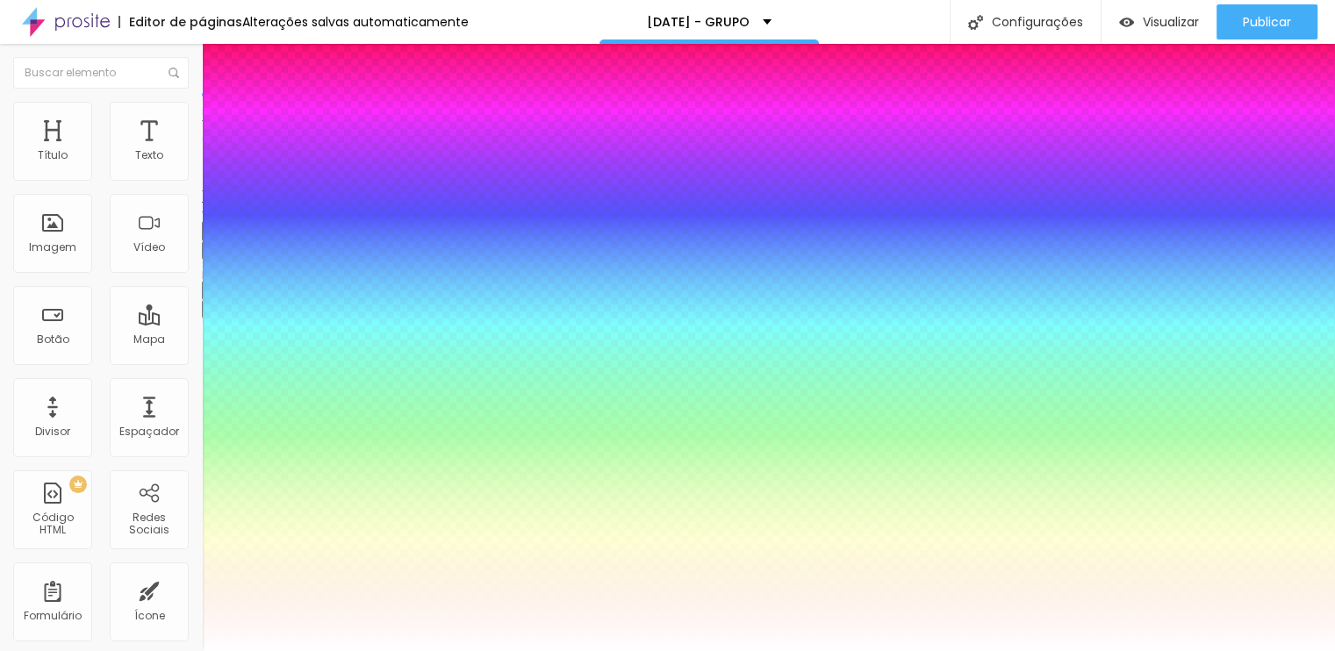
click at [120, 650] on div at bounding box center [667, 651] width 1335 height 0
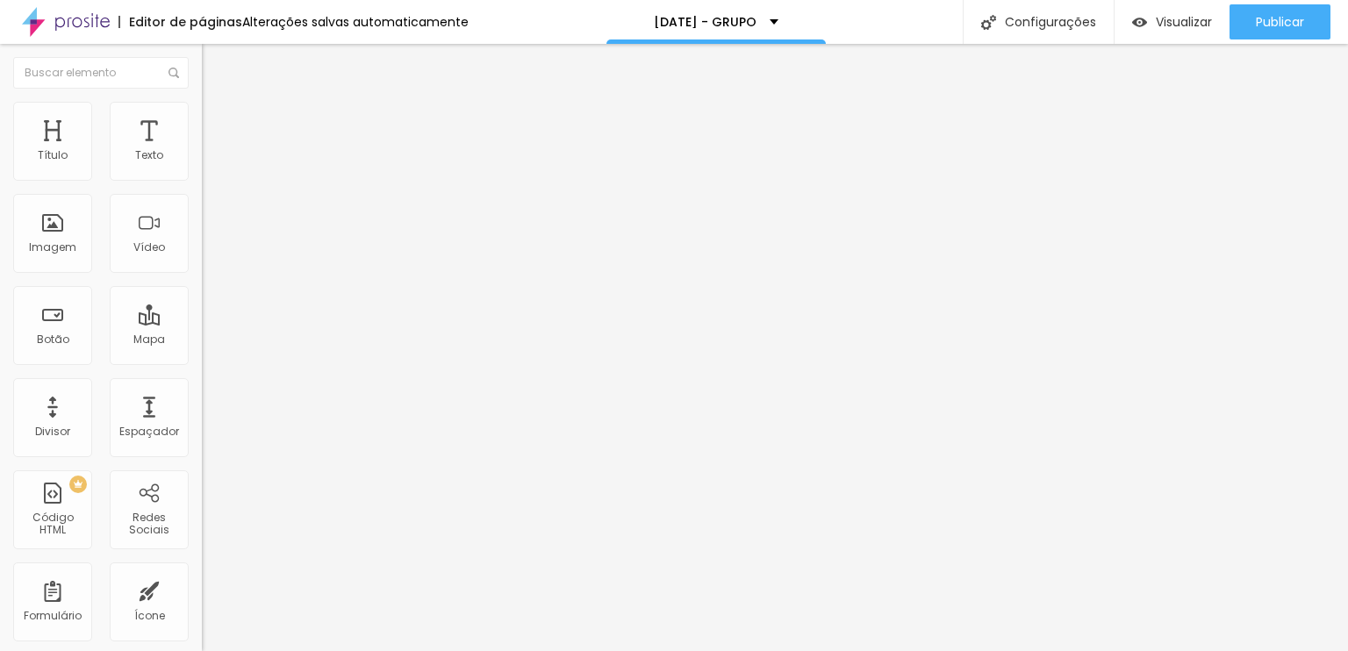
click at [218, 121] on span "Avançado" at bounding box center [247, 113] width 58 height 15
click at [202, 356] on input "https://chat.whatsapp.com/EtuHLTr6EvmE8WtJwrBfxv" at bounding box center [307, 353] width 211 height 18
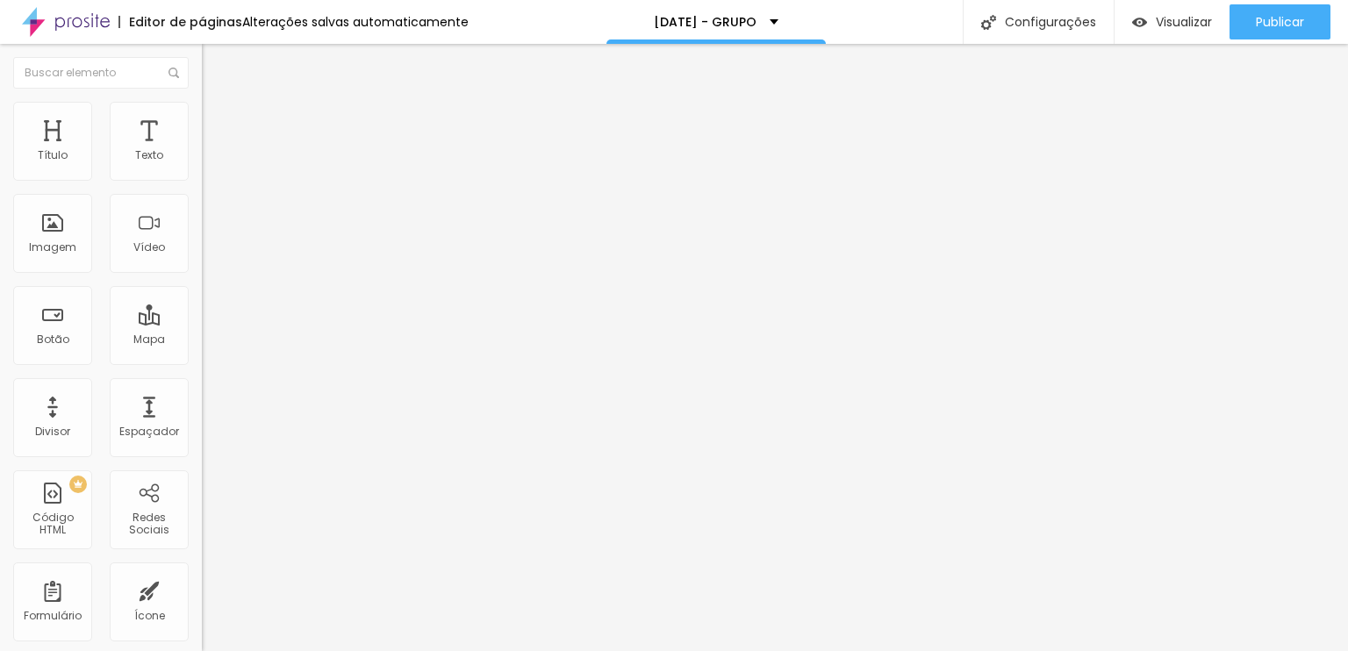
click at [202, 356] on input "https://chat.whatsapp.com/EtuHLTr6EvmE8WtJwrBfxv" at bounding box center [307, 353] width 211 height 18
click at [202, 165] on input "Quero ENTRAR NO GRUPO" at bounding box center [307, 156] width 211 height 18
click at [202, 165] on input "Click me" at bounding box center [307, 156] width 211 height 18
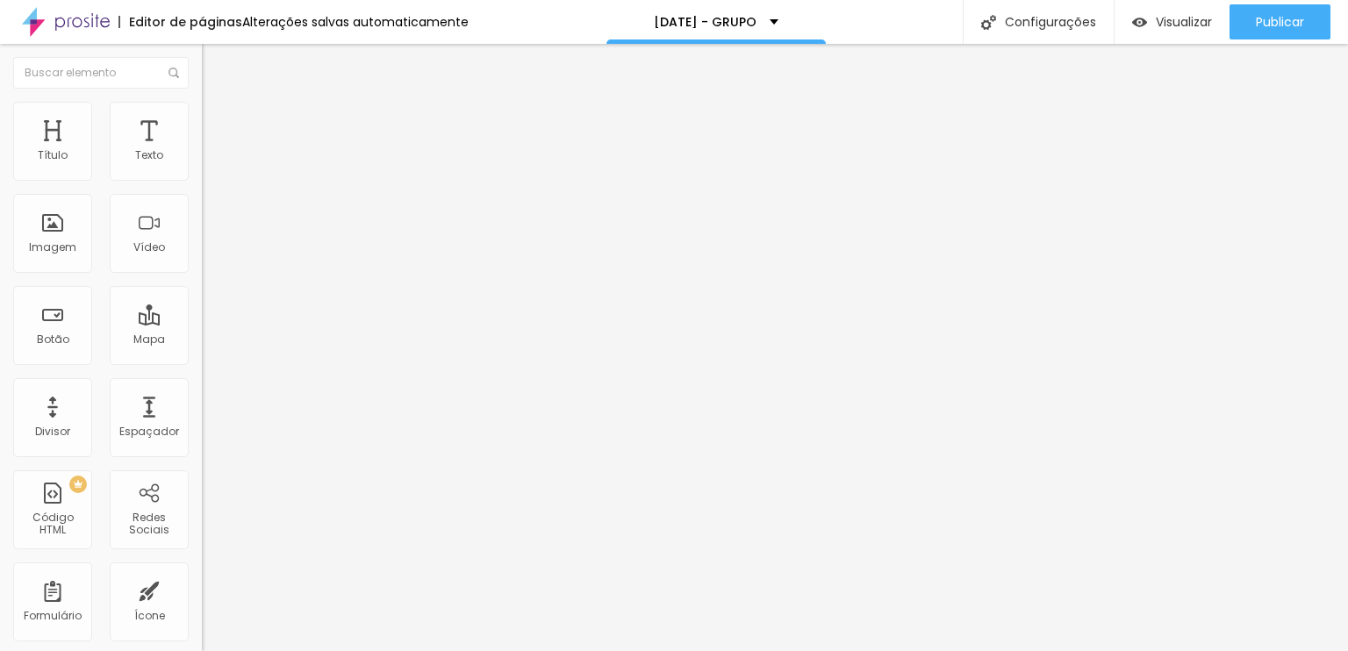
click at [202, 165] on input "Click me" at bounding box center [307, 156] width 211 height 18
paste input "Quero ENTRAR NO GRUPO"
click at [202, 361] on input "https://" at bounding box center [307, 353] width 211 height 18
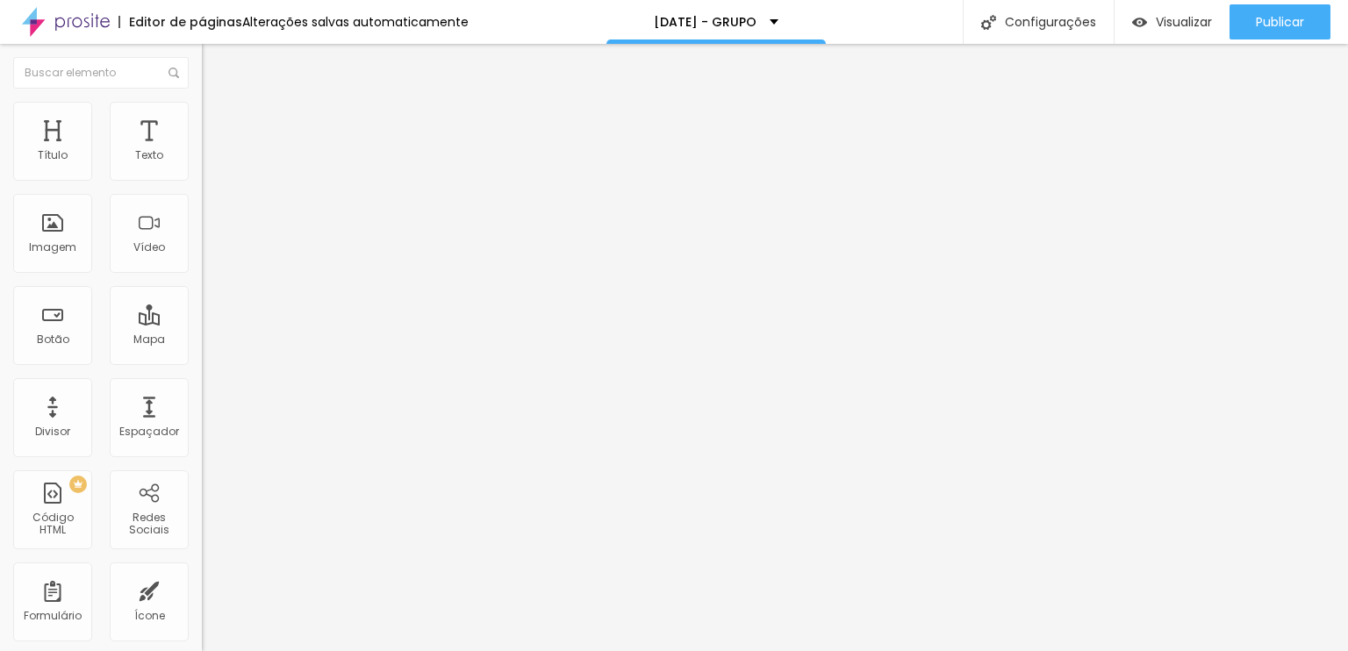
click at [202, 361] on input "https://" at bounding box center [307, 353] width 211 height 18
paste input "chat.whatsapp.com/EtuHLTr6EvmE8WtJwrBfxv"
click at [202, 442] on div "Editar Botão Conteúdo Estilo Avançado Texto Quero ENTRAR NO GRUPO Alinhamento T…" at bounding box center [303, 347] width 202 height 607
drag, startPoint x: 60, startPoint y: 201, endPoint x: 0, endPoint y: 204, distance: 59.7
click at [202, 204] on div "Texto Quero ENTRAR NO GRUPO Alinhamento Tamanho Normal Pequeno Normal Grande Li…" at bounding box center [303, 264] width 202 height 255
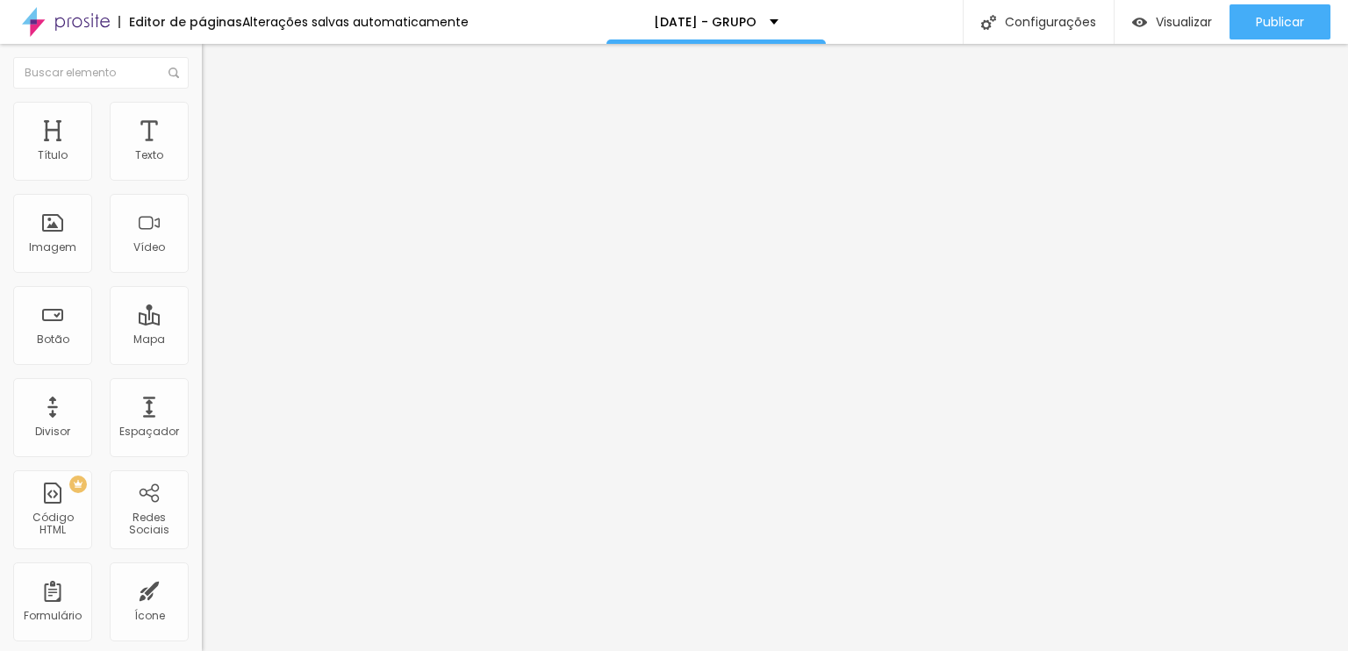
click at [202, 100] on ul "Conteúdo Estilo Avançado" at bounding box center [303, 110] width 202 height 53
click at [202, 104] on img at bounding box center [210, 110] width 16 height 16
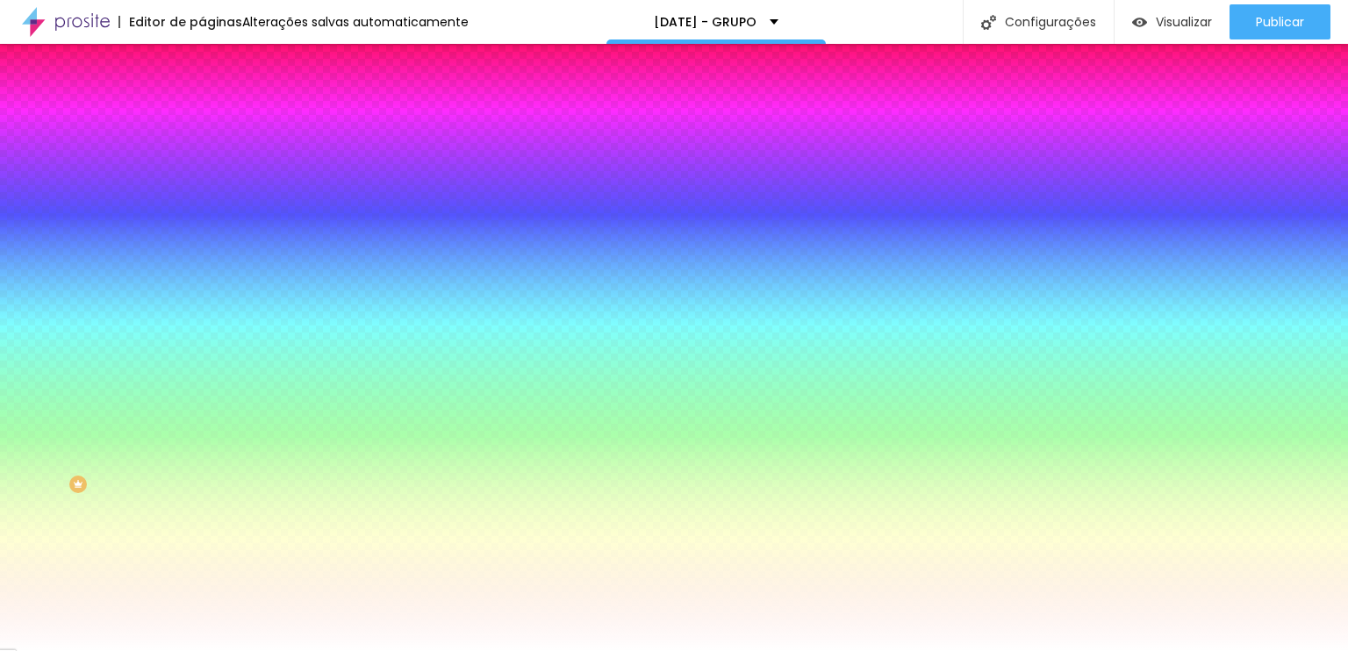
click at [202, 130] on li "Avançado" at bounding box center [303, 128] width 202 height 18
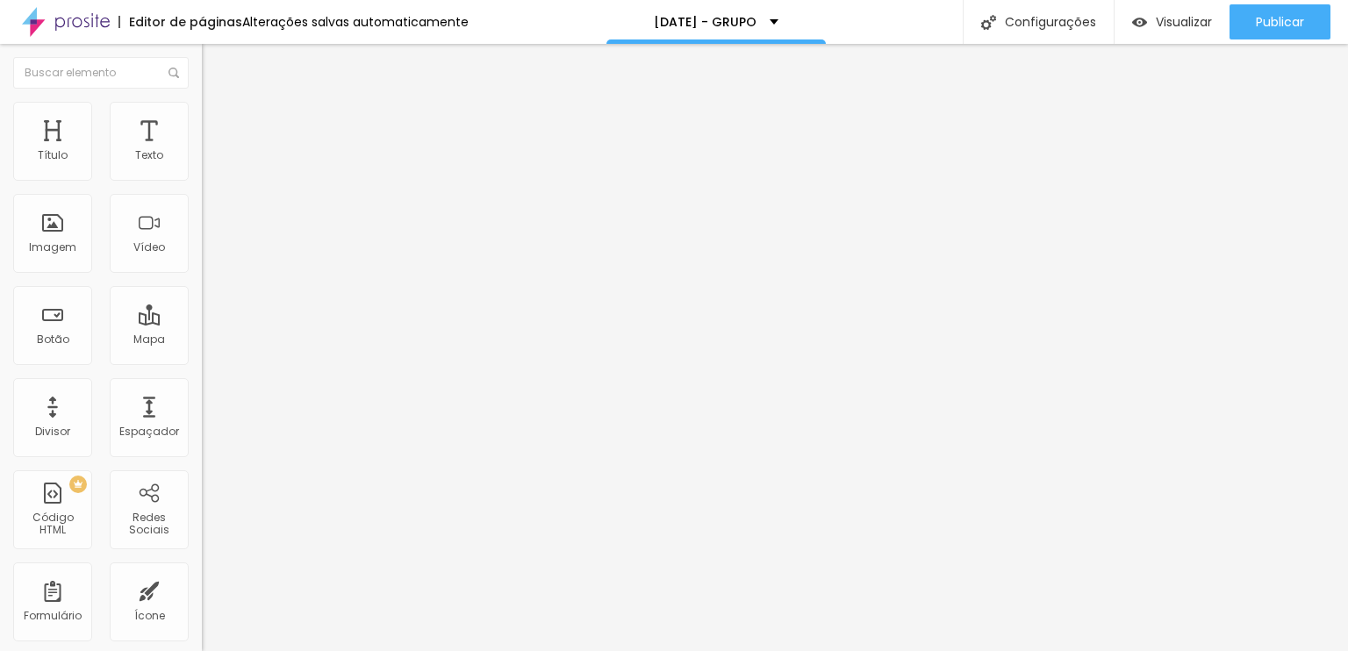
click at [218, 121] on span "Estilo" at bounding box center [231, 113] width 27 height 15
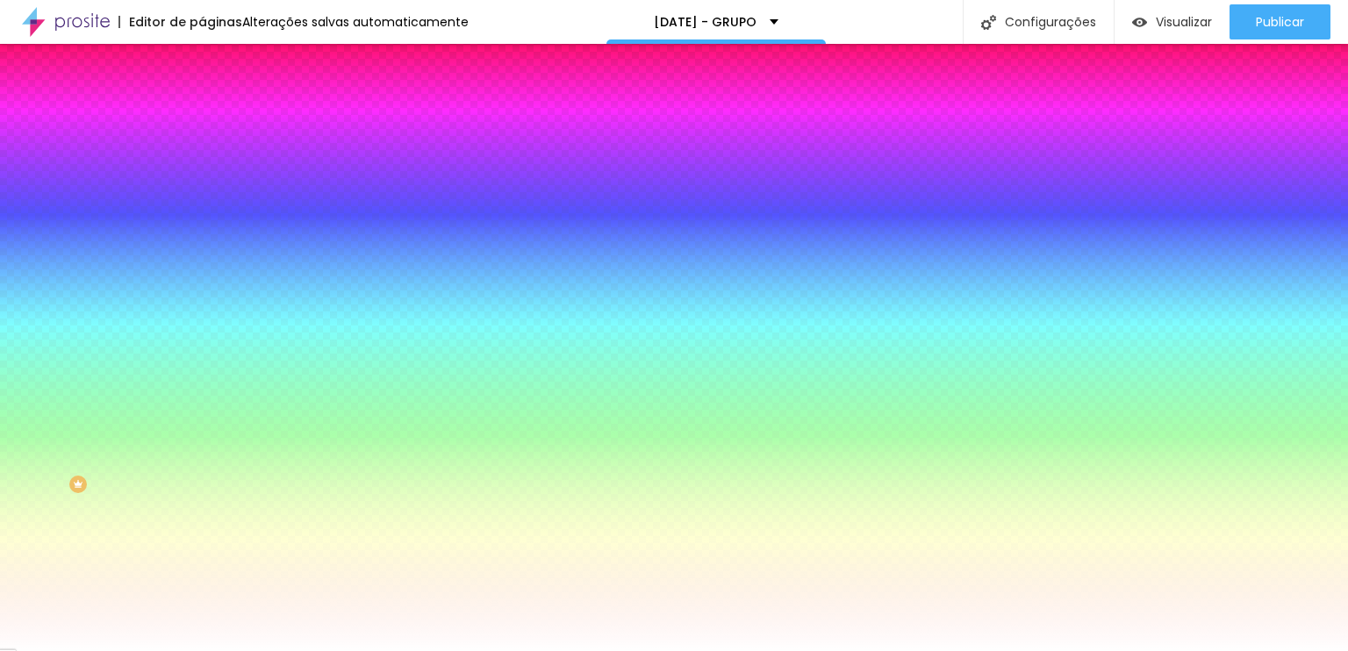
click at [202, 168] on div at bounding box center [303, 168] width 202 height 0
drag, startPoint x: 39, startPoint y: 214, endPoint x: 17, endPoint y: 195, distance: 29.2
click at [202, 185] on div "Cor de fundo Voltar ao padrão #FFFFFF" at bounding box center [303, 161] width 202 height 48
click at [202, 645] on div at bounding box center [303, 645] width 202 height 0
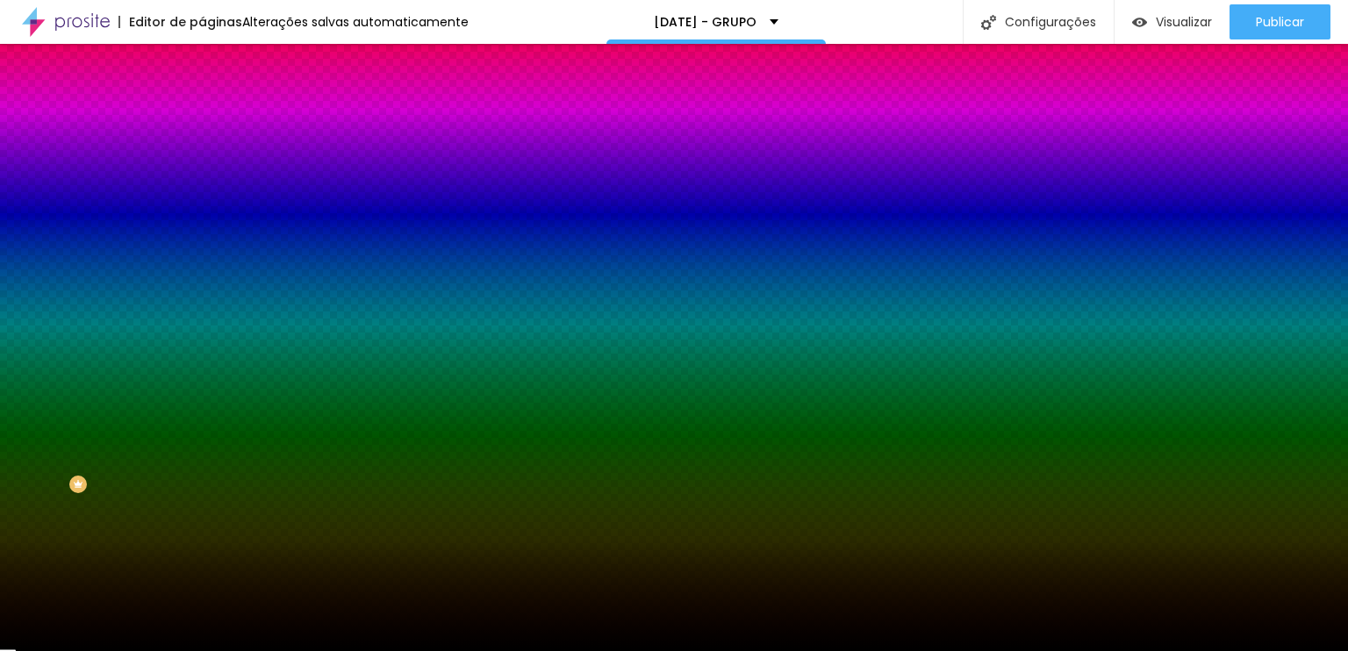
drag, startPoint x: 86, startPoint y: 462, endPoint x: 41, endPoint y: 571, distance: 117.6
click at [202, 571] on div "Editar Botão Conteúdo Estilo Avançado Cor de fundo Voltar ao padrão #FFFFFF Tip…" at bounding box center [303, 347] width 202 height 607
click at [202, 168] on div at bounding box center [303, 168] width 202 height 0
click at [202, 168] on input "#FFFFFF" at bounding box center [307, 177] width 211 height 18
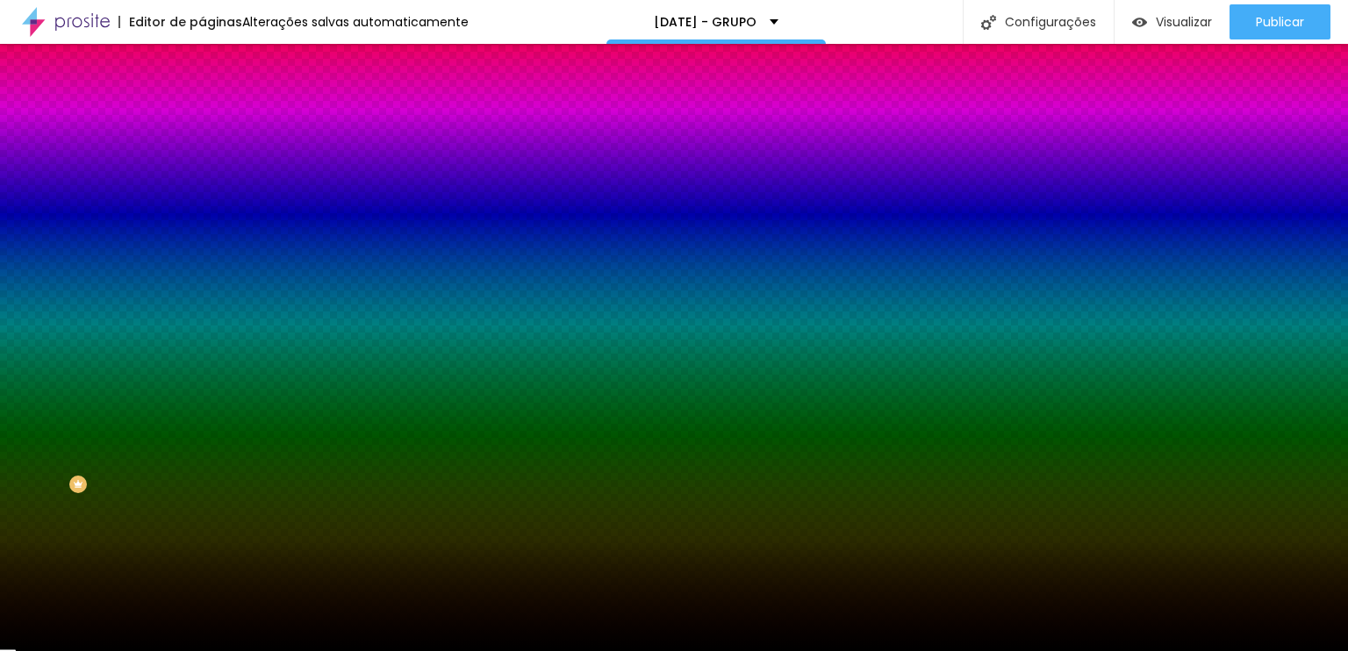
click at [202, 168] on input "#FFFFFF" at bounding box center [307, 177] width 211 height 18
paste input "2E6"
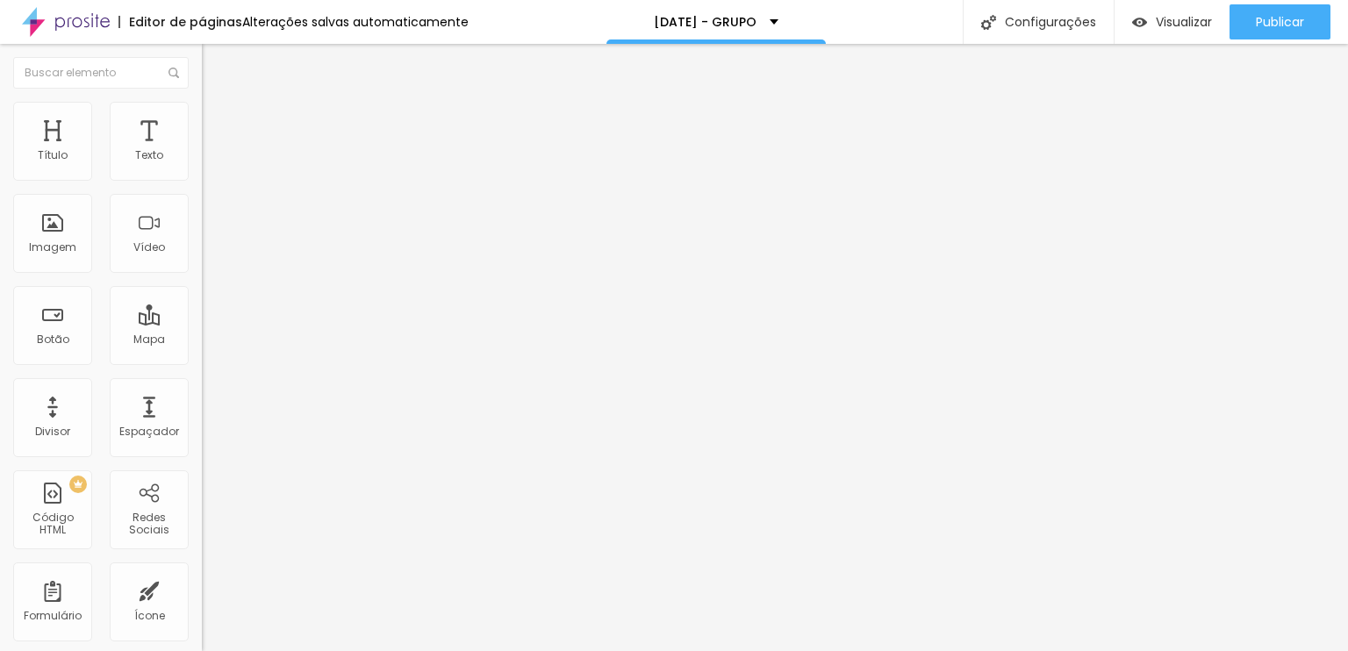
click at [202, 119] on li "Avançado" at bounding box center [303, 128] width 202 height 18
click at [202, 109] on img at bounding box center [210, 110] width 16 height 16
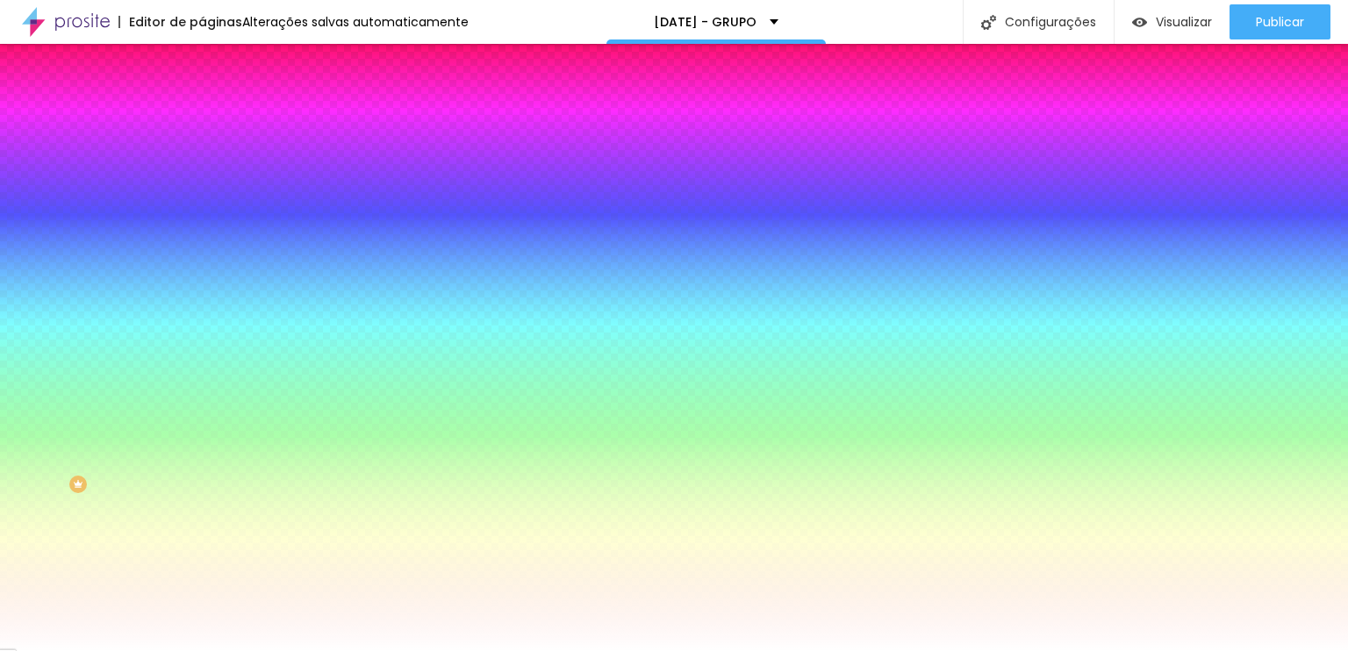
click at [202, 171] on input "#62774D" at bounding box center [307, 177] width 211 height 18
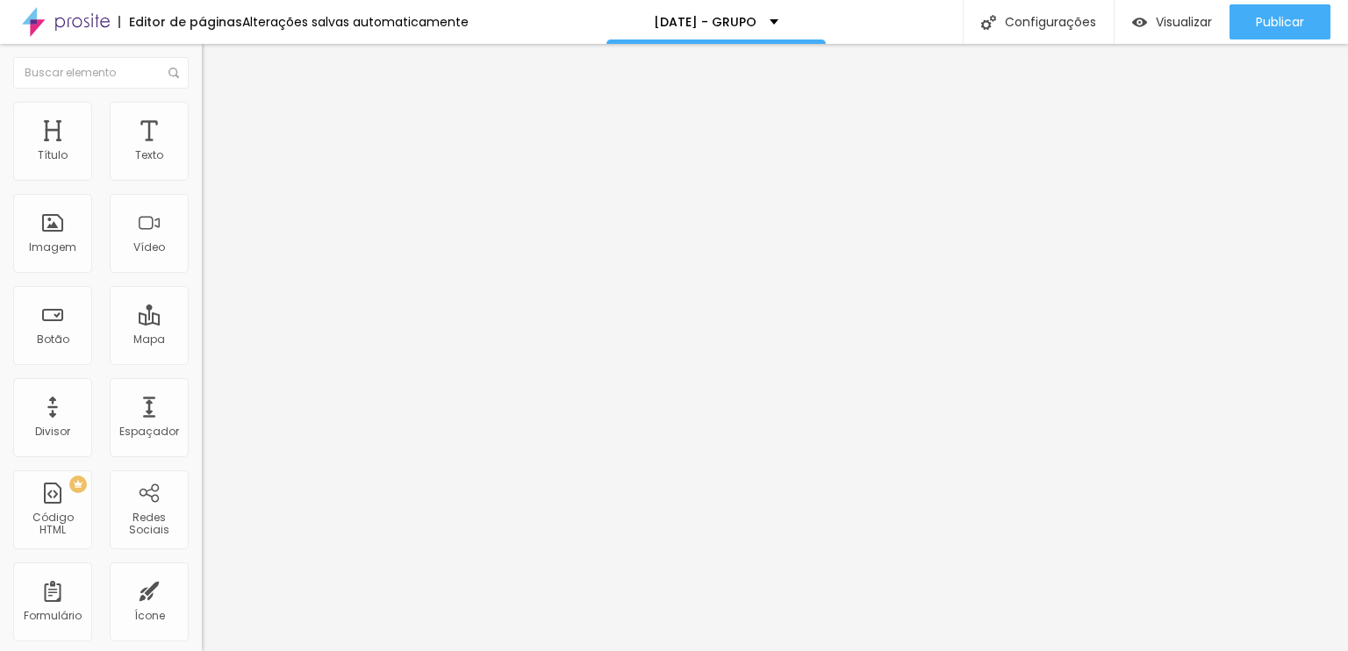
click at [218, 124] on span "Avançado" at bounding box center [247, 131] width 58 height 15
click at [218, 118] on span "Estilo" at bounding box center [231, 113] width 27 height 15
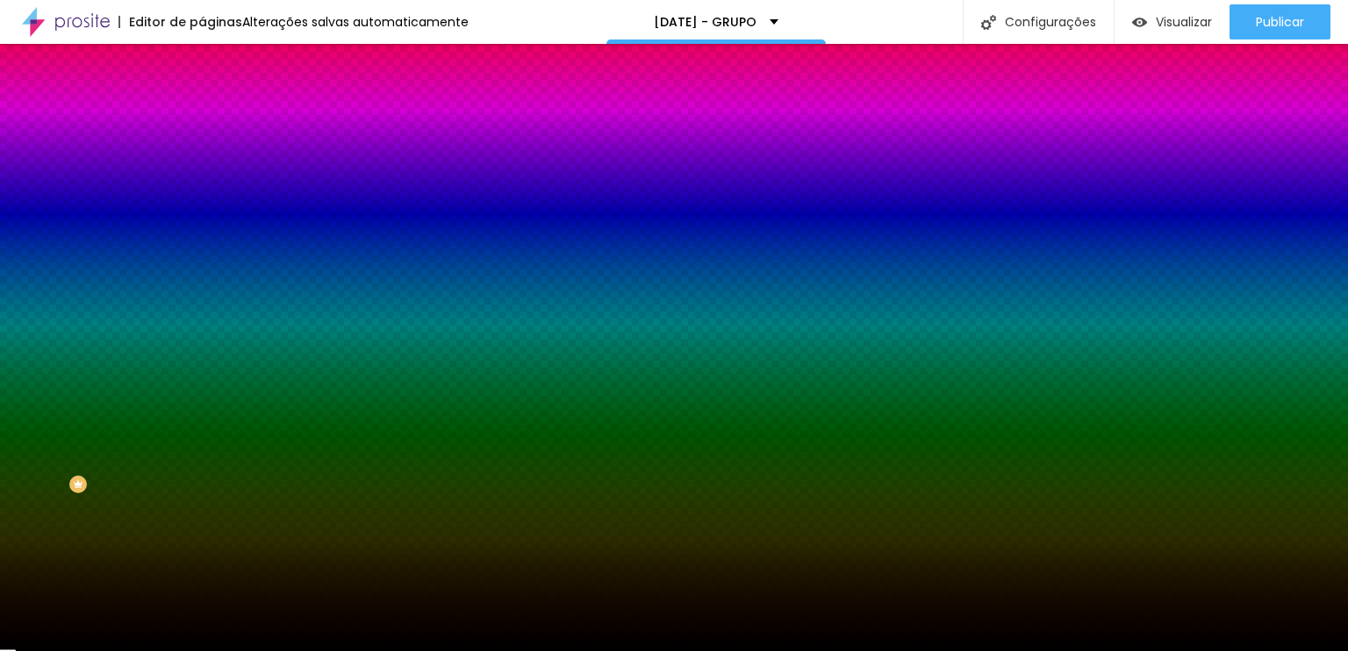
click at [202, 645] on div at bounding box center [303, 645] width 202 height 0
click at [202, 645] on input "#000000" at bounding box center [307, 654] width 211 height 18
drag, startPoint x: 154, startPoint y: 406, endPoint x: 139, endPoint y: 404, distance: 15.9
click at [202, 645] on input "#000000" at bounding box center [307, 654] width 211 height 18
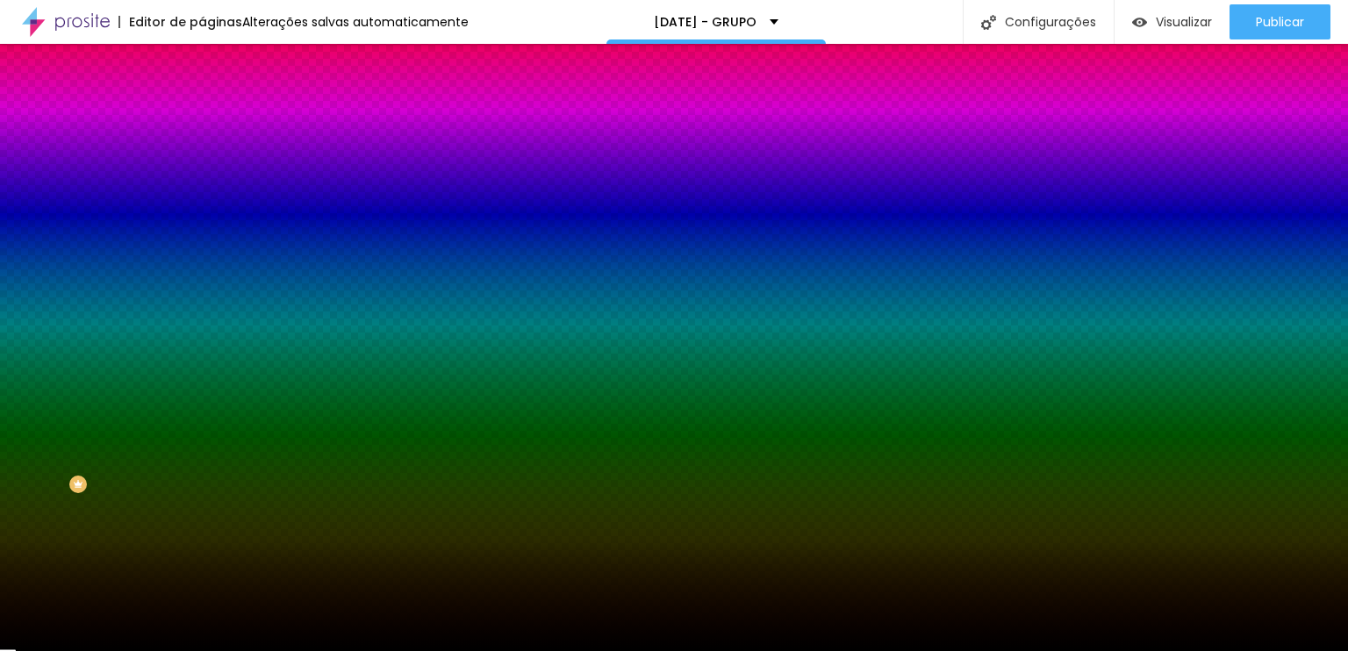
click at [202, 645] on input "#000000" at bounding box center [307, 654] width 211 height 18
paste input "62774D"
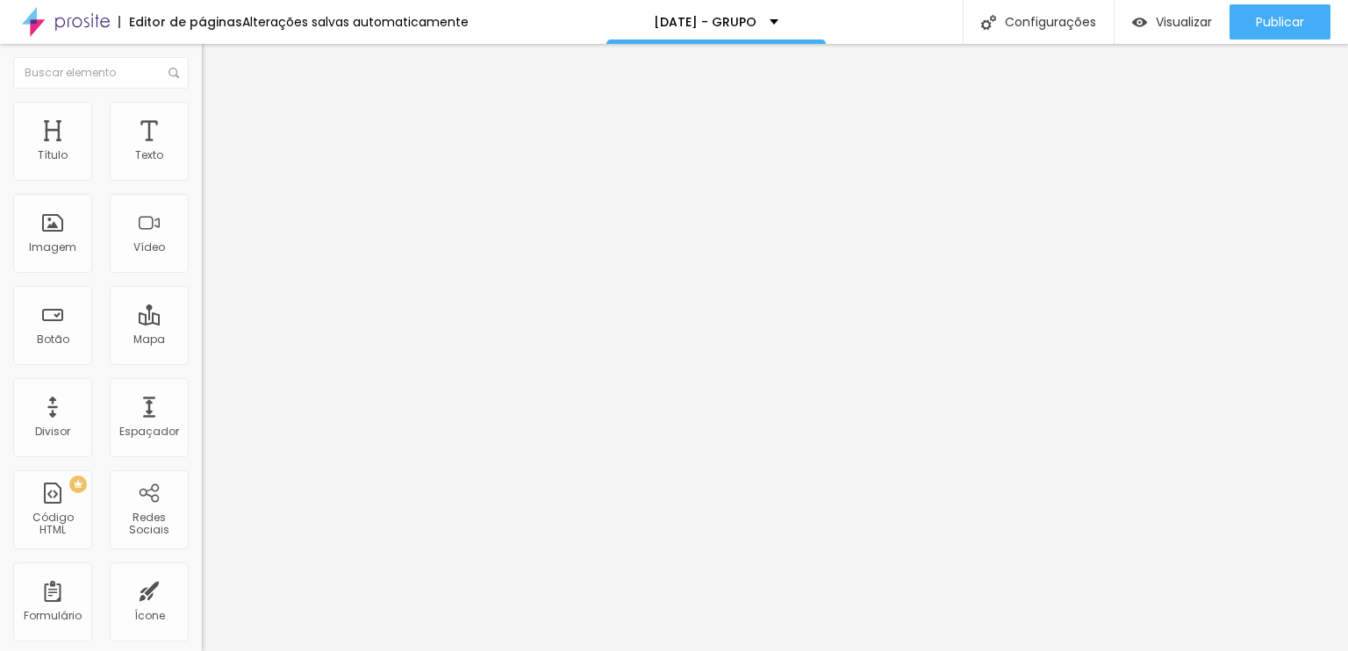
click at [218, 124] on span "Avançado" at bounding box center [247, 131] width 58 height 15
click at [202, 108] on ul "Conteúdo Estilo Avançado" at bounding box center [303, 110] width 202 height 53
click at [202, 108] on li "Estilo" at bounding box center [303, 111] width 202 height 18
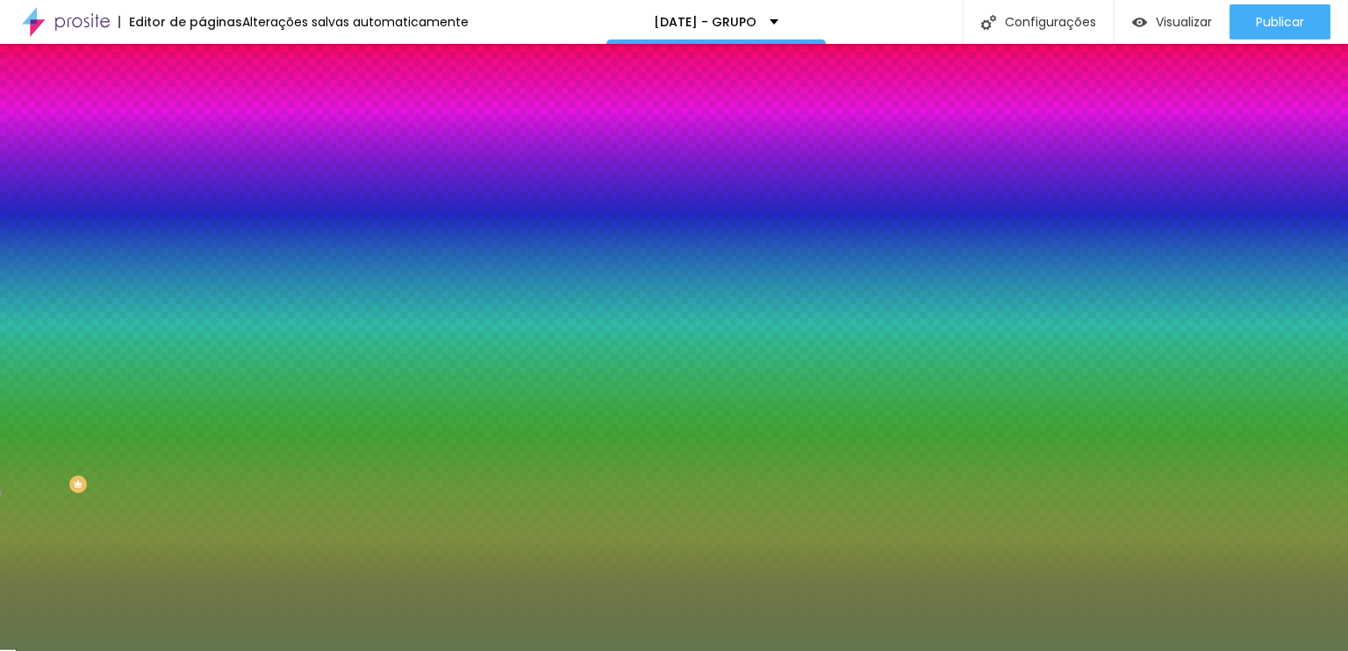
click at [209, 218] on icon "button" at bounding box center [214, 223] width 11 height 11
paste input "62774D"
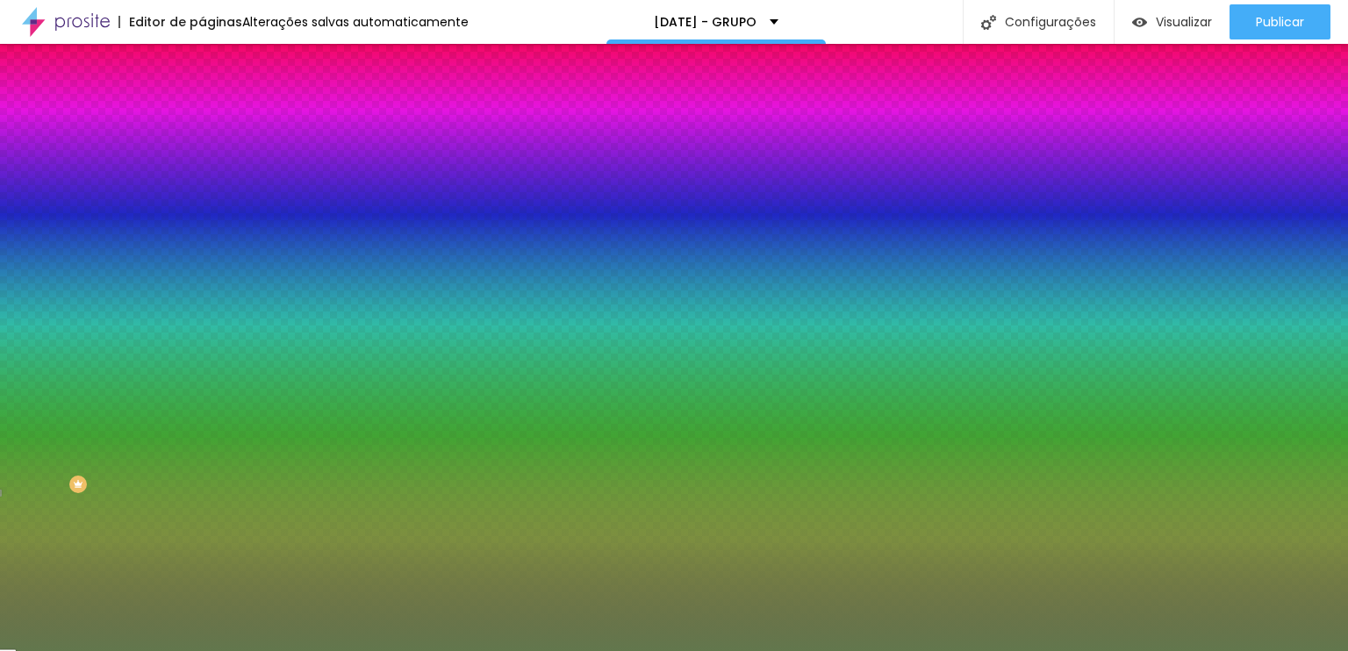
click at [772, 650] on div at bounding box center [674, 651] width 1348 height 0
click at [209, 267] on icon "button" at bounding box center [214, 272] width 11 height 11
drag, startPoint x: 195, startPoint y: 319, endPoint x: 224, endPoint y: 329, distance: 30.5
click at [120, 650] on div at bounding box center [674, 651] width 1348 height 0
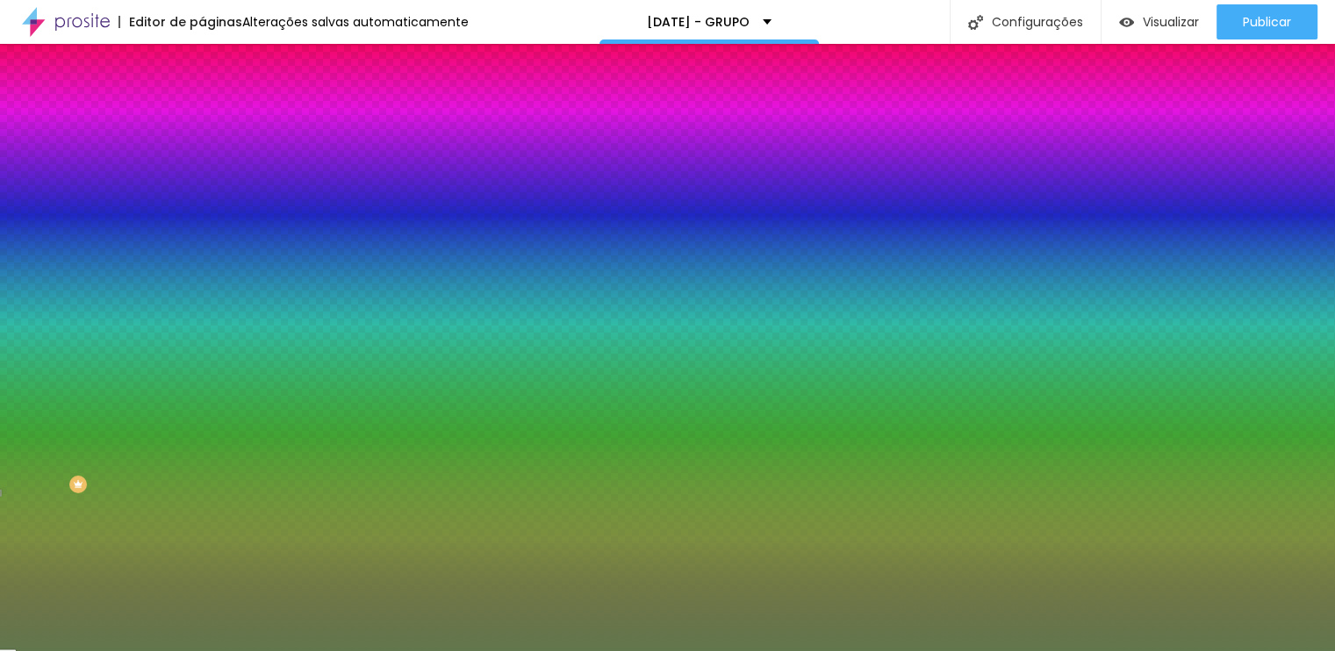
drag, startPoint x: 195, startPoint y: 520, endPoint x: 165, endPoint y: 519, distance: 29.9
click at [119, 650] on div at bounding box center [667, 651] width 1335 height 0
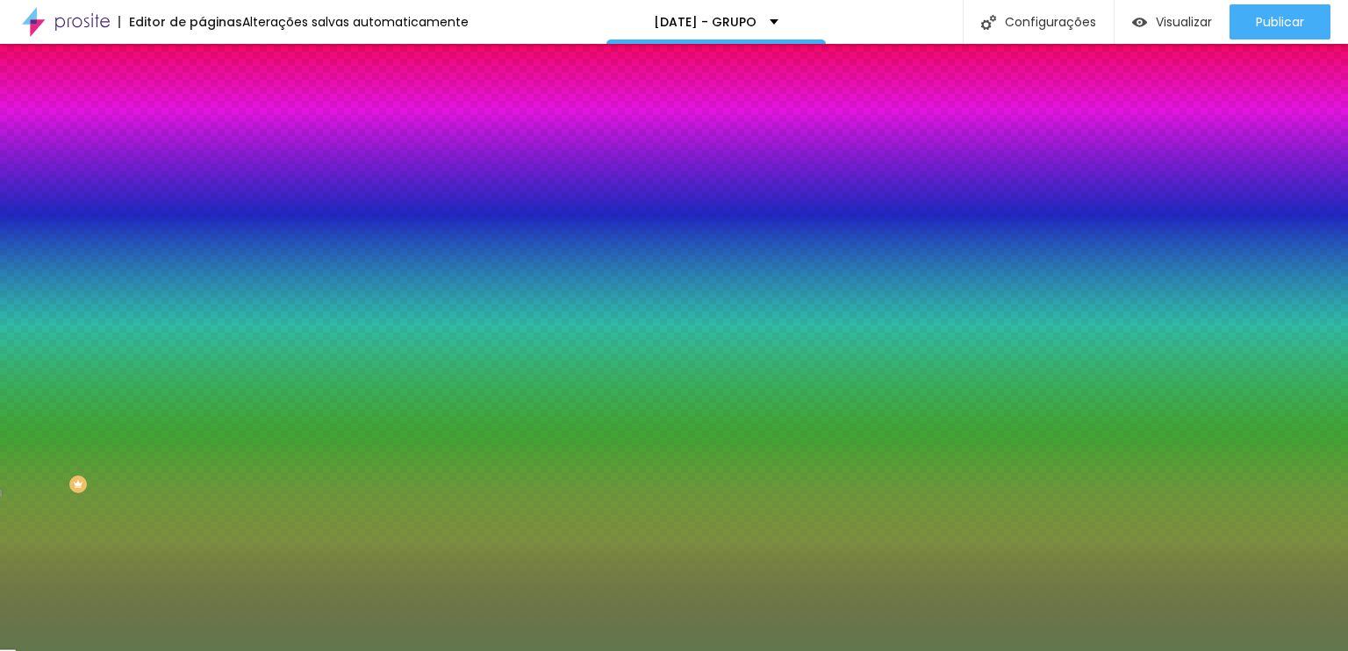
click at [202, 132] on li "Avançado" at bounding box center [303, 128] width 202 height 18
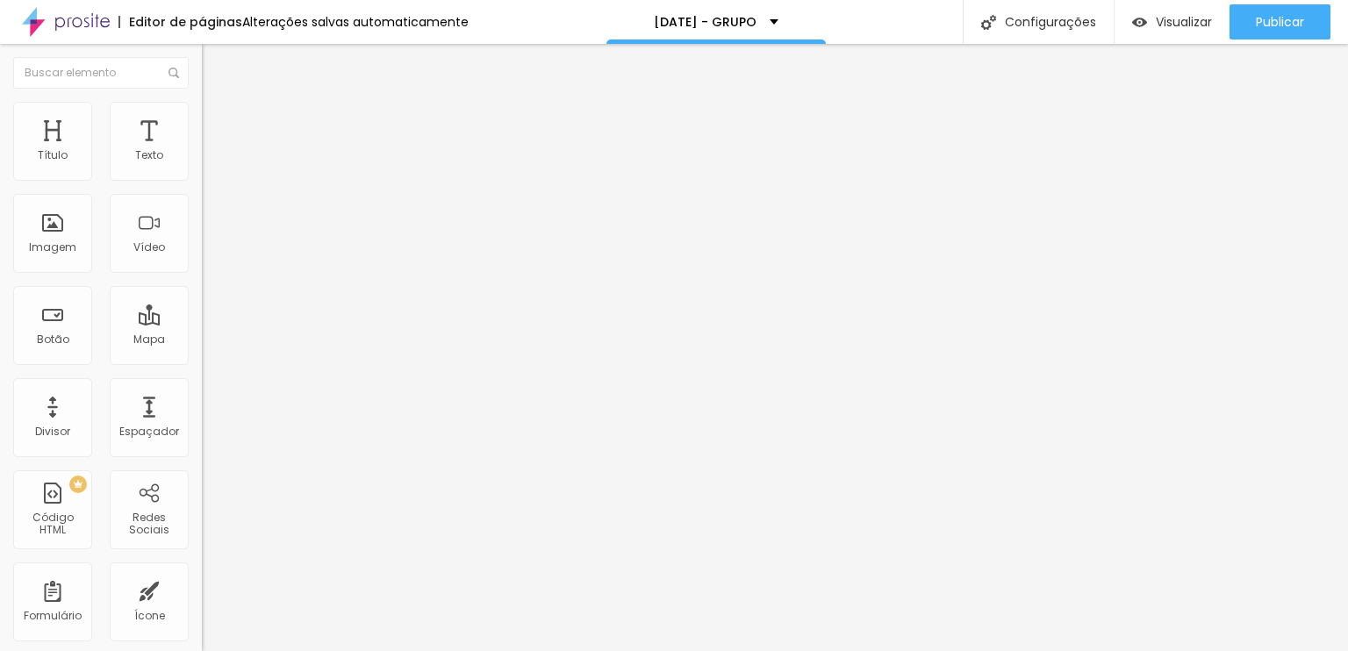
click at [218, 104] on span "Conteúdo" at bounding box center [245, 96] width 54 height 15
click at [218, 120] on span "Estilo" at bounding box center [231, 113] width 27 height 15
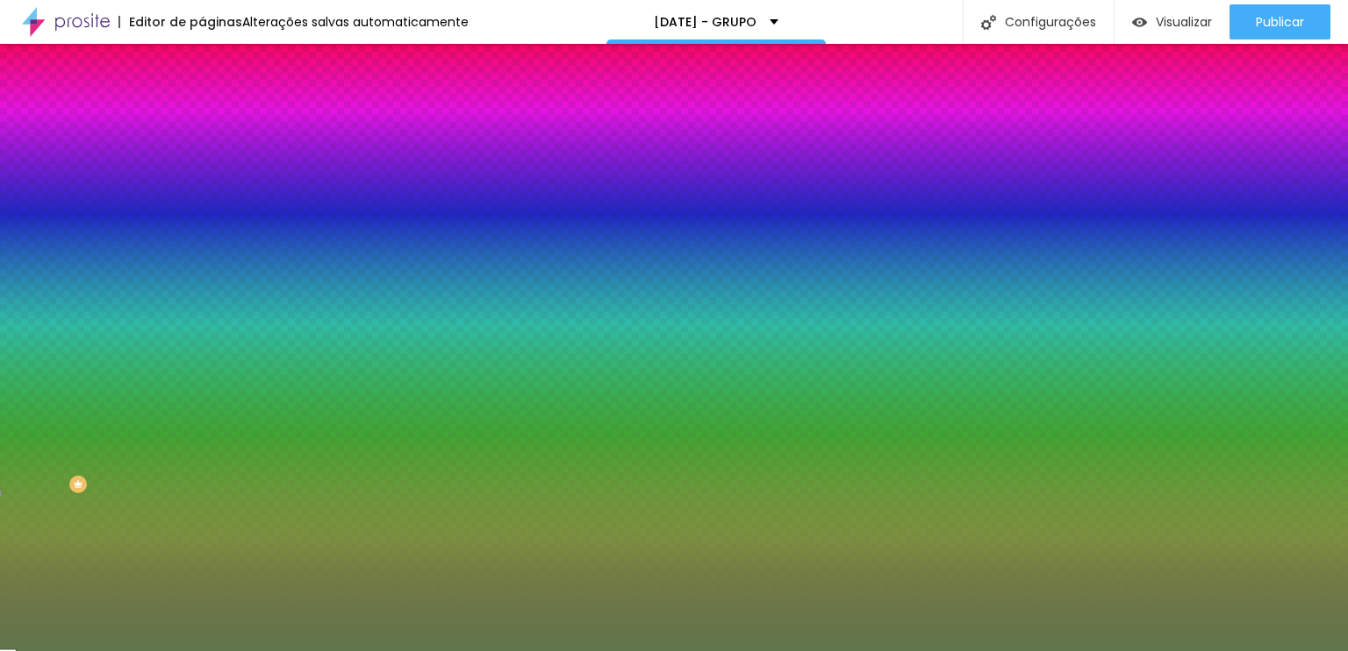
click at [209, 218] on icon "button" at bounding box center [214, 223] width 11 height 11
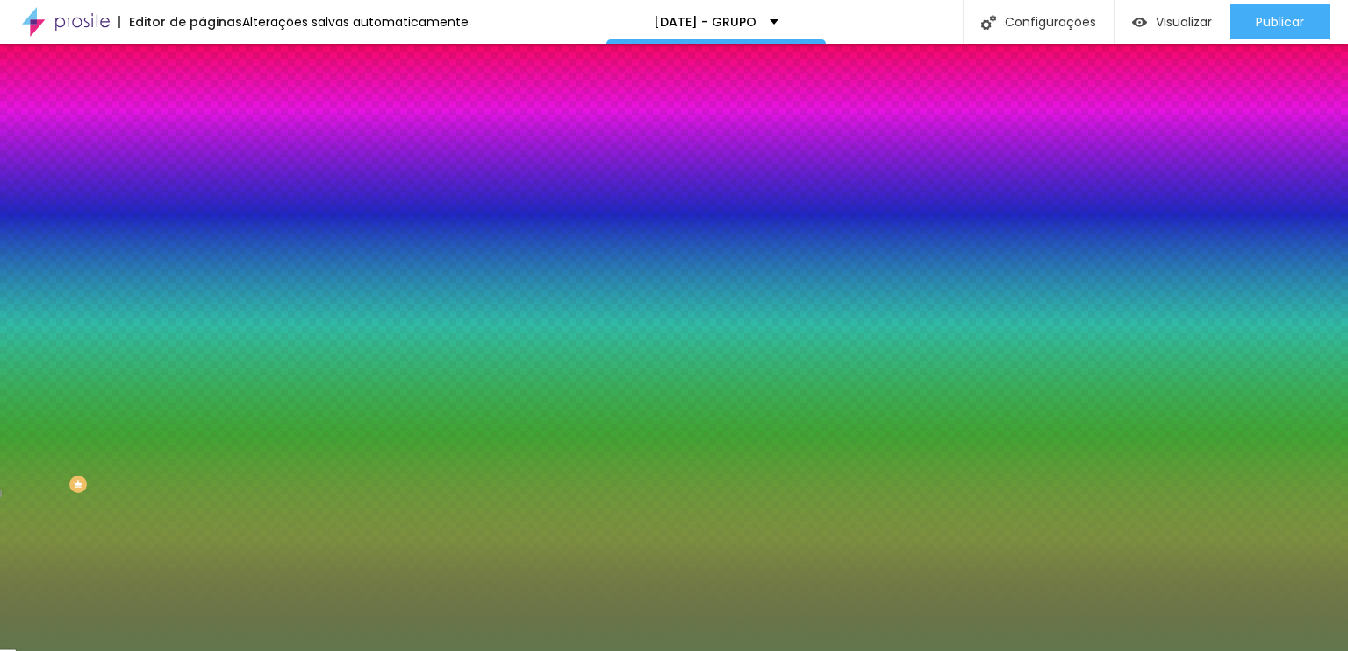
click at [529, 650] on div at bounding box center [674, 651] width 1348 height 0
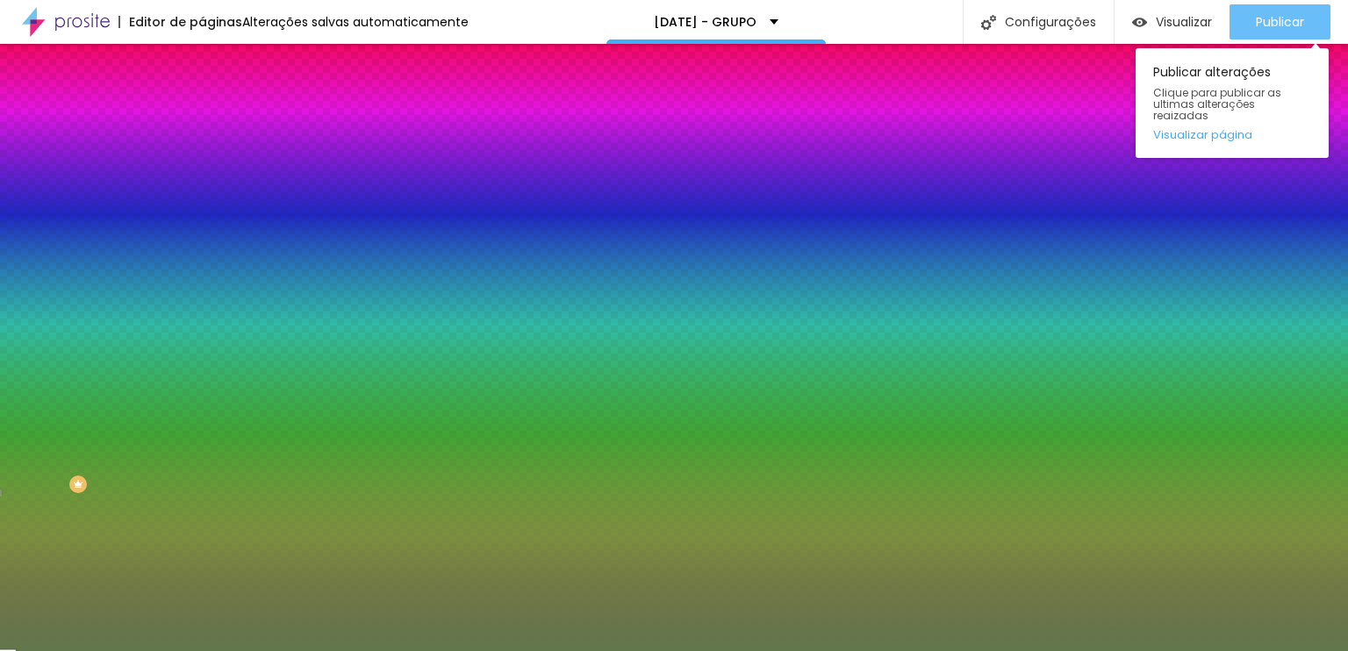
click at [1271, 24] on span "Publicar" at bounding box center [1280, 22] width 48 height 14
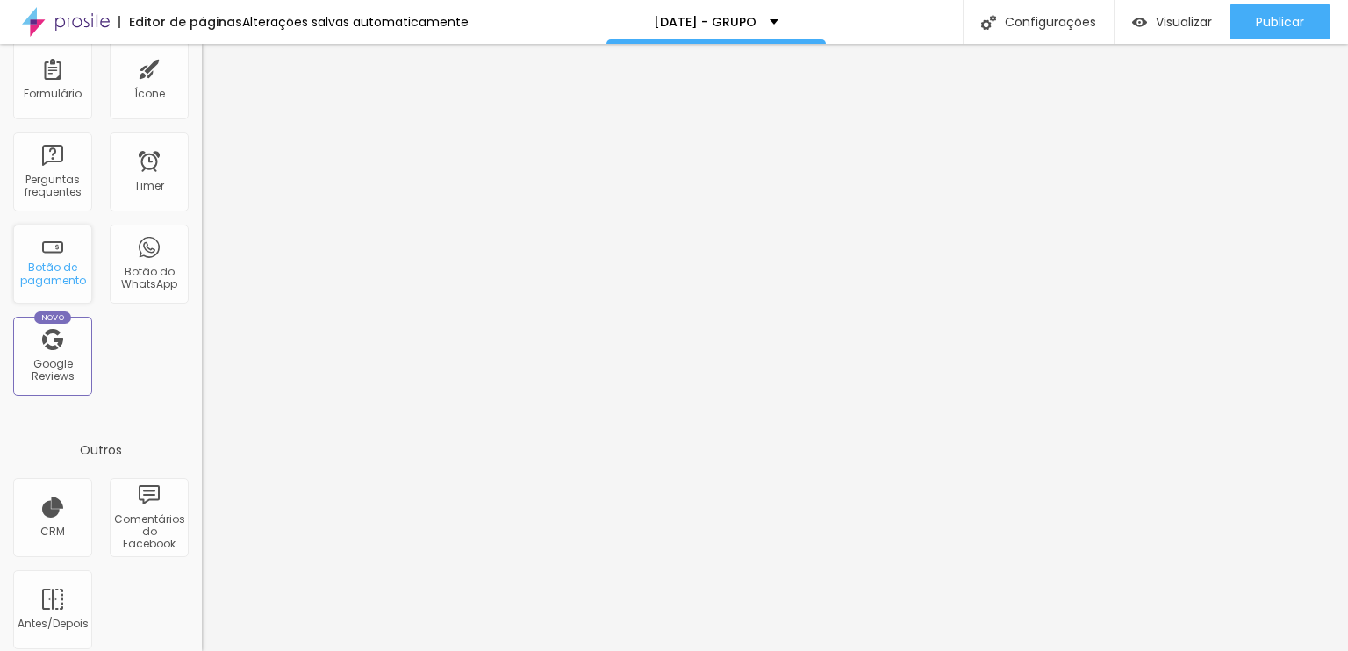
scroll to position [532, 0]
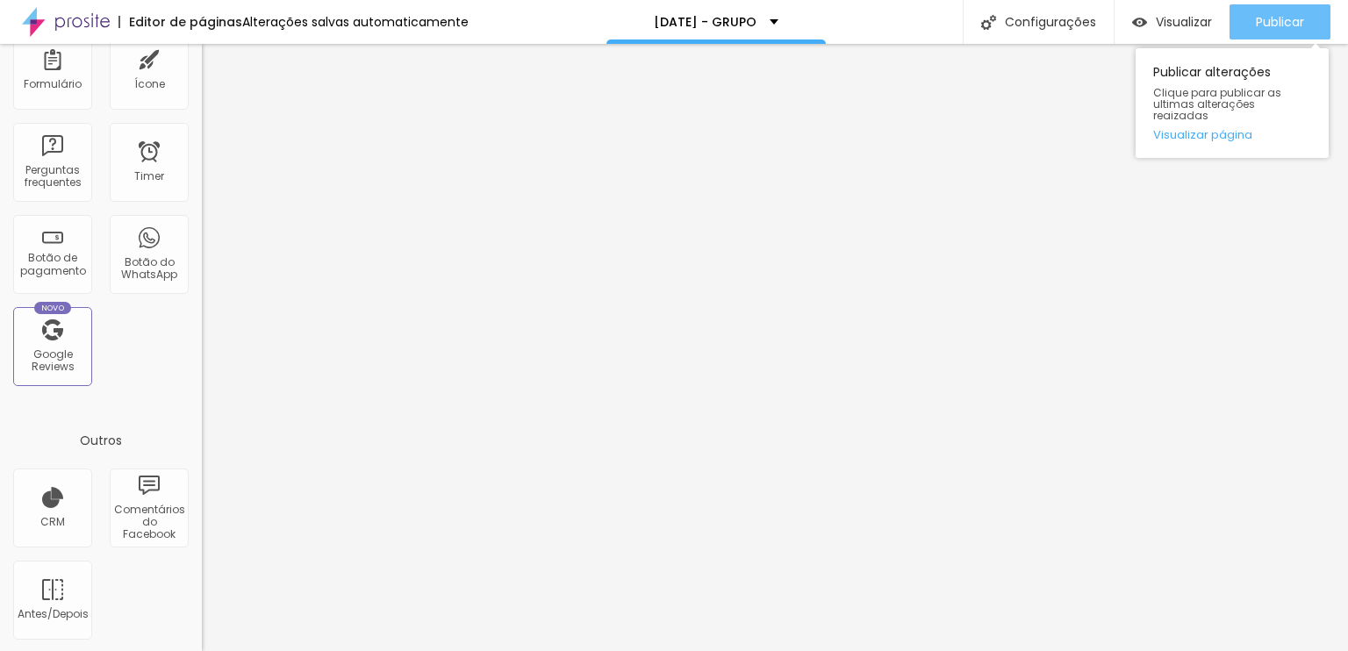
click at [1314, 20] on button "Publicar" at bounding box center [1279, 21] width 101 height 35
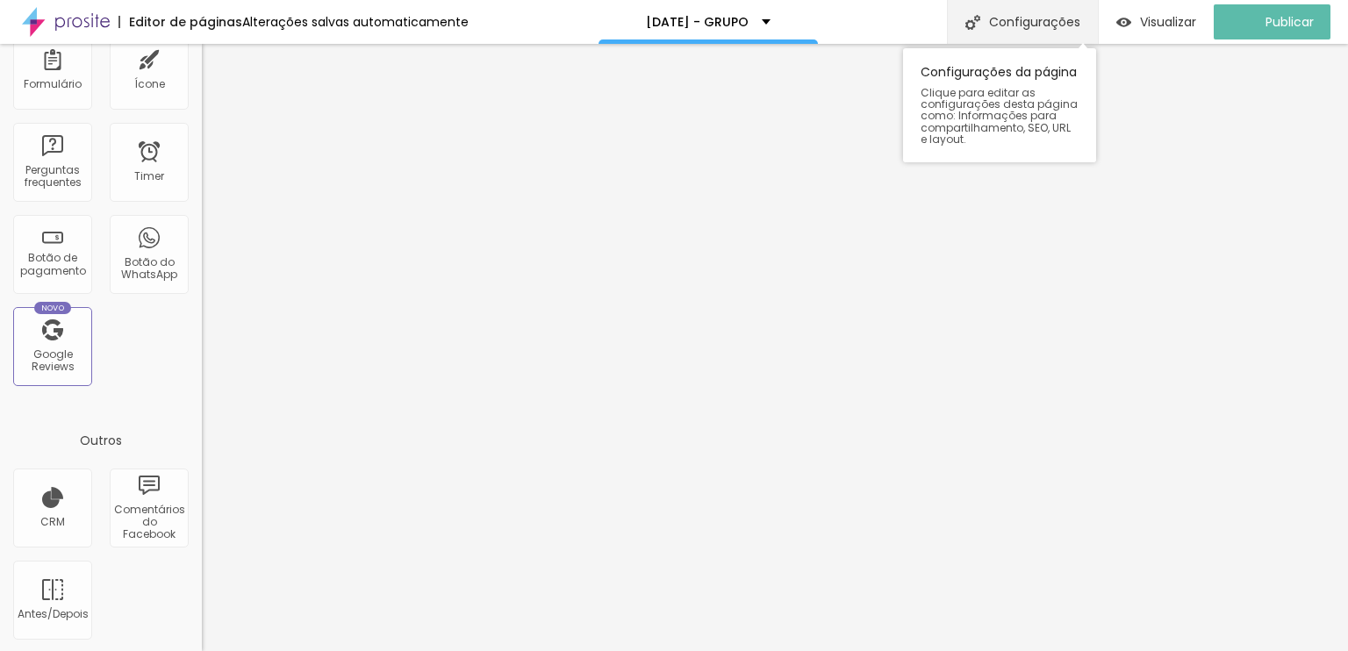
click at [1069, 18] on div "Configurações" at bounding box center [1022, 22] width 151 height 44
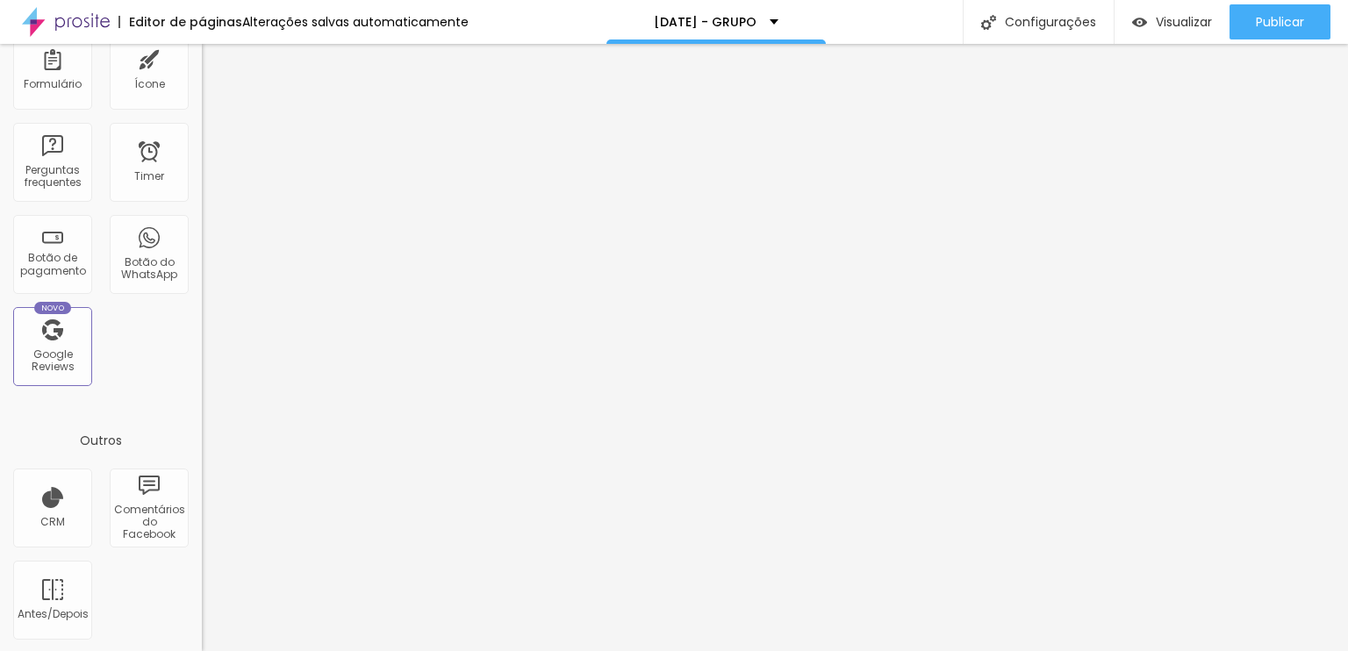
click at [1148, 15] on div "Visualizar" at bounding box center [1172, 22] width 80 height 15
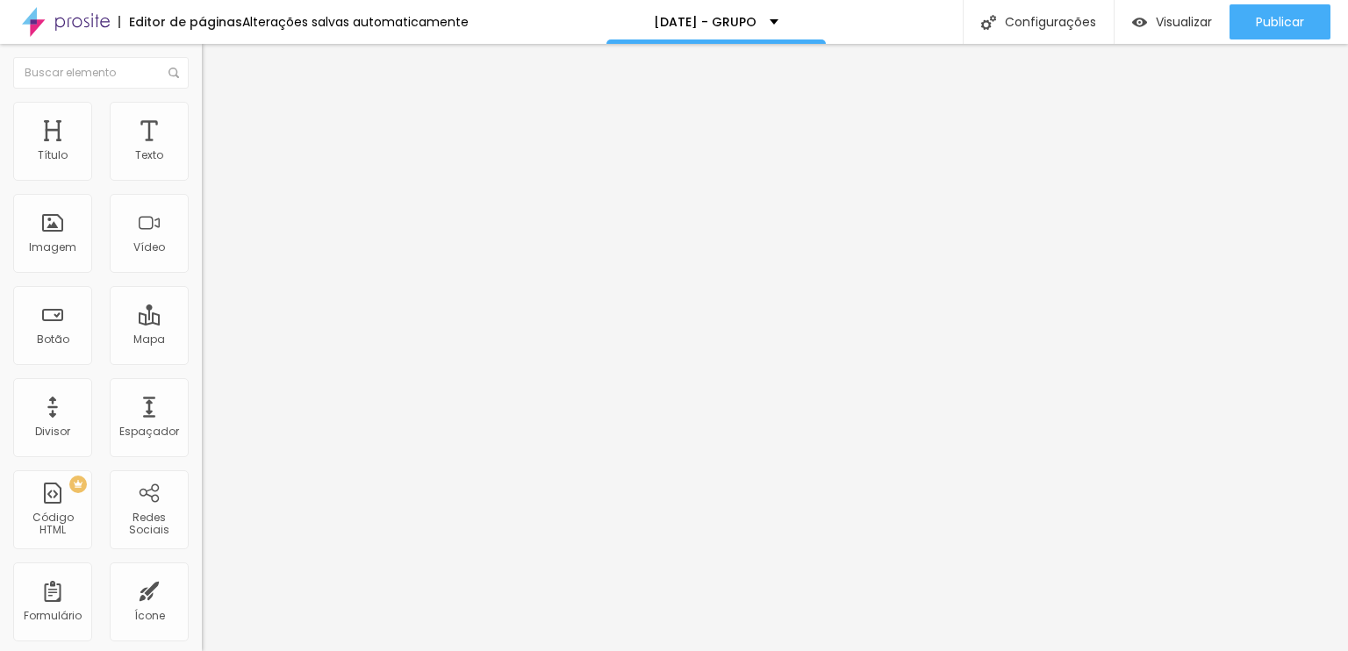
click at [202, 165] on input "Quero ENTRAR NO GRUPO" at bounding box center [307, 156] width 211 height 18
paste input "garantir meu acesso ao grupo VIP"
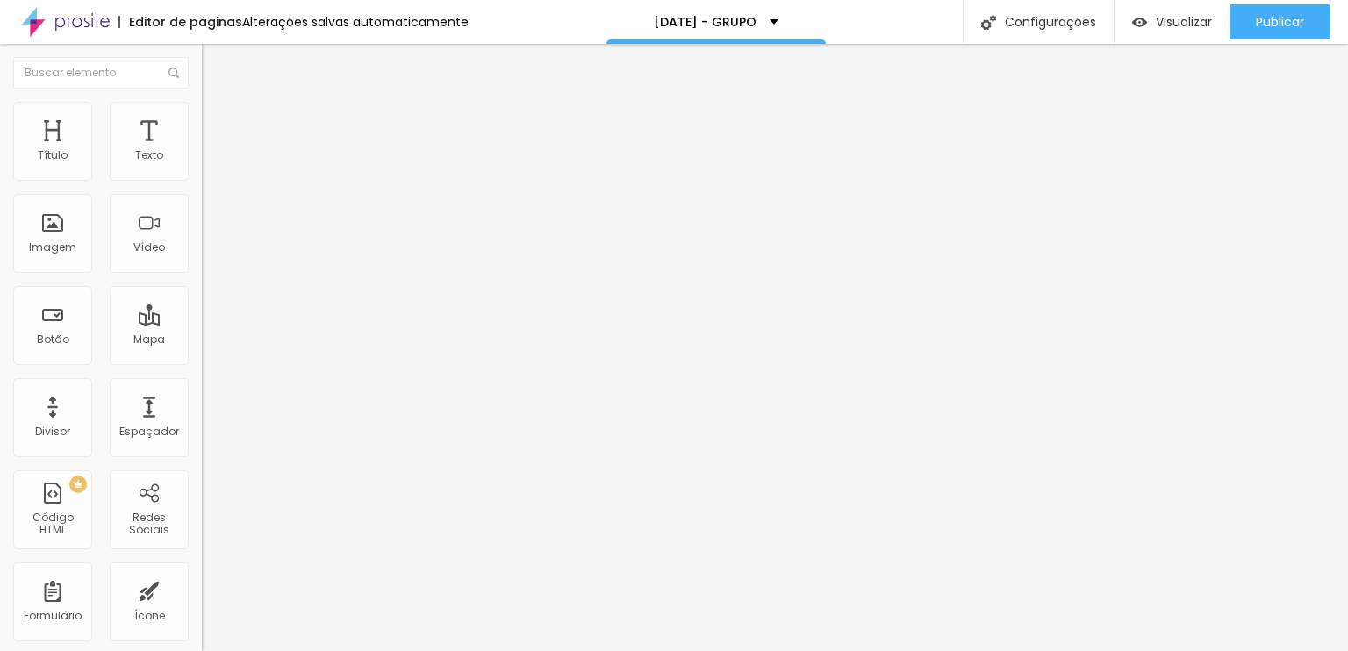
type input "Quero garantir meu acesso ao grupo VIP"
click at [202, 165] on input "ENTRAR NO GRUPO" at bounding box center [307, 156] width 211 height 18
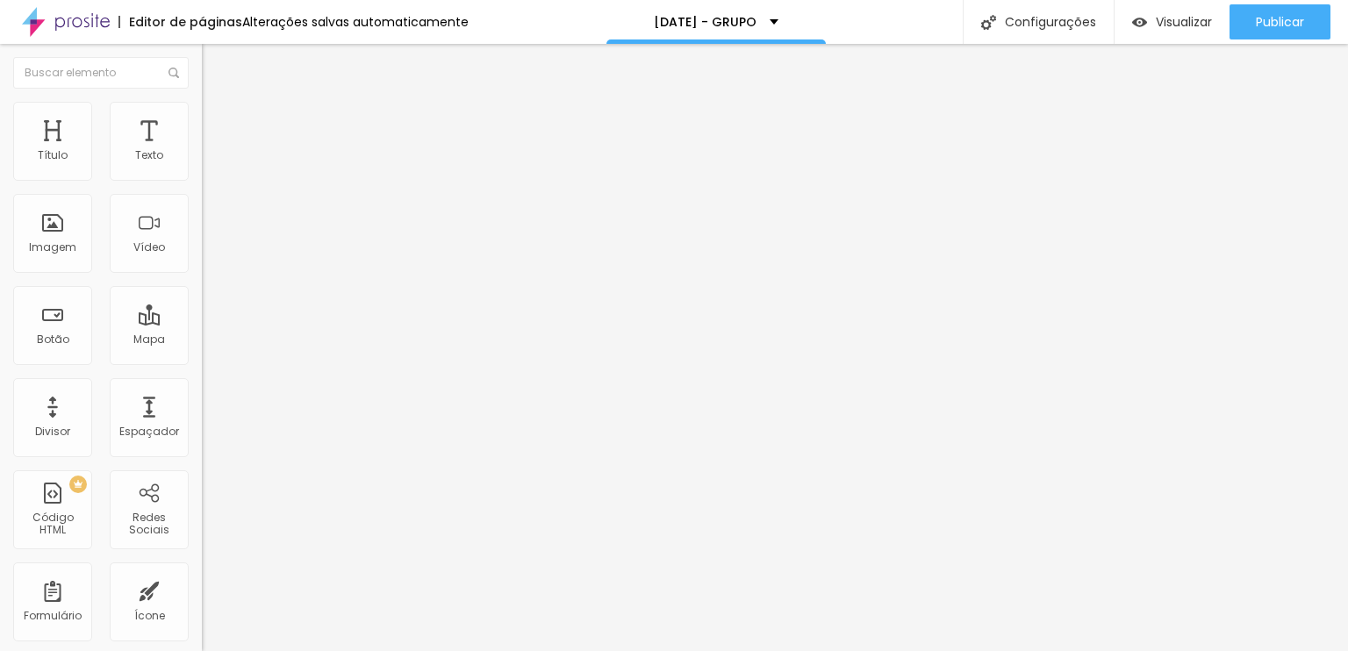
paste input "ntrar pro grupo e receber em primeira mão!"
type input "Entrar pro grupo e receber em primeira mão!"
click at [202, 109] on img at bounding box center [210, 110] width 16 height 16
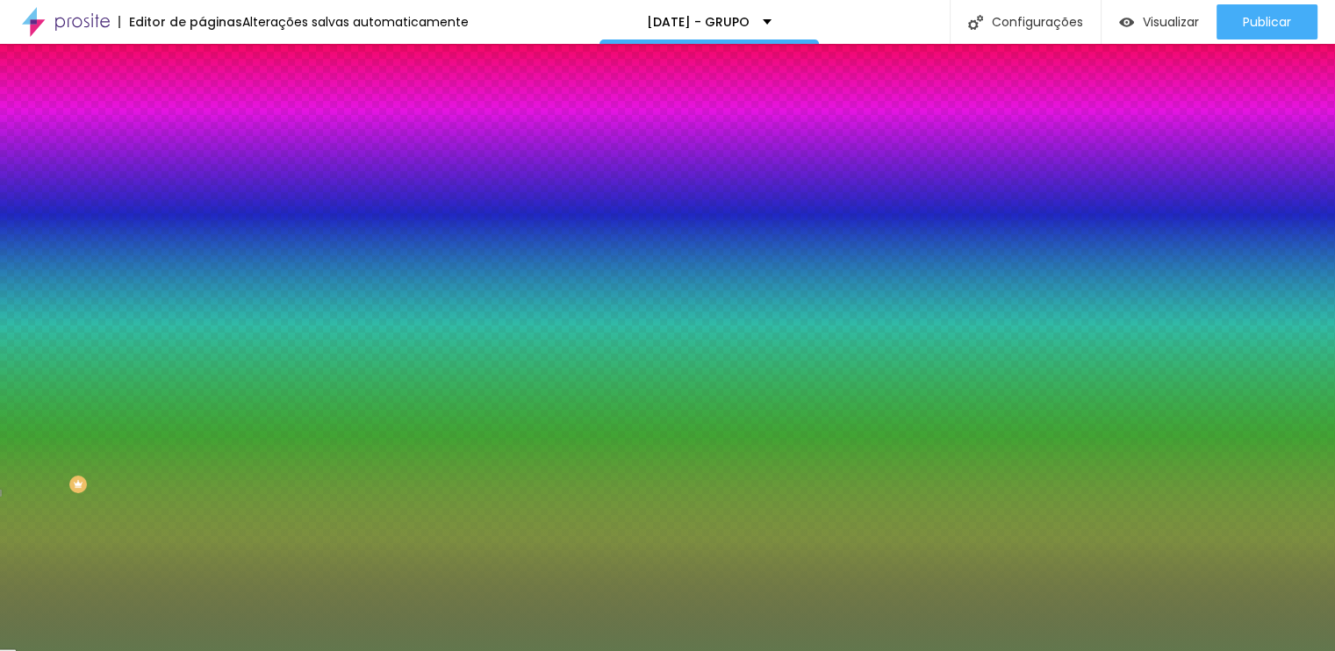
type input "1"
type input "0"
drag, startPoint x: 200, startPoint y: 519, endPoint x: 188, endPoint y: 518, distance: 12.3
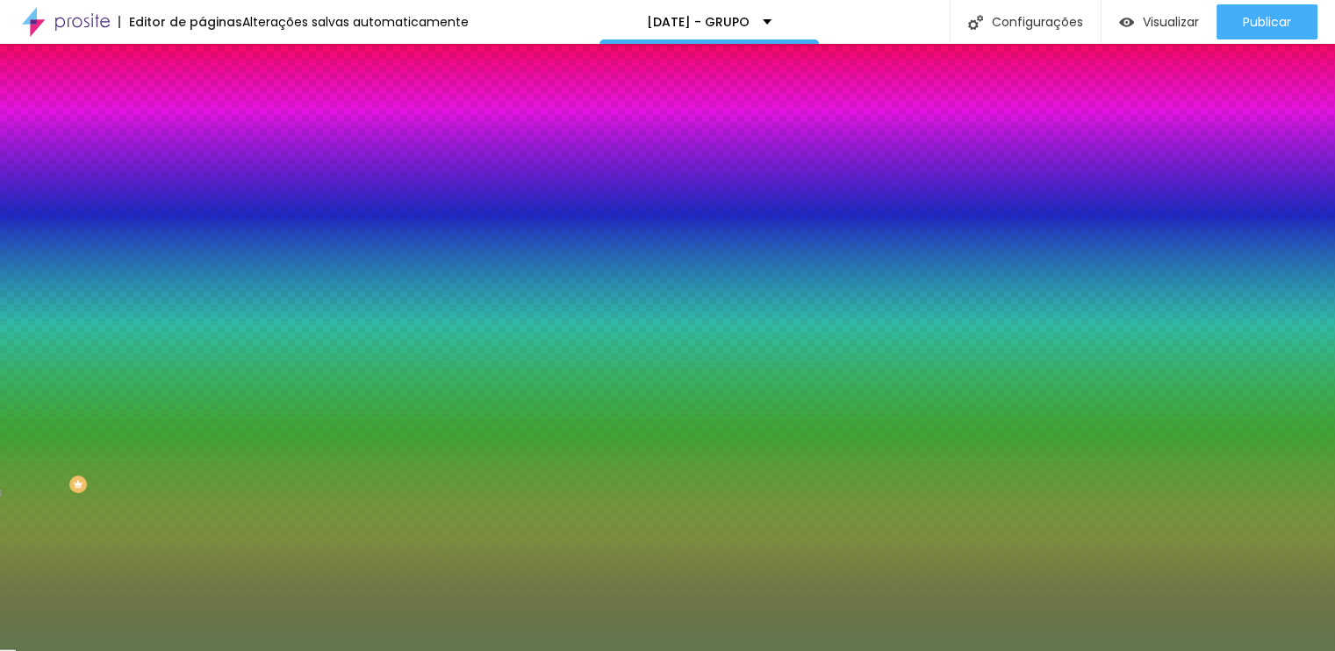
click at [175, 650] on div at bounding box center [667, 651] width 1335 height 0
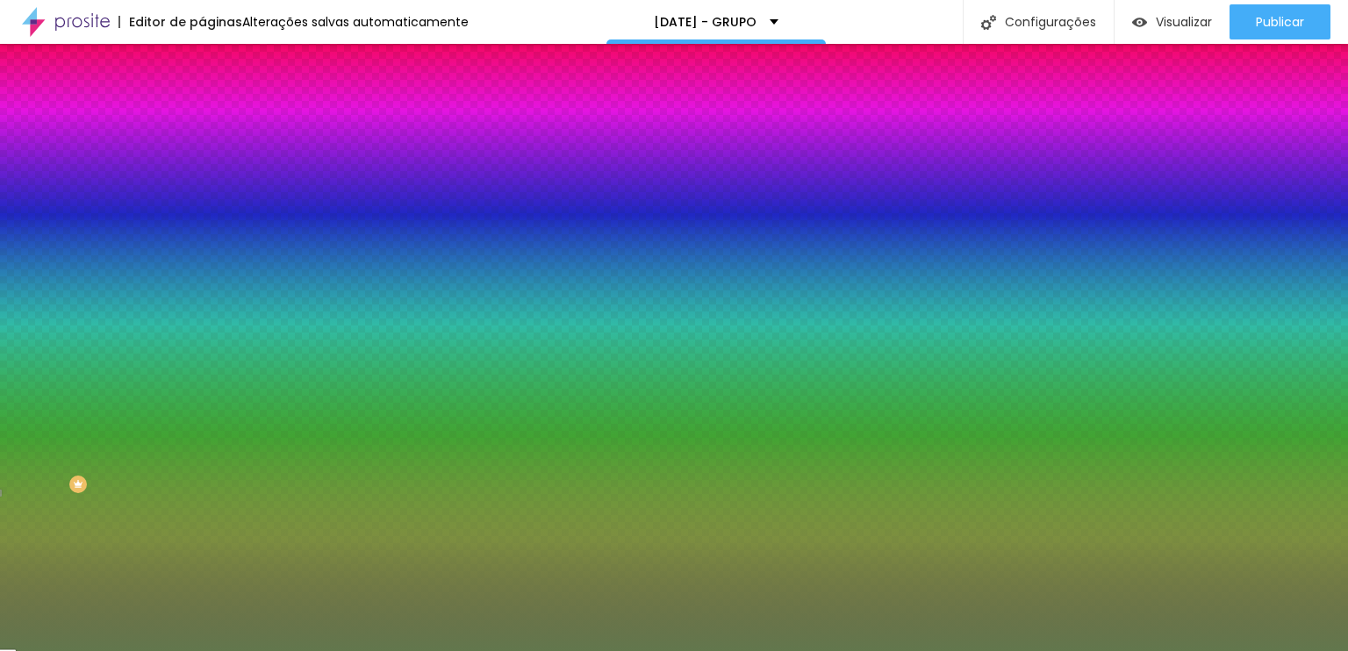
click at [211, 268] on icon "button" at bounding box center [214, 271] width 7 height 7
type input "1"
type input "0"
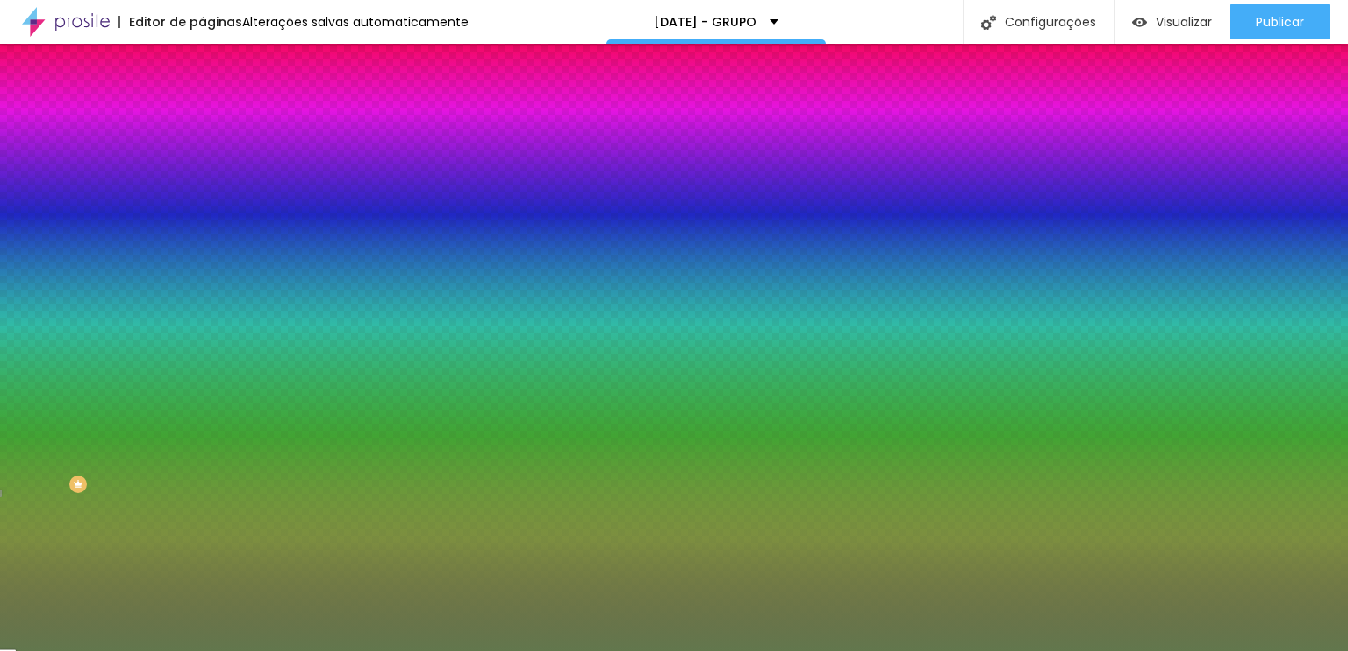
type input "1"
type input "2"
type input "3"
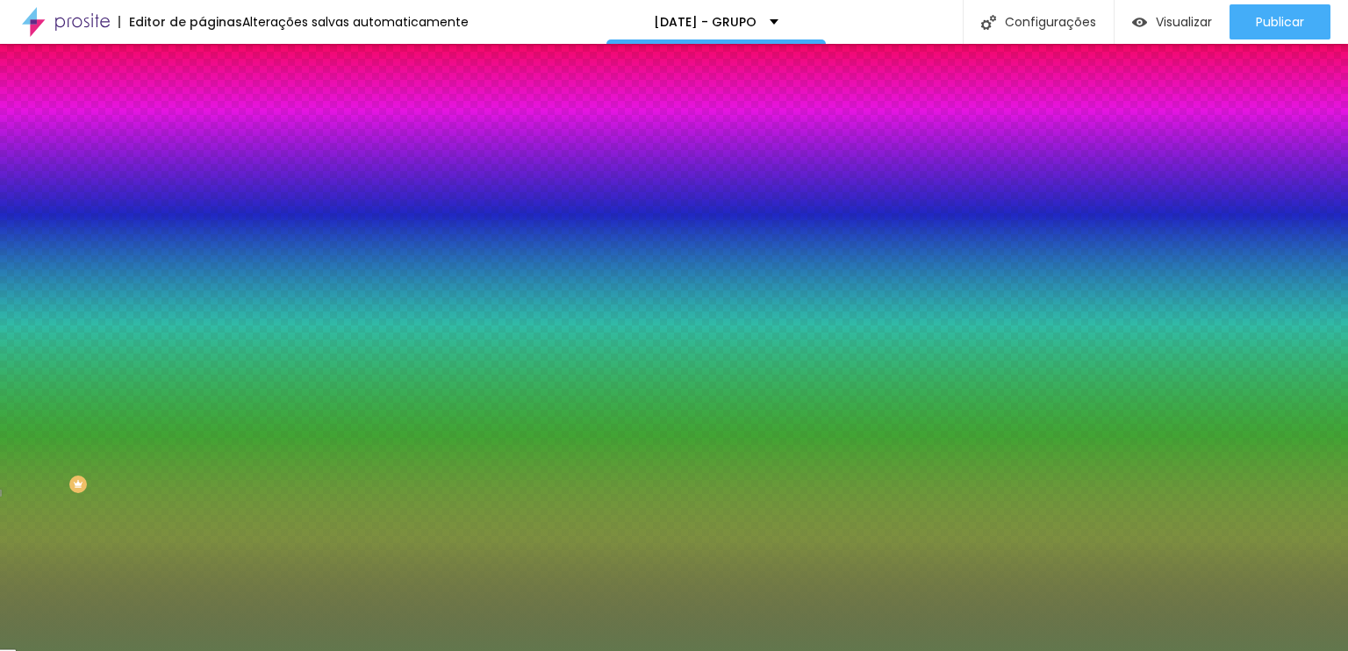
type input "3"
type input "4"
type input "5"
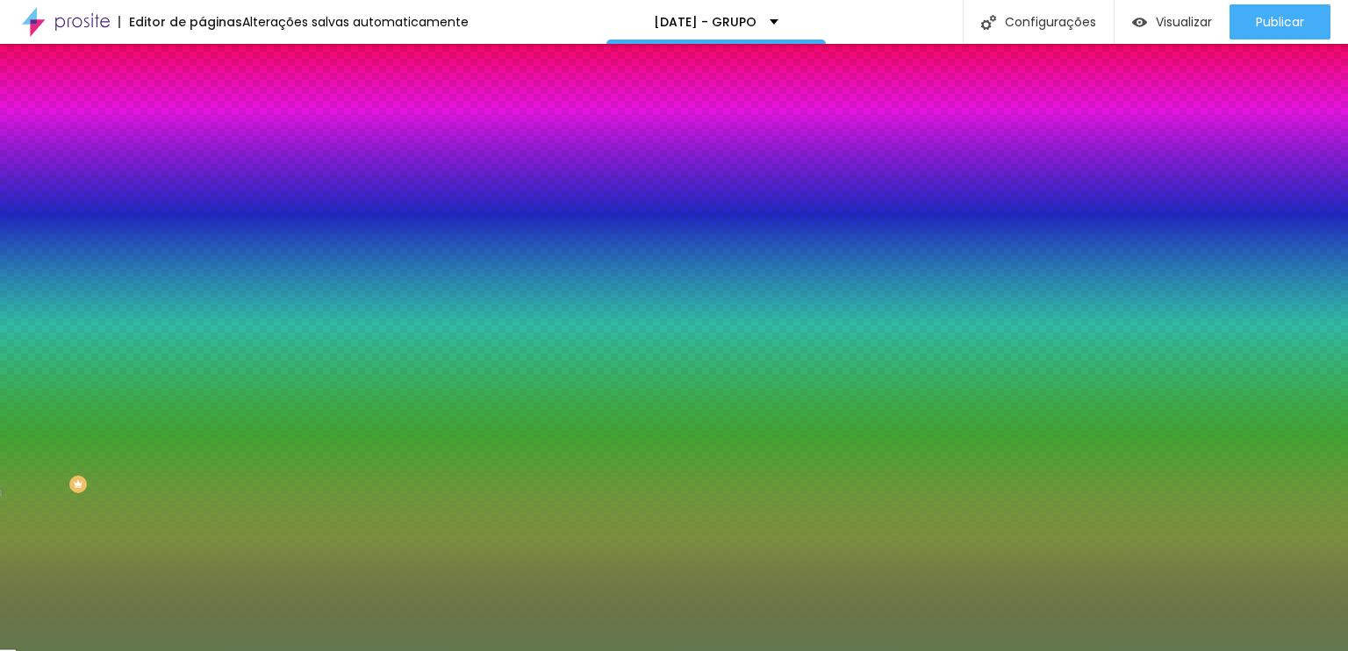
type input "4"
type input "3"
type input "2"
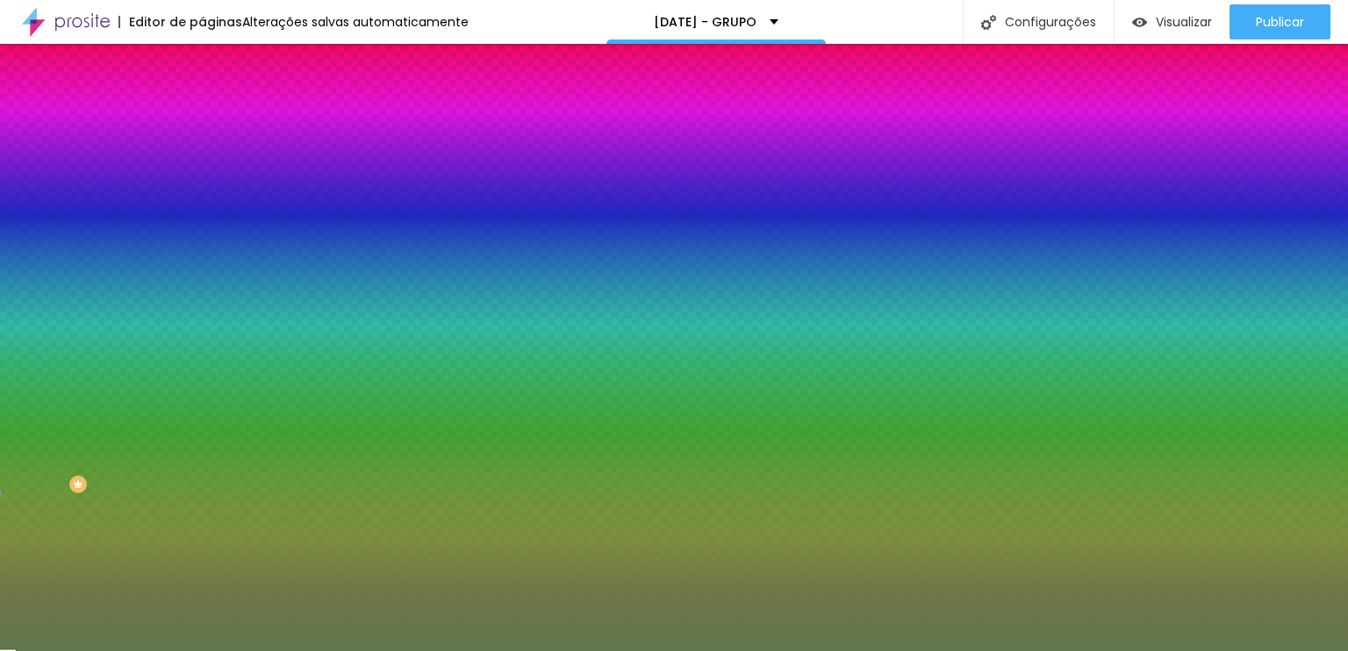
type input "2"
type input "1"
type input "0"
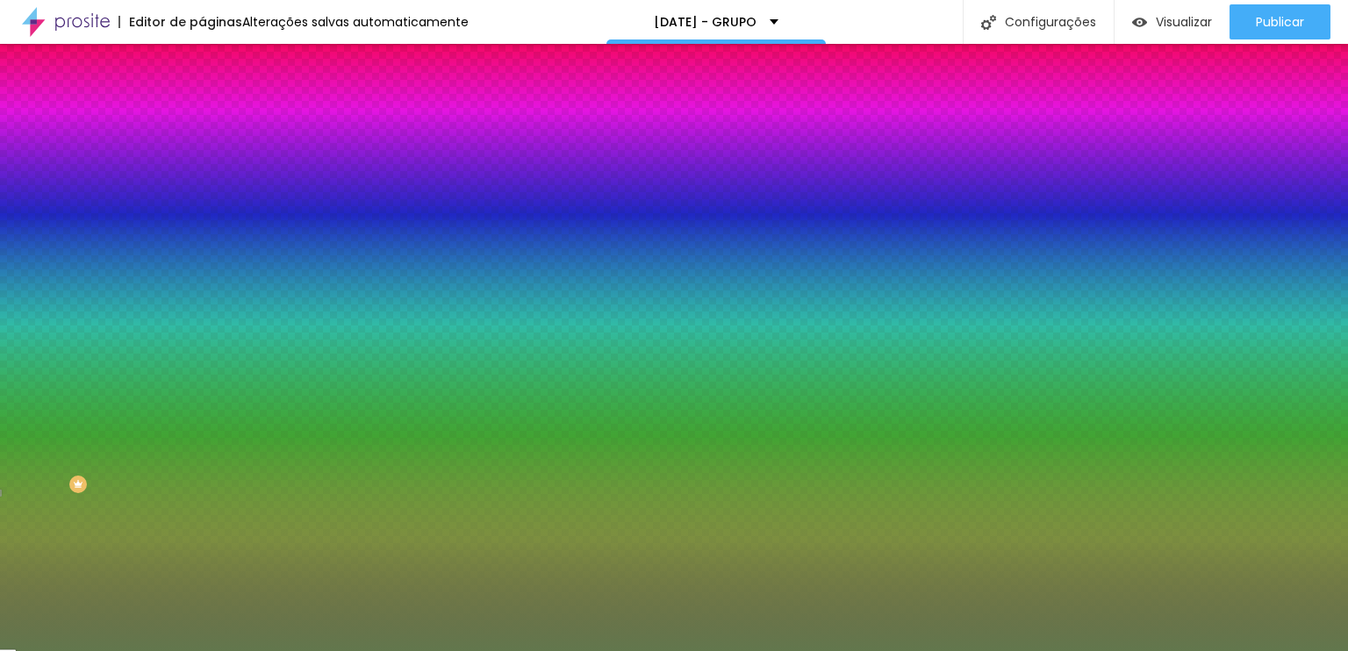
drag, startPoint x: 197, startPoint y: 371, endPoint x: 165, endPoint y: 382, distance: 34.1
click at [109, 650] on div at bounding box center [674, 651] width 1348 height 0
click at [209, 326] on icon "button" at bounding box center [214, 331] width 11 height 11
click at [175, 650] on div at bounding box center [674, 651] width 1348 height 0
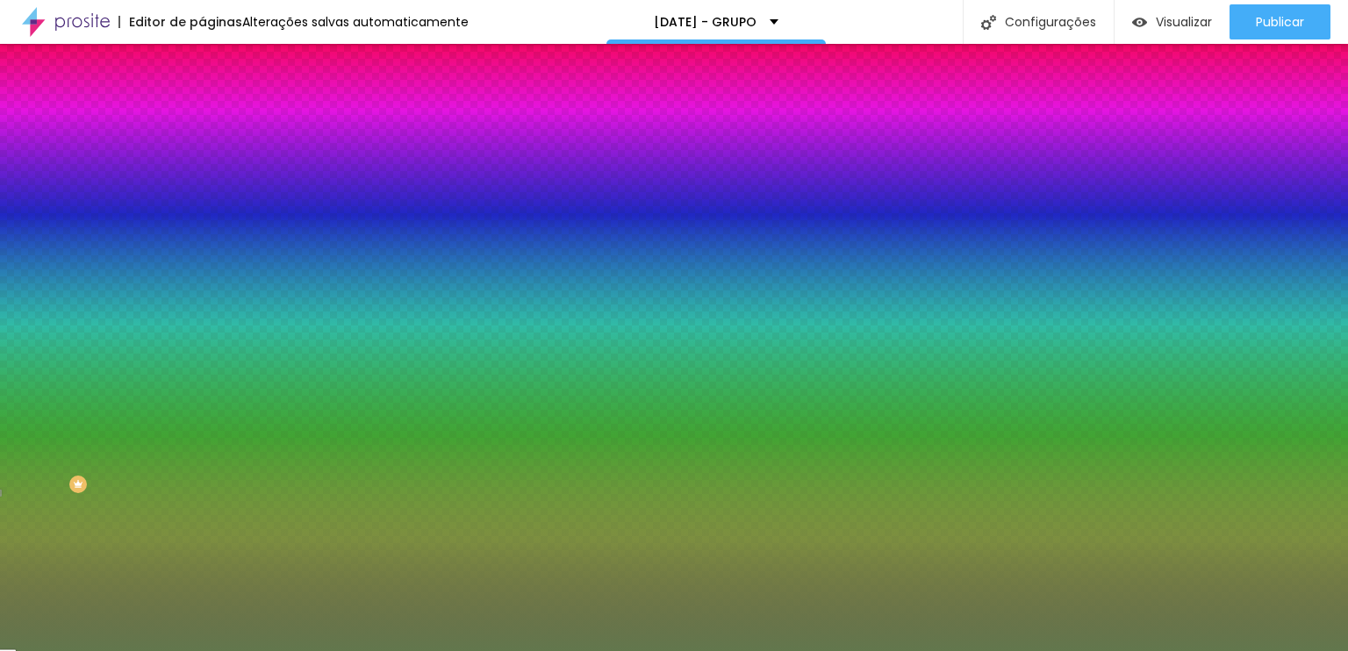
click at [209, 218] on icon "button" at bounding box center [214, 223] width 11 height 11
click at [679, 650] on div at bounding box center [674, 651] width 1348 height 0
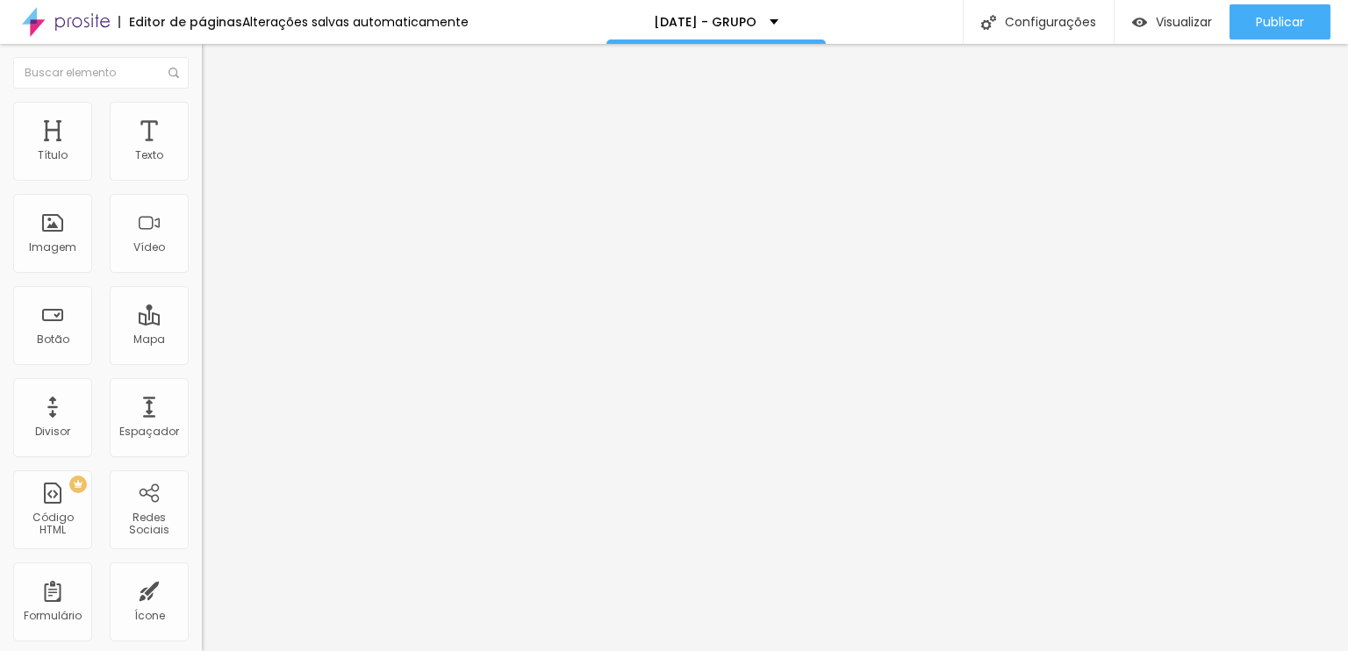
click at [218, 119] on span "Estilo" at bounding box center [231, 113] width 27 height 15
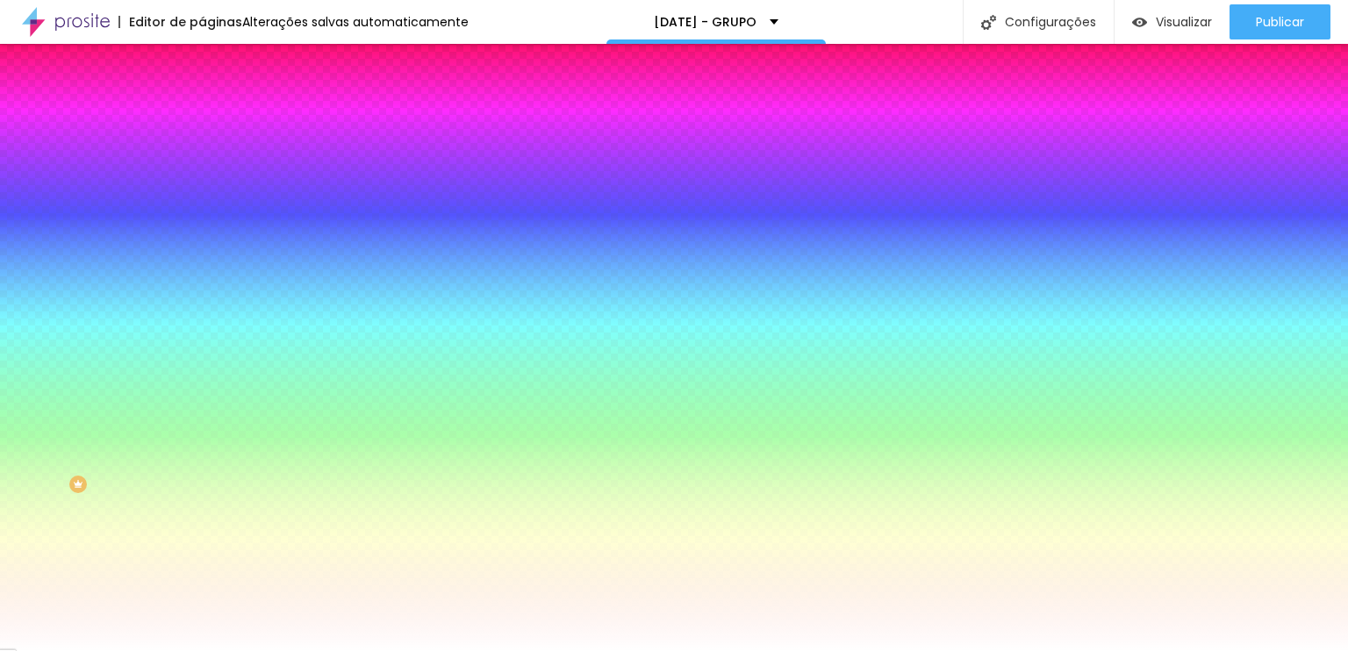
click at [209, 221] on icon "button" at bounding box center [214, 223] width 11 height 11
click at [707, 650] on div at bounding box center [674, 651] width 1348 height 0
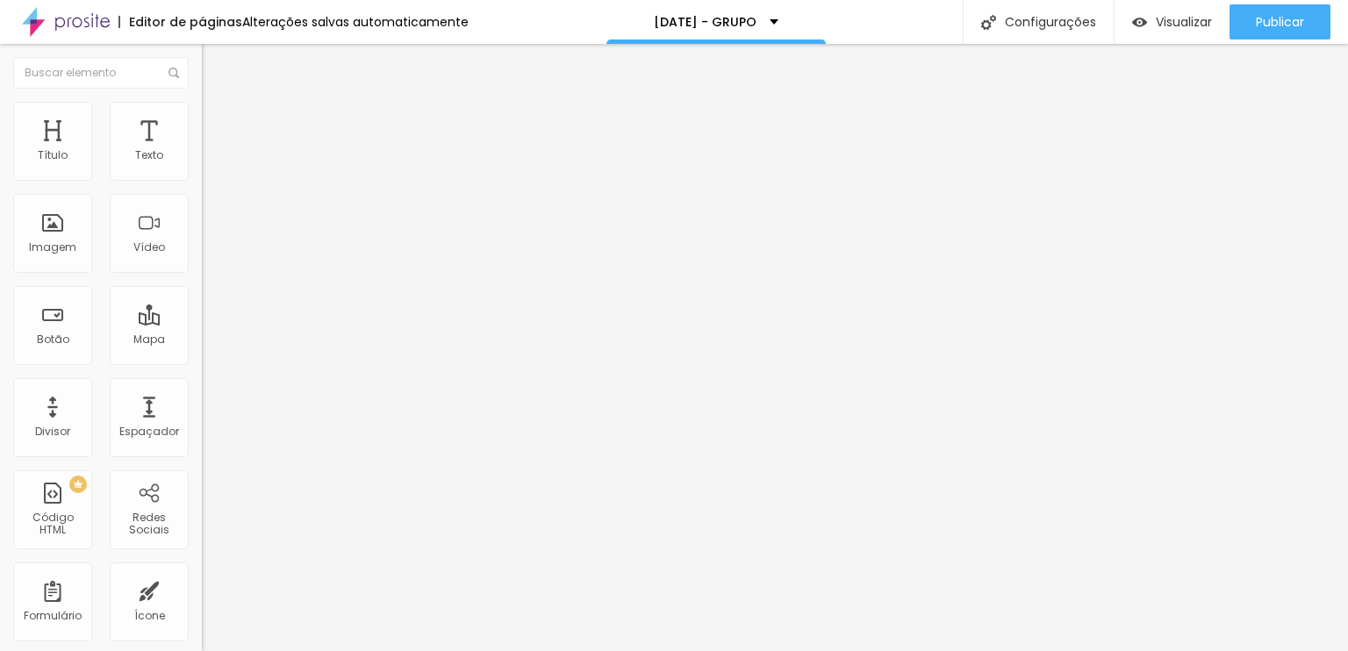
click at [218, 118] on span "Estilo" at bounding box center [231, 113] width 27 height 15
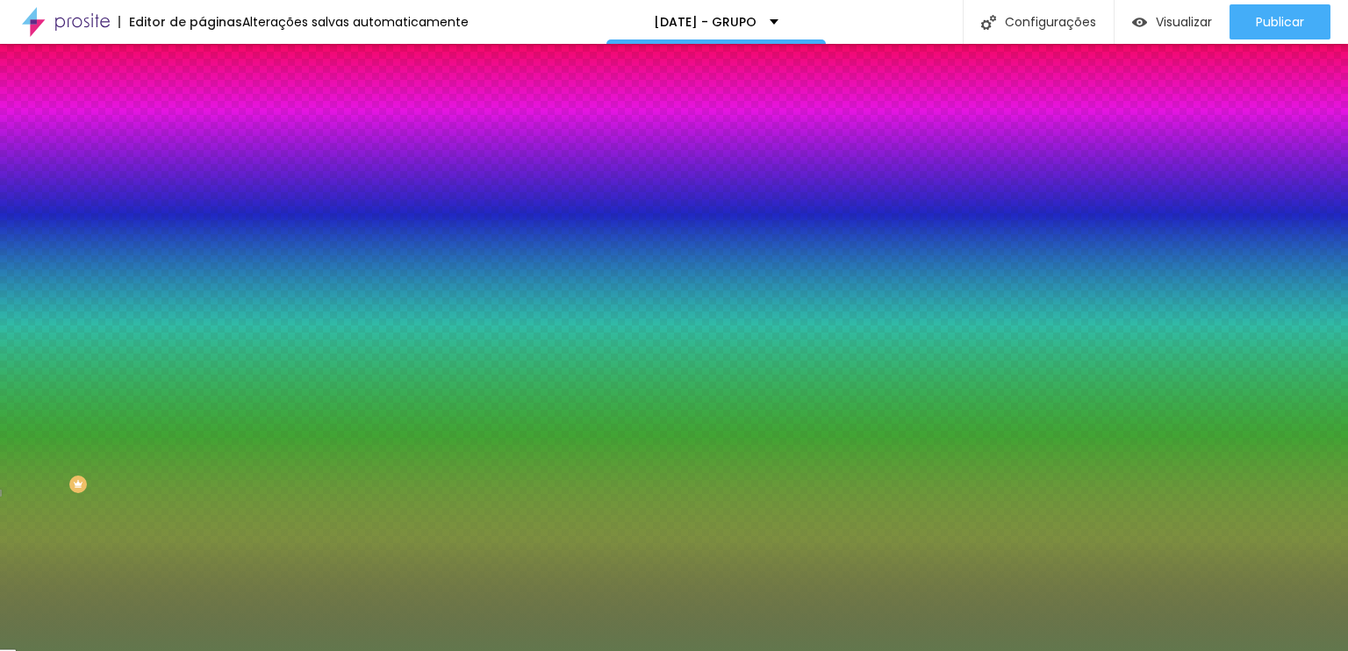
click at [209, 218] on icon "button" at bounding box center [214, 223] width 11 height 11
select select "Prompt-Bold"
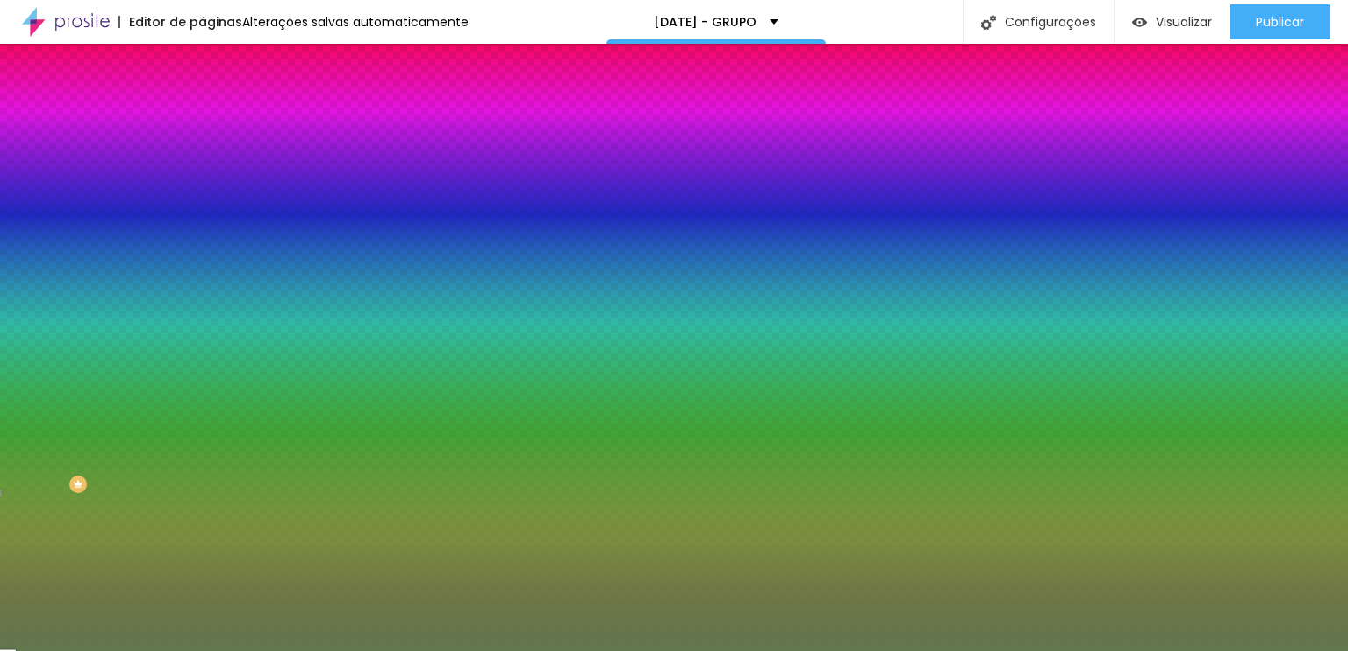
click at [293, 650] on div at bounding box center [674, 651] width 1348 height 0
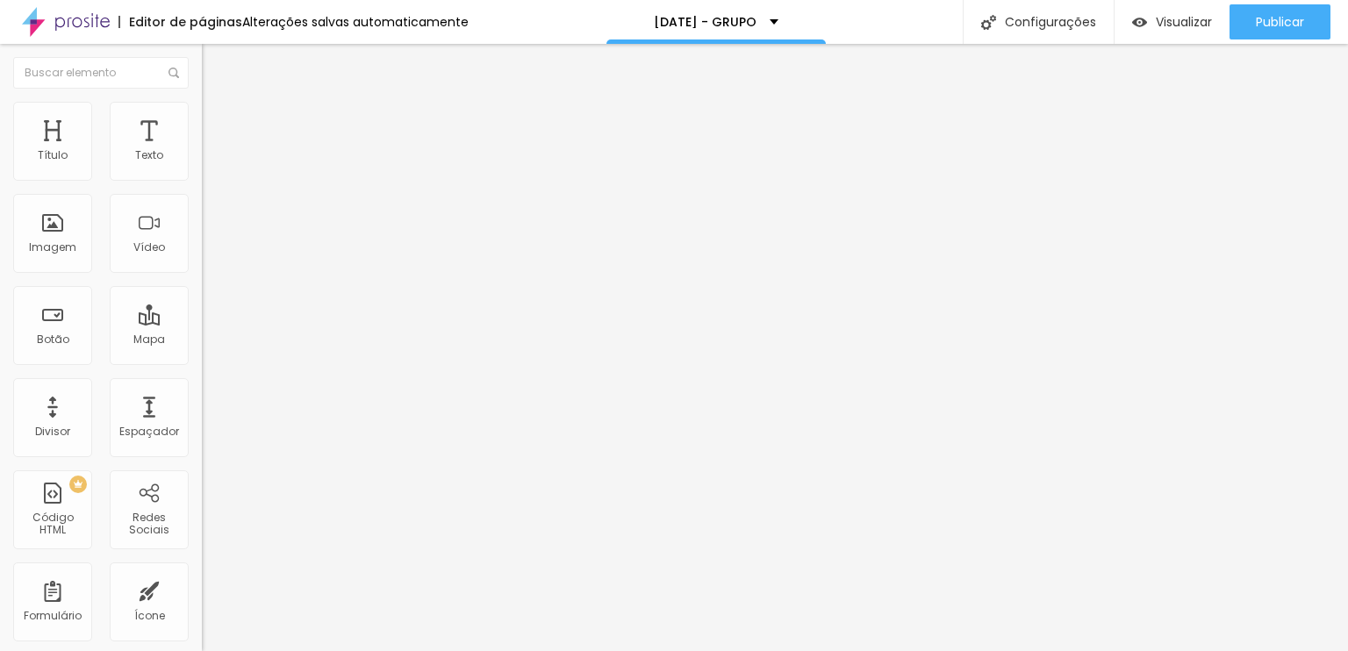
click at [218, 121] on span "Estilo" at bounding box center [231, 113] width 27 height 15
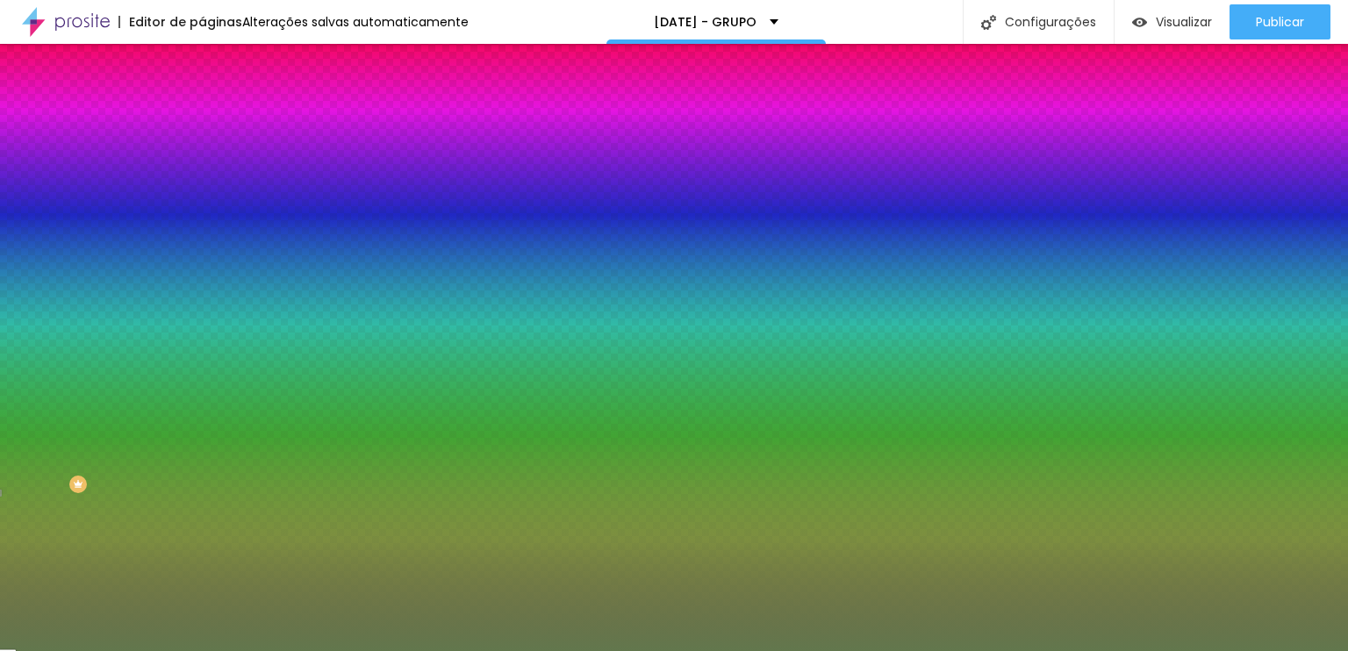
click at [202, 178] on input "#62774D" at bounding box center [307, 177] width 211 height 18
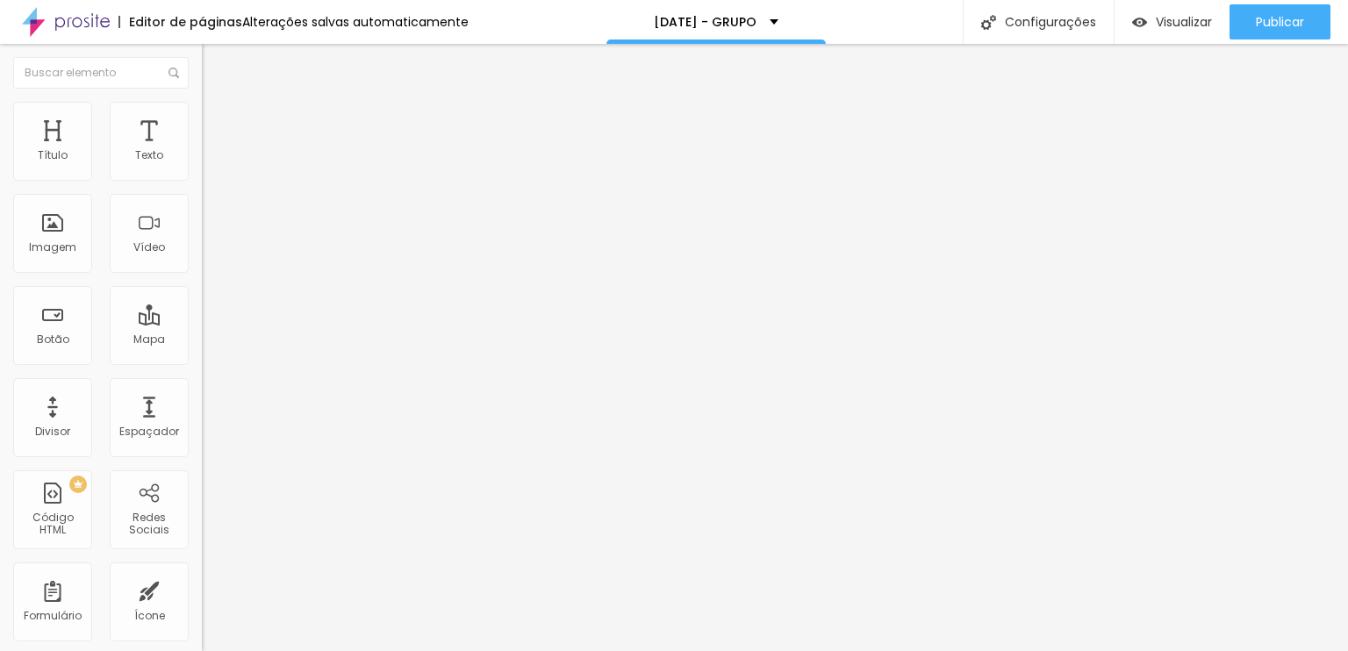
click at [202, 252] on div at bounding box center [303, 221] width 202 height 136
paste textarea
click at [202, 445] on div "Editar Código HTML Conteúdo Avançado Código HTML 223 caracteres 1 2 3 4 <!-- El…" at bounding box center [303, 347] width 202 height 607
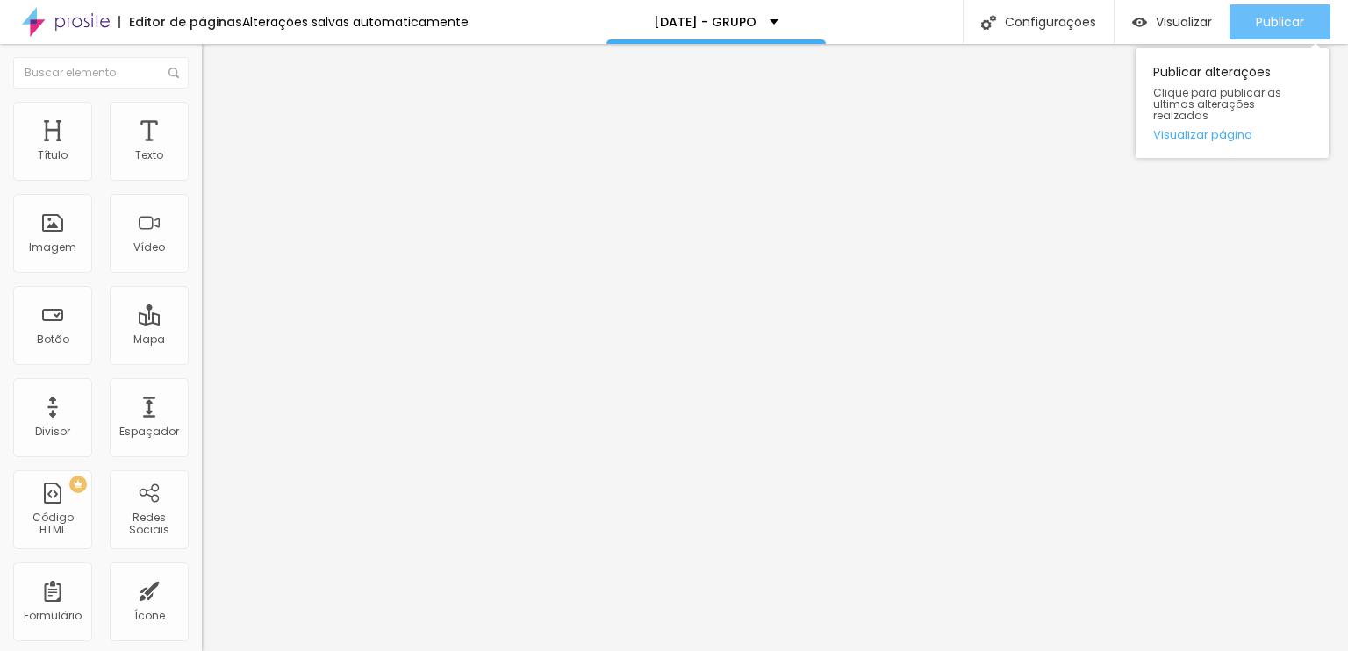
click at [1279, 15] on span "Publicar" at bounding box center [1280, 22] width 48 height 14
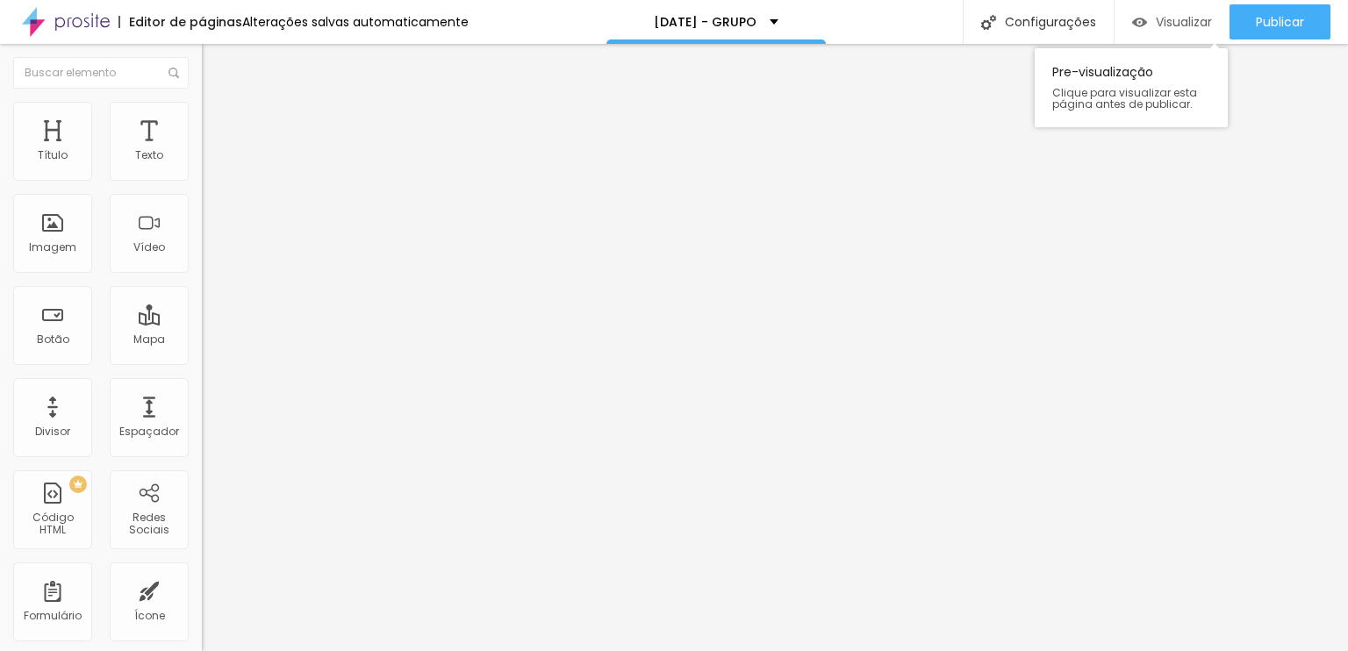
click at [1156, 21] on span "Visualizar" at bounding box center [1184, 22] width 56 height 14
click at [218, 118] on span "Estilo" at bounding box center [231, 113] width 27 height 15
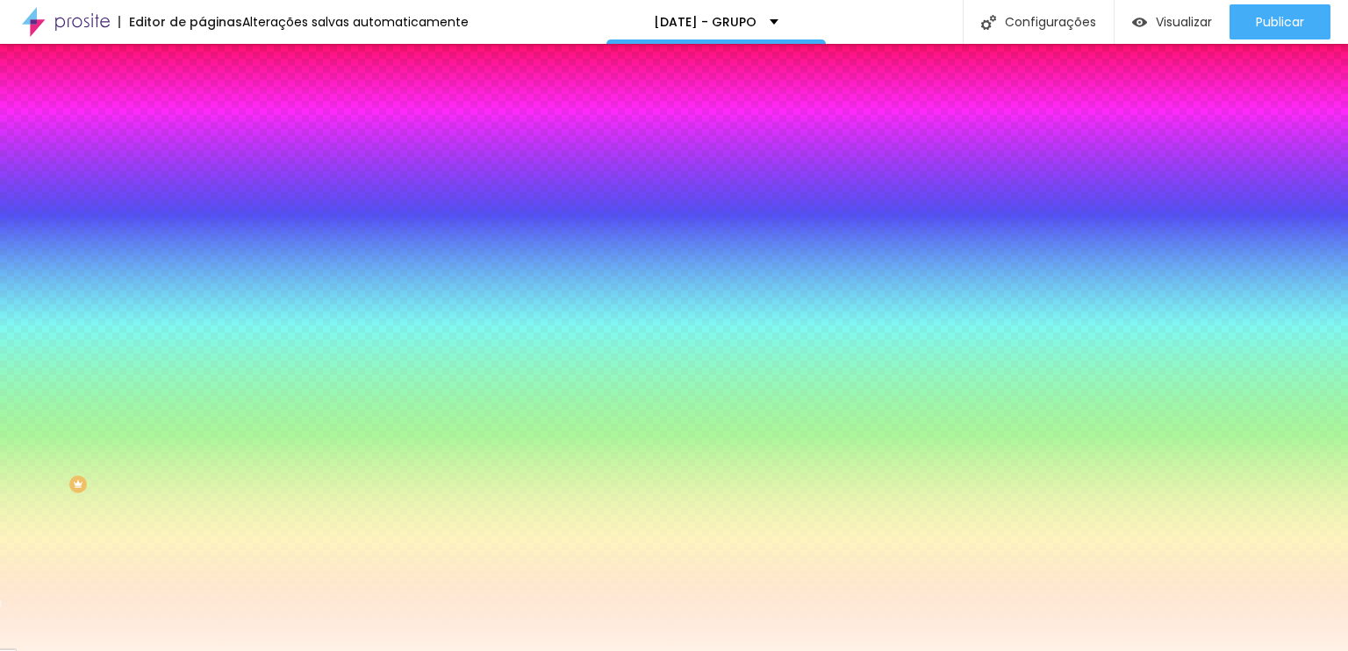
click at [202, 119] on li "Avançado" at bounding box center [303, 128] width 202 height 18
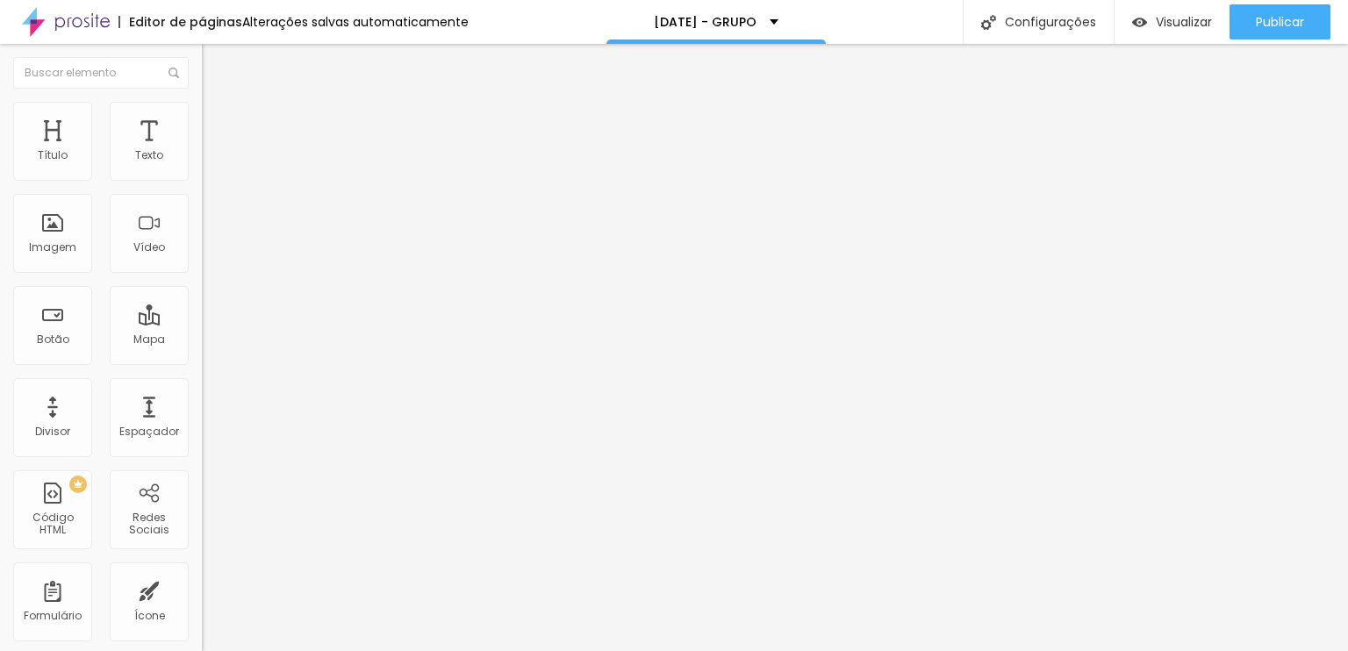
click at [218, 118] on span "Estilo" at bounding box center [231, 113] width 27 height 15
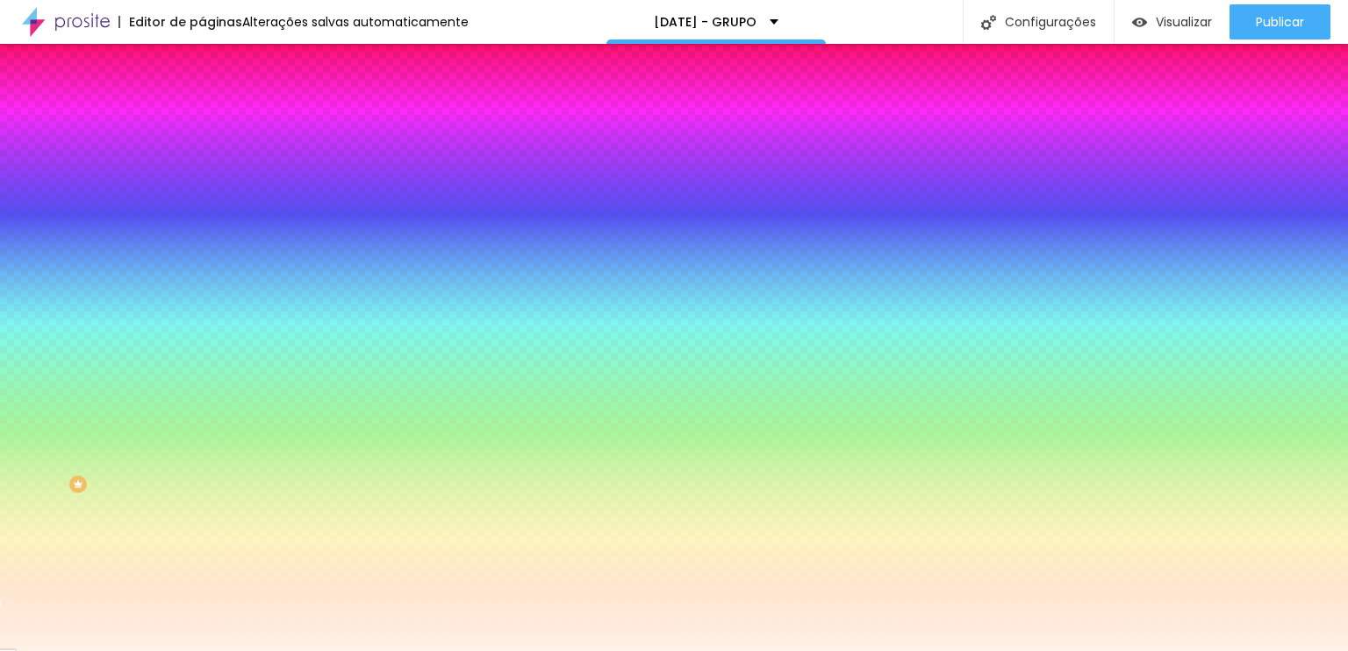
click at [202, 119] on li "Avançado" at bounding box center [303, 128] width 202 height 18
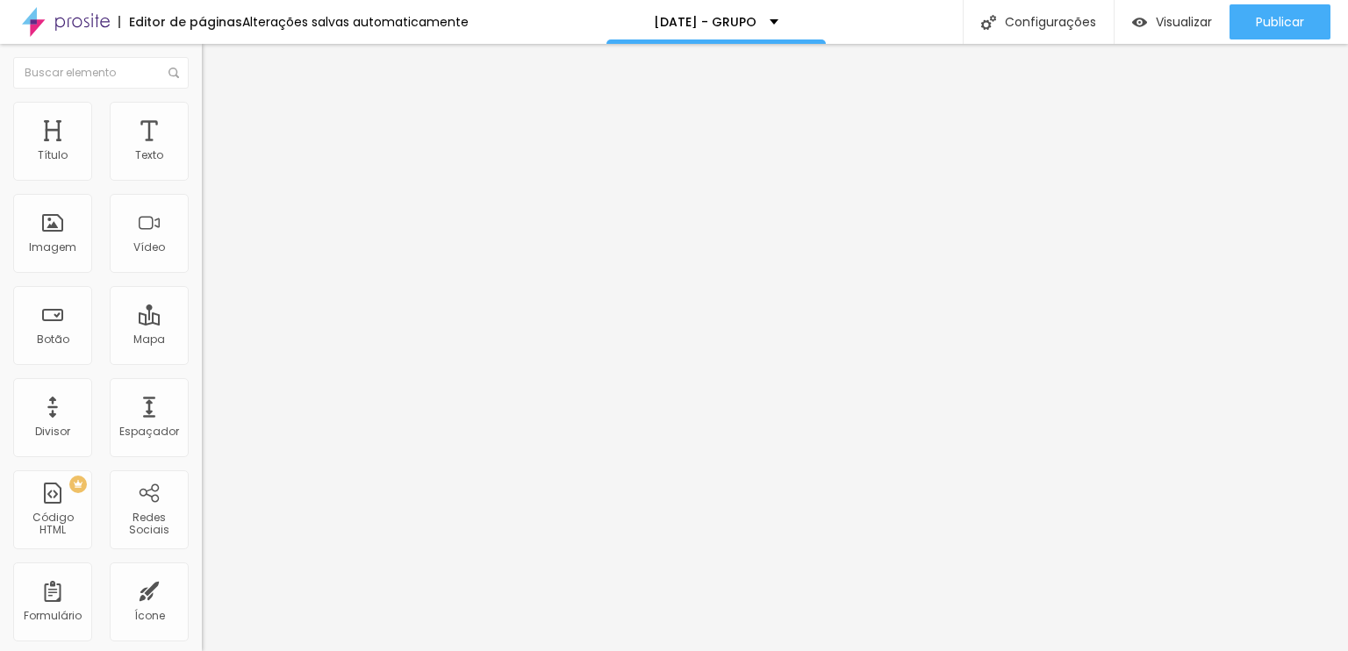
type input "15"
type input "10"
type input "5"
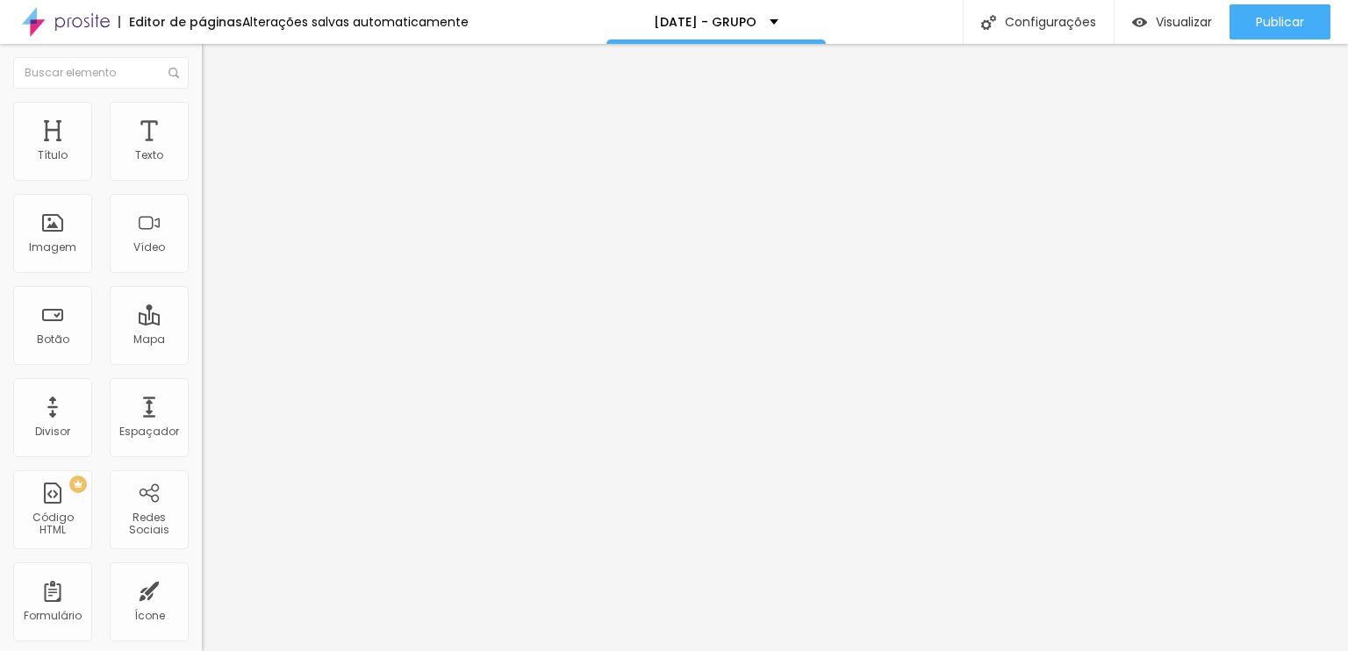
type input "5"
type input "0"
drag, startPoint x: 102, startPoint y: 169, endPoint x: 3, endPoint y: 175, distance: 99.3
type input "0"
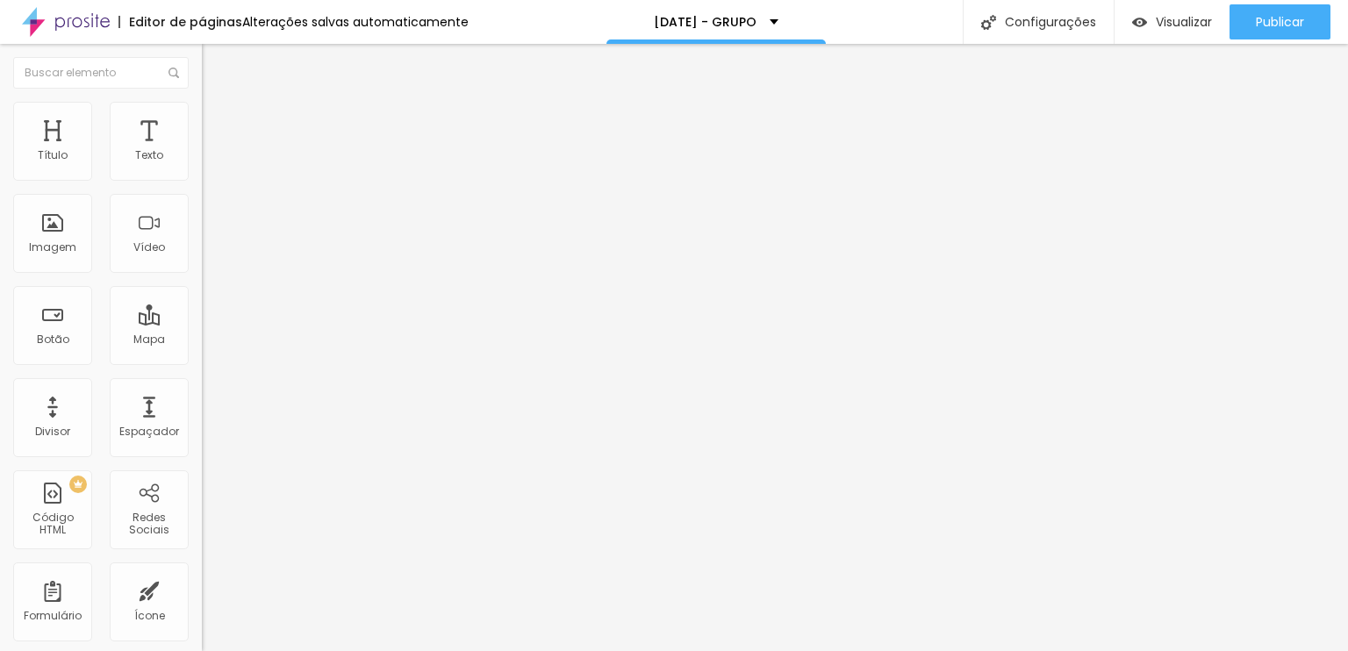
click at [202, 340] on input "range" at bounding box center [258, 347] width 113 height 14
drag, startPoint x: 36, startPoint y: 206, endPoint x: 5, endPoint y: 210, distance: 30.9
click at [202, 589] on input "range" at bounding box center [258, 596] width 113 height 14
click at [202, 108] on img at bounding box center [210, 110] width 16 height 16
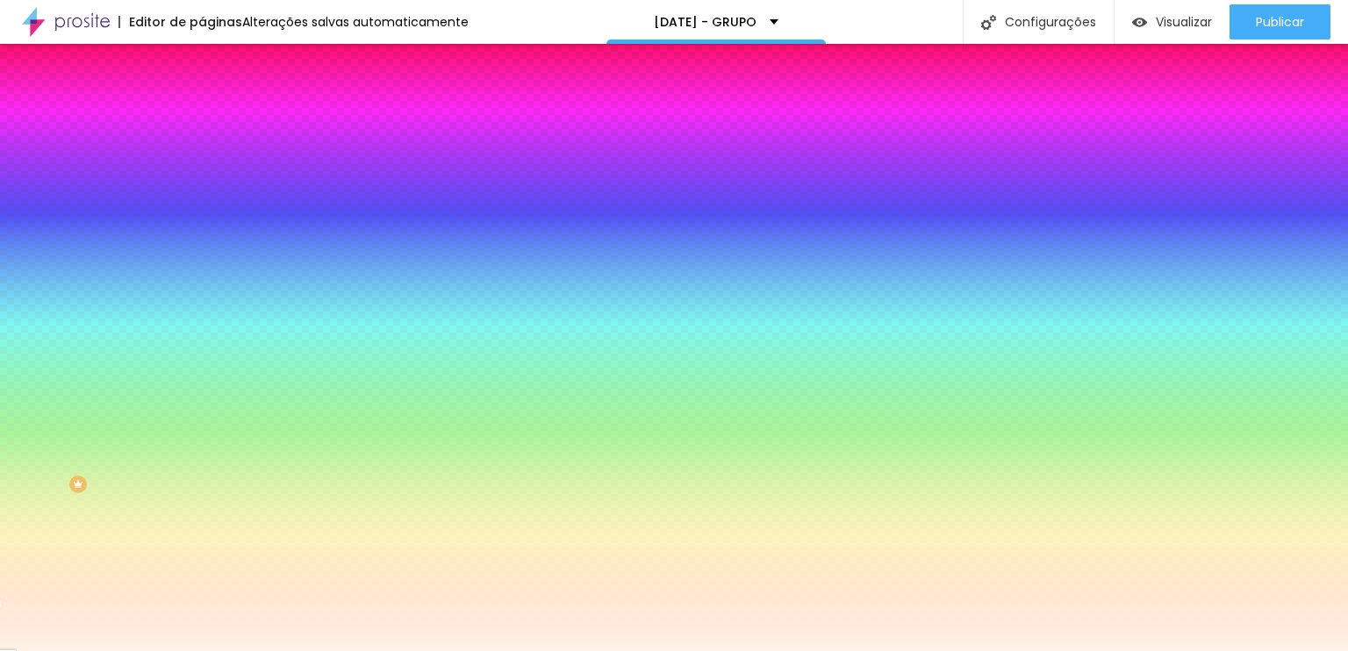
click at [202, 183] on span "Nenhum" at bounding box center [225, 175] width 46 height 15
click at [202, 102] on li "Conteúdo" at bounding box center [303, 93] width 202 height 18
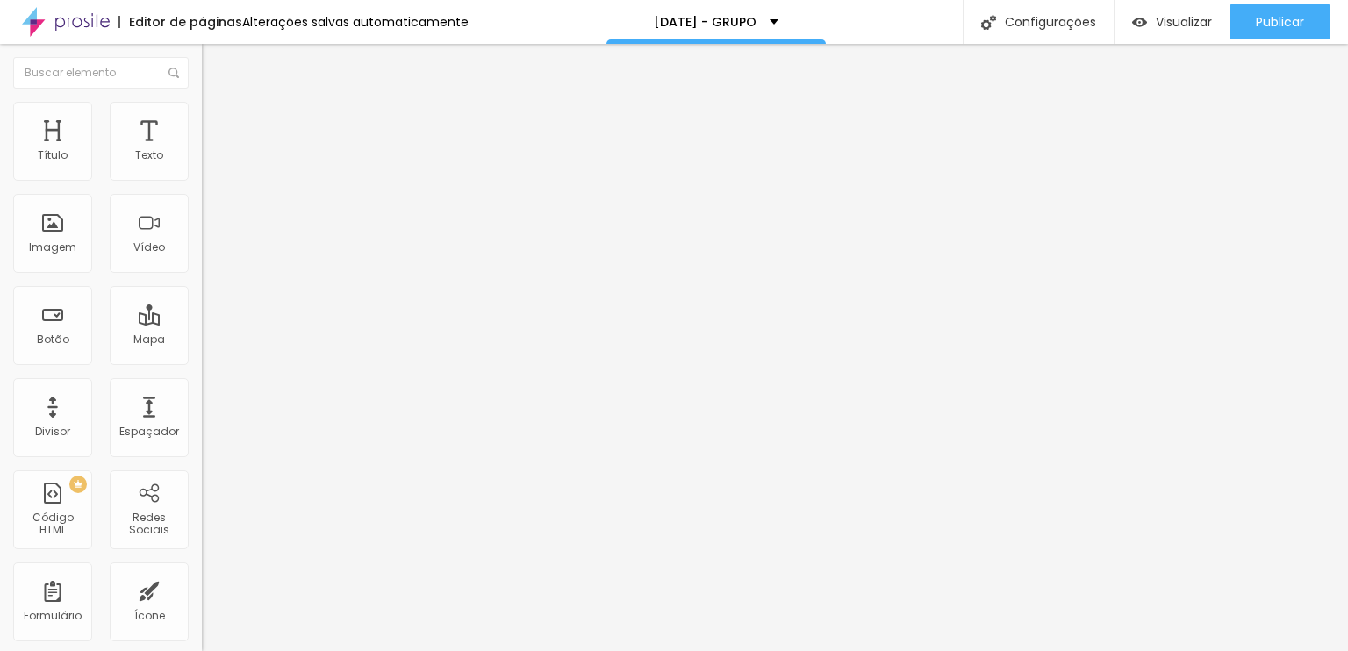
click at [202, 160] on span "Encaixotado" at bounding box center [236, 152] width 68 height 15
click at [202, 185] on div "Completo" at bounding box center [303, 180] width 202 height 11
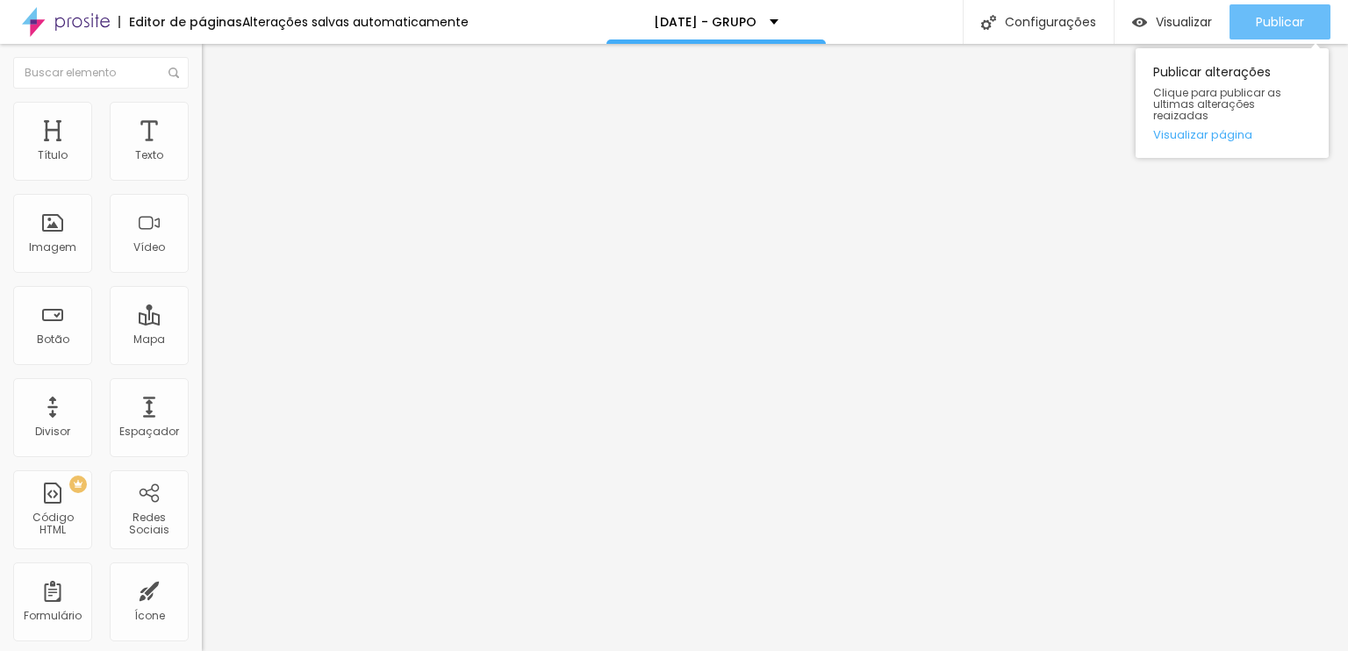
click at [1264, 27] on span "Publicar" at bounding box center [1280, 22] width 48 height 14
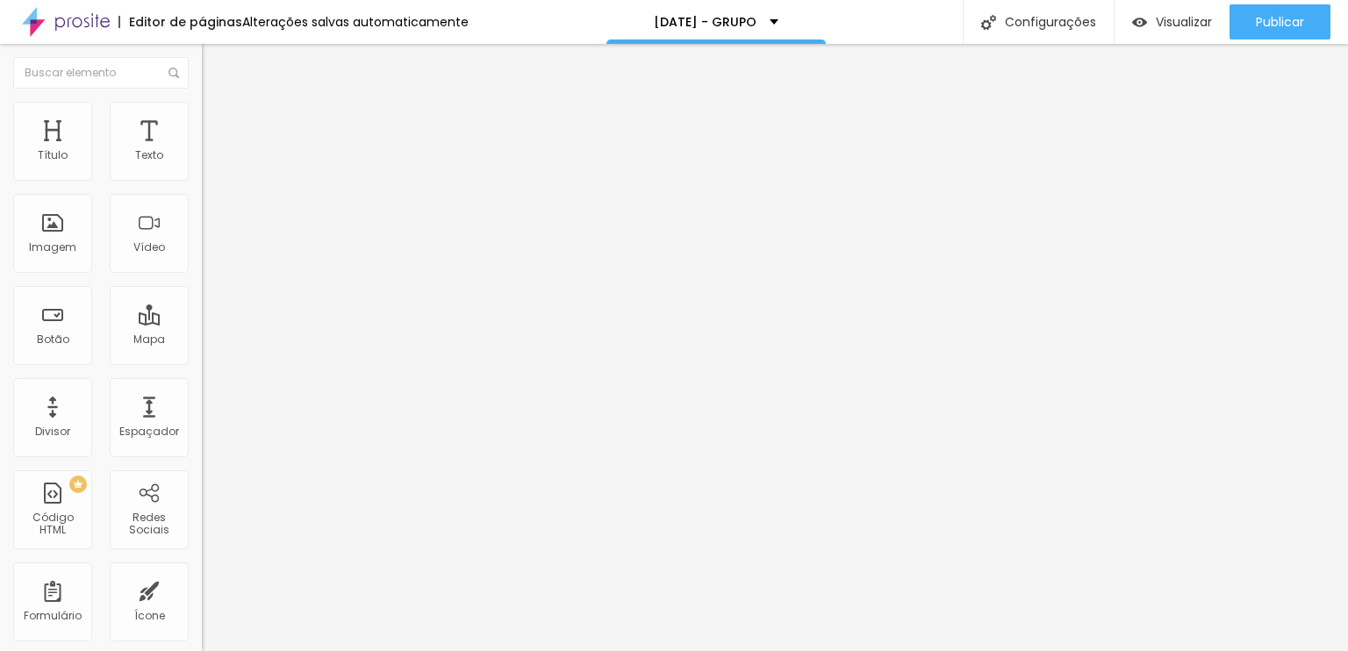
click at [202, 231] on div "<!-- Elfsight Countdown Timer | Untitled Countdown Timer --> < script src = "ht…" at bounding box center [472, 214] width 540 height 123
click at [202, 105] on img at bounding box center [210, 110] width 16 height 16
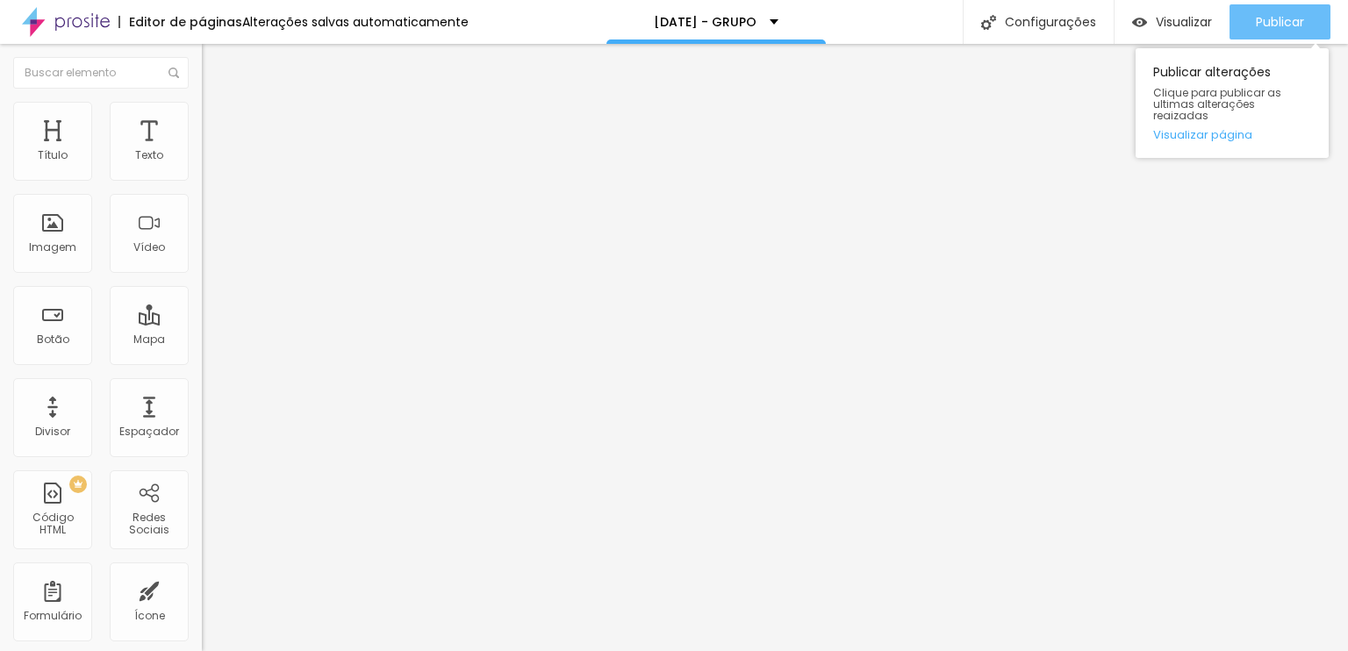
click at [1208, 20] on icon "button" at bounding box center [1218, 21] width 21 height 21
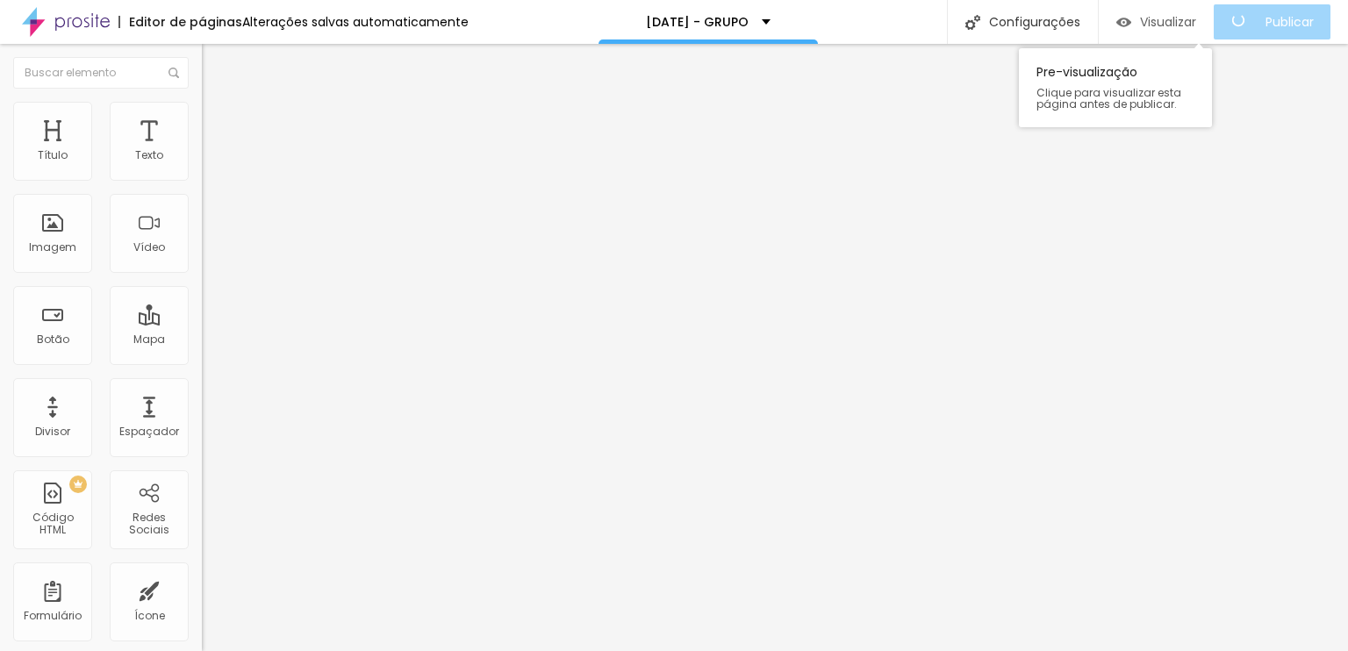
click at [1160, 17] on span "Visualizar" at bounding box center [1168, 22] width 56 height 14
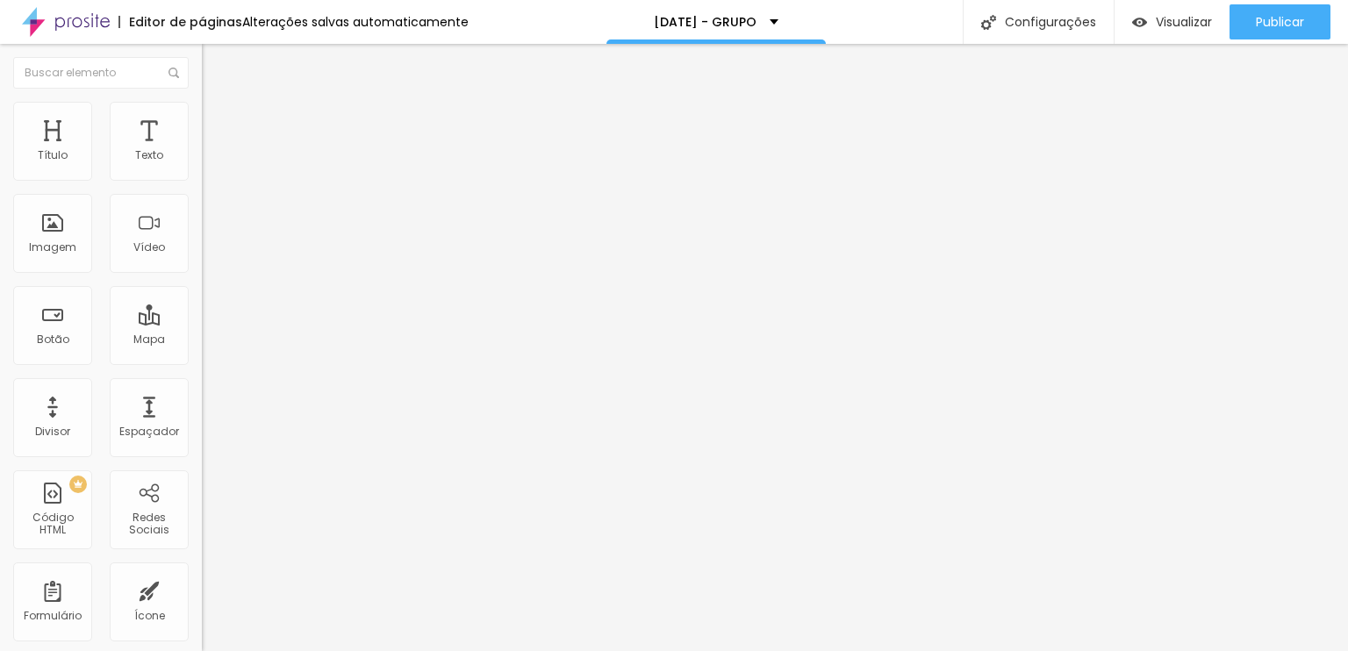
click at [202, 251] on div "<!-- ===== Countdown Natal Costa Doce – Estúdio Express ===== --> < div class =…" at bounding box center [509, 214] width 615 height 123
click at [202, 153] on div "<!-- ===== Countdown Fixo Natal Costa Doce – Estúdio Express ===== --> < div cl…" at bounding box center [303, 153] width 202 height 0
click at [202, 103] on li "Avançado" at bounding box center [303, 111] width 202 height 18
click at [202, 100] on img at bounding box center [210, 92] width 16 height 16
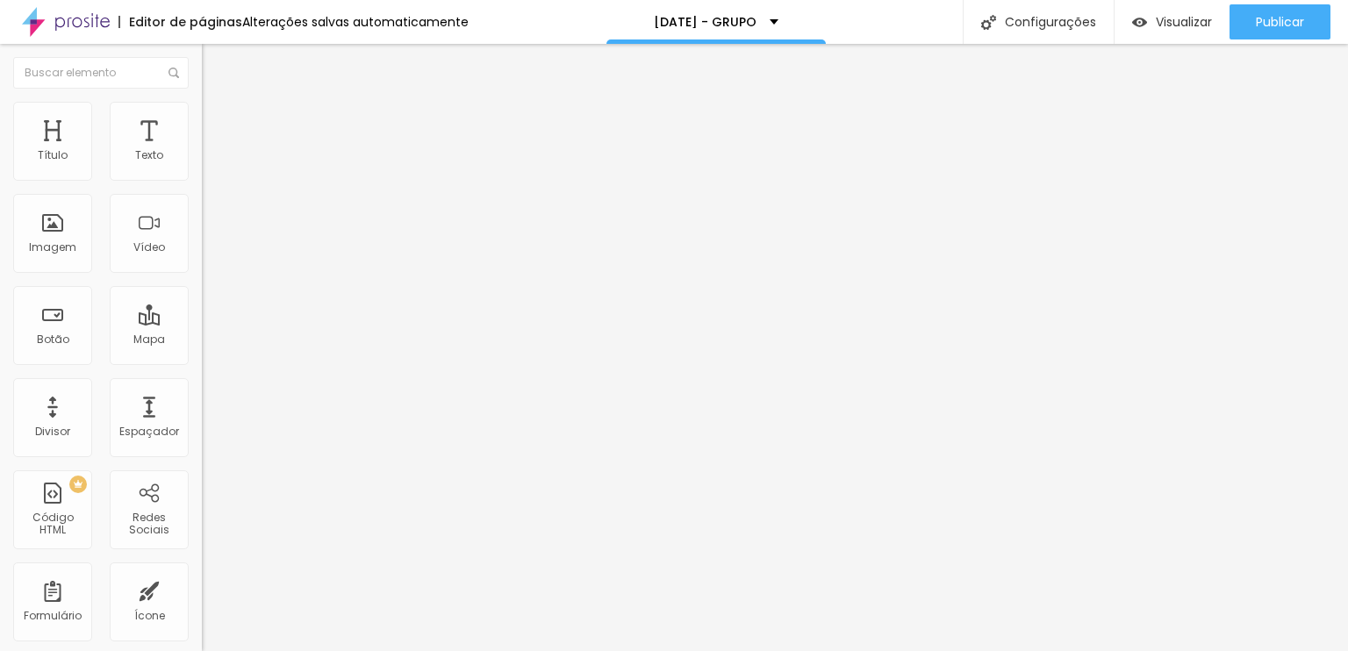
click at [215, 69] on div "Editar Código HTML" at bounding box center [287, 64] width 144 height 14
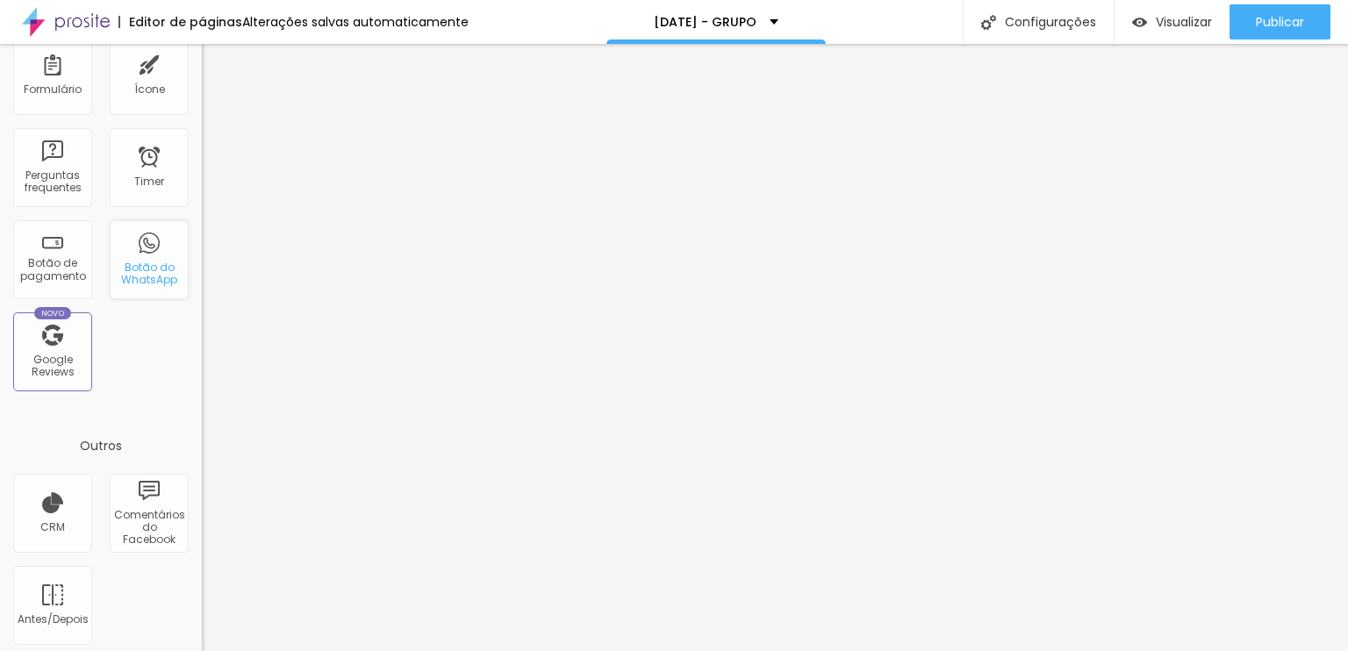
scroll to position [532, 0]
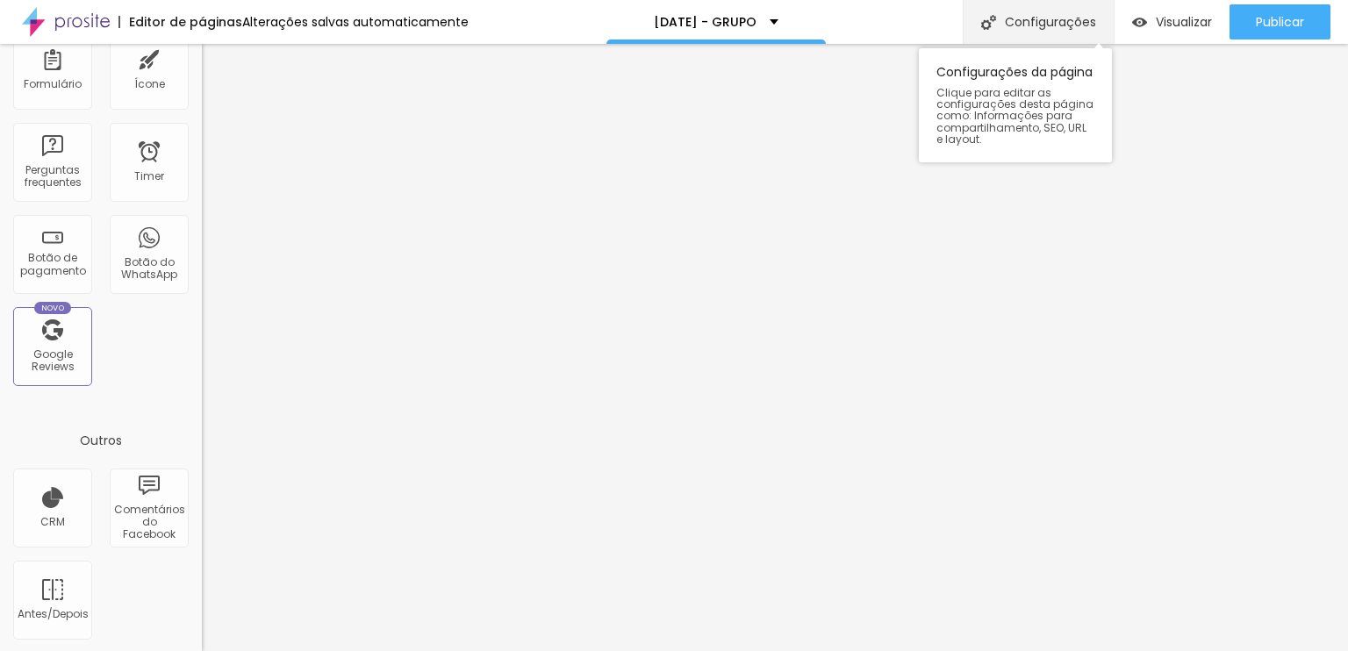
click at [1020, 9] on div "Configurações" at bounding box center [1038, 22] width 151 height 44
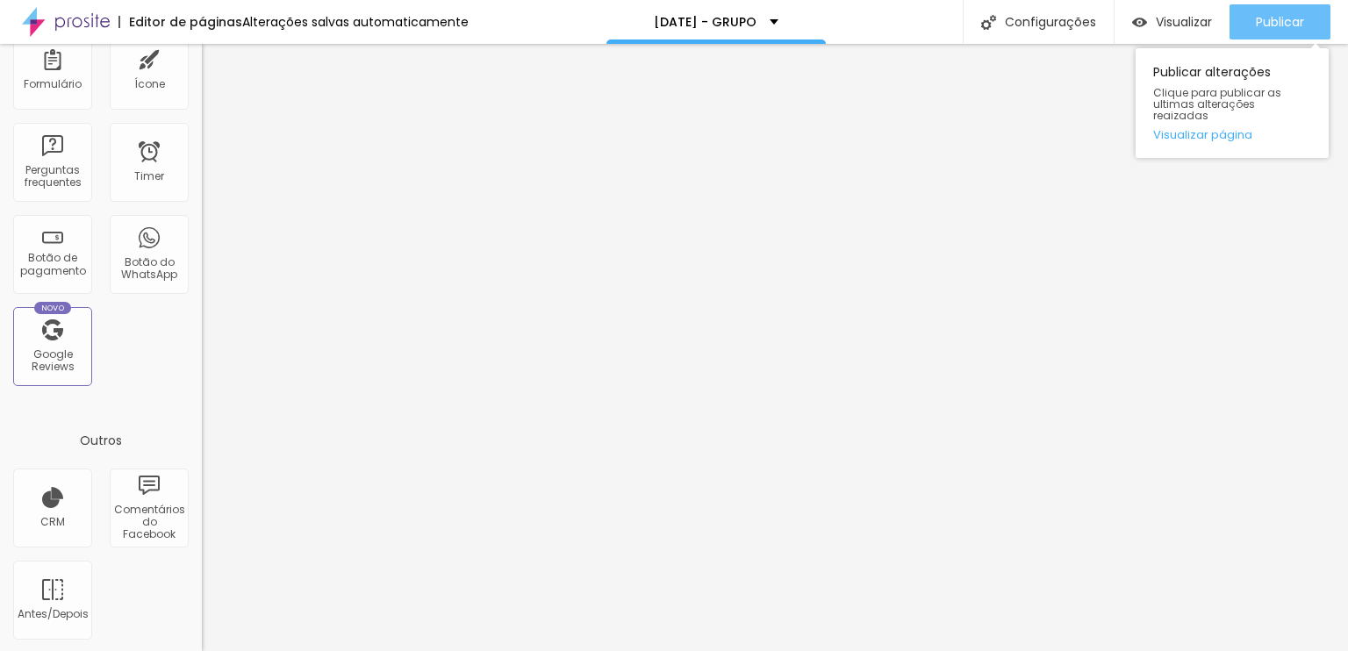
click at [1283, 15] on span "Publicar" at bounding box center [1280, 22] width 48 height 14
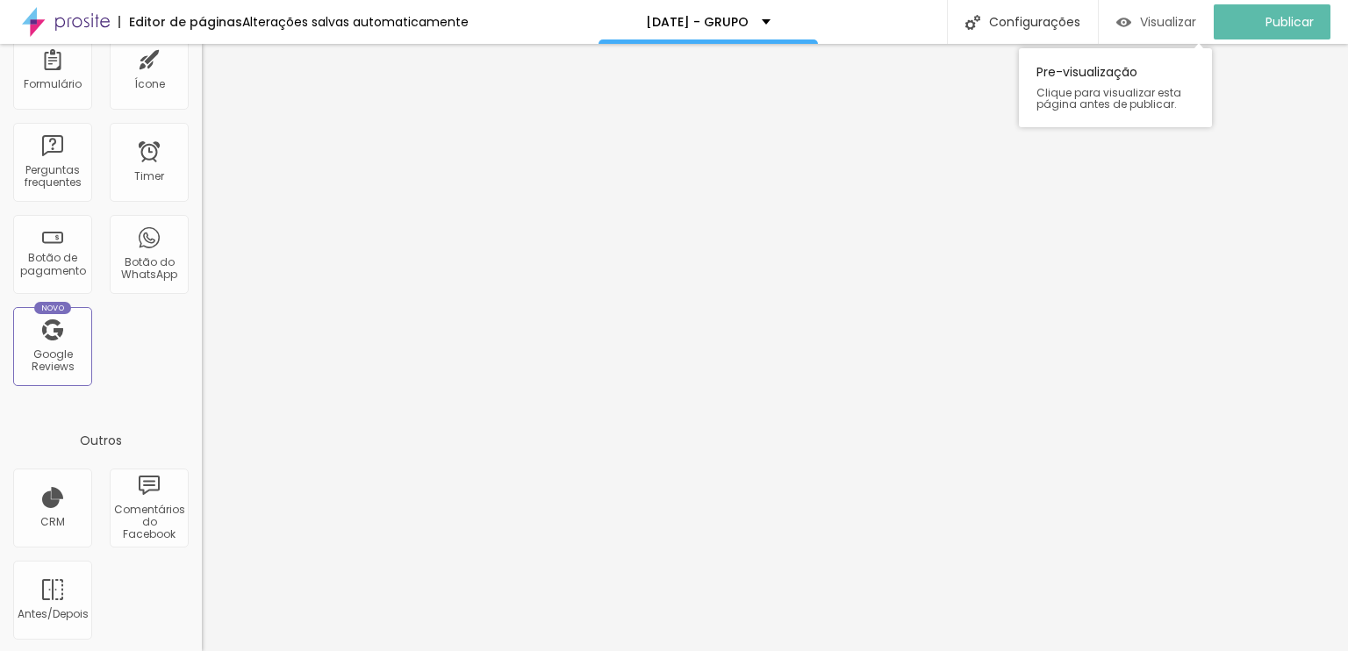
click at [1145, 15] on div "Visualizar" at bounding box center [1156, 22] width 80 height 15
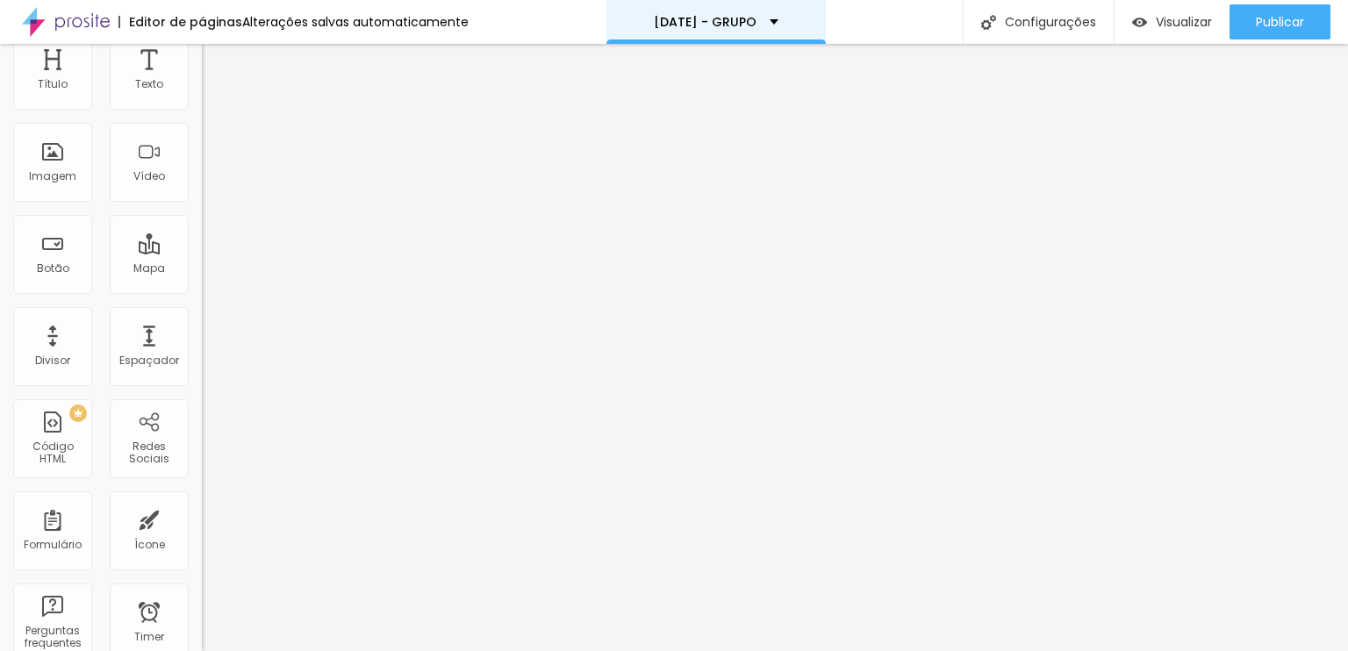
scroll to position [0, 0]
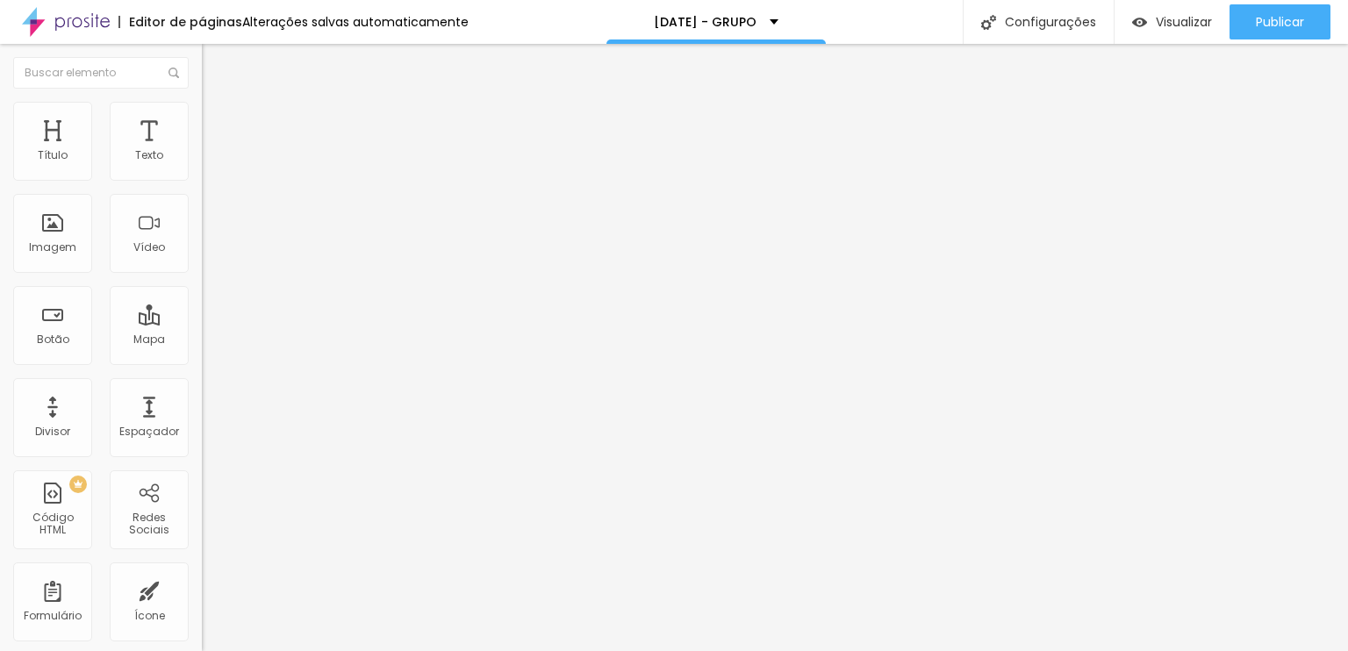
click at [202, 280] on div "<!-- ===== Countdown Fixo Natal Costa Doce – Estúdio Express ===== --> < div cl…" at bounding box center [526, 221] width 649 height 136
paste textarea
click at [202, 448] on div "Editar Código HTML Conteúdo Avançado Código HTML 3927 caracteres } tick ( ) ; s…" at bounding box center [303, 347] width 202 height 607
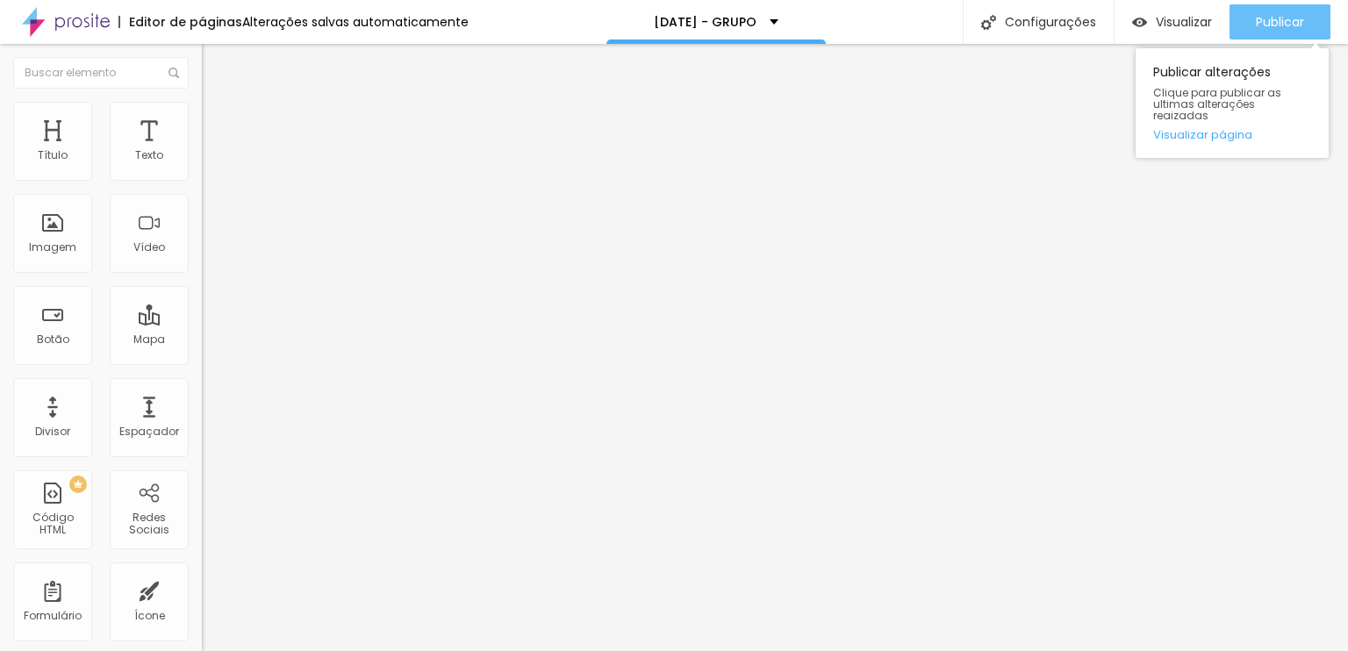
click at [1251, 33] on button "Publicar" at bounding box center [1279, 21] width 101 height 35
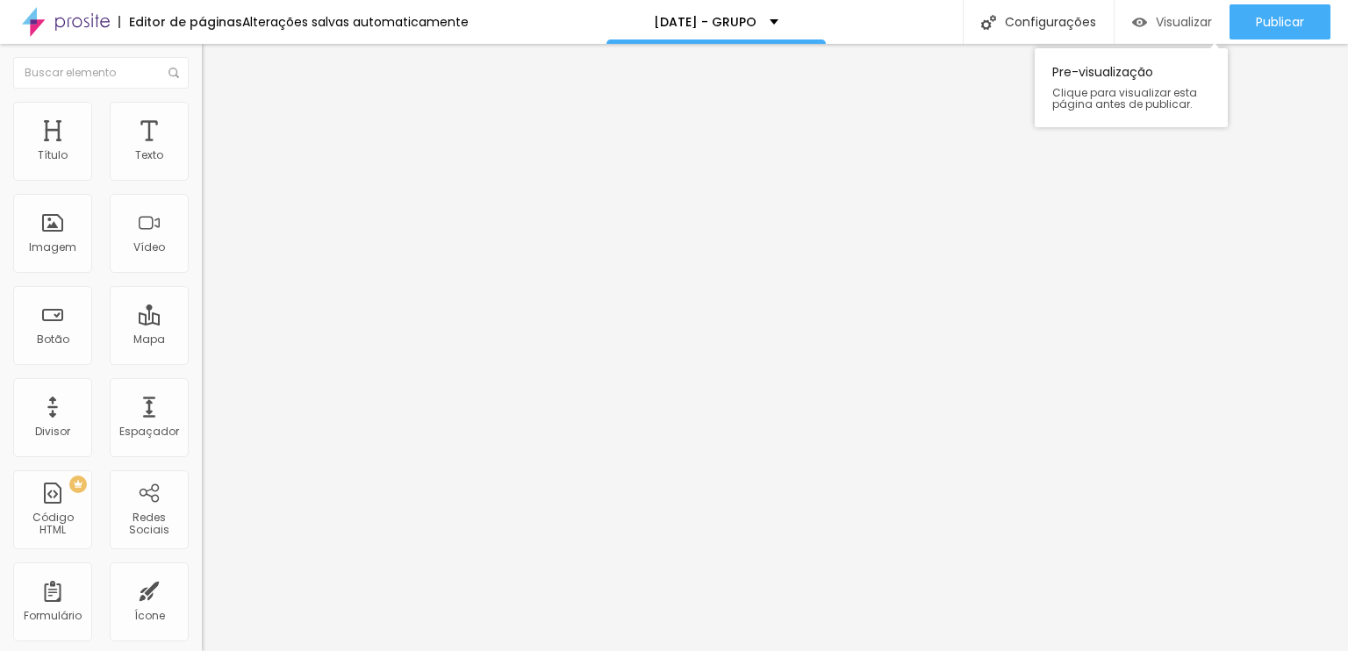
click at [1148, 15] on div "Visualizar" at bounding box center [1172, 22] width 80 height 15
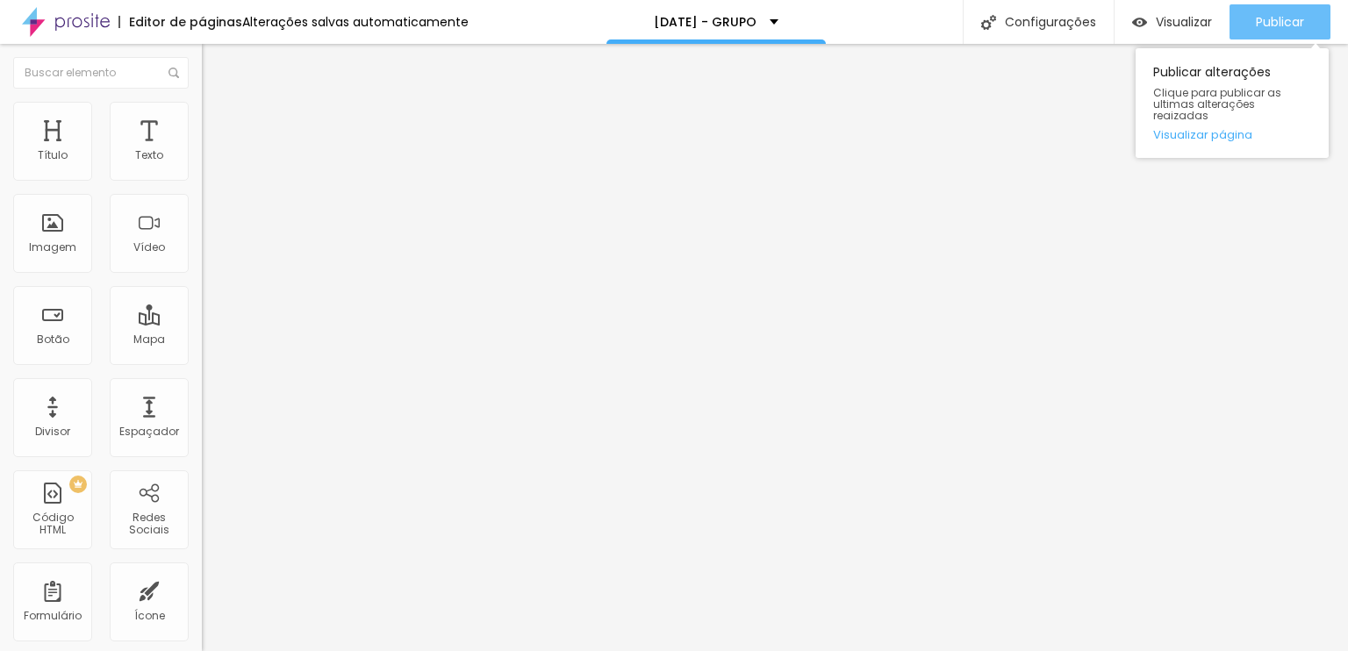
click at [1266, 27] on span "Publicar" at bounding box center [1280, 22] width 48 height 14
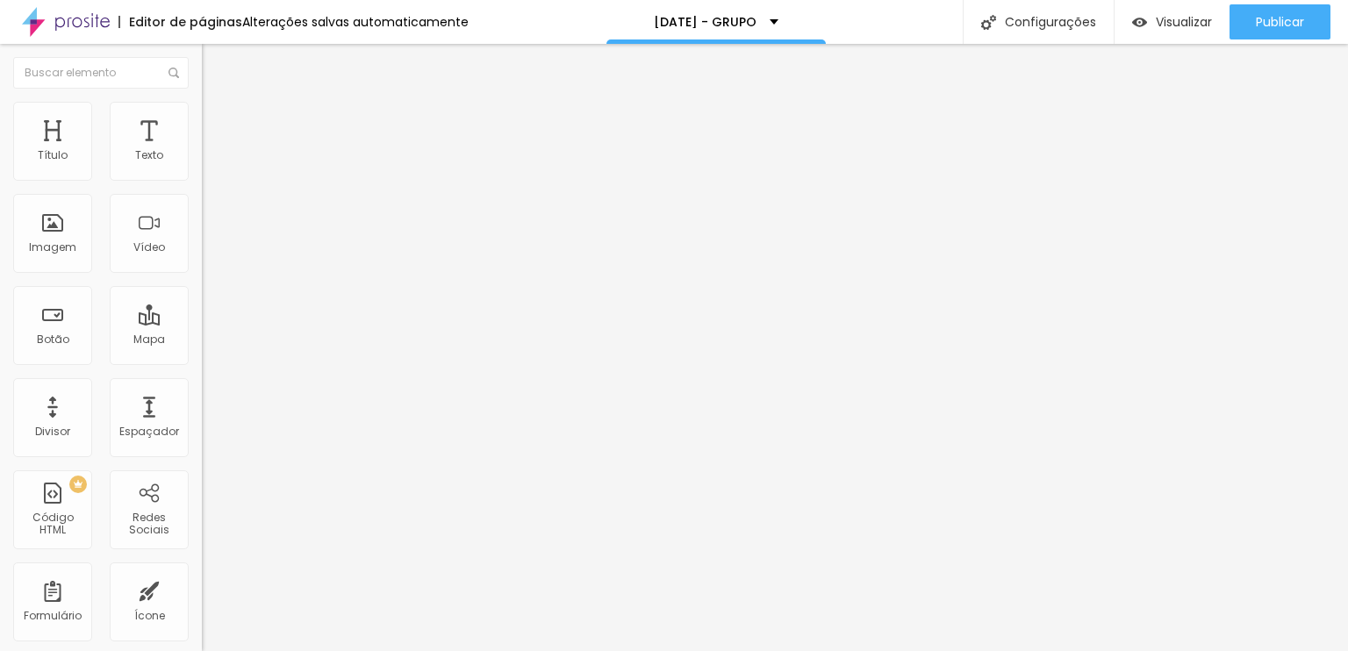
click at [202, 263] on div "<!-- ===== Countdown Fixo Natal Costa Doce – Estúdio Express (sem botão) ===== …" at bounding box center [526, 214] width 649 height 123
paste textarea
click at [1189, 17] on span "Visualizar" at bounding box center [1184, 22] width 56 height 14
click at [202, 222] on div "< div data-aos = "fade-up" > ✨ Esse Natal vai emocionar ✨ </ div >" at bounding box center [373, 214] width 343 height 123
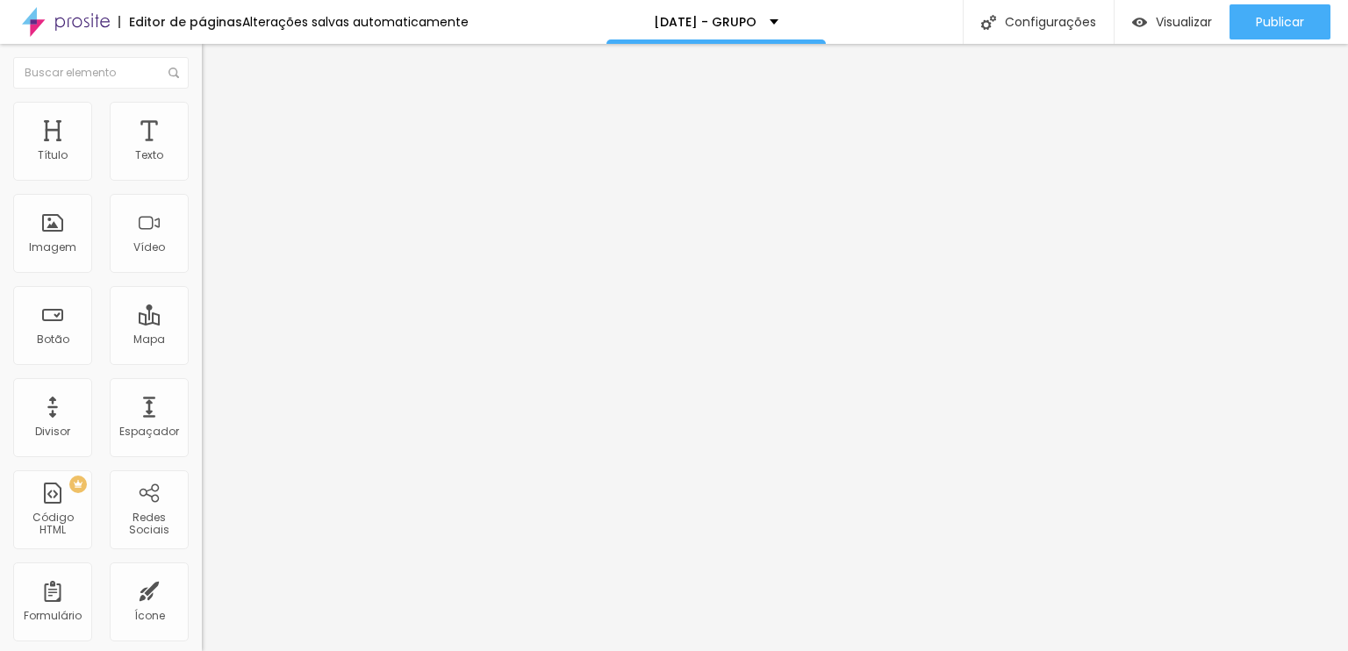
click at [202, 222] on div "< div data-aos = "fade-up" > ✨ Esse Natal vai emocionar ✨ </ div >" at bounding box center [373, 214] width 343 height 123
paste textarea
click at [1172, 16] on span "Visualizar" at bounding box center [1184, 22] width 56 height 14
click at [202, 258] on div "< div class = "snowflake" > ❆ </ div > < div class = "snowflake delay" > ❅ </ d…" at bounding box center [365, 221] width 326 height 136
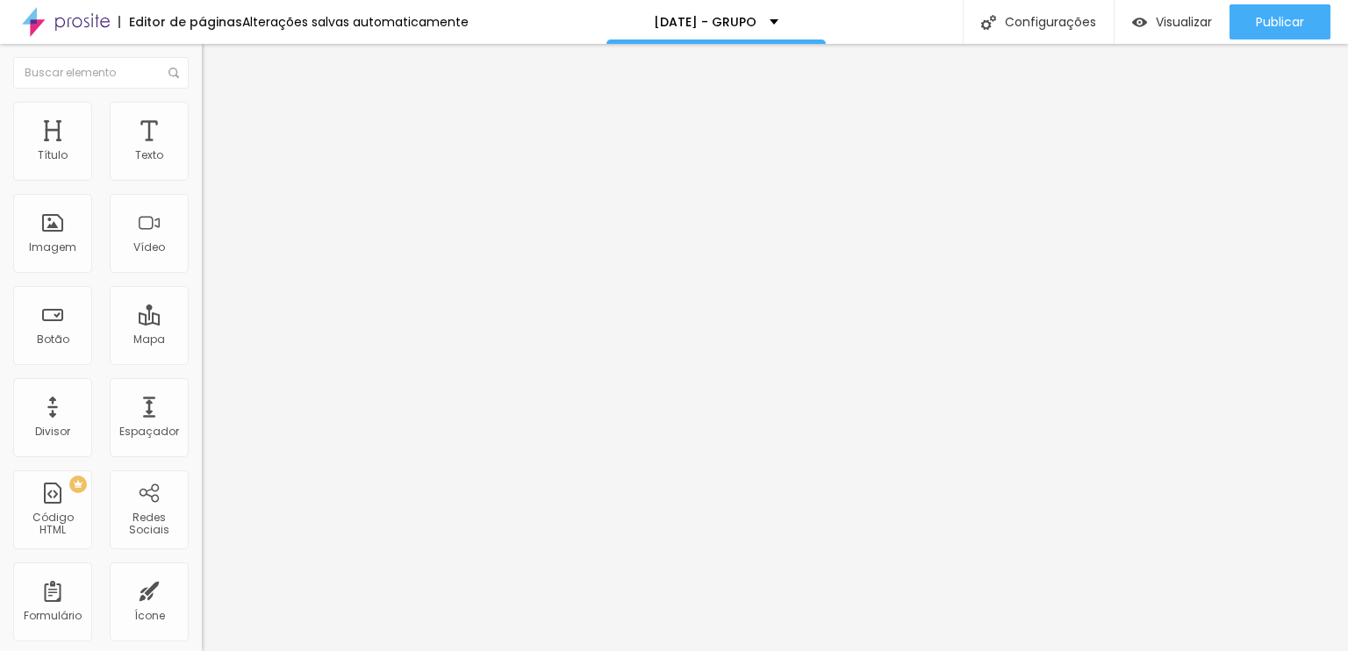
scroll to position [762, 0]
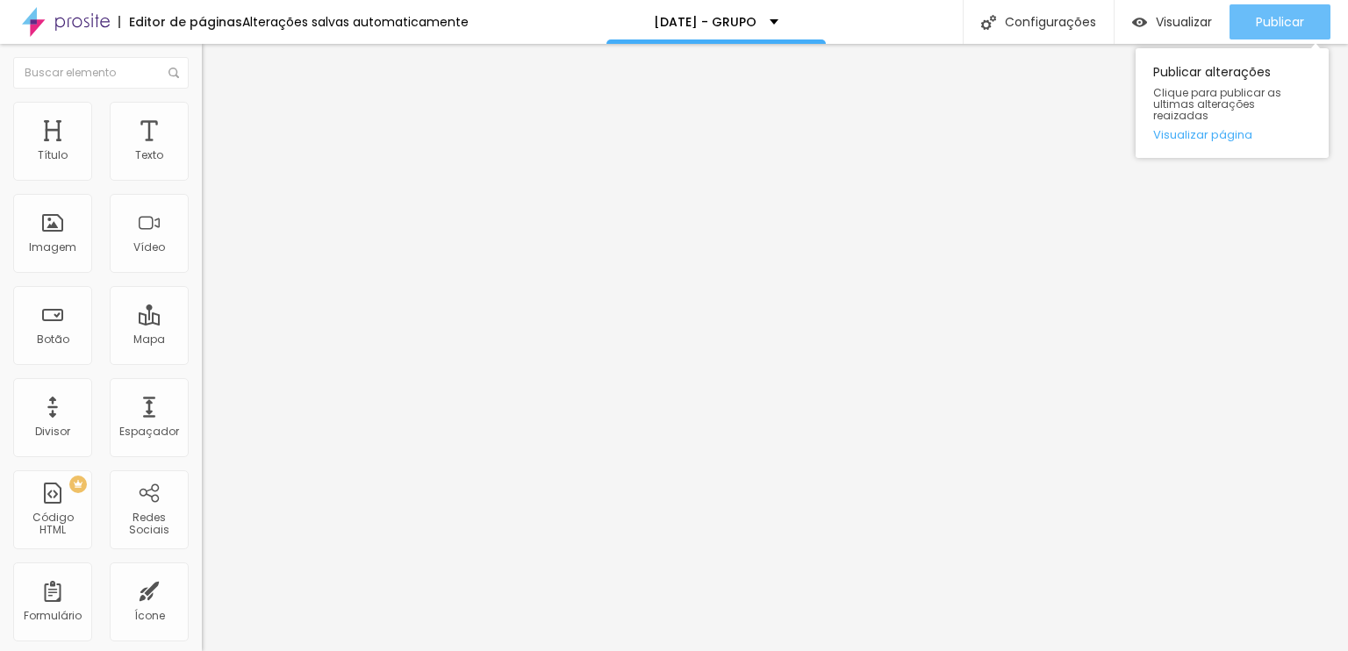
click at [1276, 25] on span "Publicar" at bounding box center [1280, 22] width 48 height 14
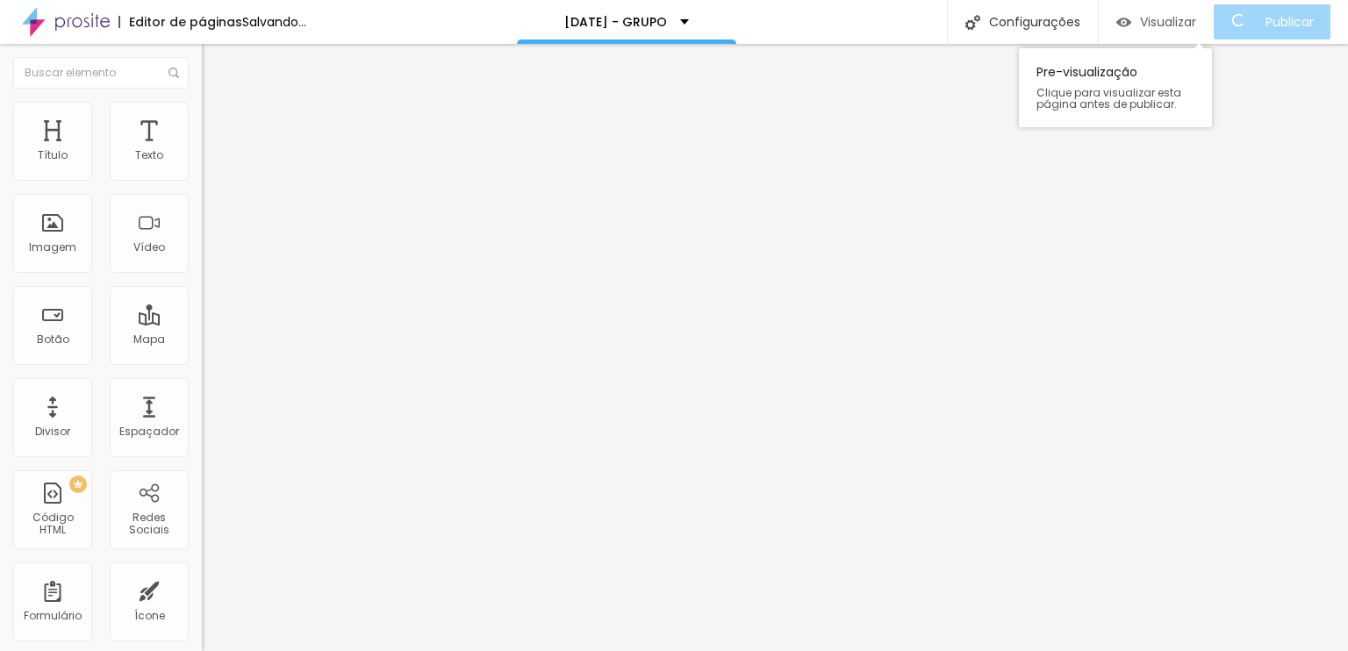
click at [1155, 25] on span "Visualizar" at bounding box center [1168, 22] width 56 height 14
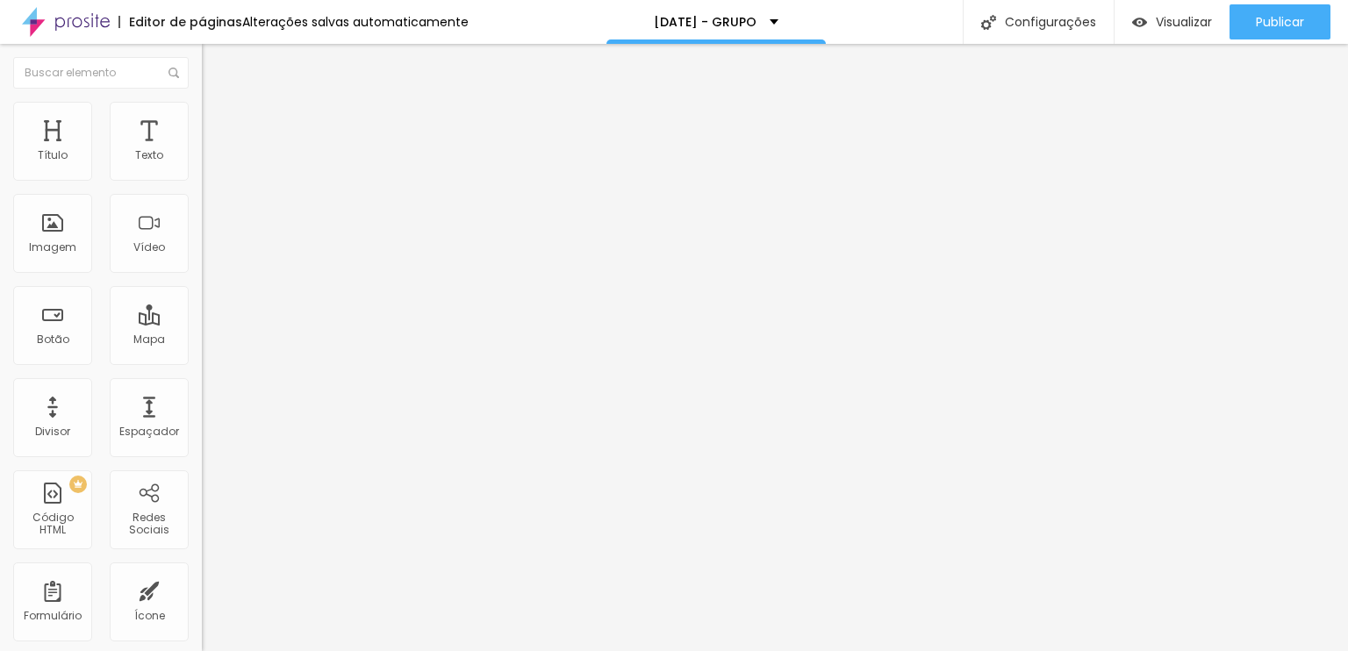
click at [215, 62] on div "Editar Código HTML" at bounding box center [287, 64] width 144 height 14
click at [202, 209] on span "Sólido" at bounding box center [219, 204] width 34 height 15
click at [202, 210] on span "Sólido" at bounding box center [219, 204] width 34 height 15
click at [218, 121] on span "Estilo" at bounding box center [231, 113] width 27 height 15
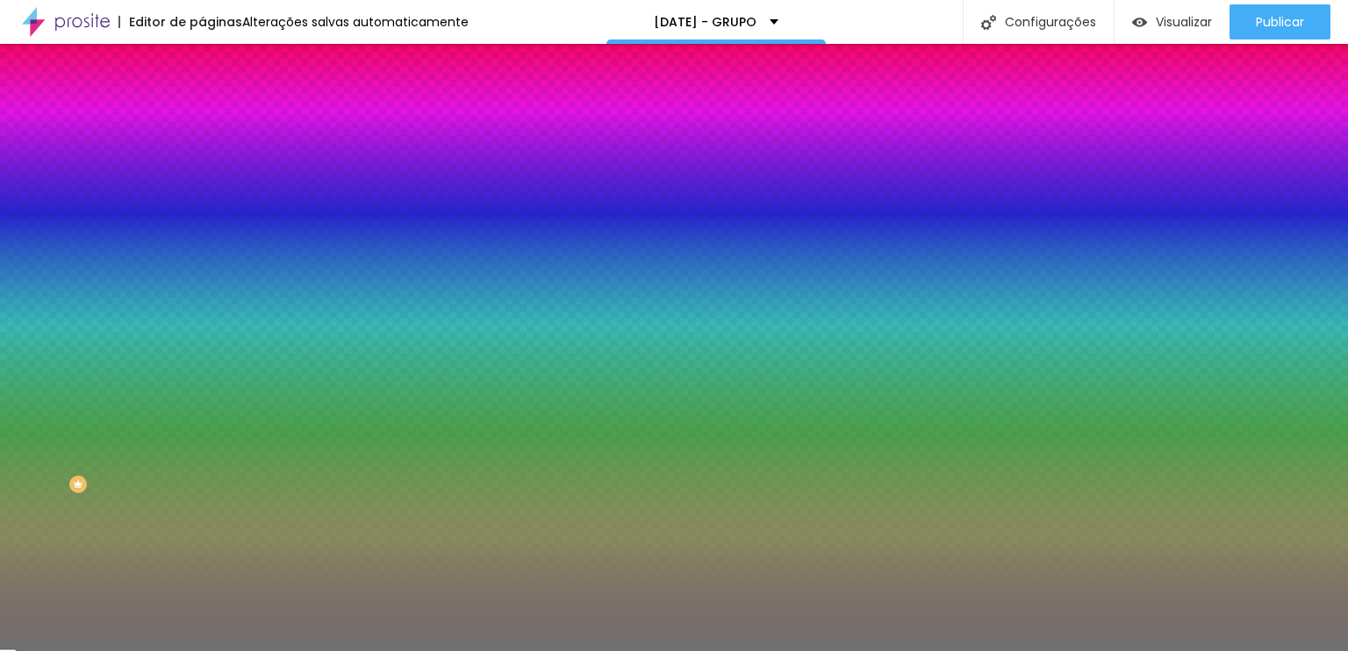
type input "48"
type input "46"
type input "45"
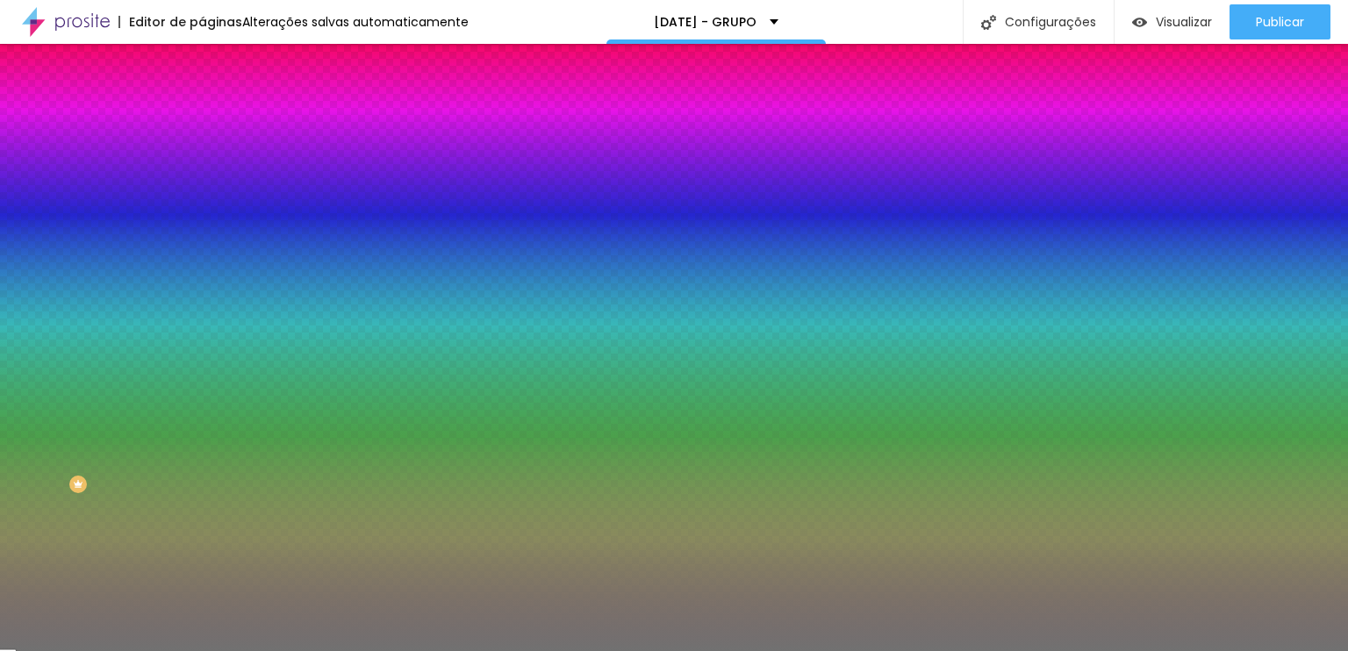
type input "45"
type input "43"
type input "39"
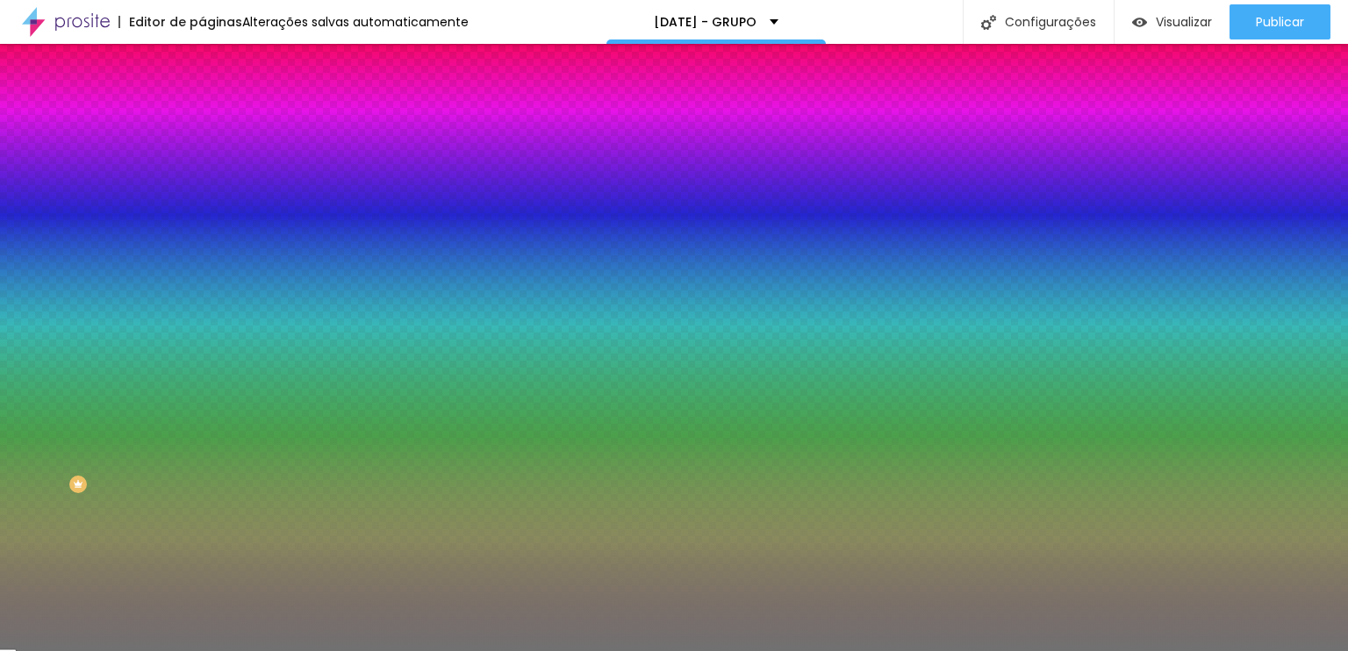
type input "37"
type input "33"
type input "31"
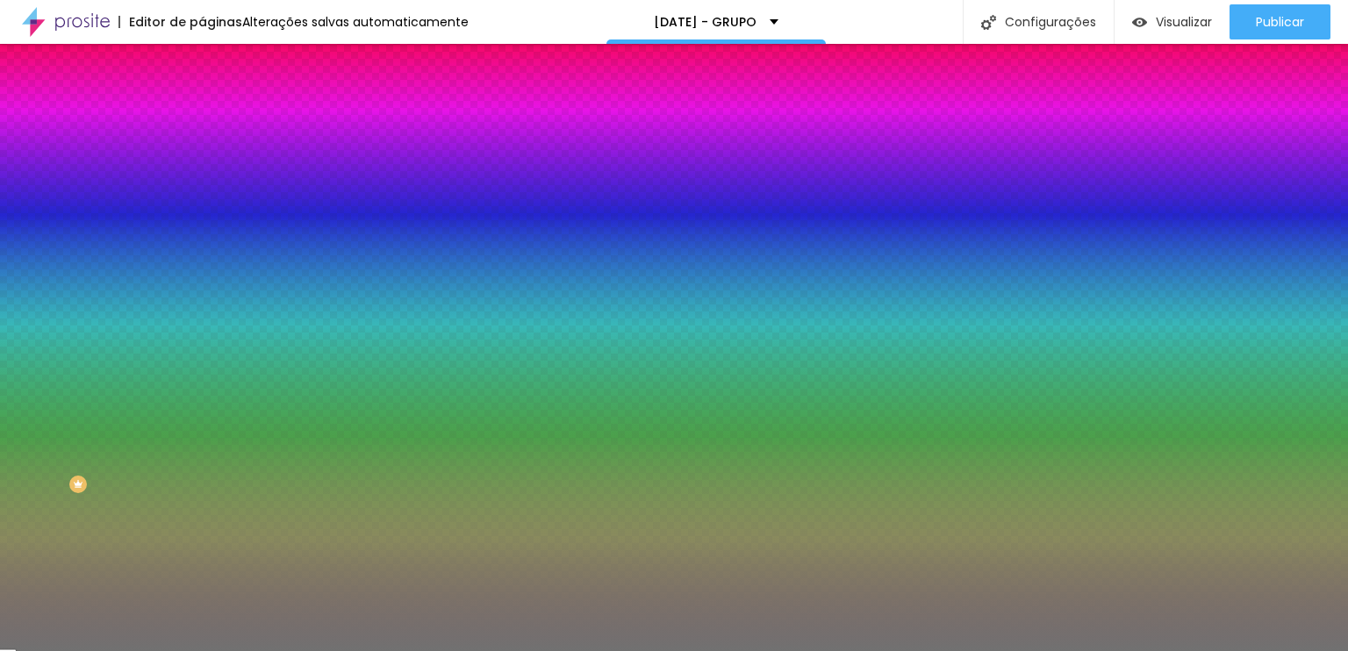
type input "31"
type input "32"
type input "34"
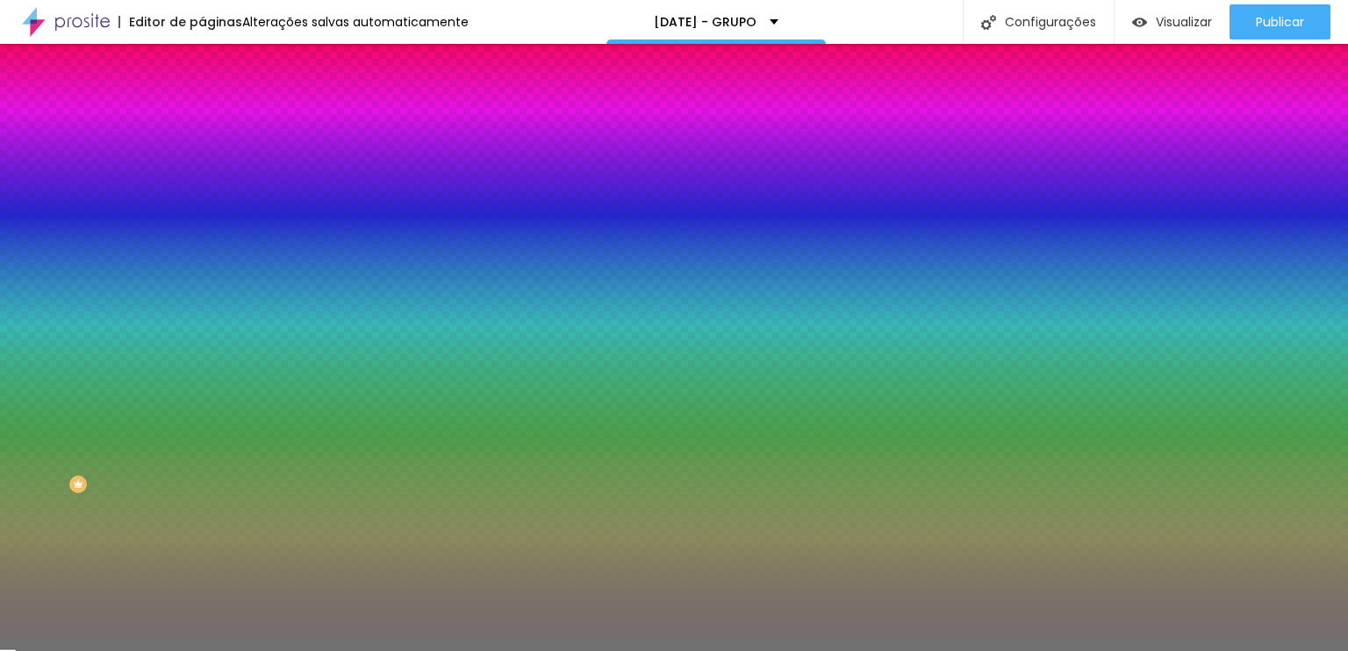
type input "43"
type input "45"
type input "47"
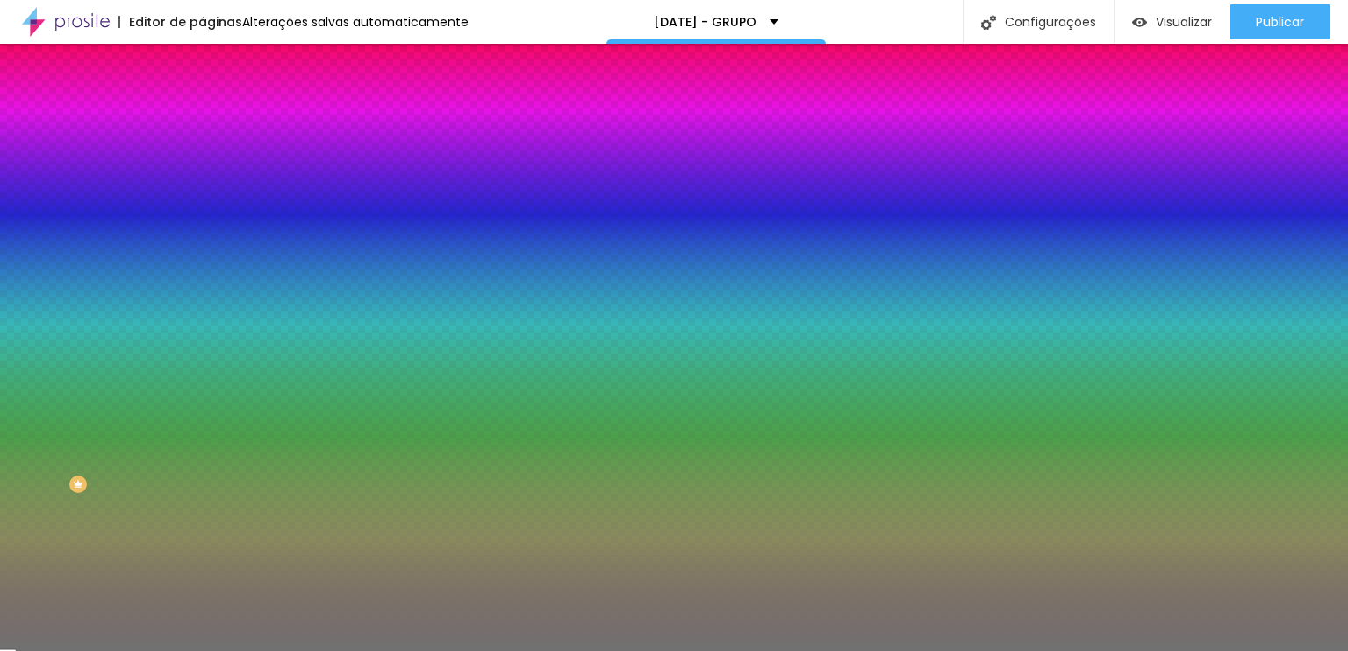
type input "47"
type input "51"
type input "52"
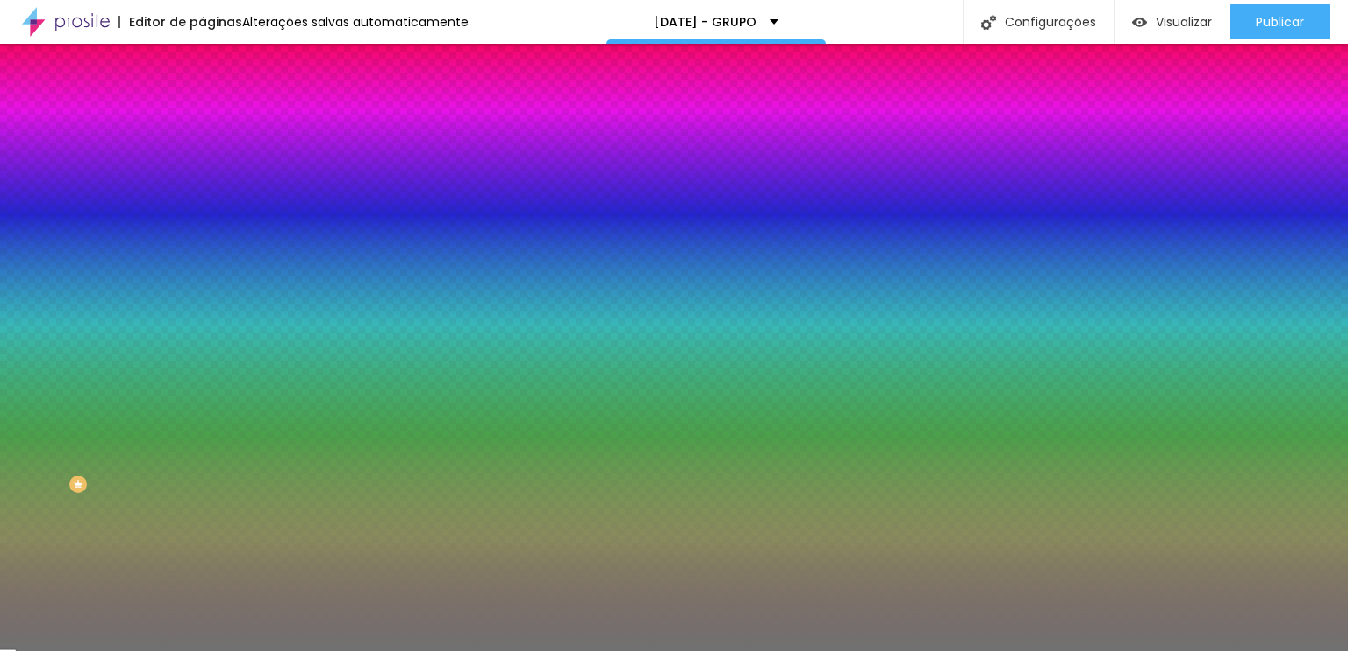
type input "54"
type input "55"
type input "56"
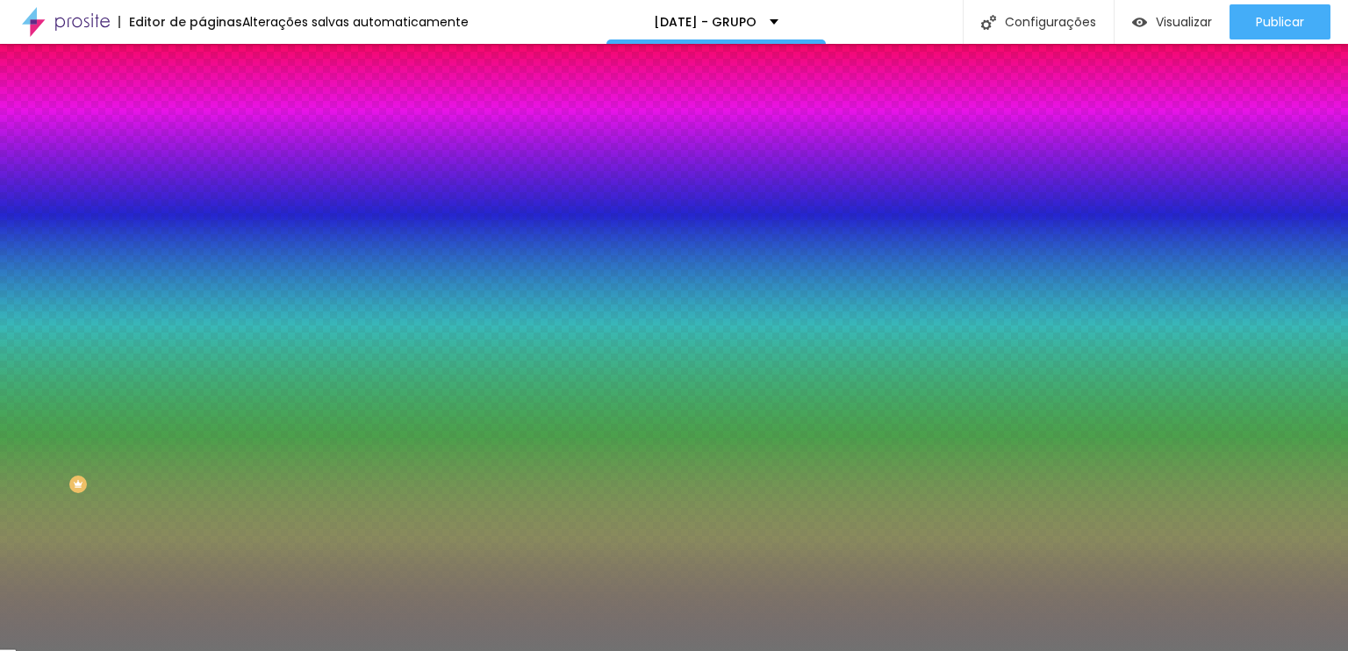
type input "56"
type input "57"
type input "58"
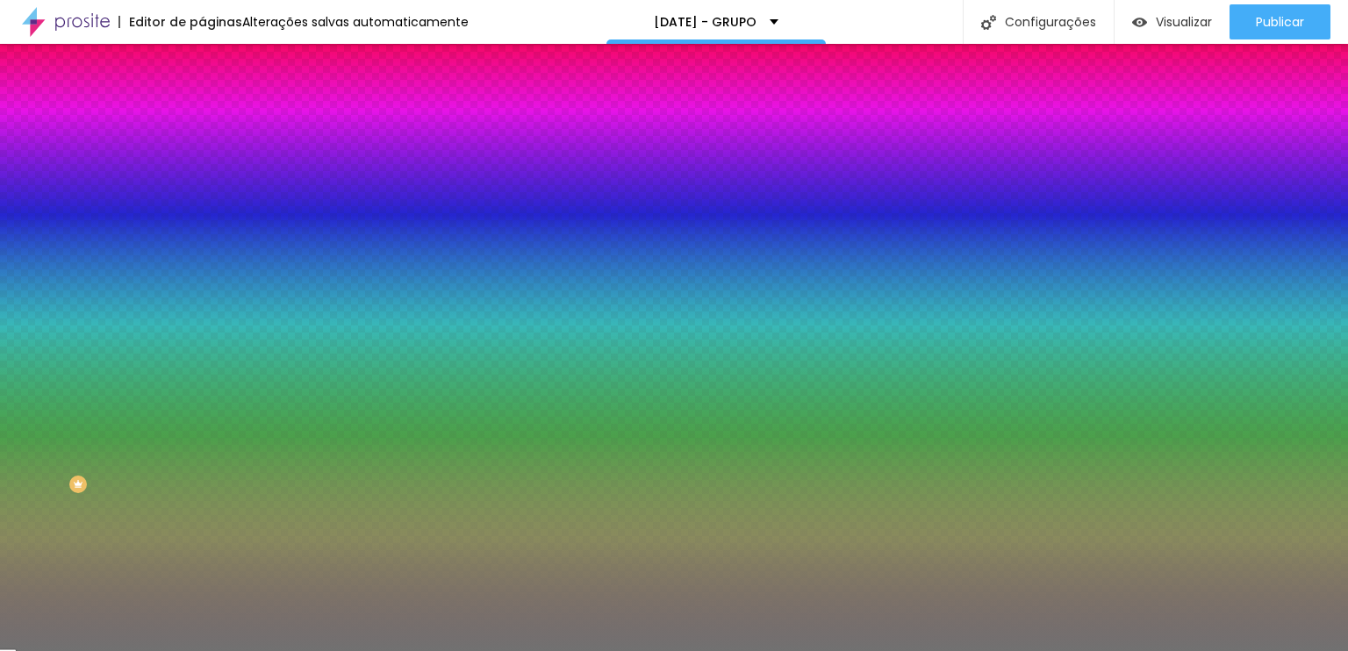
type input "59"
type input "60"
type input "61"
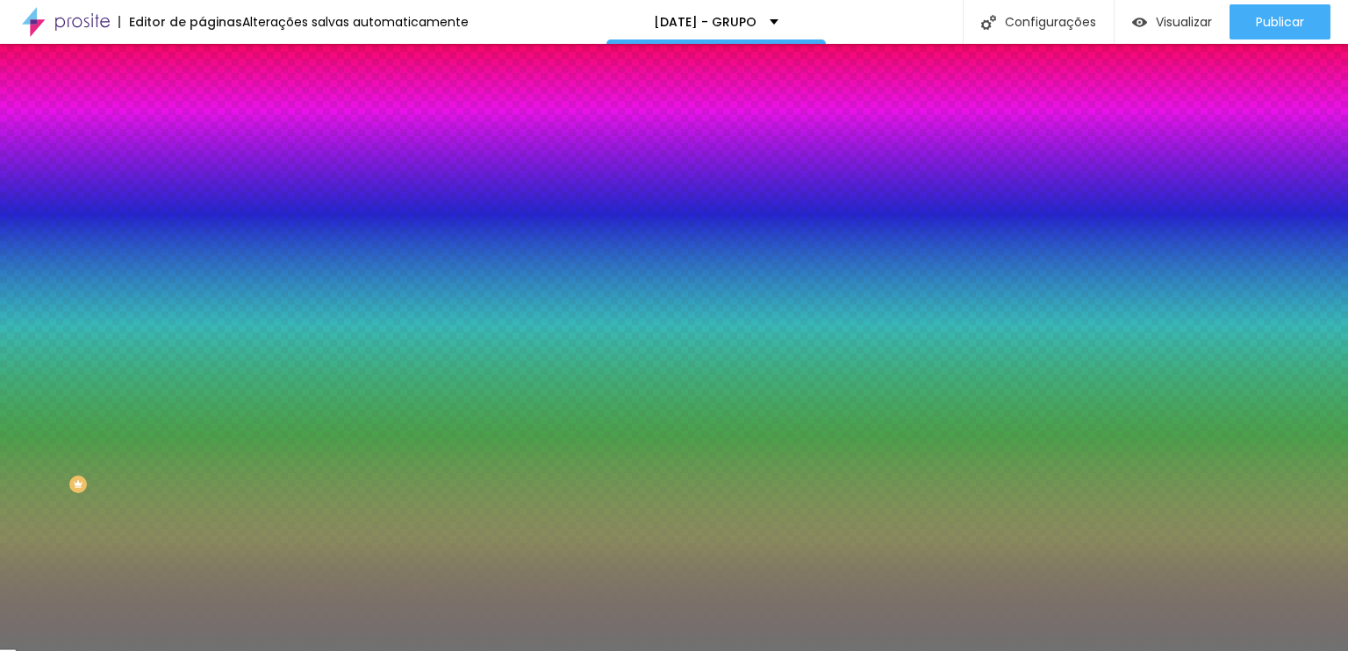
type input "61"
type input "62"
type input "63"
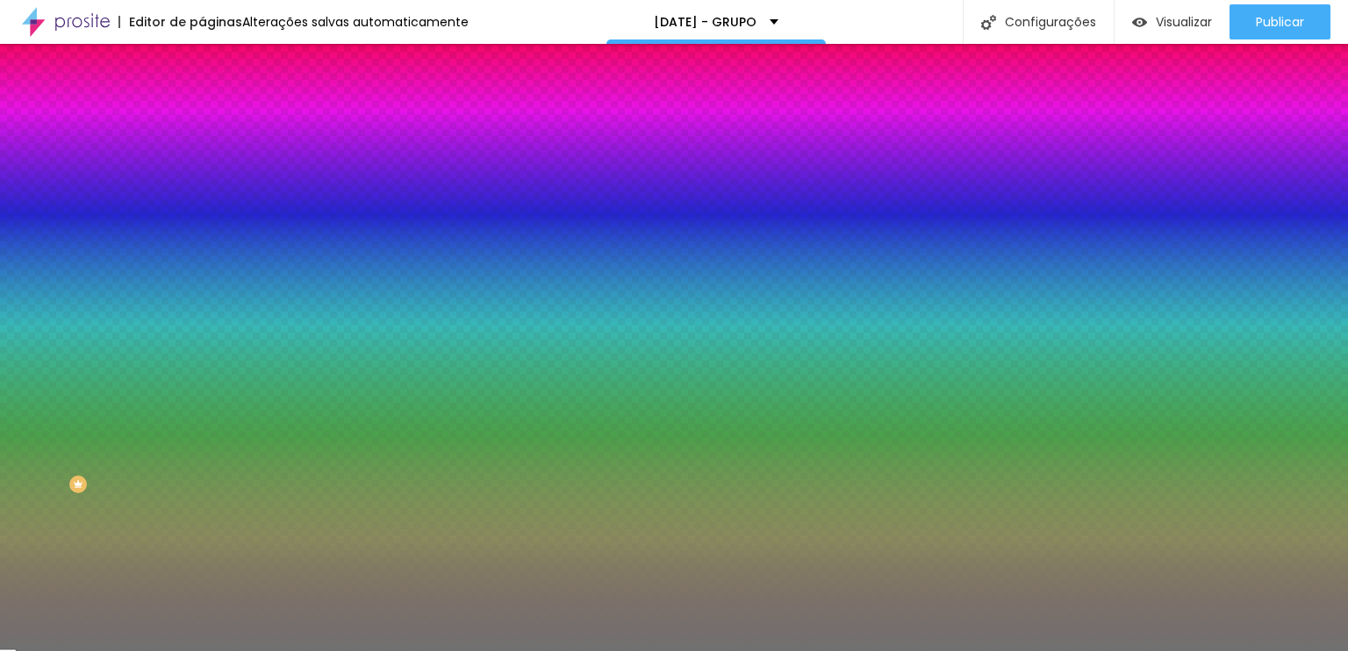
type input "64"
drag, startPoint x: 88, startPoint y: 230, endPoint x: 116, endPoint y: 234, distance: 28.4
type input "64"
click at [202, 228] on input "range" at bounding box center [258, 221] width 113 height 14
type input "9"
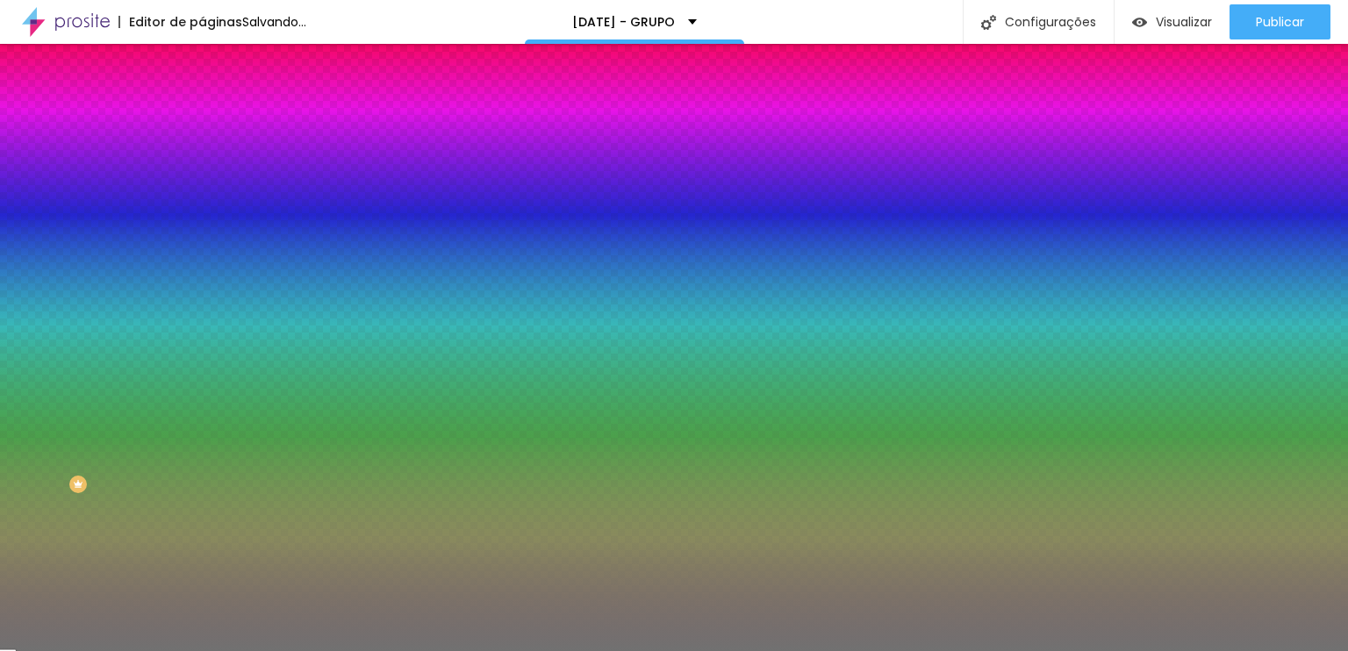
type input "9"
type input "8"
type input "7"
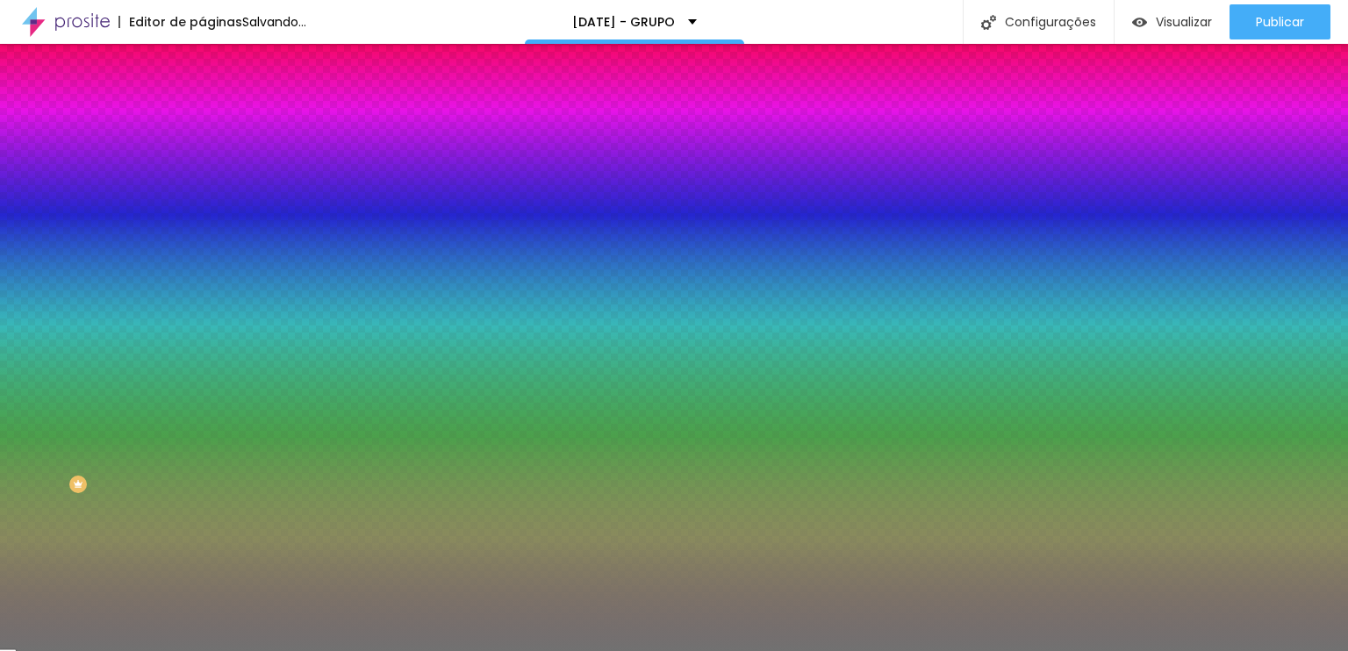
type input "6"
type input "5"
type input "4"
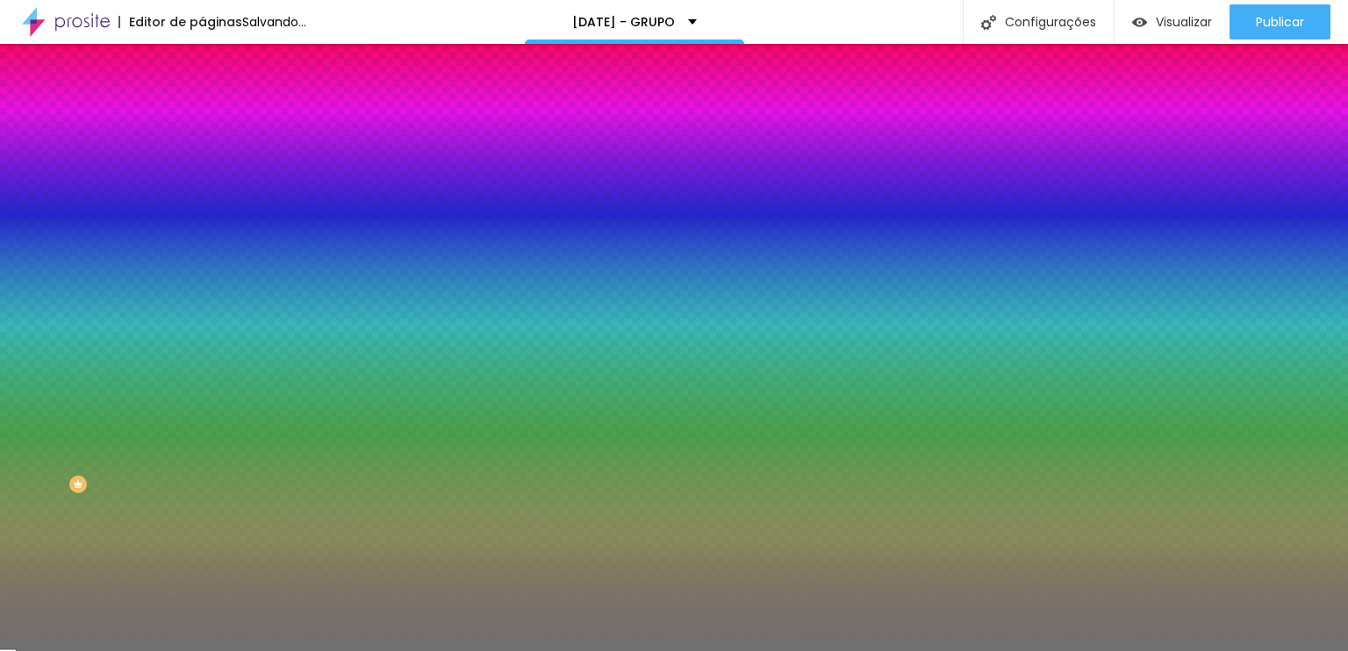
type input "4"
type input "3"
type input "2"
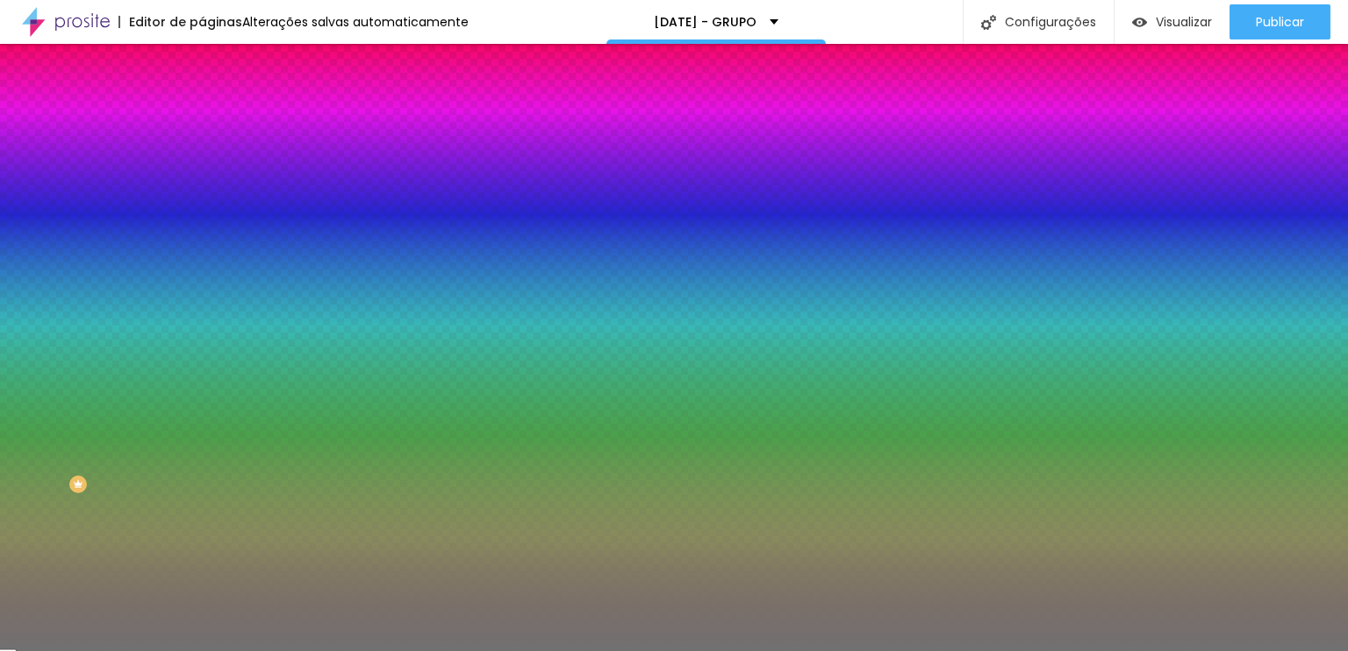
type input "1"
type input "2"
drag, startPoint x: 80, startPoint y: 283, endPoint x: 25, endPoint y: 286, distance: 55.4
type input "2"
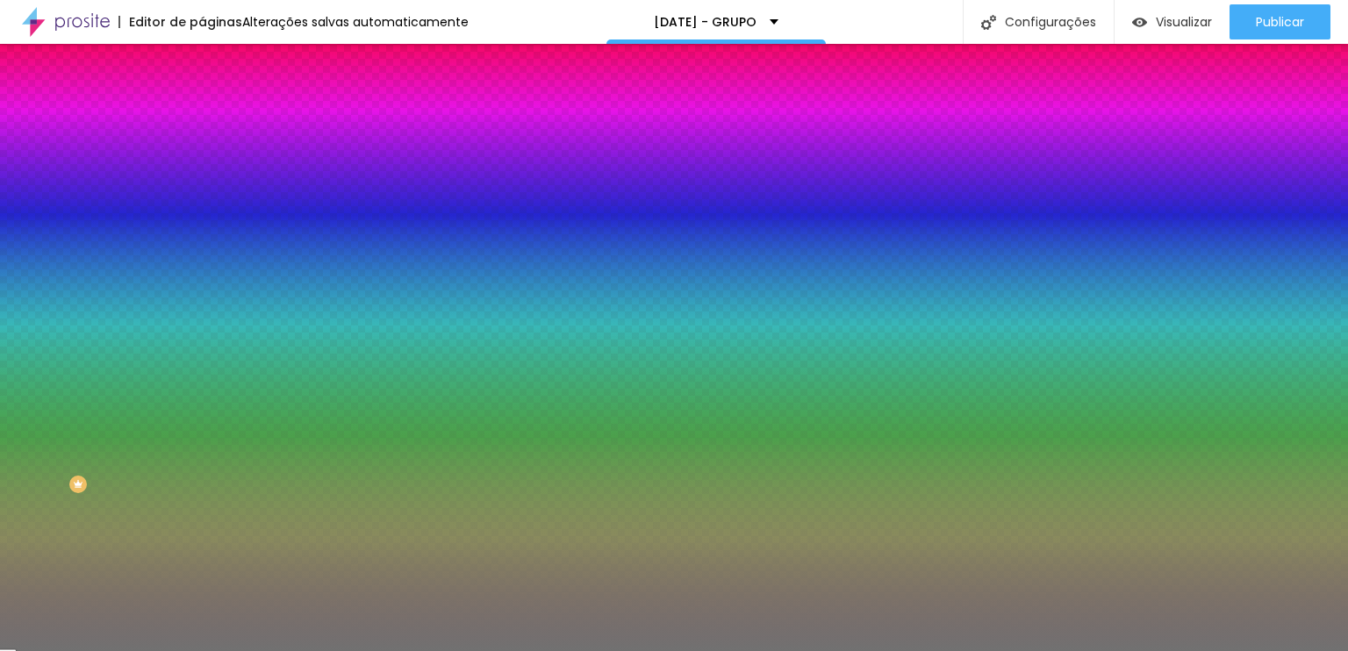
click at [202, 273] on input "range" at bounding box center [258, 266] width 113 height 14
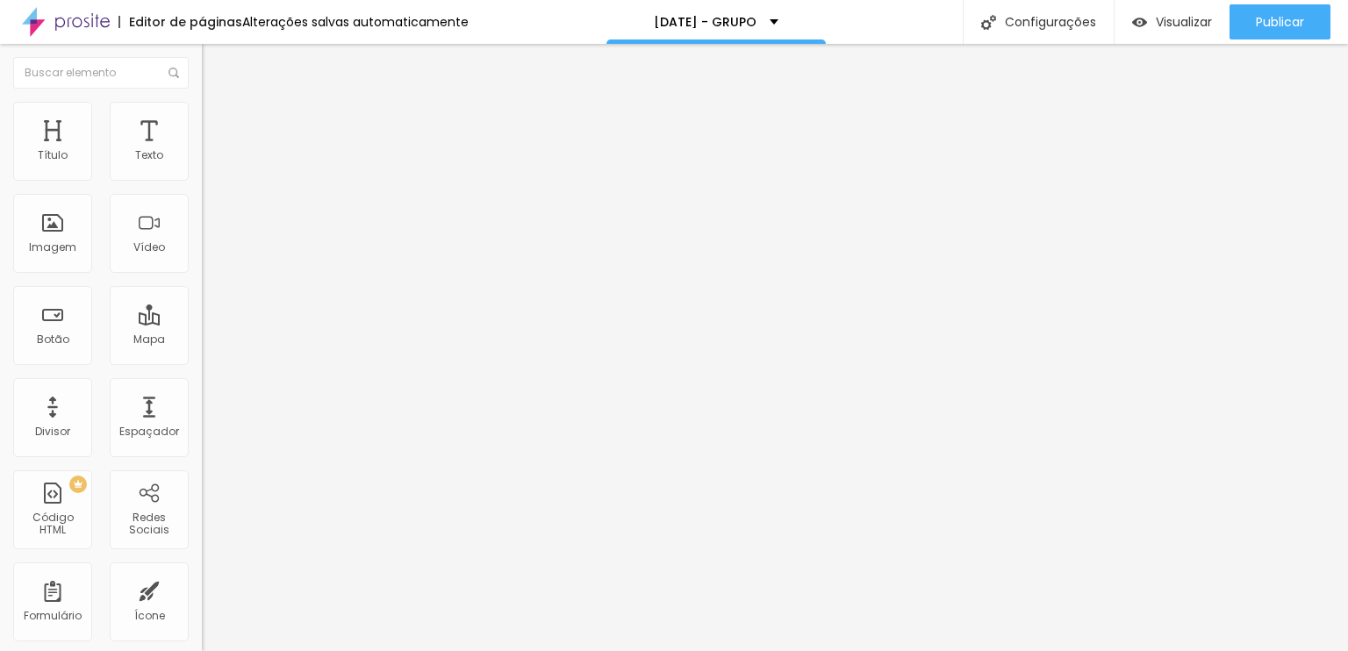
click at [202, 119] on li "Avançado" at bounding box center [303, 128] width 202 height 18
click at [202, 110] on li "Estilo" at bounding box center [303, 111] width 202 height 18
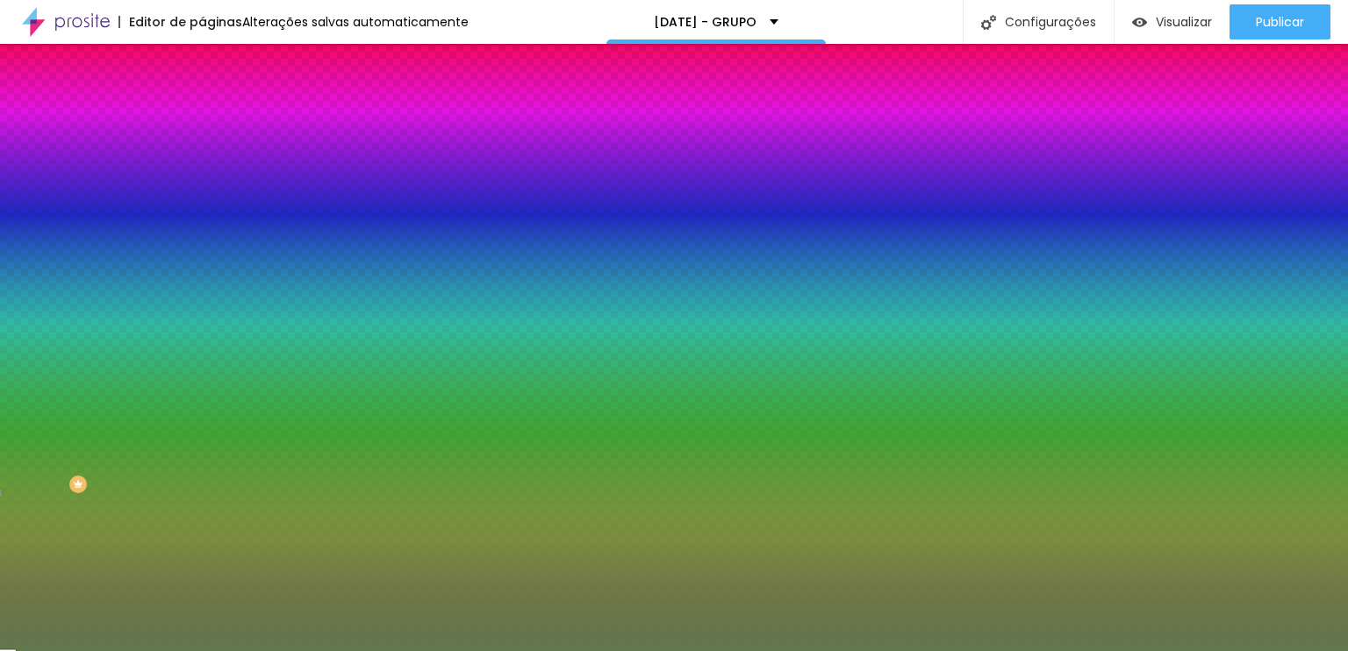
click at [202, 182] on input "#62774D" at bounding box center [307, 177] width 211 height 18
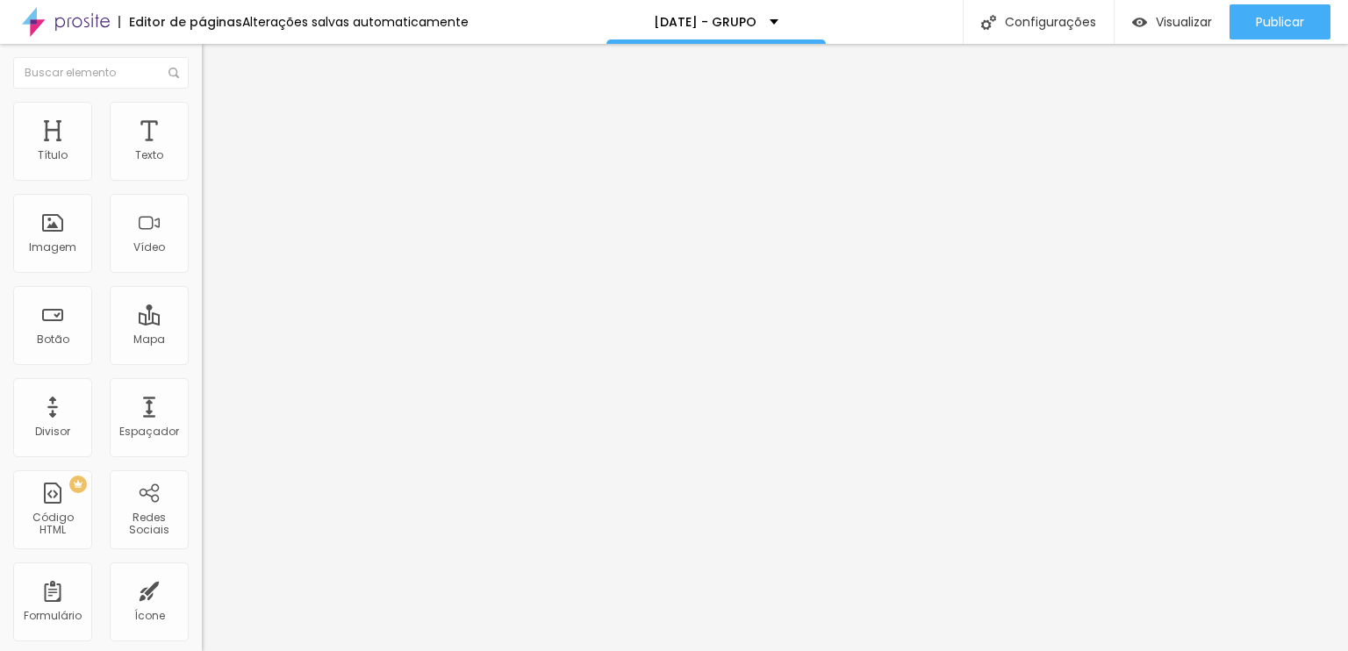
click at [202, 121] on ul "Conteúdo Estilo Avançado" at bounding box center [303, 110] width 202 height 53
click at [218, 121] on span "Estilo" at bounding box center [231, 113] width 27 height 15
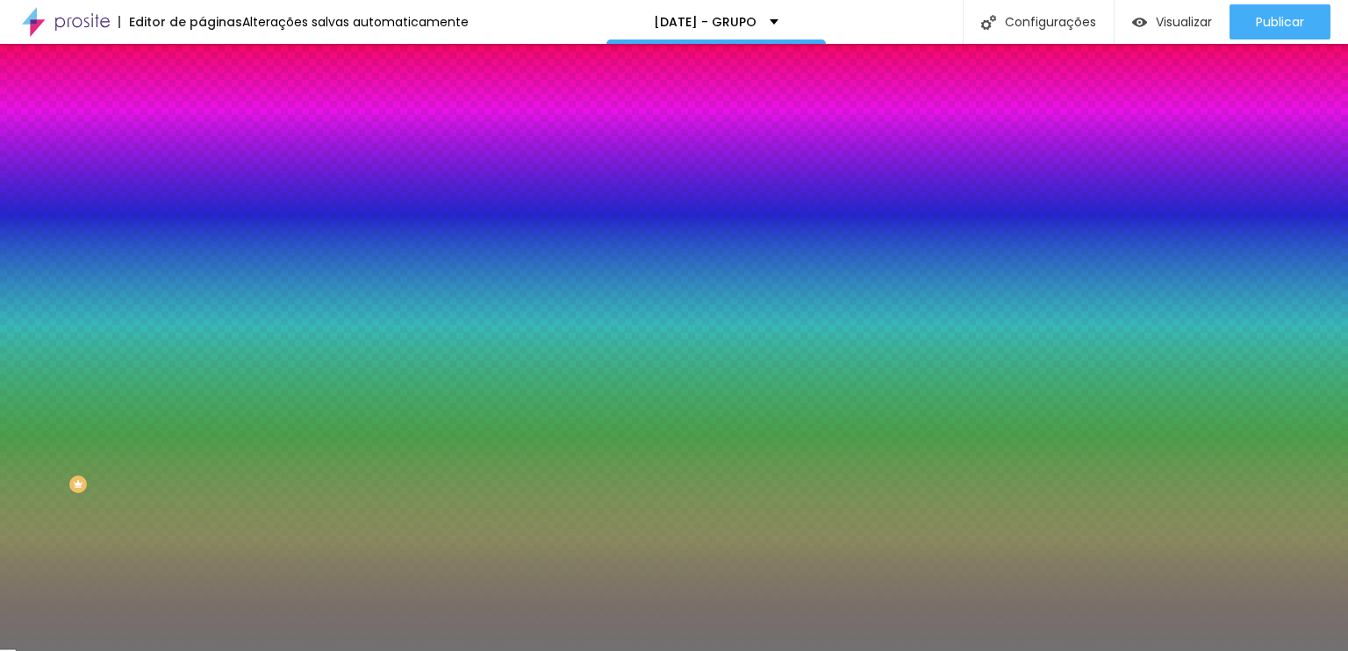
click at [202, 172] on input "#717171" at bounding box center [307, 177] width 211 height 18
paste input "62774D"
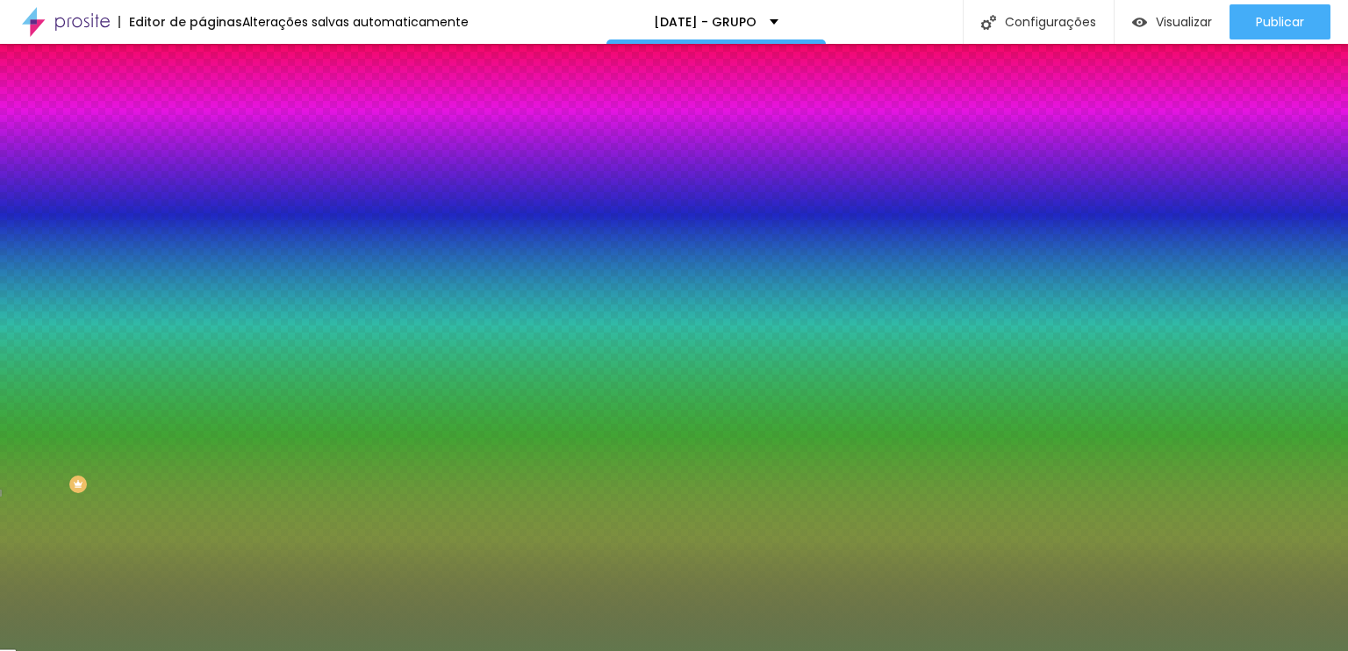
type input "#62774D"
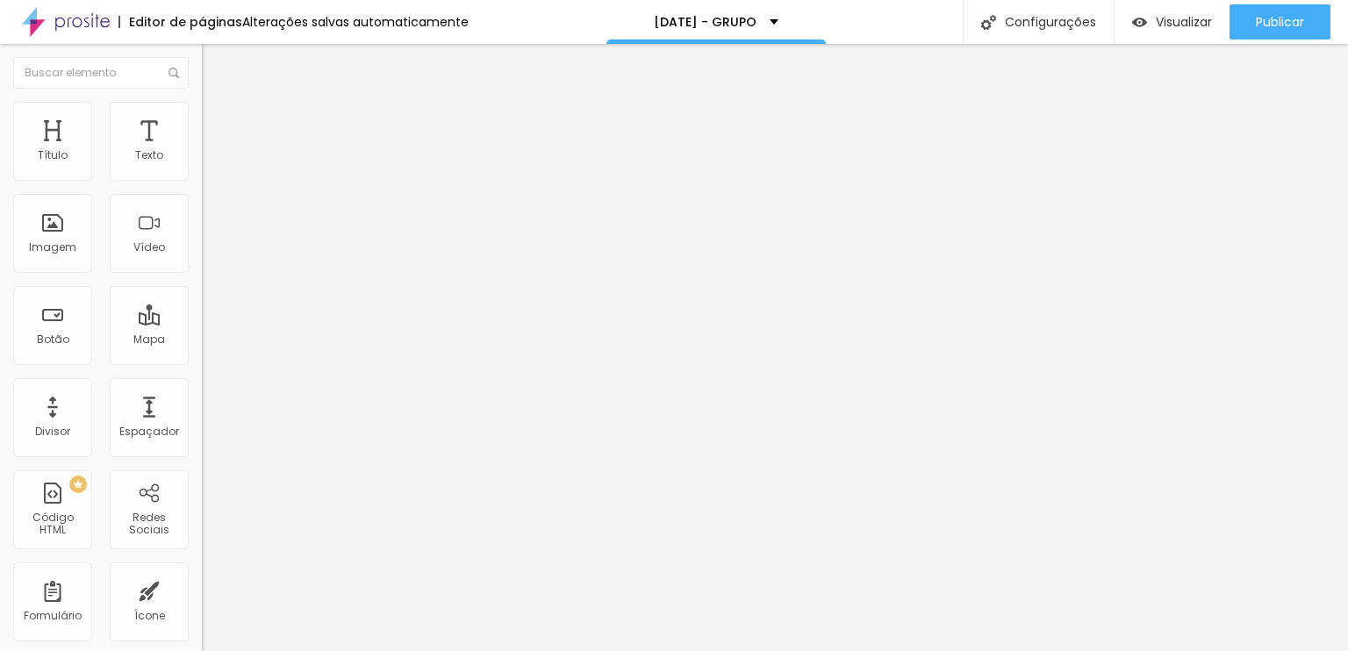
click at [202, 241] on div "<!-- ✨ Estrelas / flocos flutuantes --> < div class = "snowflake" > ❆ </ div > …" at bounding box center [446, 214] width 488 height 123
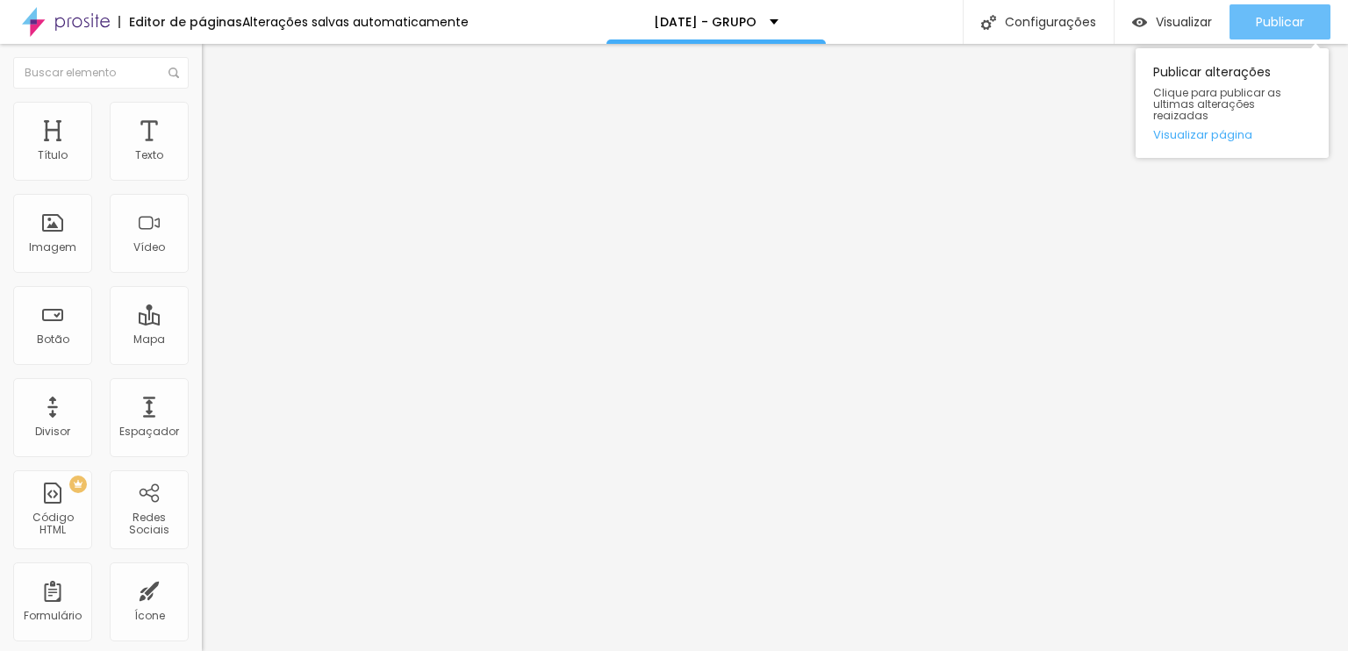
click at [1269, 16] on span "Publicar" at bounding box center [1280, 22] width 48 height 14
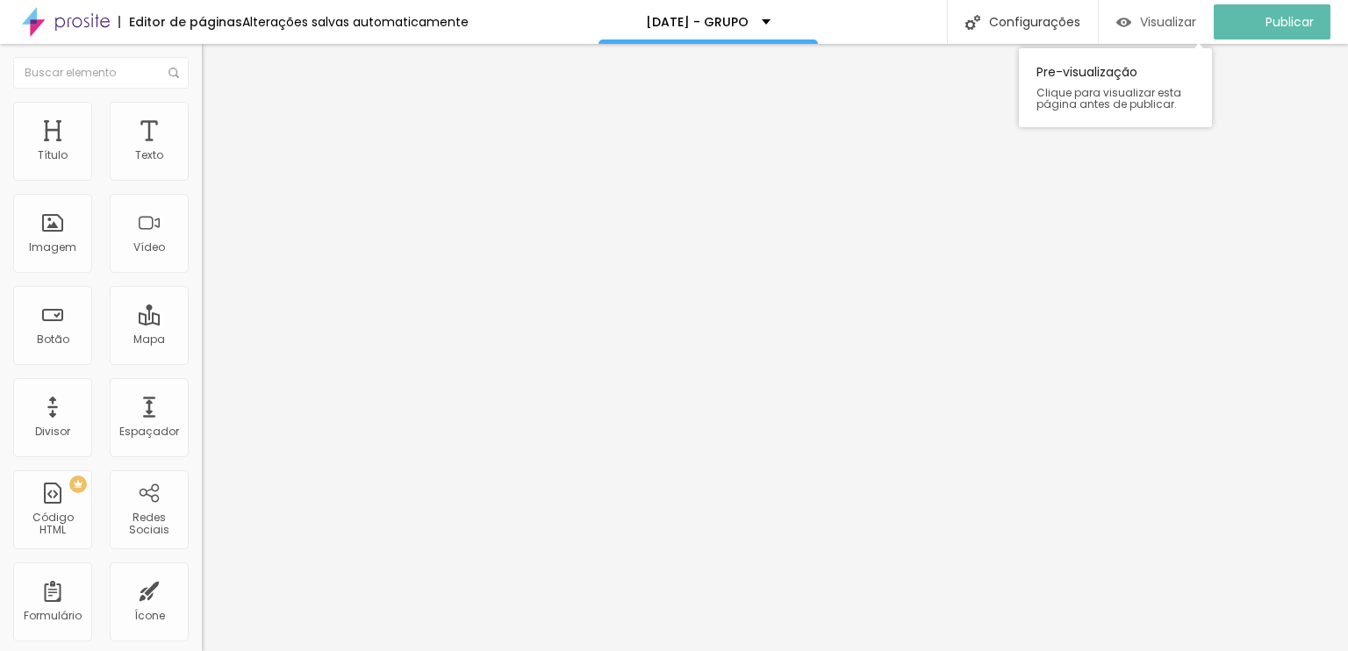
click at [1169, 26] on span "Visualizar" at bounding box center [1168, 22] width 56 height 14
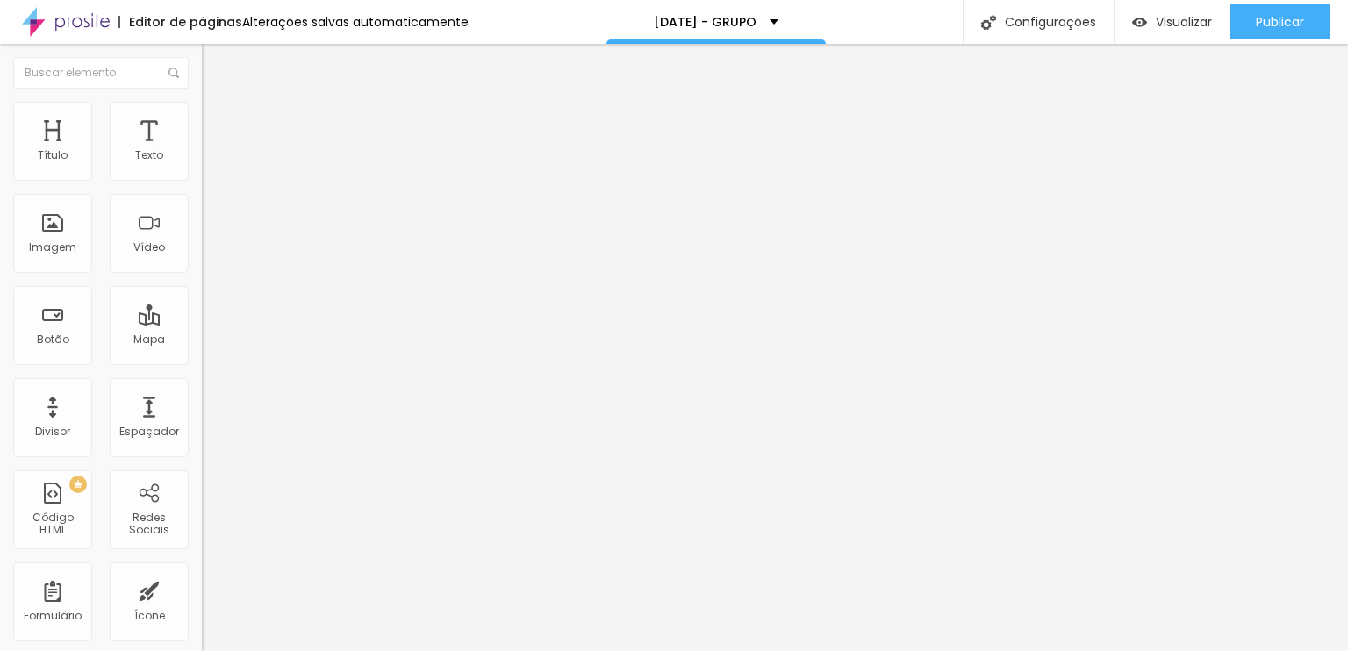
click at [202, 151] on img at bounding box center [207, 145] width 11 height 11
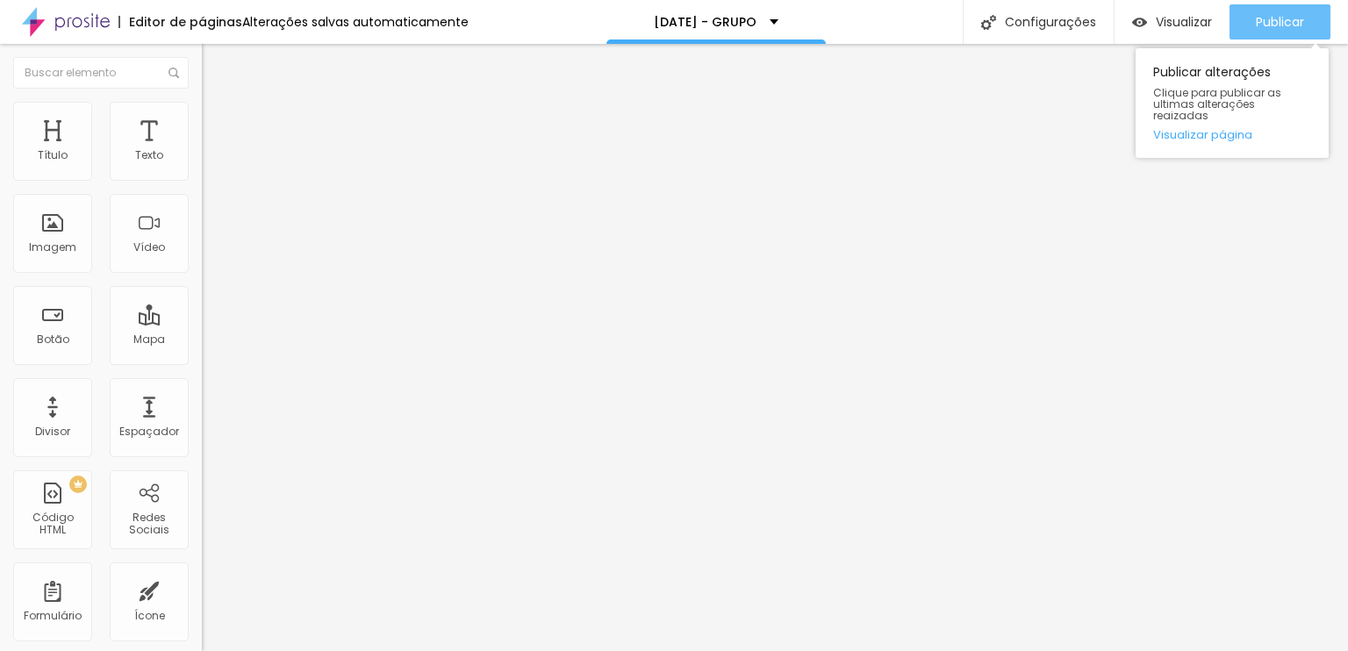
click at [1273, 20] on span "Publicar" at bounding box center [1280, 22] width 48 height 14
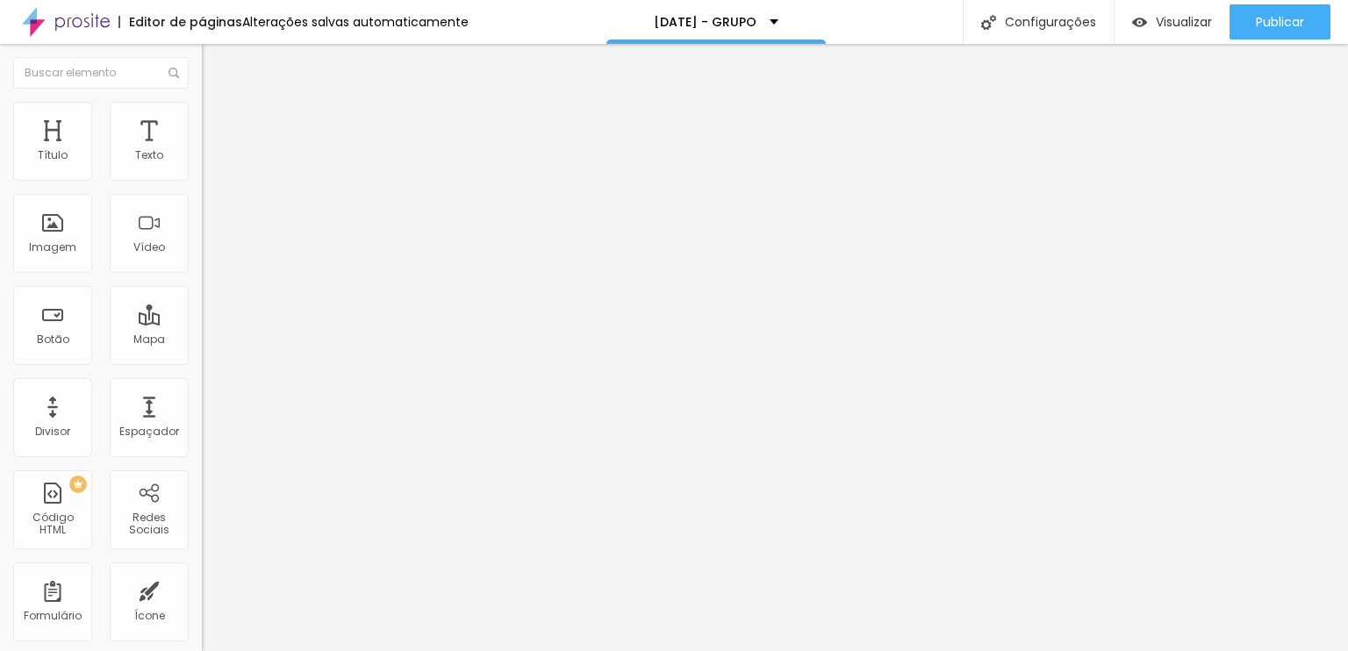
click at [202, 252] on div "<!-- ✨ Flocos e estrelas flutuantes --> < div class = "snow-wrapper" > <!-- Ger…" at bounding box center [538, 214] width 673 height 123
click at [202, 408] on div "Editar Código HTML Conteúdo Avançado Código HTML 5080 caracteres } /* Reduz mov…" at bounding box center [303, 347] width 202 height 607
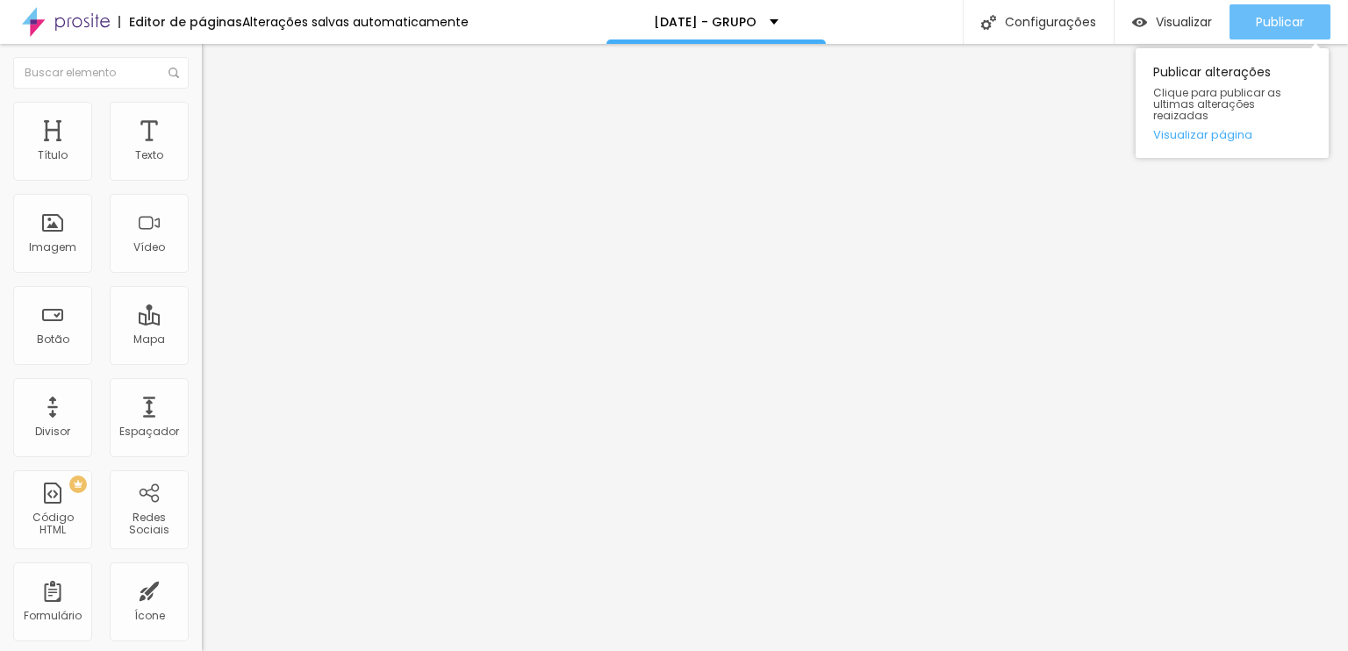
click at [1249, 18] on button "Publicar" at bounding box center [1279, 21] width 101 height 35
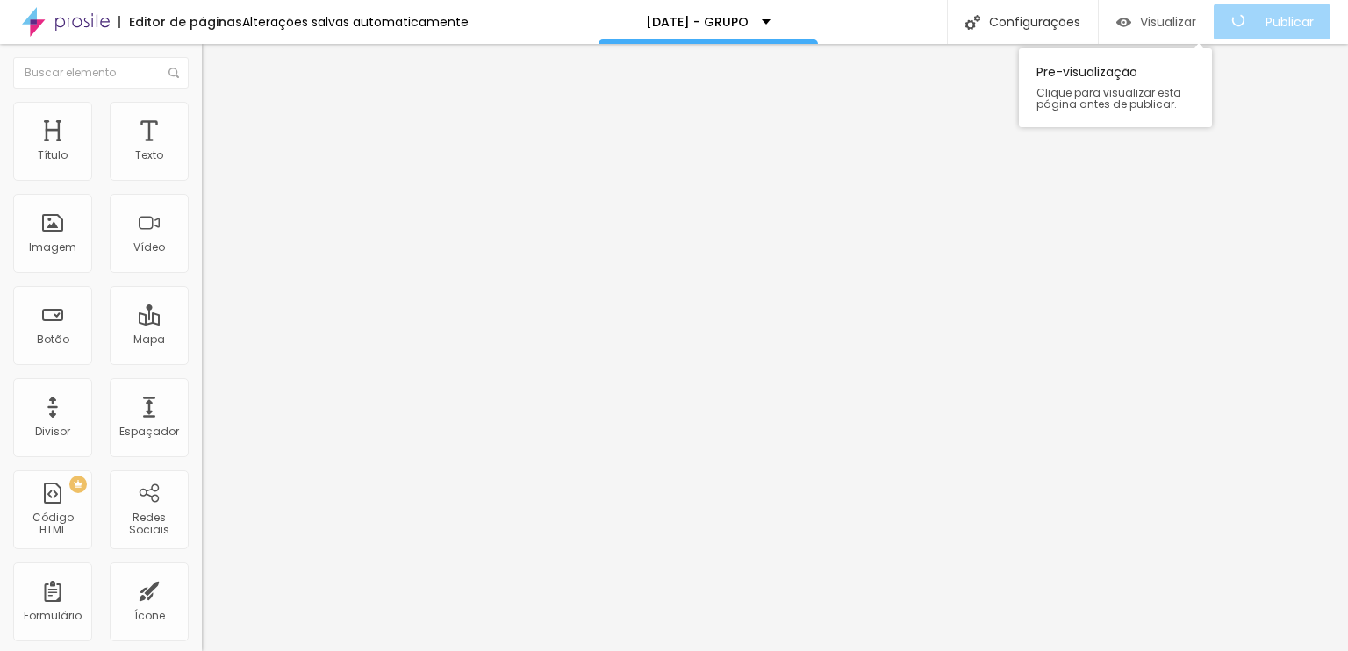
click at [1170, 20] on span "Visualizar" at bounding box center [1168, 22] width 56 height 14
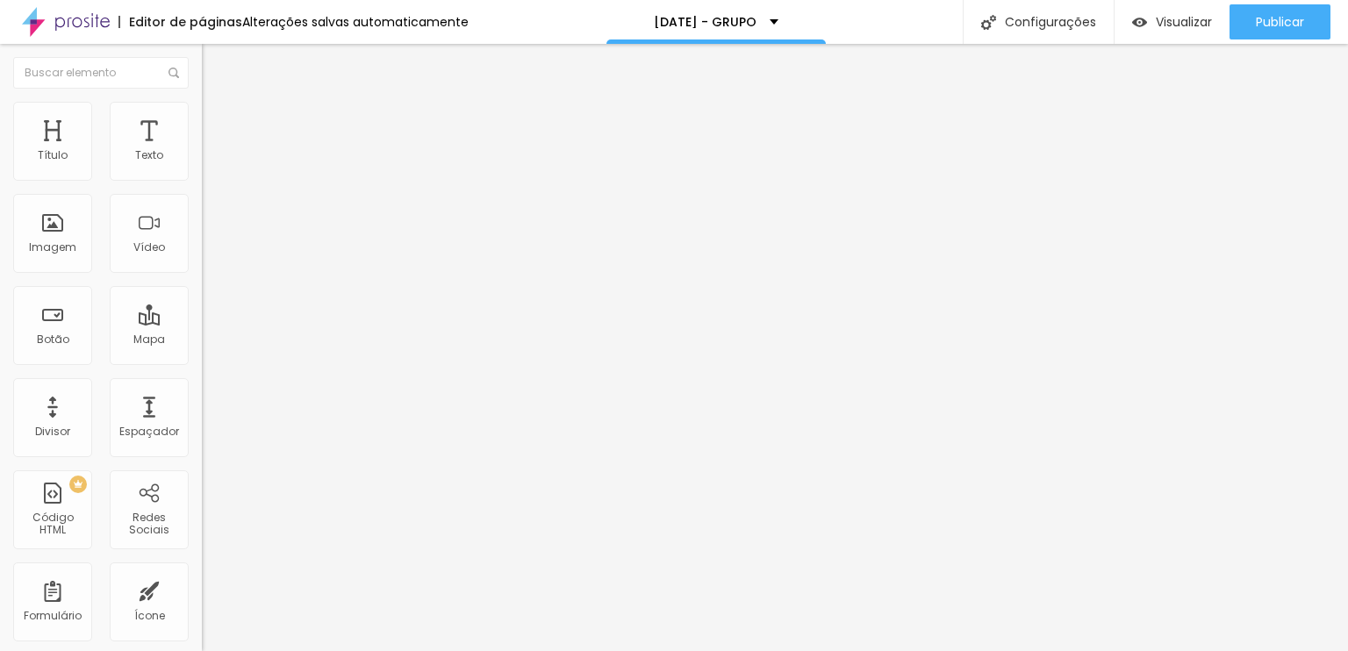
click at [215, 62] on img "button" at bounding box center [222, 64] width 14 height 14
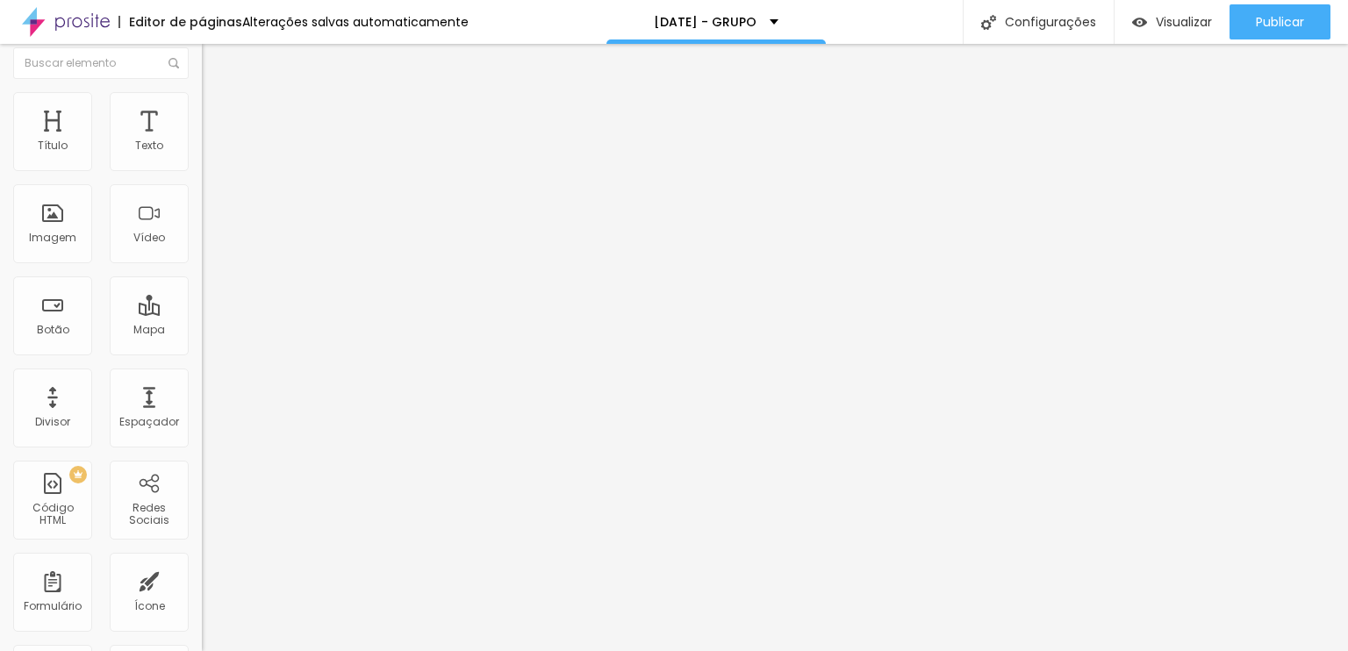
scroll to position [0, 0]
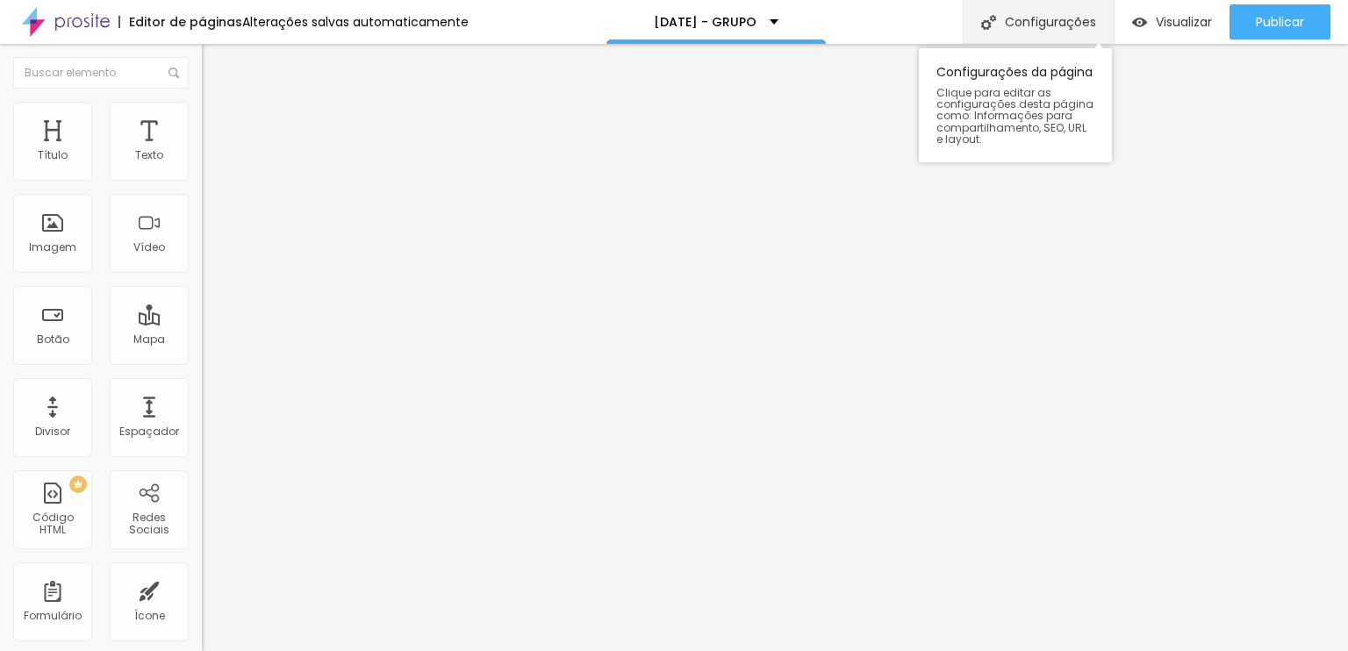
click at [1000, 30] on div "Configurações" at bounding box center [1038, 22] width 151 height 44
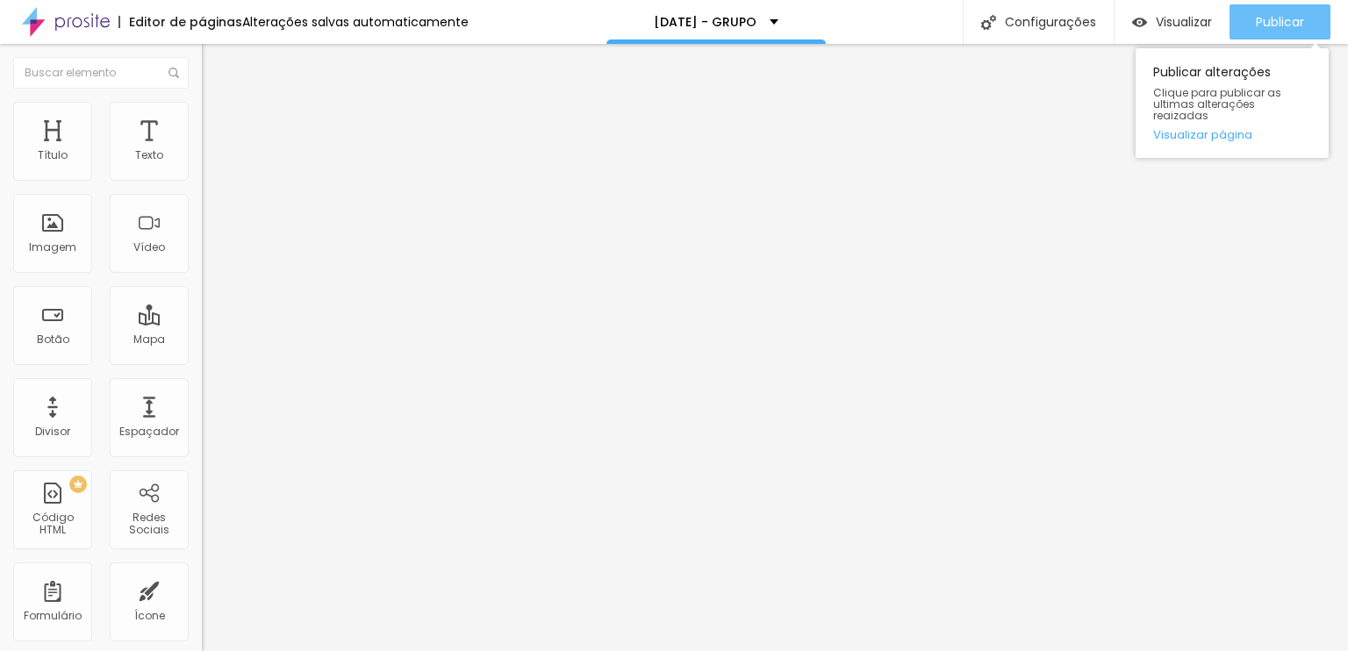
drag, startPoint x: 1183, startPoint y: 13, endPoint x: 1216, endPoint y: 13, distance: 33.3
click at [1220, 13] on div "Visualizar Pre-visualização Clique para visualizar esta página antes de publica…" at bounding box center [1230, 22] width 234 height 44
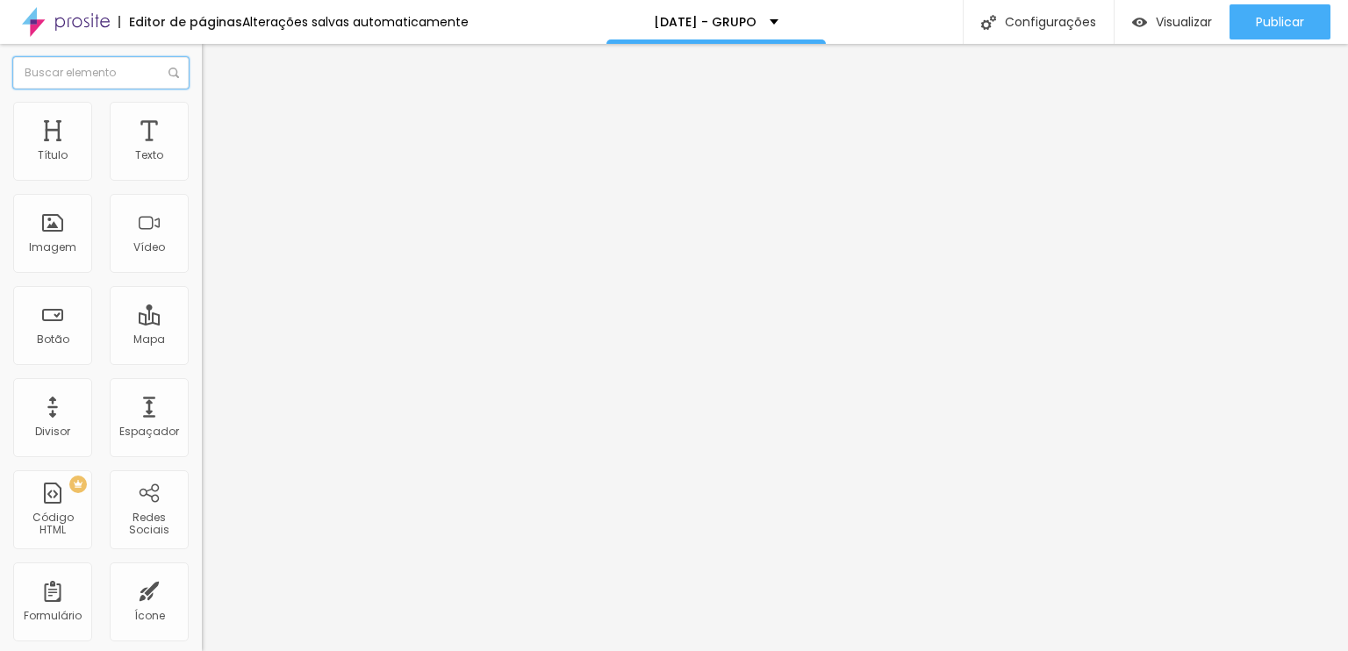
click at [73, 68] on input "text" at bounding box center [100, 73] width 175 height 32
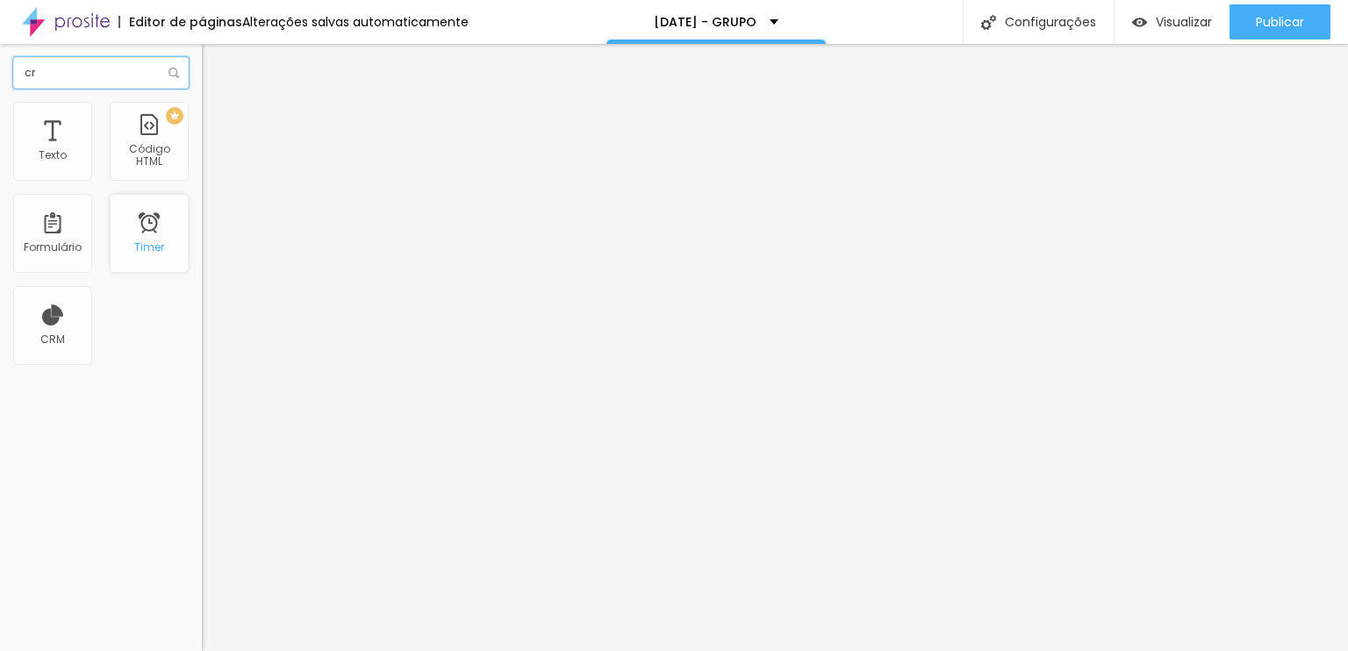
type input "cr"
click at [147, 251] on div "Timer" at bounding box center [149, 247] width 30 height 12
click at [141, 75] on input "cr" at bounding box center [100, 73] width 175 height 32
click at [140, 75] on input "cr" at bounding box center [100, 73] width 175 height 32
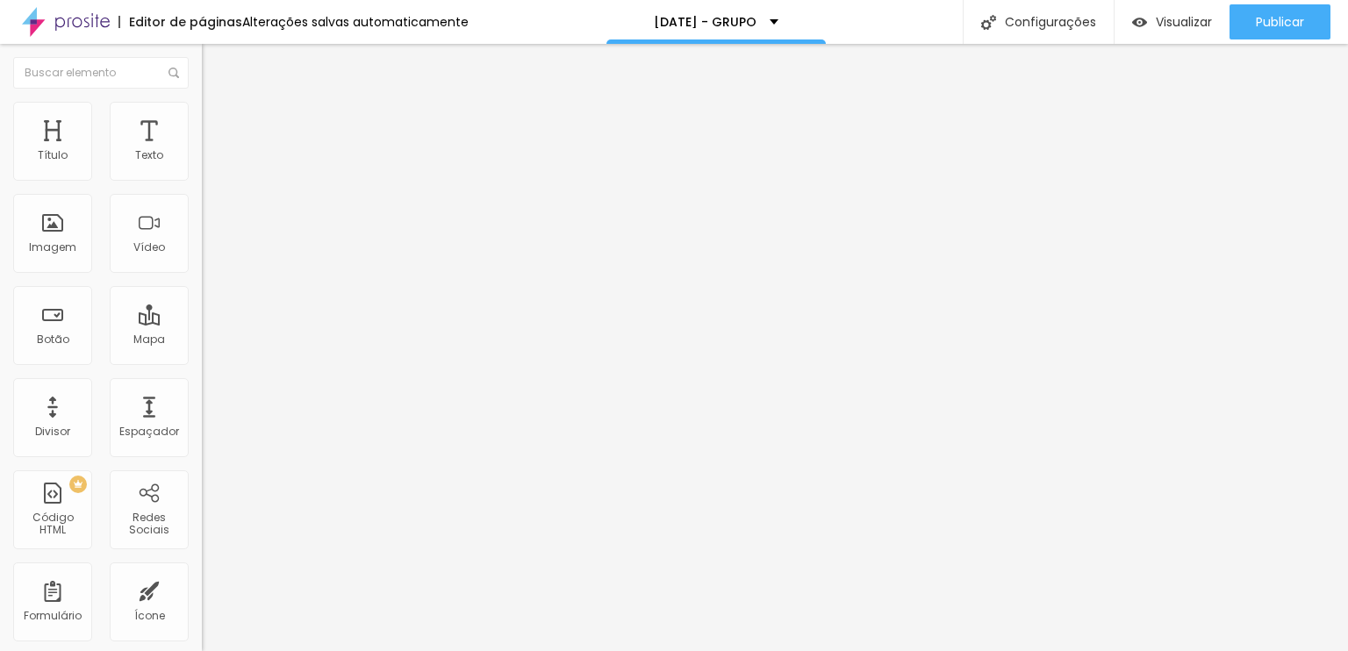
click at [202, 111] on ul "Conteúdo Estilo Avançado" at bounding box center [303, 110] width 202 height 53
click at [218, 118] on span "Estilo" at bounding box center [231, 113] width 27 height 15
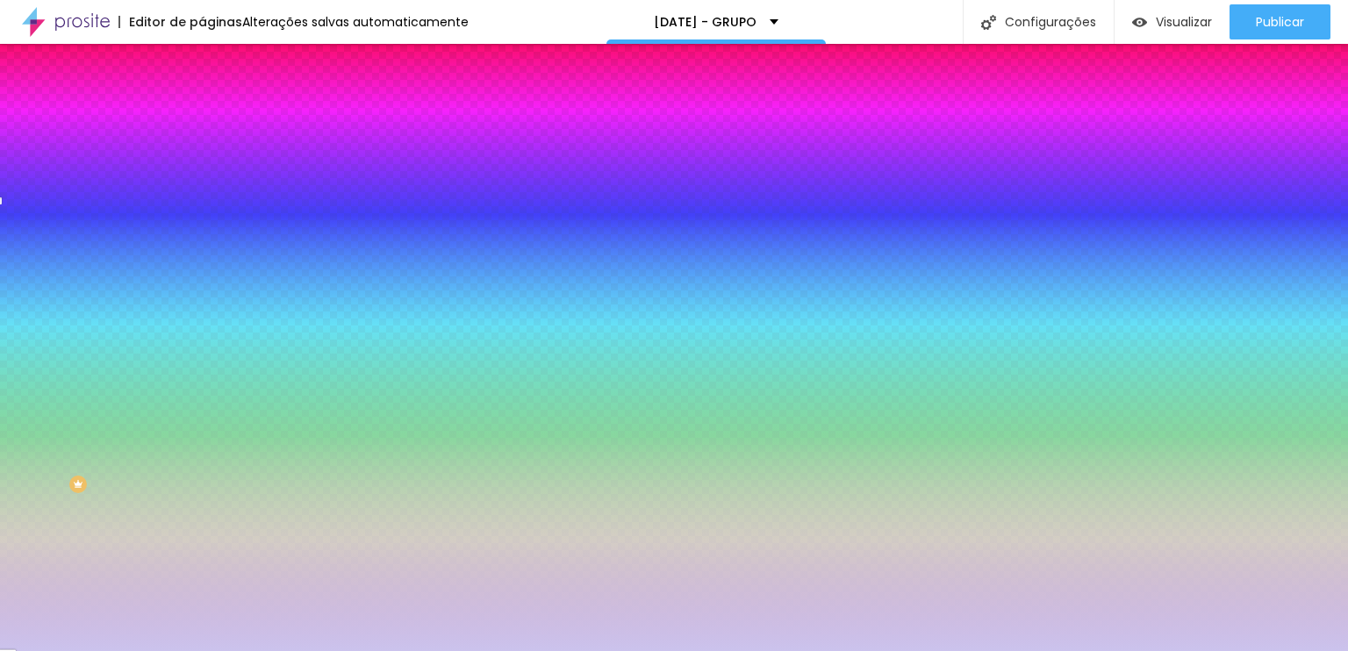
click at [209, 286] on img at bounding box center [214, 291] width 11 height 11
radio input "false"
click at [209, 286] on img at bounding box center [214, 291] width 11 height 11
radio input "false"
click at [209, 286] on img at bounding box center [214, 291] width 11 height 11
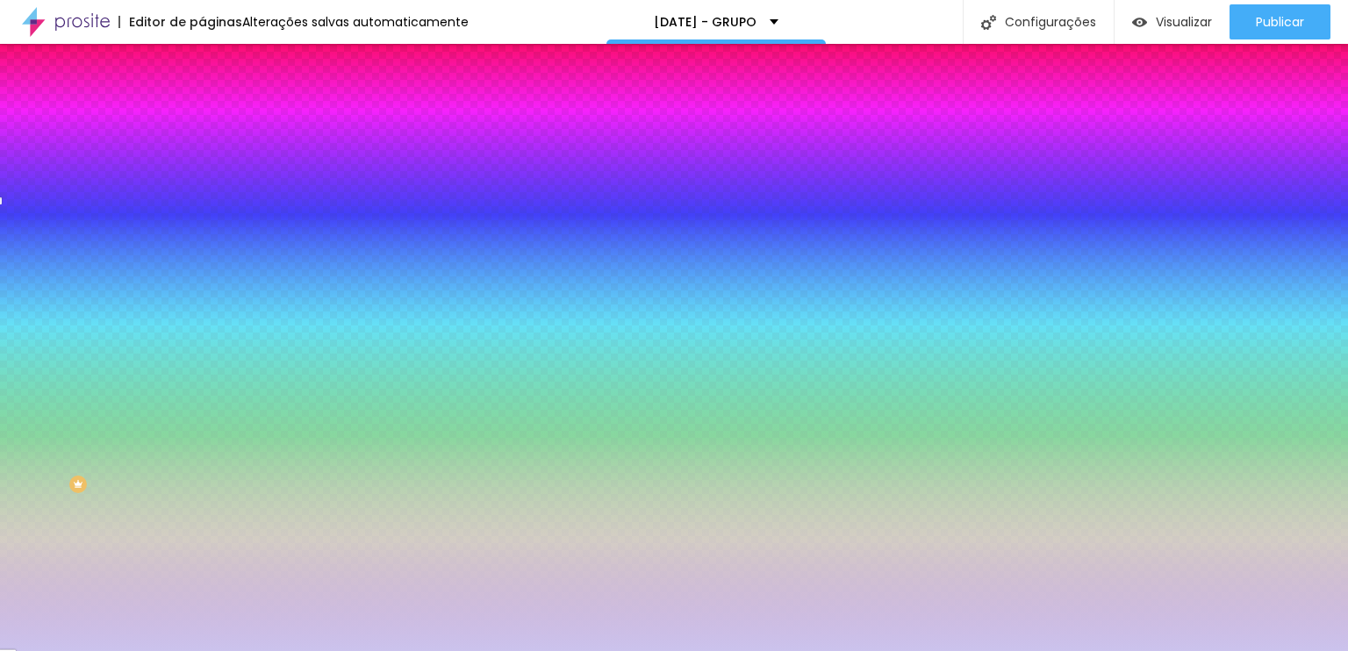
radio input "false"
radio input "true"
click at [209, 286] on img at bounding box center [214, 291] width 11 height 11
radio input "true"
radio input "false"
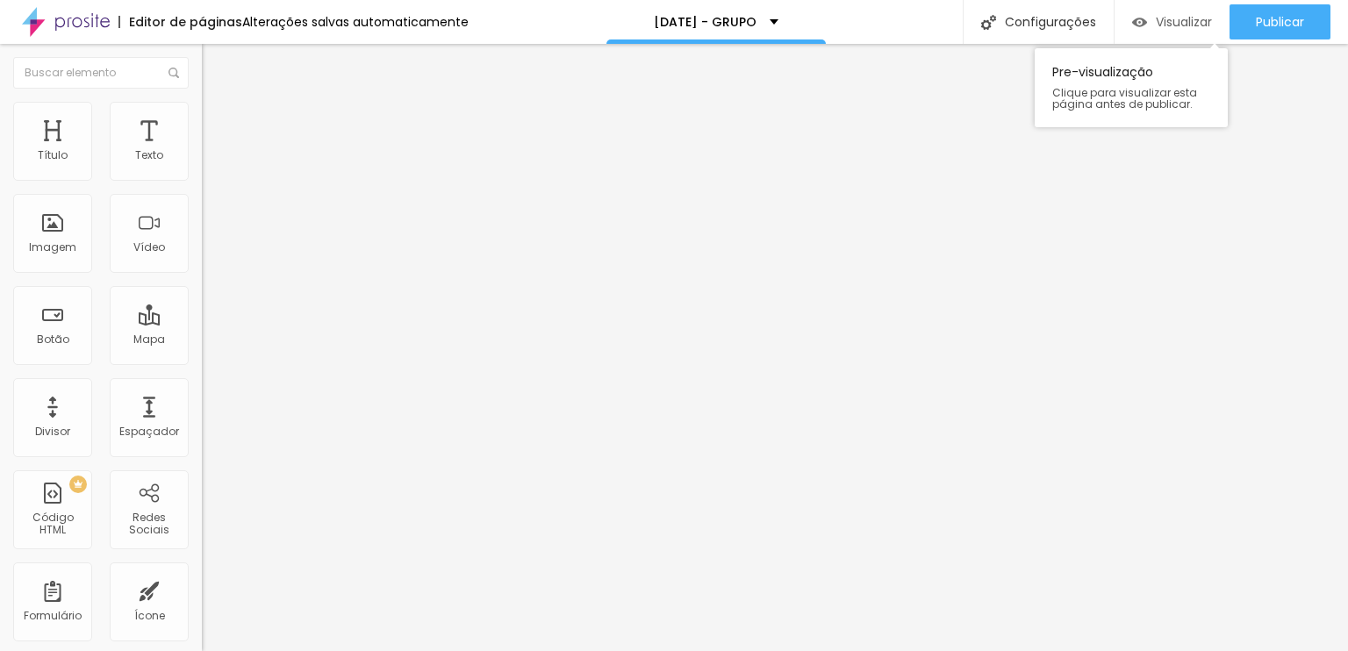
click at [1158, 24] on span "Visualizar" at bounding box center [1184, 22] width 56 height 14
click at [202, 236] on img at bounding box center [208, 230] width 12 height 12
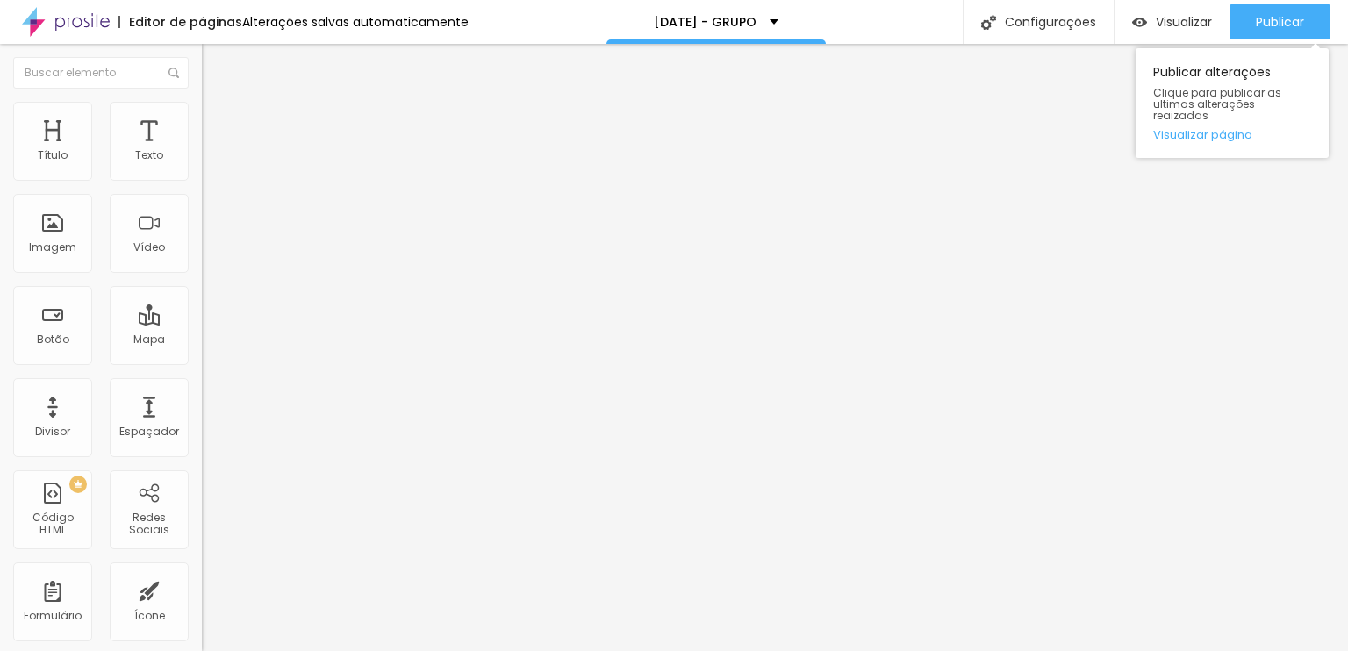
click at [1269, 3] on div "Publicar Publicar alterações Clique para publicar as ultimas alterações reaizad…" at bounding box center [1279, 22] width 101 height 44
click at [1264, 10] on div "Publicar" at bounding box center [1280, 21] width 48 height 35
click at [202, 111] on img at bounding box center [210, 110] width 16 height 16
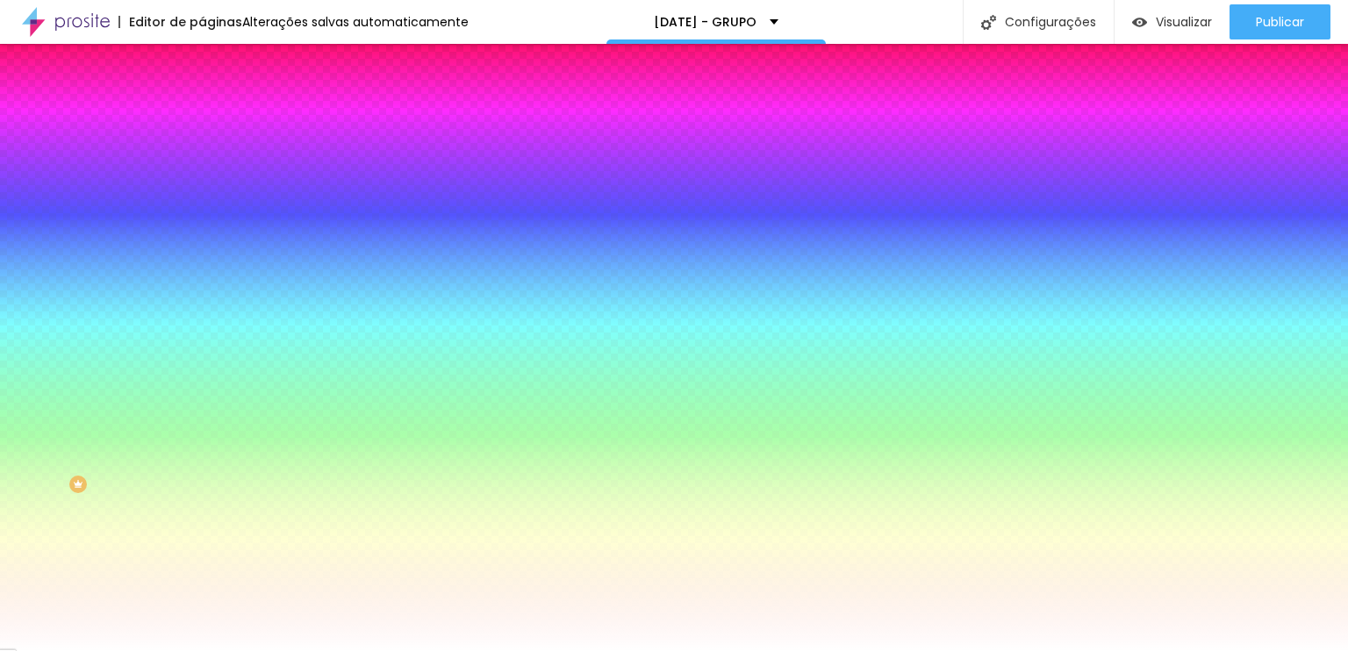
click at [218, 124] on span "Avançado" at bounding box center [247, 131] width 58 height 15
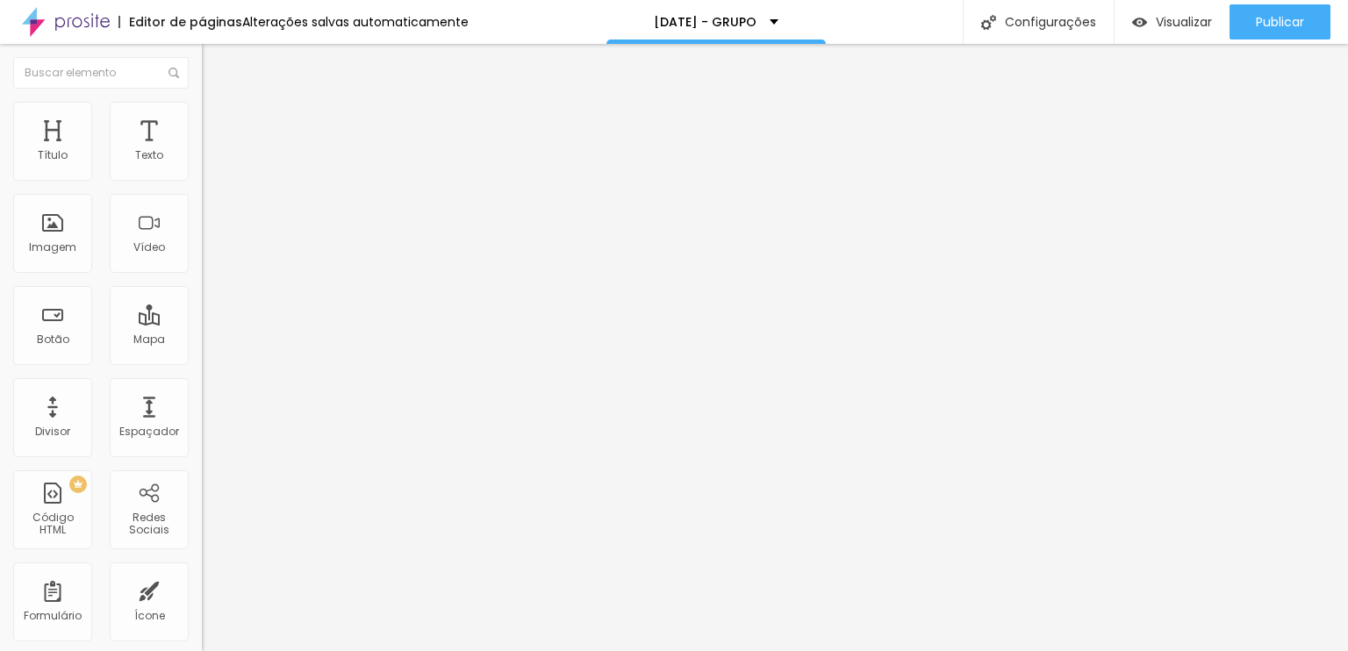
click at [212, 161] on span "Trocar icone" at bounding box center [251, 154] width 78 height 15
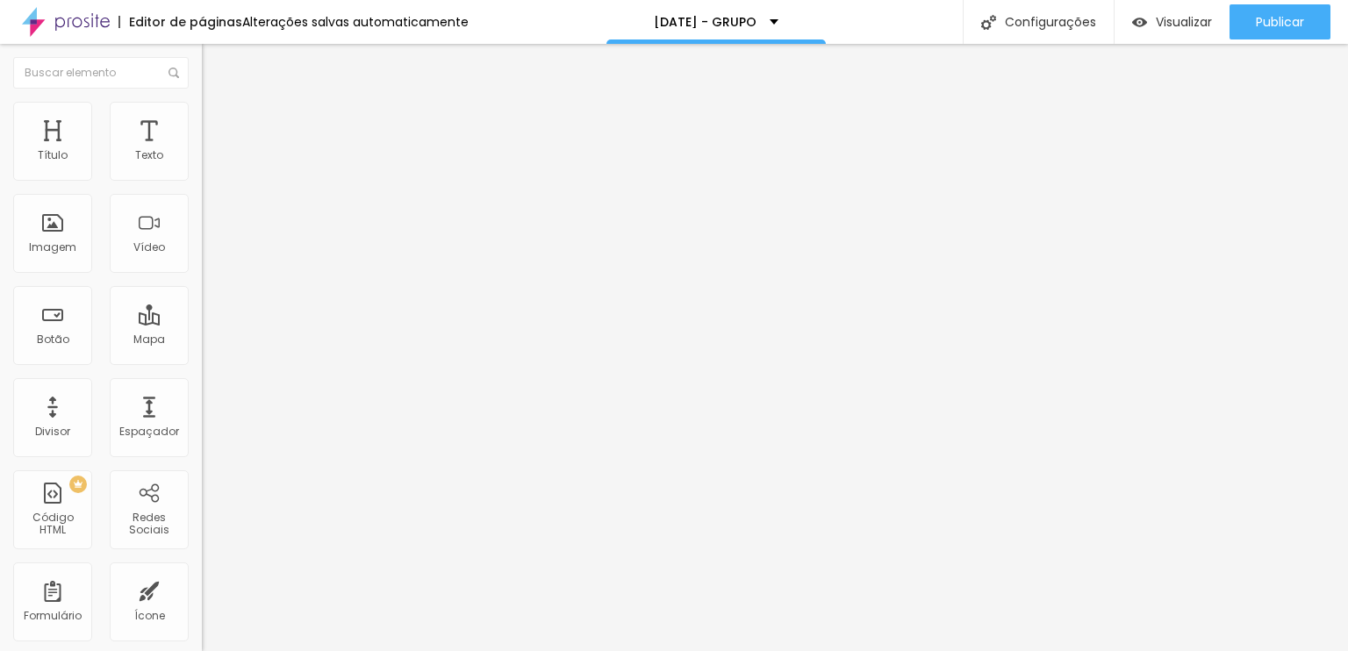
scroll to position [369, 688]
type input "nata"
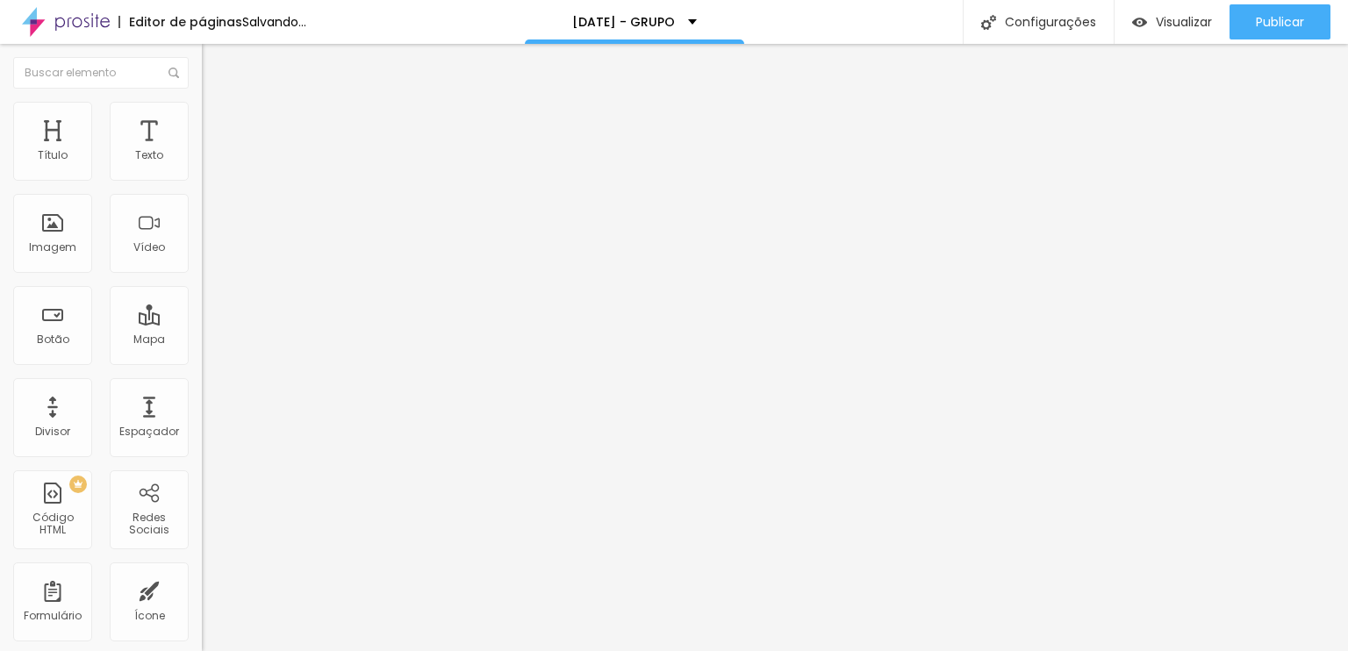
click at [202, 112] on img at bounding box center [210, 110] width 16 height 16
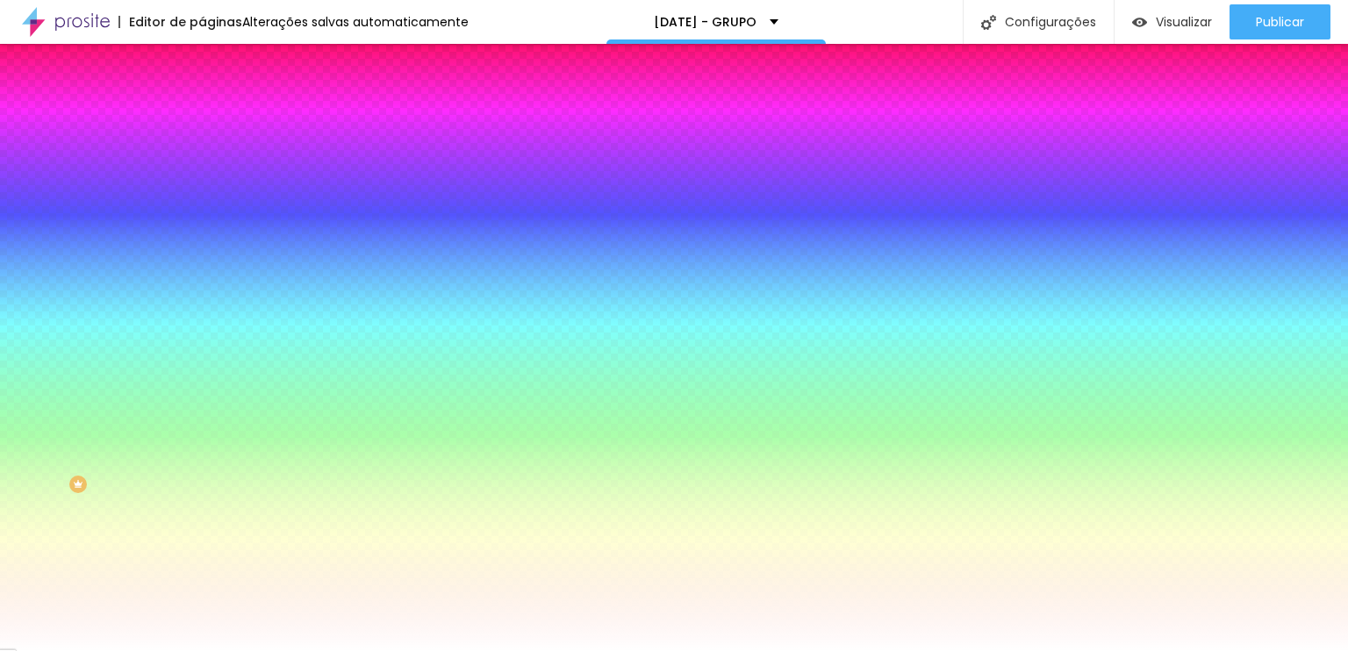
click at [202, 119] on img at bounding box center [210, 127] width 16 height 16
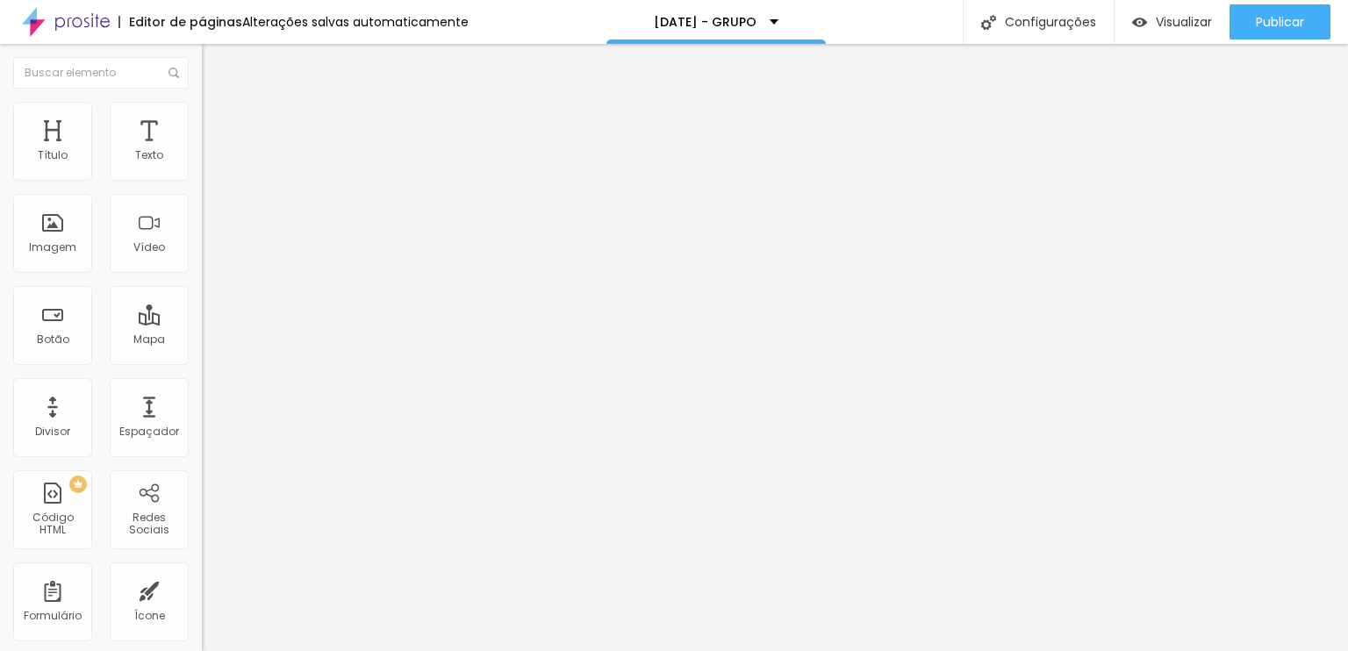
click at [202, 100] on img at bounding box center [210, 92] width 16 height 16
click at [202, 102] on img at bounding box center [210, 110] width 16 height 16
click at [202, 119] on li "Avançado" at bounding box center [303, 128] width 202 height 18
click at [202, 112] on ul "Conteúdo Estilo Avançado" at bounding box center [303, 110] width 202 height 53
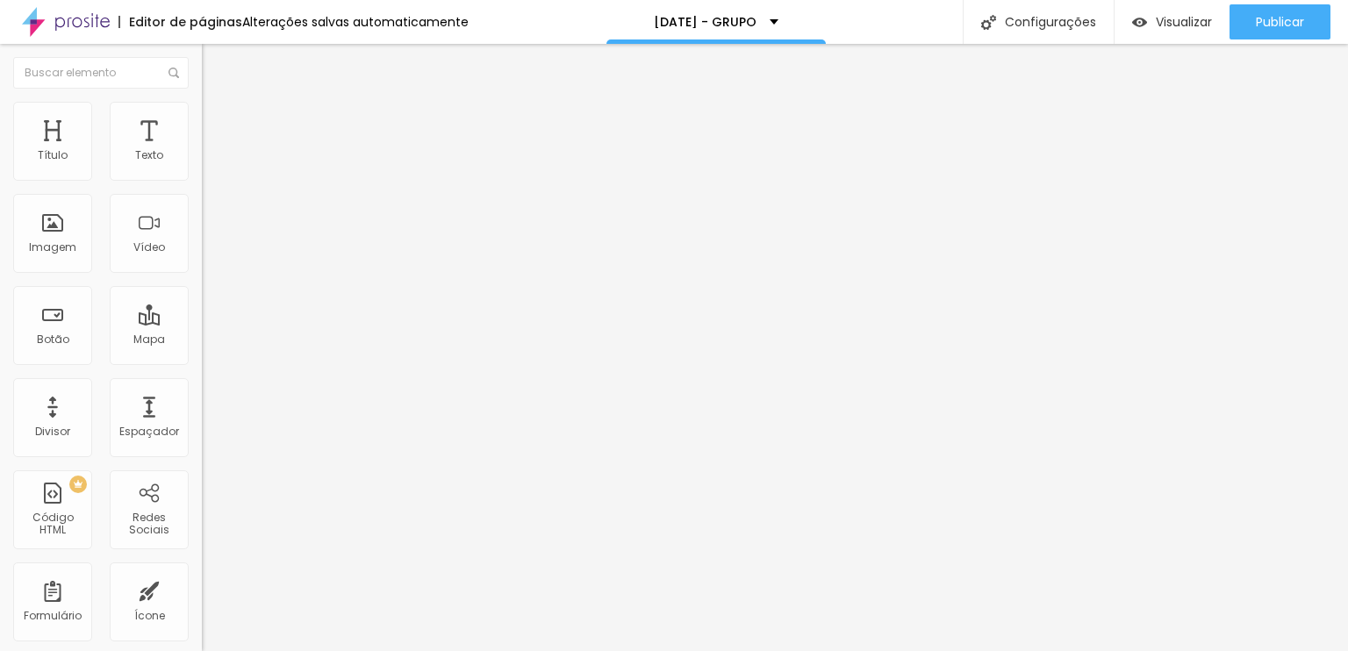
click at [202, 100] on img at bounding box center [210, 92] width 16 height 16
click at [202, 262] on span "4:3 Standard" at bounding box center [237, 254] width 71 height 15
click at [202, 283] on span "Wide" at bounding box center [215, 275] width 27 height 15
click at [217, 290] on span "Wide" at bounding box center [230, 282] width 27 height 15
click at [202, 321] on span "Vertical 2" at bounding box center [226, 313] width 49 height 15
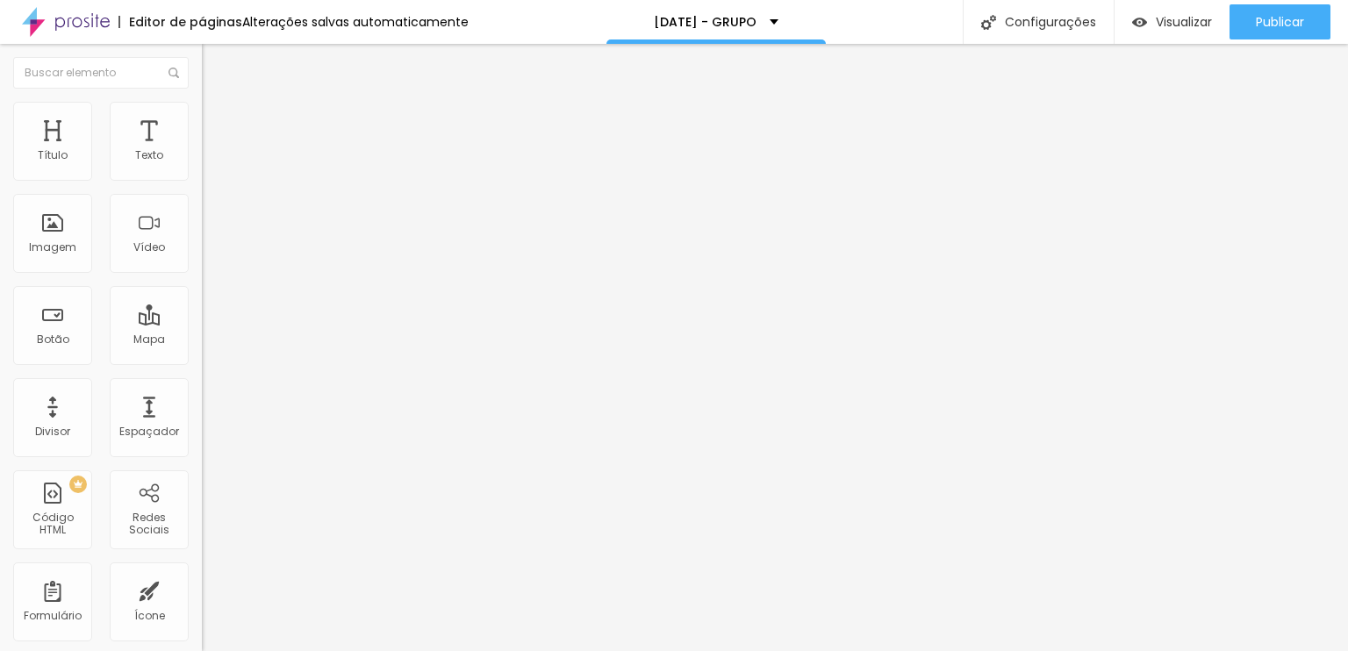
click at [202, 330] on div at bounding box center [303, 330] width 202 height 0
click at [202, 340] on div at bounding box center [303, 340] width 202 height 0
click at [202, 112] on li "Estilo" at bounding box center [303, 111] width 202 height 18
click at [202, 102] on li "Conteúdo" at bounding box center [303, 93] width 202 height 18
click at [202, 119] on li "Avançado" at bounding box center [303, 128] width 202 height 18
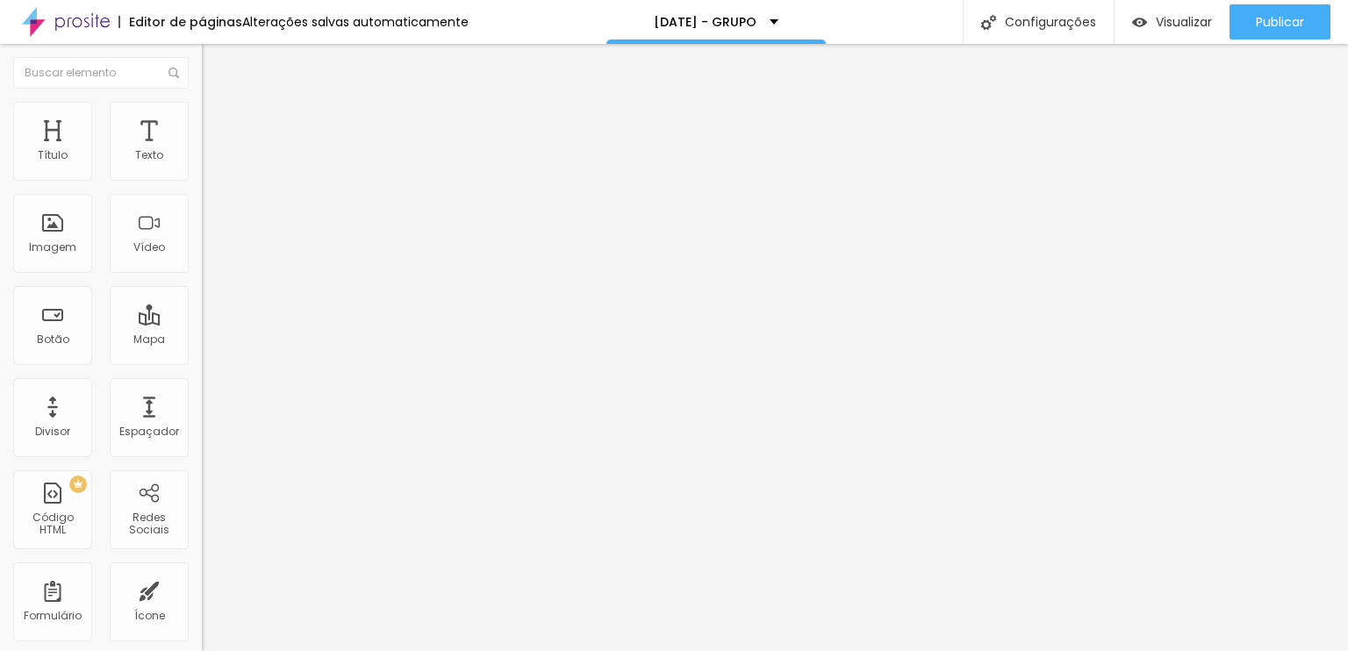
click at [202, 111] on ul "Conteúdo Estilo Avançado" at bounding box center [303, 110] width 202 height 53
click at [202, 115] on li "Estilo" at bounding box center [303, 111] width 202 height 18
drag, startPoint x: 28, startPoint y: 122, endPoint x: 39, endPoint y: 125, distance: 11.1
click at [218, 104] on span "Conteúdo" at bounding box center [245, 96] width 54 height 15
paste input "[URL][DOMAIN_NAME]"
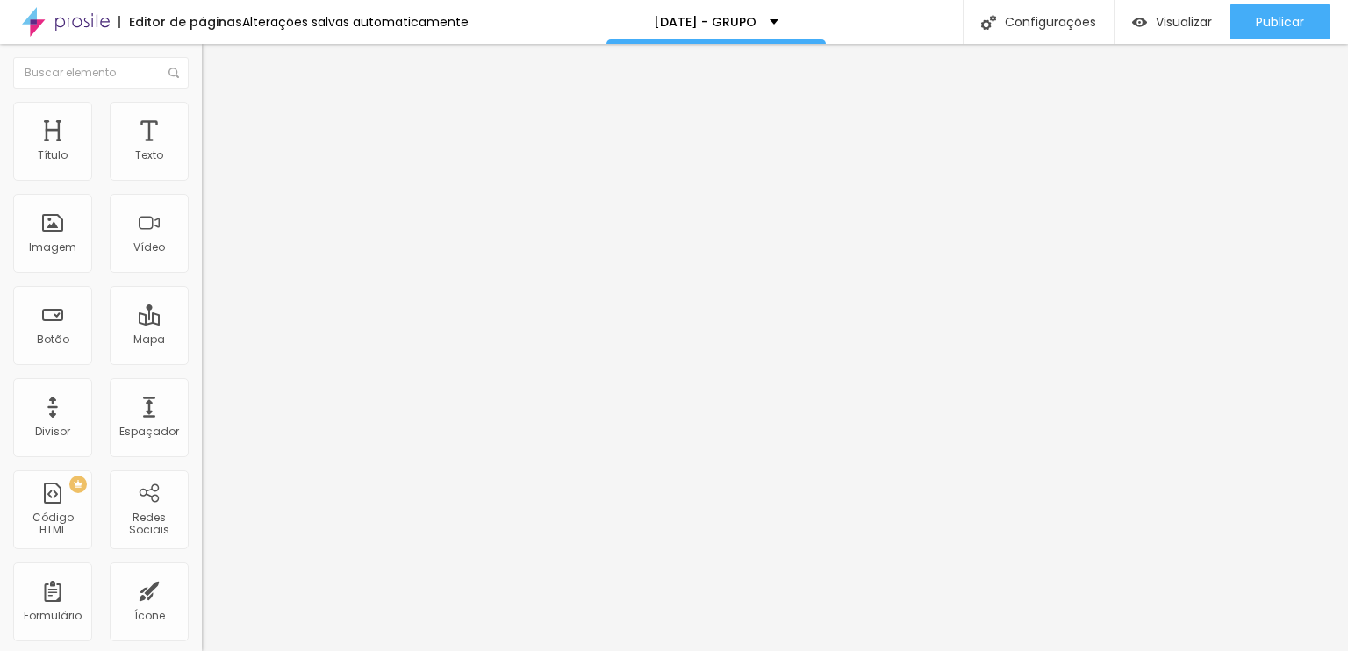
scroll to position [0, 142]
type input "[URL][DOMAIN_NAME]"
click at [202, 421] on div "Editar Vídeo Conteúdo Estilo Avançado URL do vídeo [URL][DOMAIN_NAME] Alinhamen…" at bounding box center [303, 347] width 202 height 607
click at [202, 165] on input "[URL][DOMAIN_NAME]" at bounding box center [307, 156] width 211 height 18
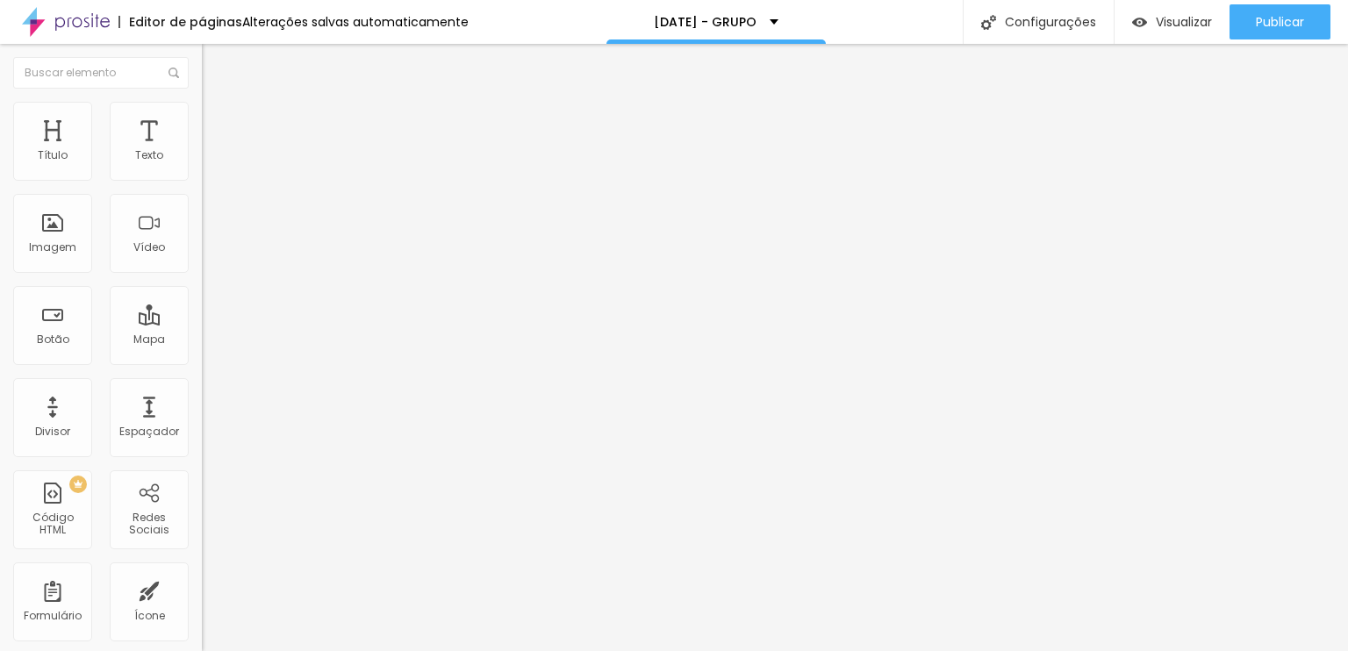
click at [202, 165] on input "[URL][DOMAIN_NAME]" at bounding box center [307, 156] width 211 height 18
click at [202, 423] on div "Editar Vídeo Conteúdo Estilo Avançado URL do vídeo [URL][DOMAIN_NAME] Alinhamen…" at bounding box center [303, 347] width 202 height 607
click at [1179, 34] on div "Visualizar" at bounding box center [1172, 21] width 80 height 35
click at [202, 165] on input "[URL][DOMAIN_NAME]" at bounding box center [307, 156] width 211 height 18
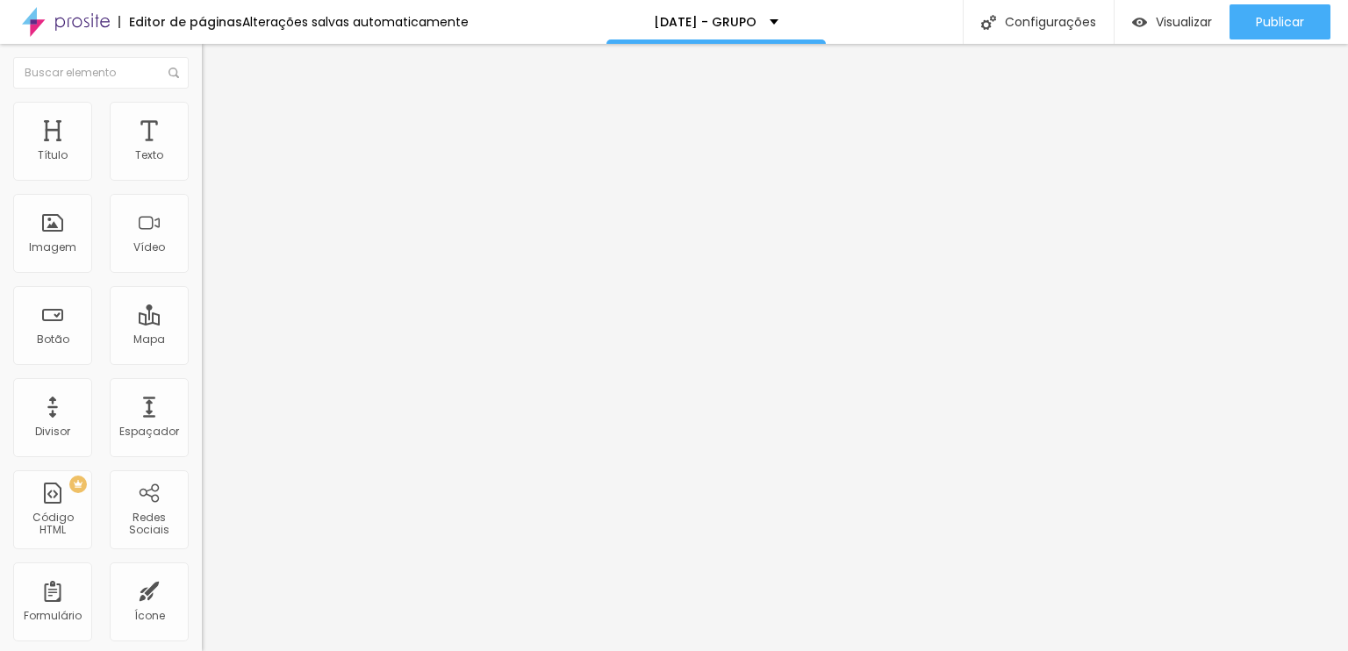
click at [202, 165] on input "[URL][DOMAIN_NAME]" at bounding box center [307, 156] width 211 height 18
click at [202, 443] on div "Editar Vídeo Conteúdo Estilo Avançado URL do vídeo [URL][DOMAIN_NAME] Alinhamen…" at bounding box center [303, 347] width 202 height 607
click at [202, 340] on div at bounding box center [303, 340] width 202 height 0
click at [202, 330] on div at bounding box center [303, 330] width 202 height 0
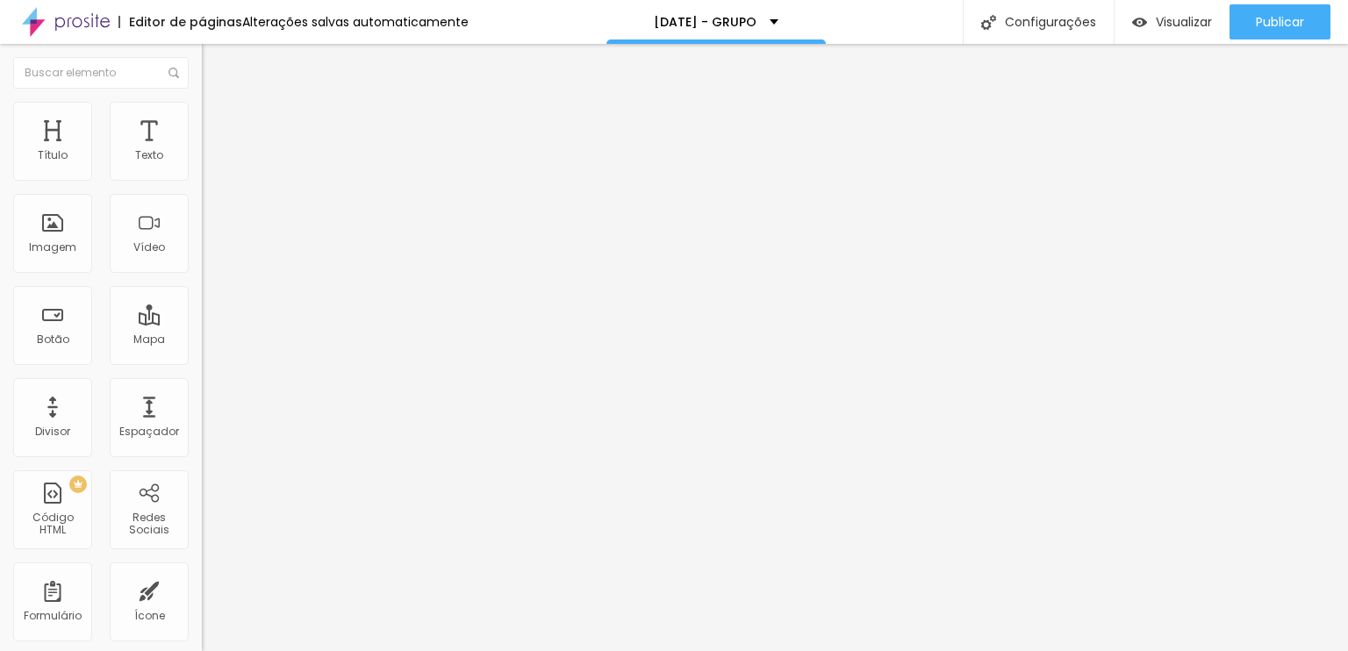
click at [202, 105] on li "Estilo" at bounding box center [303, 111] width 202 height 18
click at [202, 119] on li "Avançado" at bounding box center [303, 128] width 202 height 18
click at [202, 102] on li "Conteúdo" at bounding box center [303, 93] width 202 height 18
click at [202, 532] on div "Editar Vídeo Conteúdo Estilo Avançado URL do vídeo [URL][DOMAIN_NAME] Alinhamen…" at bounding box center [303, 347] width 202 height 607
click at [202, 165] on input "[URL][DOMAIN_NAME]" at bounding box center [307, 156] width 211 height 18
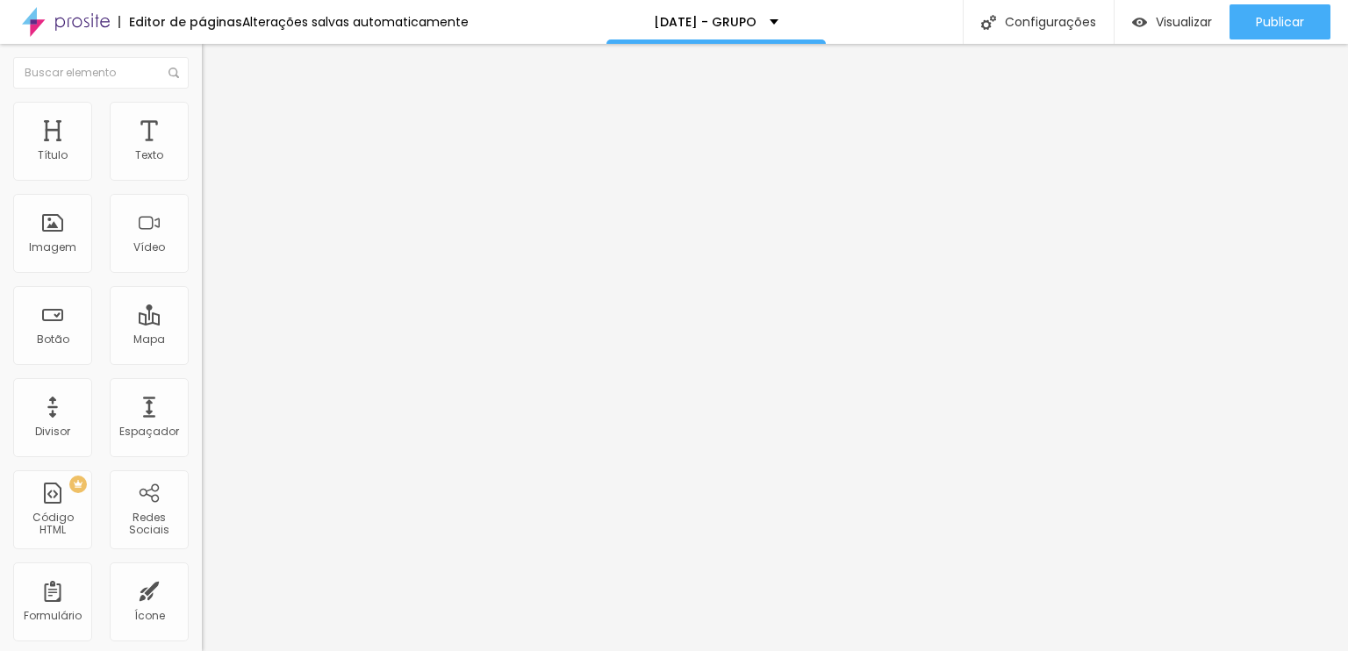
click at [202, 502] on div "Editar Vídeo Conteúdo Estilo Avançado URL do vídeo [URL][DOMAIN_NAME] Alinhamen…" at bounding box center [303, 347] width 202 height 607
click at [202, 165] on input "[URL][DOMAIN_NAME]" at bounding box center [307, 156] width 211 height 18
click at [202, 383] on div "Editar Vídeo Conteúdo Estilo Avançado URL do vídeo [URL][DOMAIN_NAME] Alinhamen…" at bounding box center [303, 347] width 202 height 607
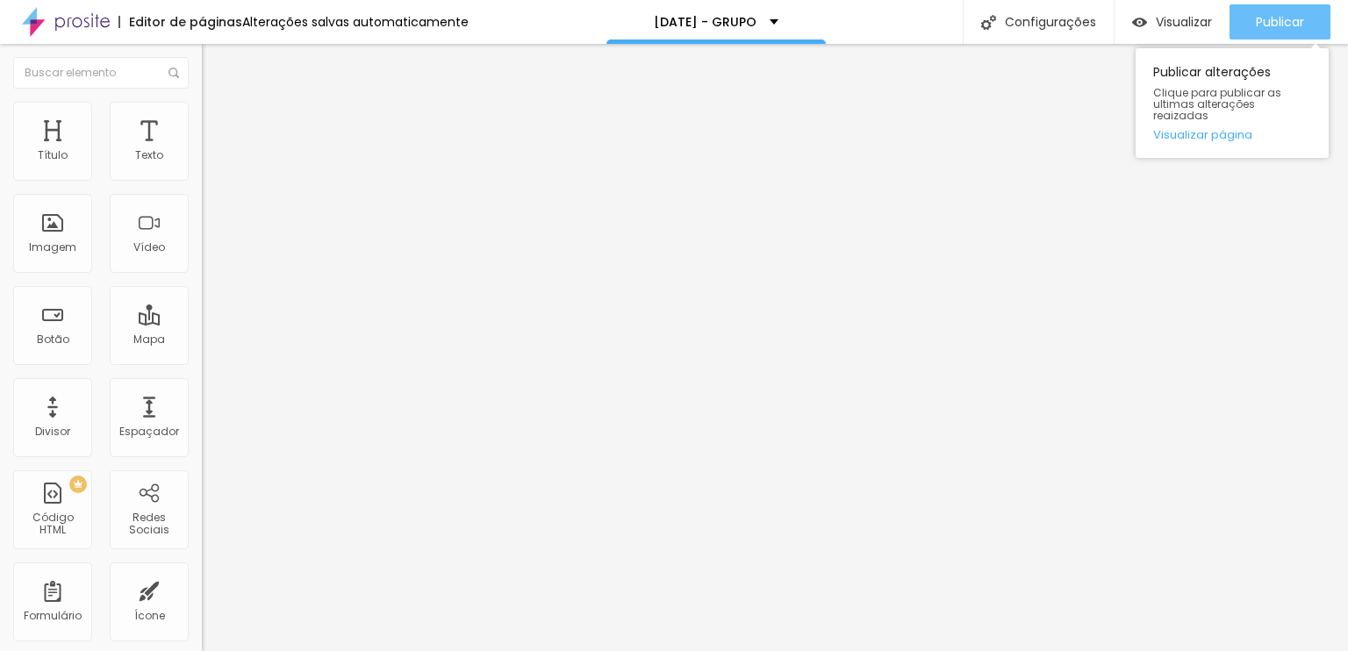
click at [1253, 30] on button "Publicar" at bounding box center [1279, 21] width 101 height 35
click at [1214, 129] on link "Visualizar página" at bounding box center [1232, 134] width 158 height 11
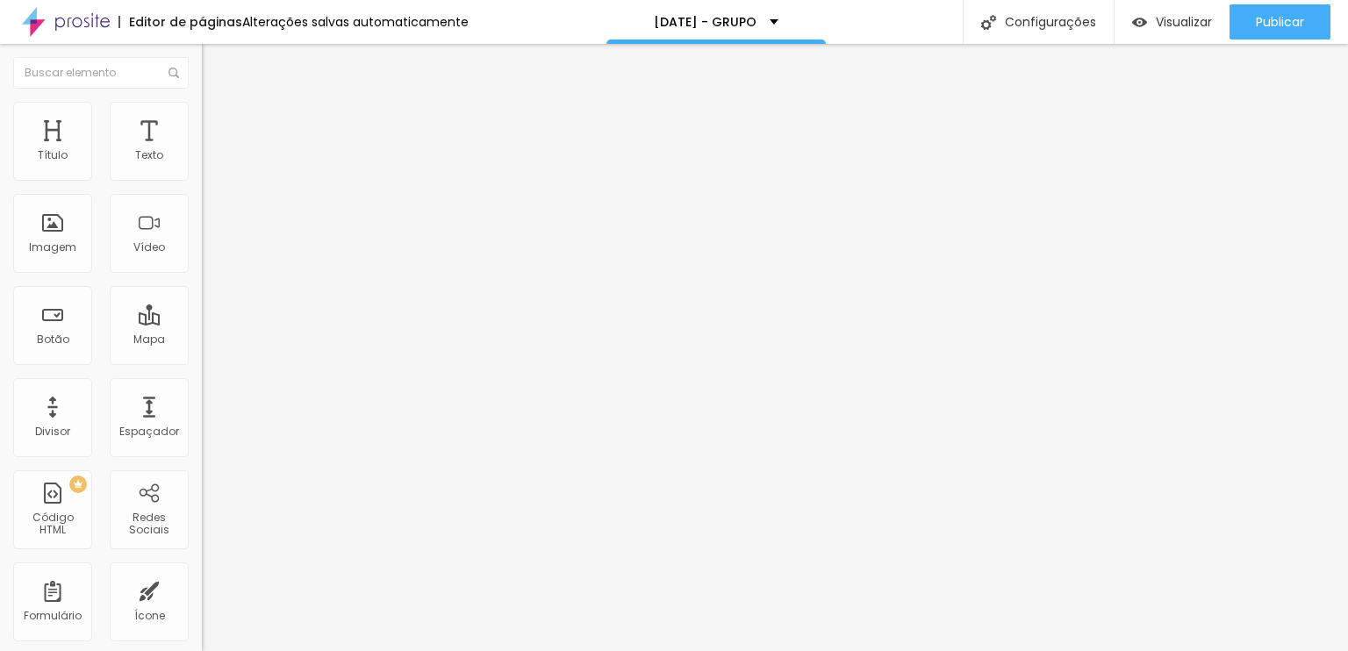
click at [202, 165] on input "[URL][DOMAIN_NAME]" at bounding box center [307, 156] width 211 height 18
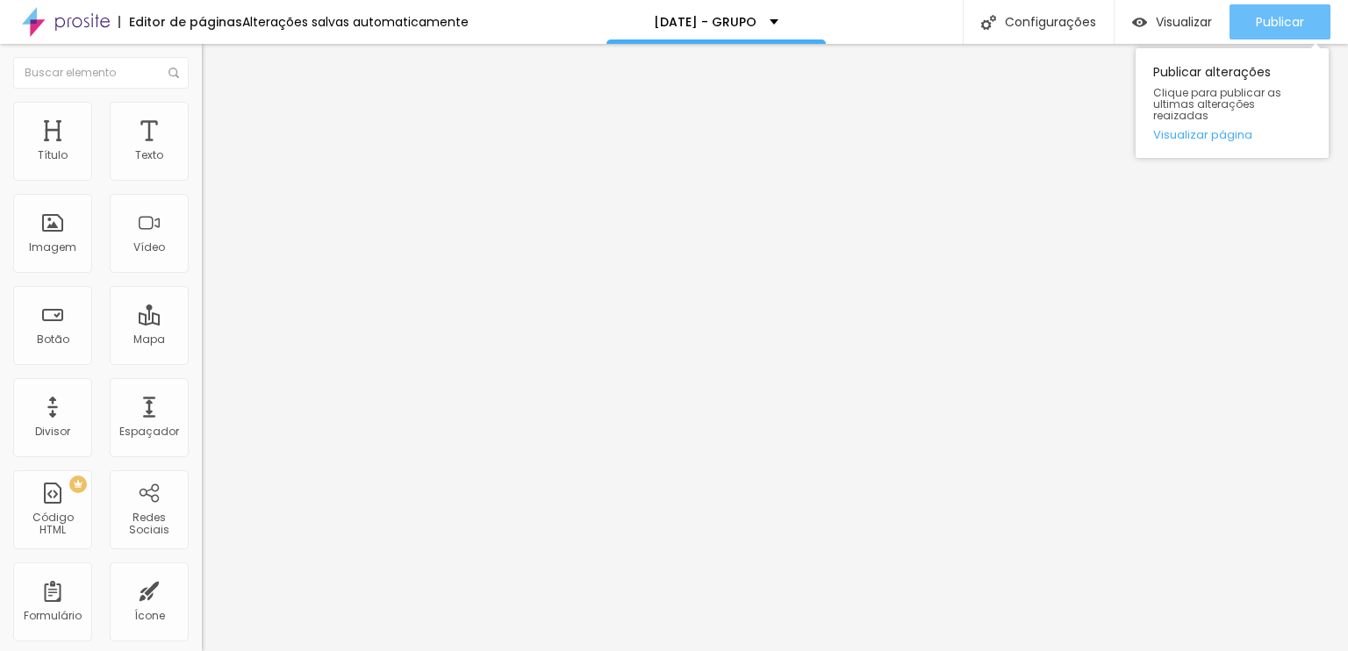
click at [1308, 14] on button "Publicar" at bounding box center [1279, 21] width 101 height 35
